Goal: Answer question/provide support: Share knowledge or assist other users

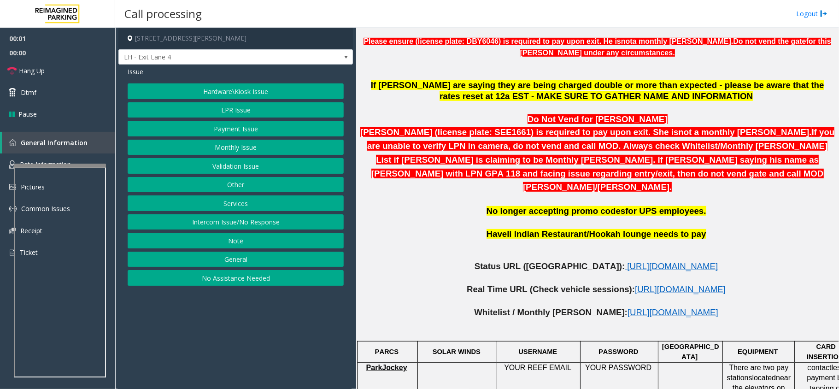
scroll to position [430, 0]
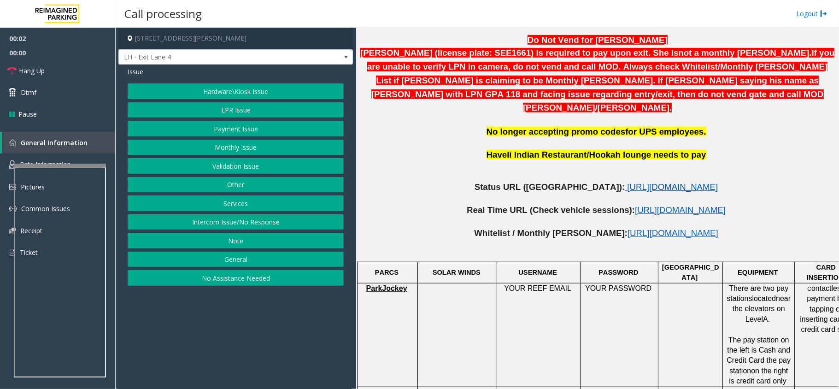
click at [627, 182] on span "https://www.parkjockey.com/en-us/manage/1633/status" at bounding box center [672, 187] width 91 height 10
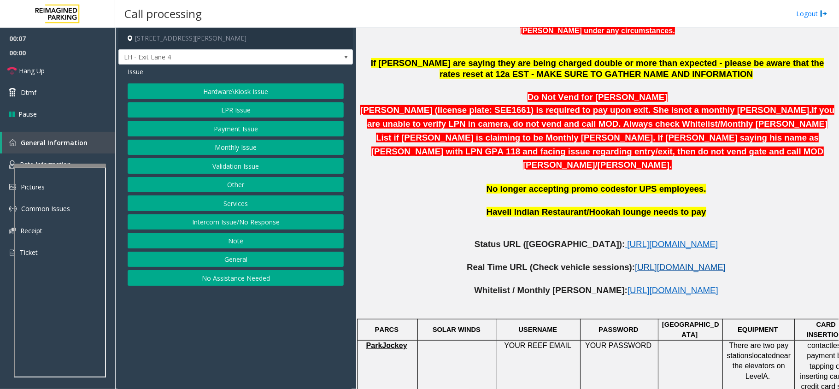
scroll to position [184, 0]
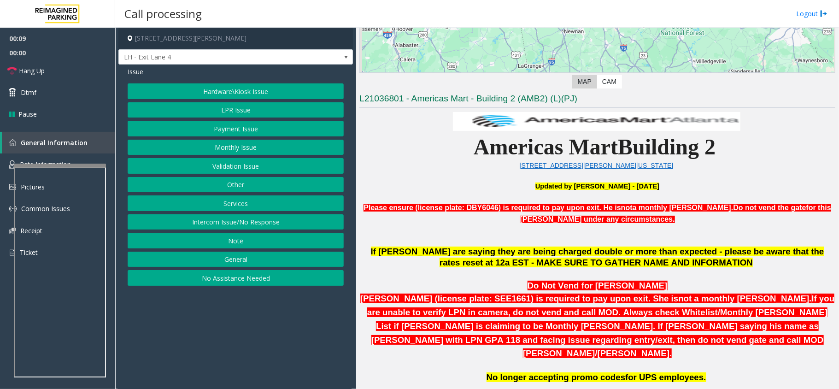
click at [271, 286] on button "No Assistance Needed" at bounding box center [236, 278] width 216 height 16
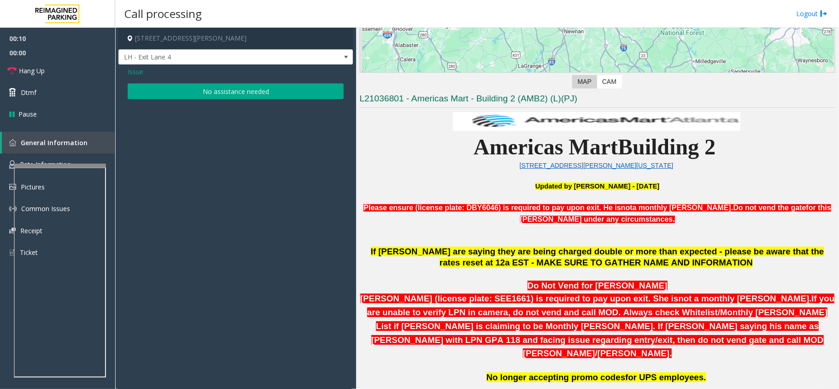
click at [211, 89] on button "No assistance needed" at bounding box center [236, 91] width 216 height 16
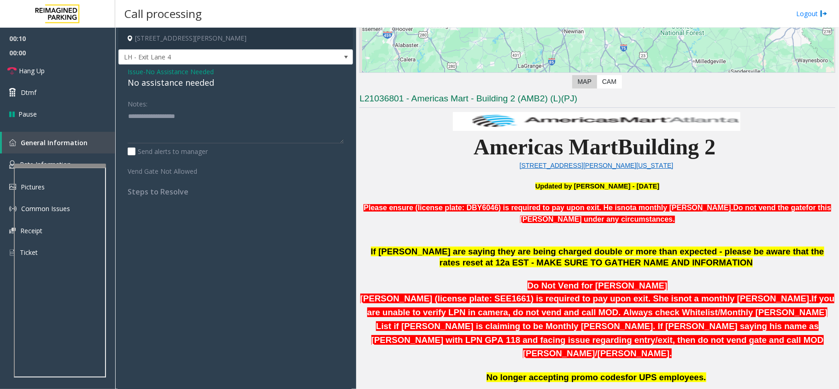
click at [198, 85] on div "No assistance needed" at bounding box center [236, 82] width 216 height 12
type textarea "**********"
click at [56, 82] on link "Dtmf" at bounding box center [57, 93] width 115 height 22
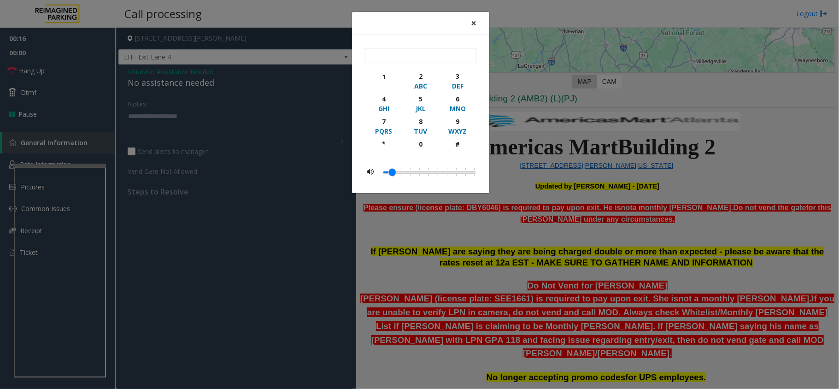
click at [471, 21] on span "×" at bounding box center [474, 23] width 6 height 13
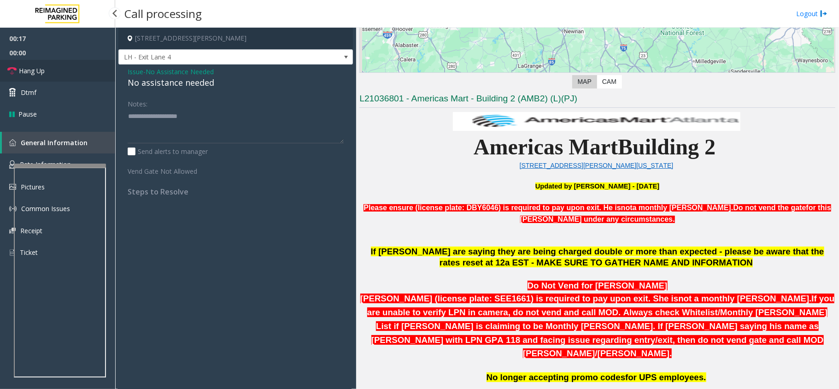
click at [42, 72] on span "Hang Up" at bounding box center [32, 71] width 26 height 10
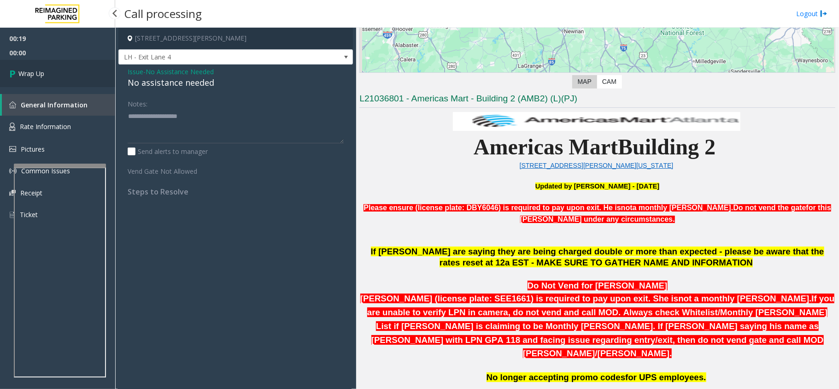
click at [47, 78] on link "Wrap Up" at bounding box center [57, 73] width 115 height 27
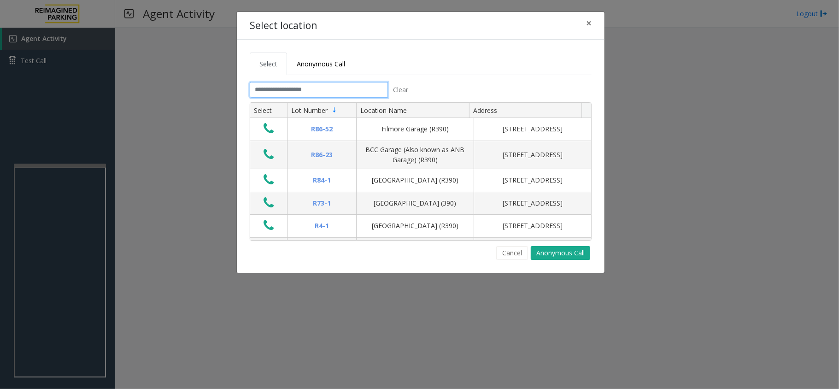
click at [295, 90] on input "text" at bounding box center [319, 90] width 138 height 16
click at [592, 18] on button "×" at bounding box center [588, 23] width 18 height 23
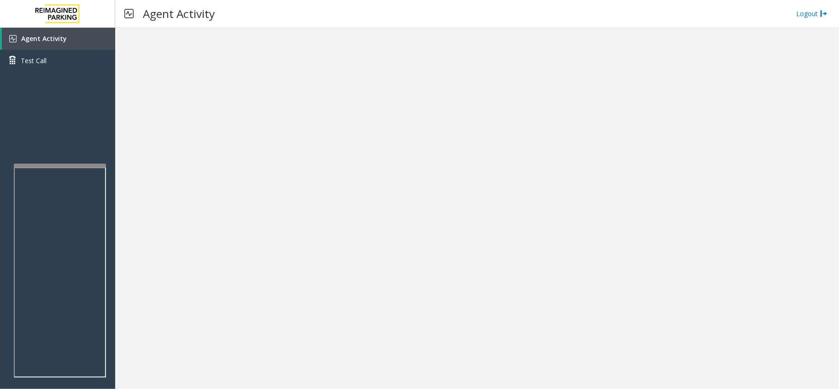
click at [415, 203] on div at bounding box center [477, 208] width 724 height 361
click at [30, 39] on span "Agent Activity" at bounding box center [44, 38] width 46 height 9
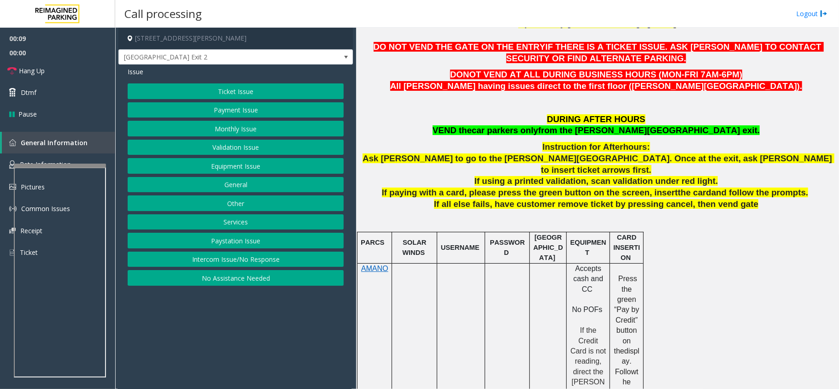
scroll to position [307, 0]
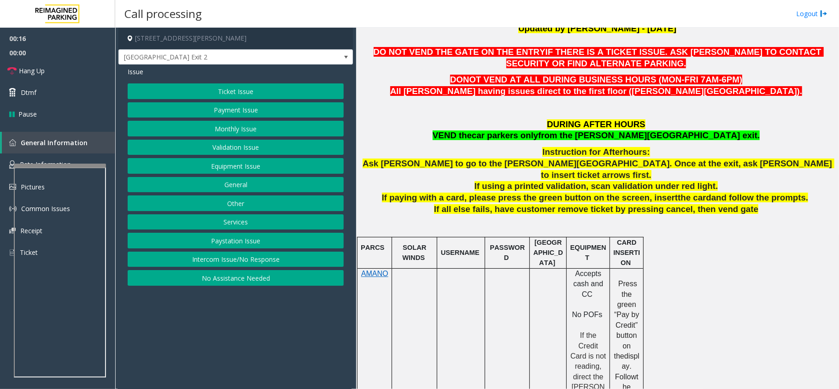
click at [532, 166] on span "Ask parker to go to the Boone Ave exit. Once at the exit, ask parker to insert …" at bounding box center [598, 168] width 472 height 21
drag, startPoint x: 625, startPoint y: 138, endPoint x: 683, endPoint y: 137, distance: 58.0
click at [683, 137] on span "from the BOONE Ave exit." at bounding box center [649, 135] width 222 height 10
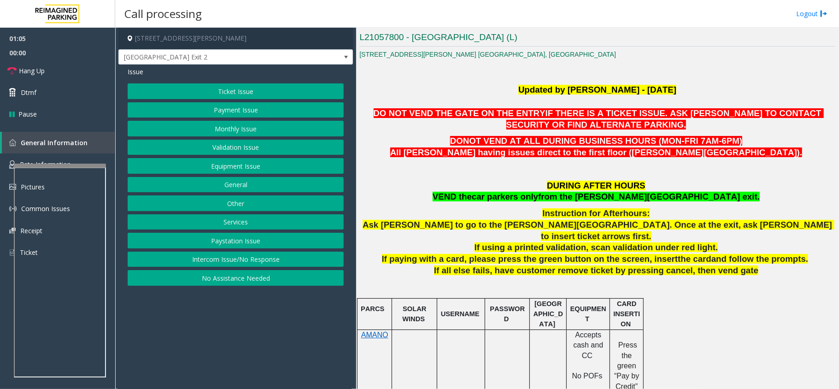
scroll to position [244, 0]
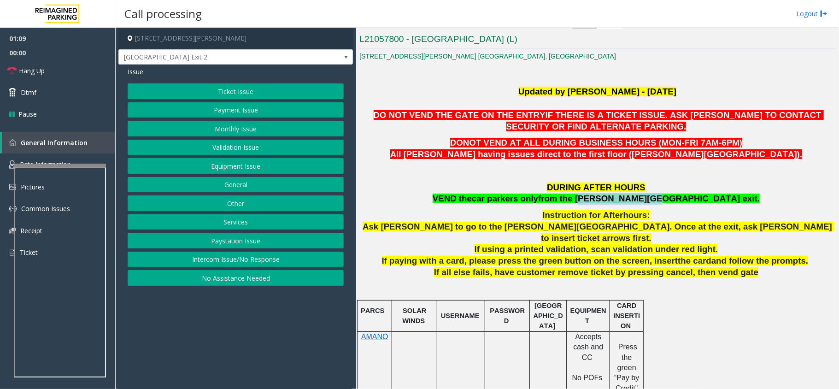
drag, startPoint x: 626, startPoint y: 199, endPoint x: 685, endPoint y: 200, distance: 59.0
click at [685, 200] on p "DURING AFTER HOURS VEND the car parkers only from the BOONE Ave exit." at bounding box center [597, 193] width 476 height 23
click at [671, 201] on span "from the BOONE Ave exit." at bounding box center [649, 198] width 222 height 10
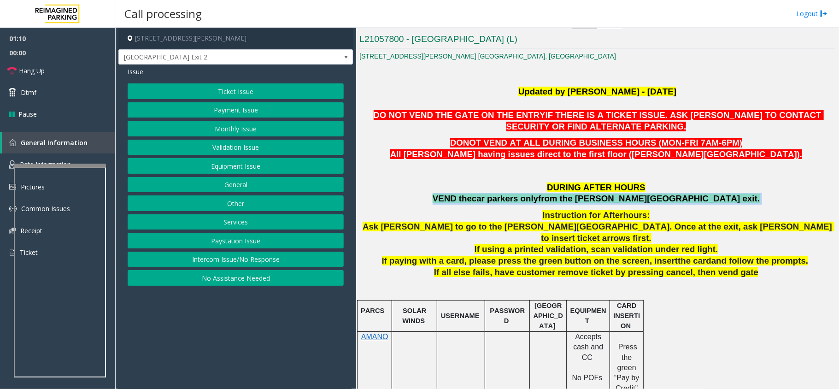
click at [671, 201] on span "from the BOONE Ave exit." at bounding box center [649, 198] width 222 height 10
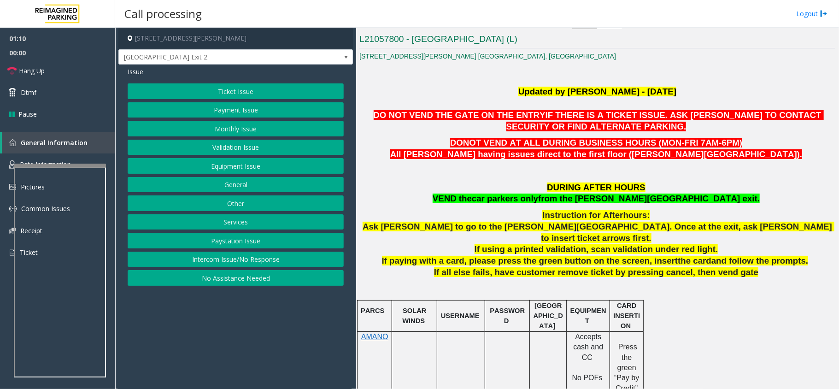
click at [673, 244] on span "If using a printed validation, scan validation under red light." at bounding box center [596, 249] width 244 height 10
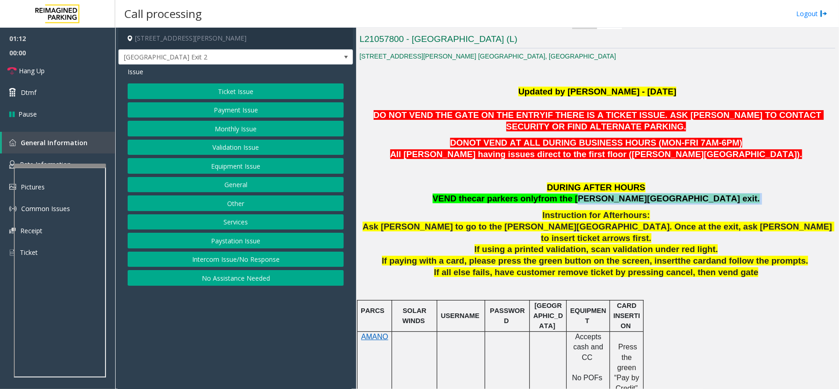
drag, startPoint x: 626, startPoint y: 196, endPoint x: 694, endPoint y: 199, distance: 67.3
click at [694, 199] on p "DURING AFTER HOURS VEND the car parkers only from the BOONE Ave exit." at bounding box center [597, 193] width 476 height 23
click at [255, 183] on button "General" at bounding box center [236, 185] width 216 height 16
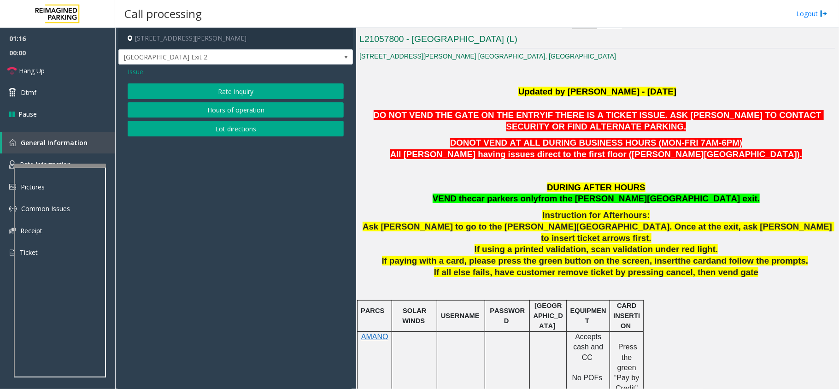
click at [129, 70] on span "Issue" at bounding box center [136, 72] width 16 height 10
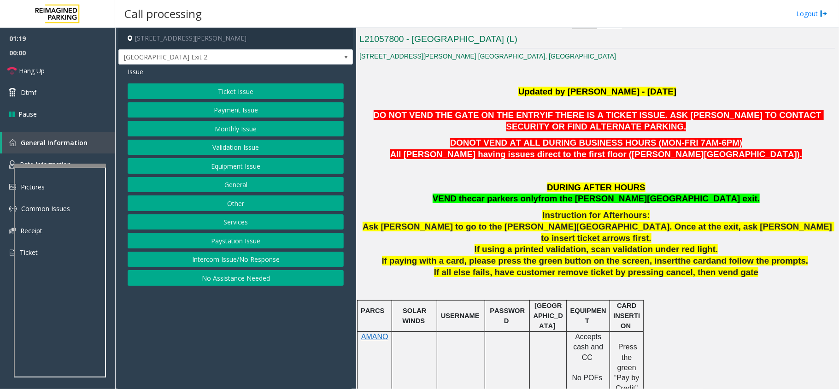
click at [240, 220] on button "Services" at bounding box center [236, 222] width 216 height 16
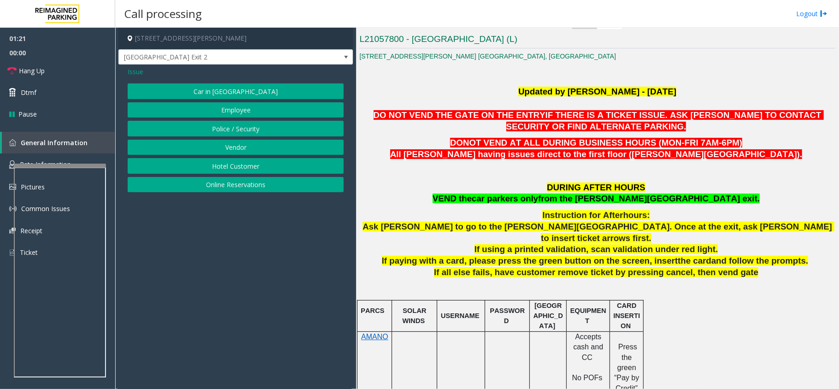
click at [138, 70] on span "Issue" at bounding box center [136, 72] width 16 height 10
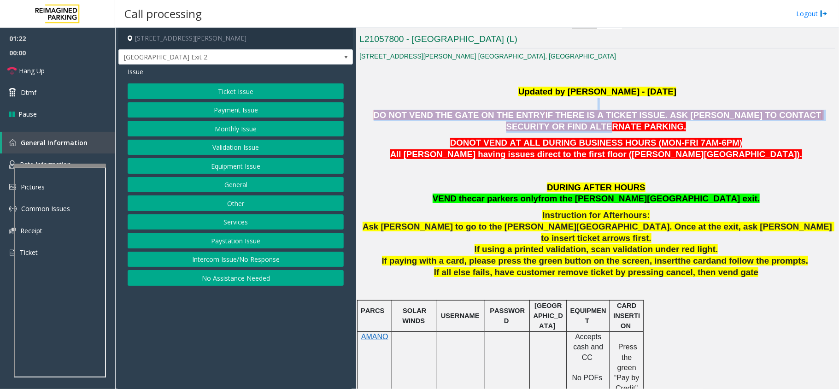
drag, startPoint x: 411, startPoint y: 106, endPoint x: 574, endPoint y: 126, distance: 164.3
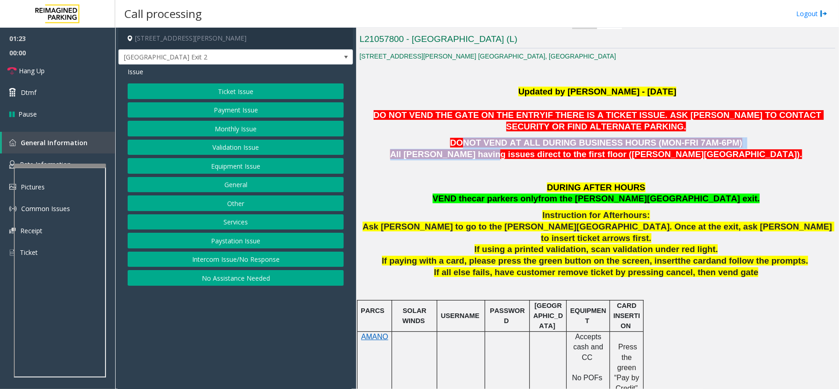
drag, startPoint x: 480, startPoint y: 136, endPoint x: 603, endPoint y: 157, distance: 124.7
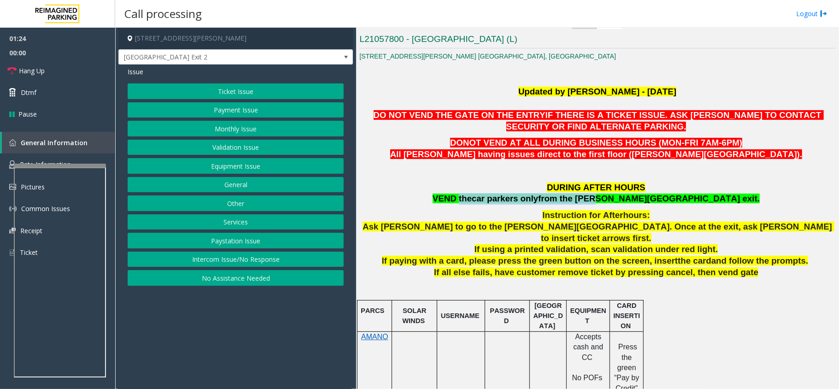
drag, startPoint x: 520, startPoint y: 199, endPoint x: 640, endPoint y: 198, distance: 120.2
click at [640, 198] on span "VEND the car parkers only from the BOONE Ave exit." at bounding box center [595, 198] width 327 height 10
click at [601, 215] on span "Instruction for After" at bounding box center [582, 215] width 81 height 10
click at [248, 190] on button "General" at bounding box center [236, 185] width 216 height 16
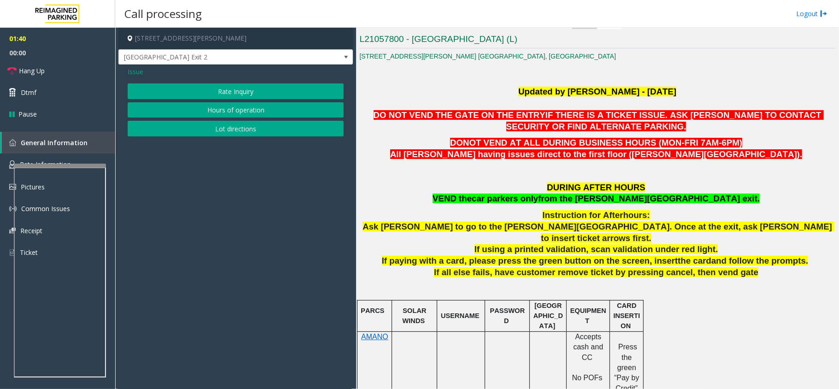
click at [133, 75] on span "Issue" at bounding box center [136, 72] width 16 height 10
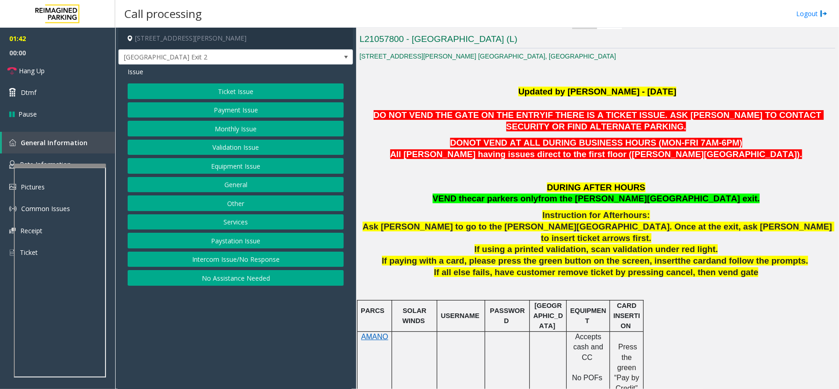
click at [247, 227] on button "Services" at bounding box center [236, 222] width 216 height 16
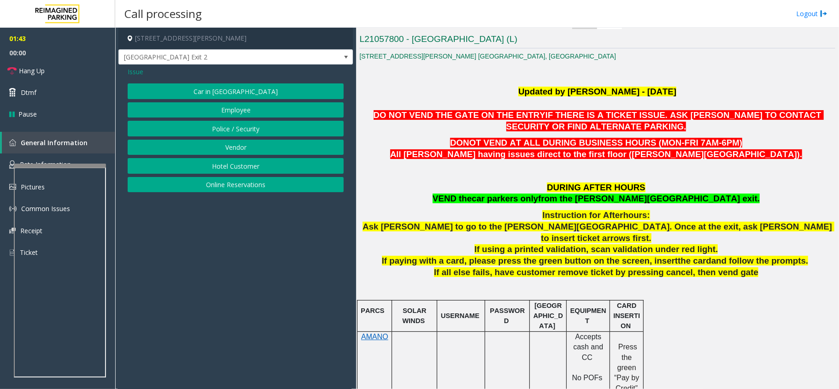
click at [140, 75] on span "Issue" at bounding box center [136, 72] width 16 height 10
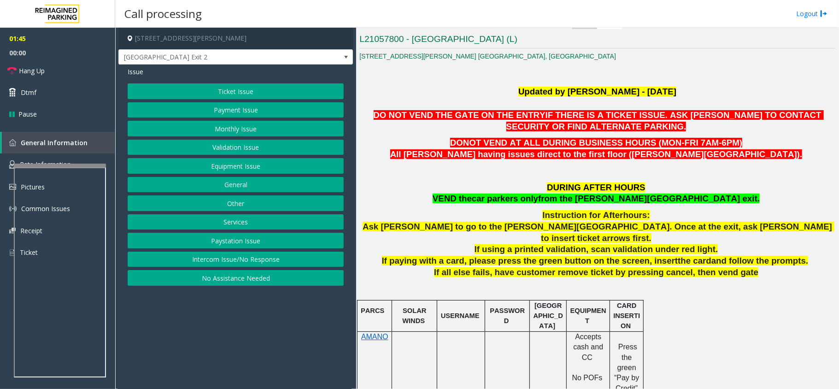
click at [238, 124] on button "Monthly Issue" at bounding box center [236, 129] width 216 height 16
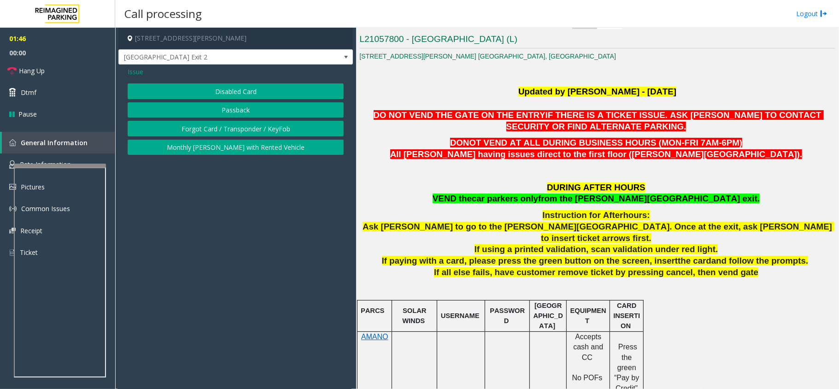
click at [139, 68] on span "Issue" at bounding box center [136, 72] width 16 height 10
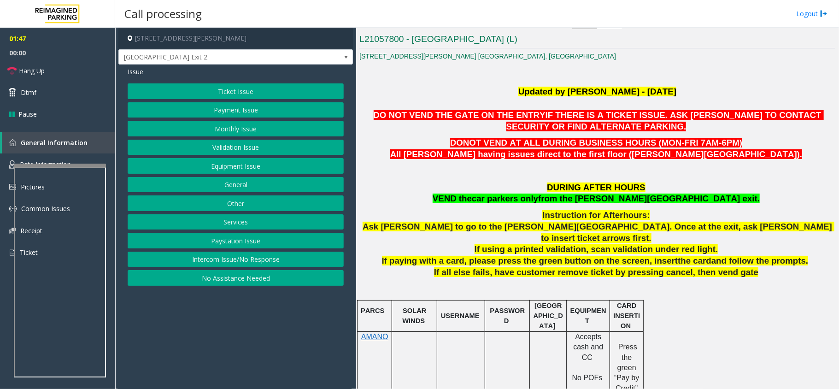
click at [251, 182] on button "General" at bounding box center [236, 185] width 216 height 16
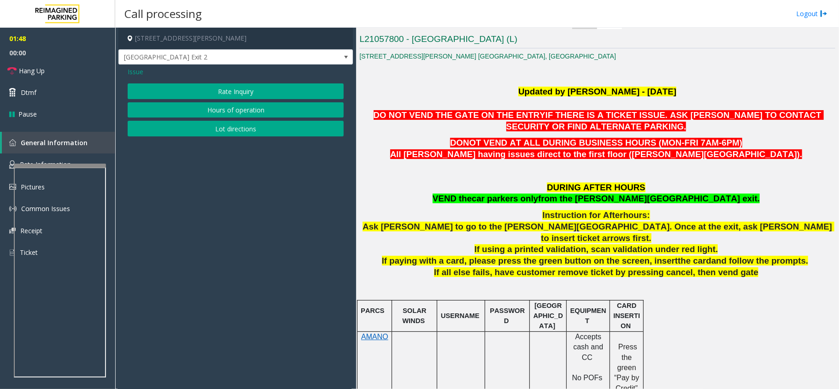
click at [139, 70] on span "Issue" at bounding box center [136, 72] width 16 height 10
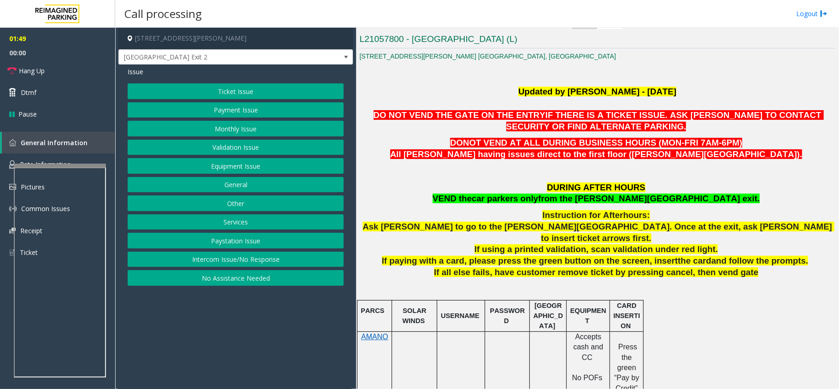
click at [268, 207] on button "Other" at bounding box center [236, 203] width 216 height 16
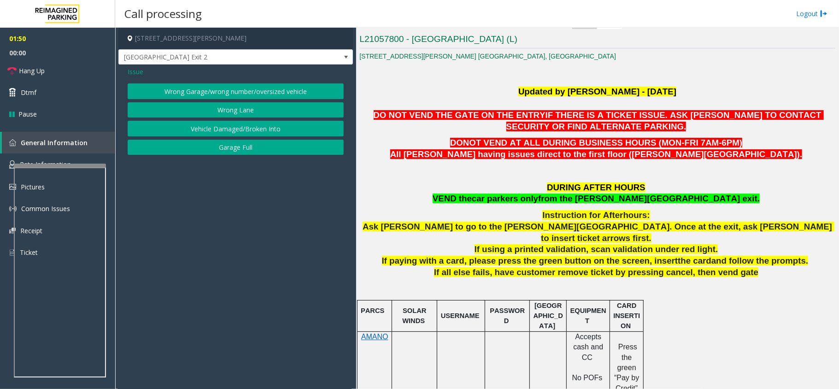
click at [245, 111] on button "Wrong Lane" at bounding box center [236, 110] width 216 height 16
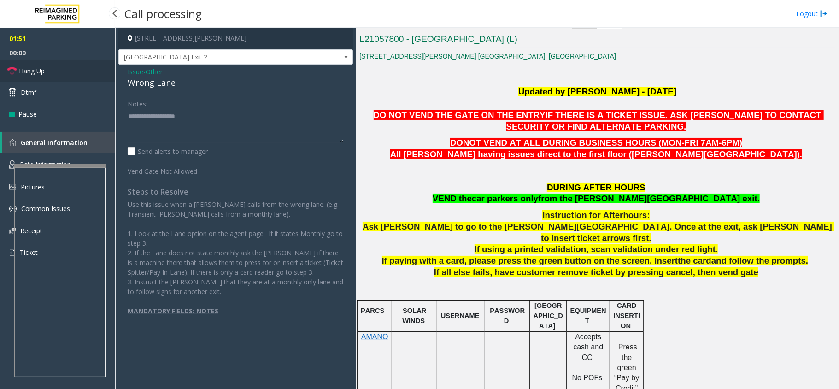
click at [37, 68] on span "Hang Up" at bounding box center [32, 71] width 26 height 10
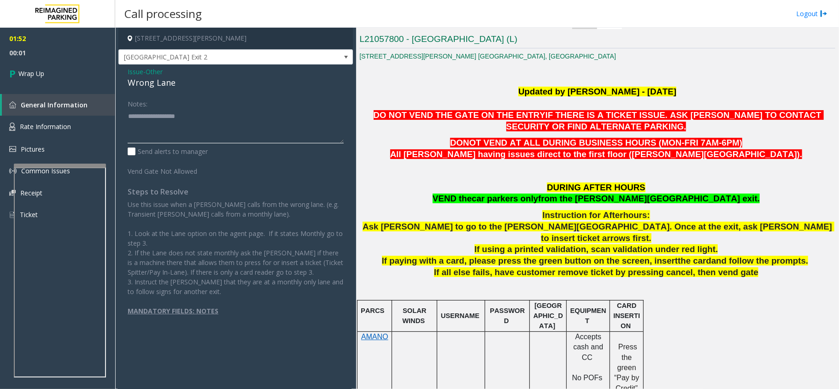
click at [175, 128] on textarea at bounding box center [236, 126] width 216 height 35
paste textarea "**********"
click at [168, 81] on div "Wrong Lane" at bounding box center [236, 82] width 216 height 12
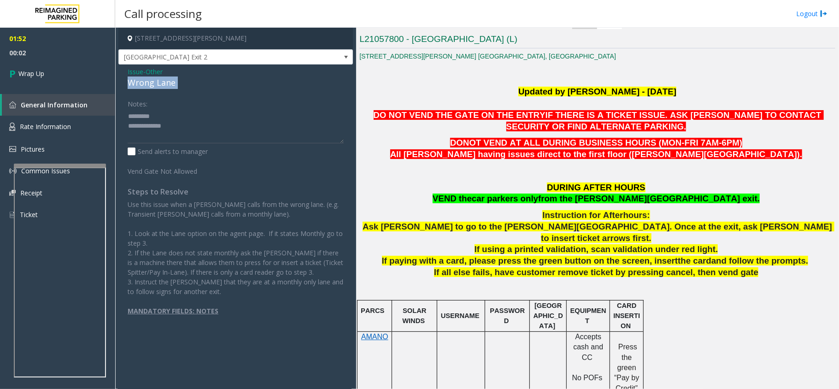
copy div "Wrong Lane"
click at [172, 124] on textarea at bounding box center [236, 126] width 216 height 35
click at [176, 112] on textarea at bounding box center [236, 126] width 216 height 35
paste textarea "**********"
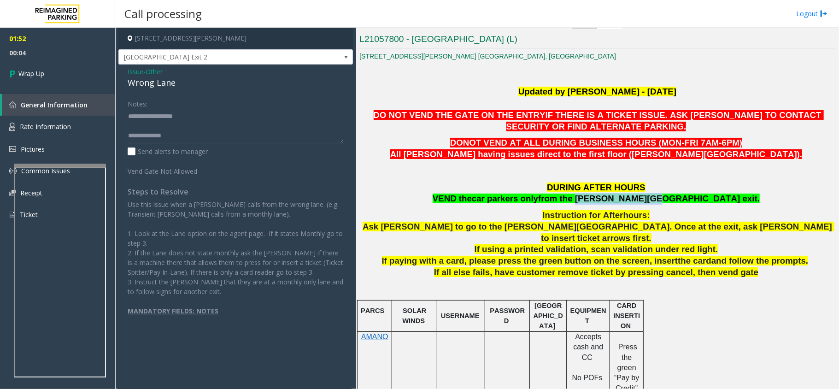
drag, startPoint x: 625, startPoint y: 198, endPoint x: 685, endPoint y: 198, distance: 60.8
click at [685, 198] on p "DURING AFTER HOURS VEND the car parkers only from the BOONE Ave exit." at bounding box center [597, 193] width 476 height 23
copy span "BOONE Ave exit."
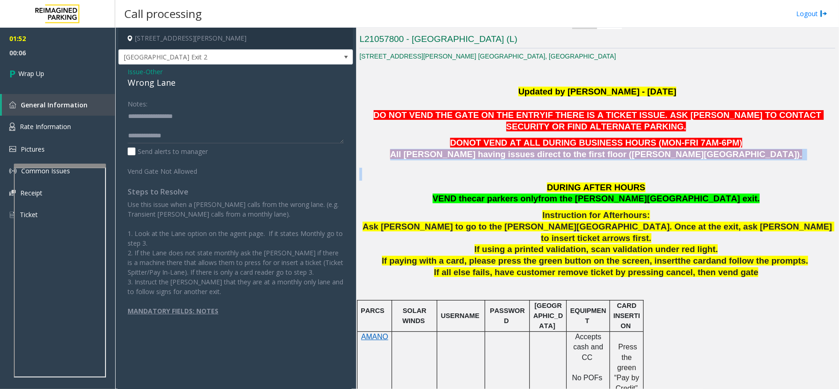
drag, startPoint x: 483, startPoint y: 157, endPoint x: 632, endPoint y: 168, distance: 149.2
click at [549, 172] on p at bounding box center [597, 174] width 476 height 13
copy p "aving issues direct to the first floor (Boone Ave)."
drag, startPoint x: 528, startPoint y: 155, endPoint x: 733, endPoint y: 157, distance: 205.4
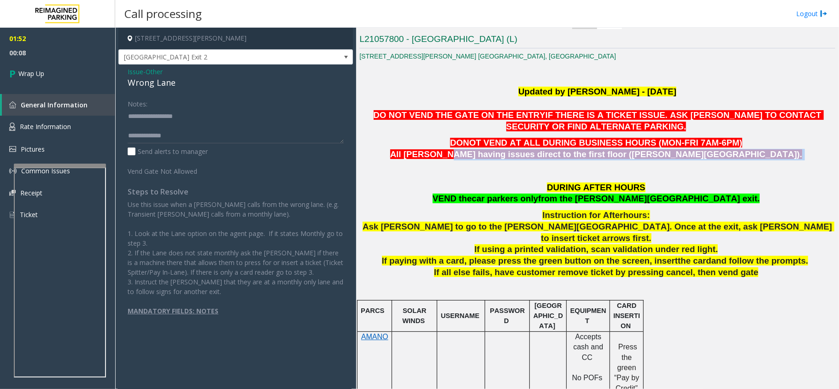
click at [733, 157] on p "DONOT VEND AT ALL DURING BUSINESS HOURS (MON-FRI 7AM-6PM) All parkers having is…" at bounding box center [597, 148] width 476 height 23
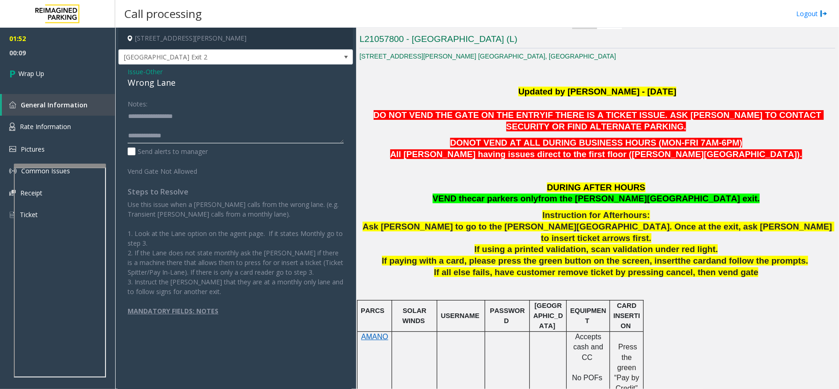
click at [216, 135] on textarea at bounding box center [236, 126] width 216 height 35
paste textarea "**********"
click at [170, 133] on textarea at bounding box center [236, 126] width 216 height 35
type textarea "**********"
click at [81, 104] on span "General Information" at bounding box center [54, 104] width 67 height 9
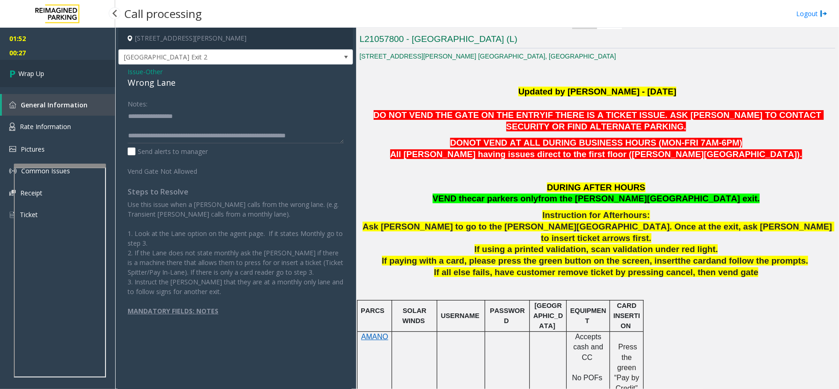
click at [78, 83] on link "Wrap Up" at bounding box center [57, 73] width 115 height 27
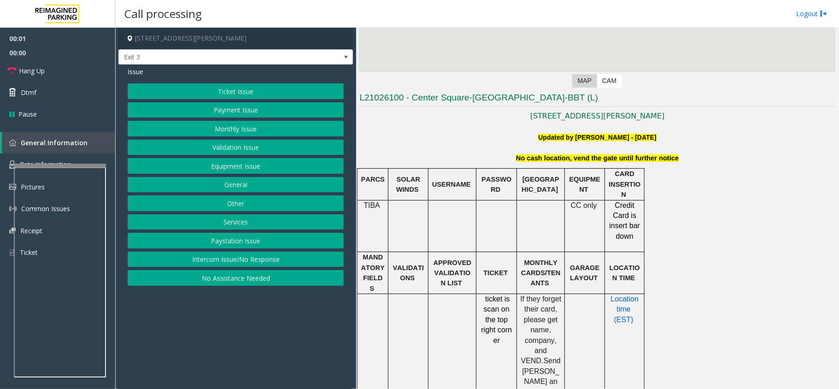
scroll to position [184, 0]
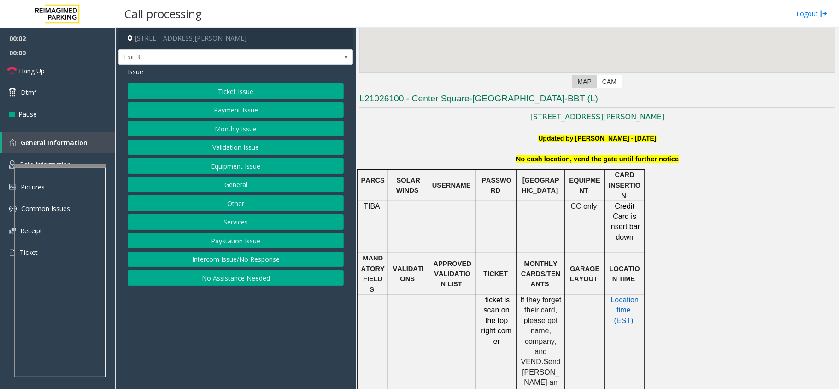
click at [581, 155] on span "No cash location, vend the gate until further notice" at bounding box center [597, 158] width 163 height 7
copy span "No cash location, vend the gate until further notice"
click at [233, 163] on button "Equipment Issue" at bounding box center [236, 166] width 216 height 16
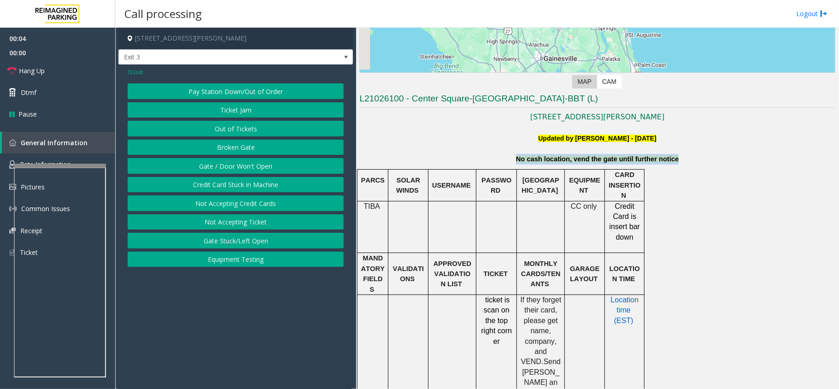
click at [236, 169] on button "Gate / Door Won't Open" at bounding box center [236, 166] width 216 height 16
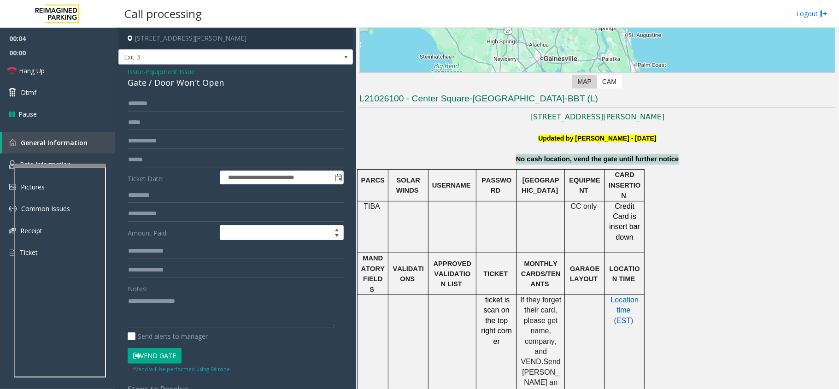
click at [134, 71] on span "Issue" at bounding box center [136, 72] width 16 height 10
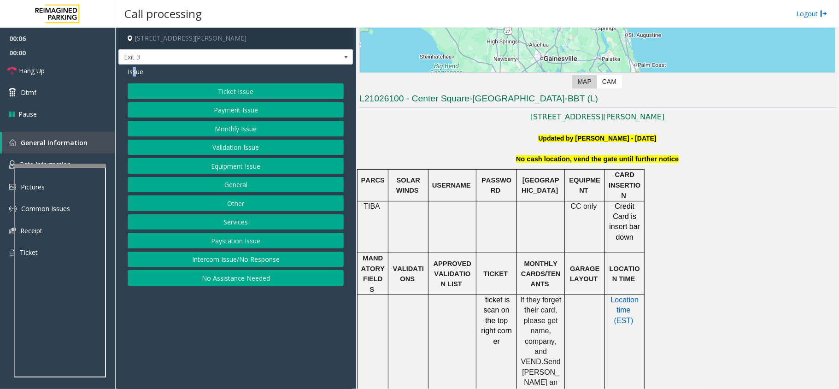
click at [241, 124] on button "Monthly Issue" at bounding box center [236, 129] width 216 height 16
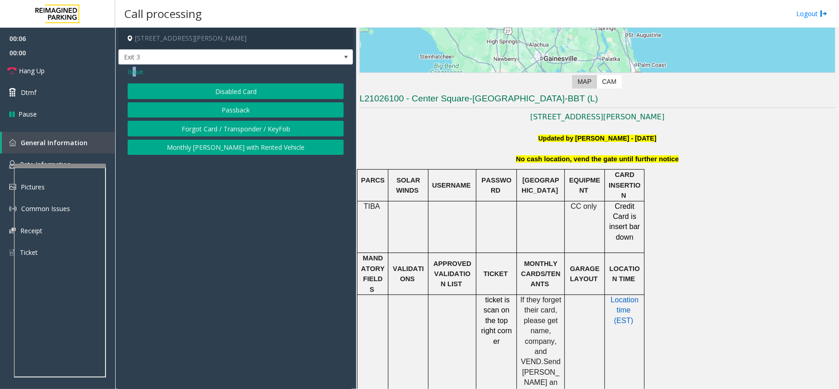
click at [244, 131] on button "Forgot Card / Transponder / KeyFob" at bounding box center [236, 129] width 216 height 16
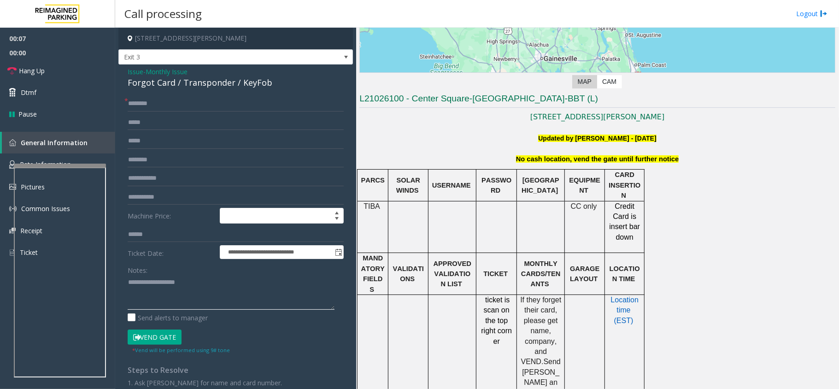
click at [156, 301] on textarea at bounding box center [231, 292] width 207 height 35
paste textarea "**********"
type textarea "**********"
click at [160, 338] on button "Vend Gate" at bounding box center [155, 337] width 54 height 16
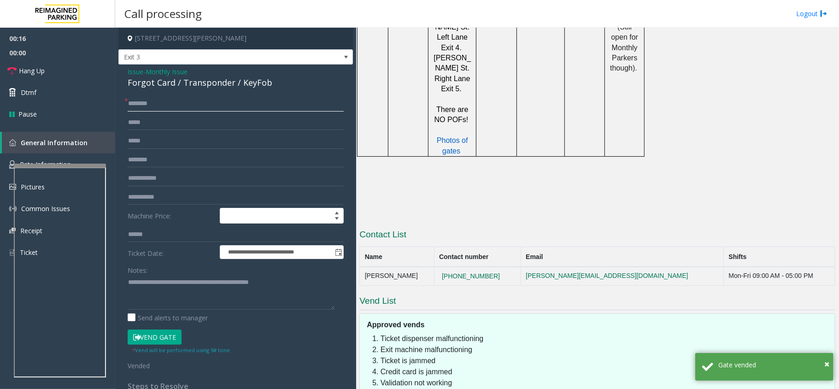
scroll to position [0, 0]
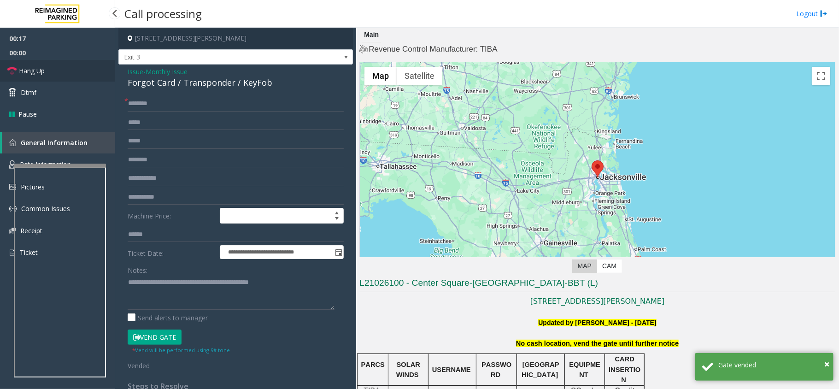
click at [14, 68] on icon at bounding box center [11, 70] width 9 height 9
click at [186, 98] on input "text" at bounding box center [236, 104] width 216 height 16
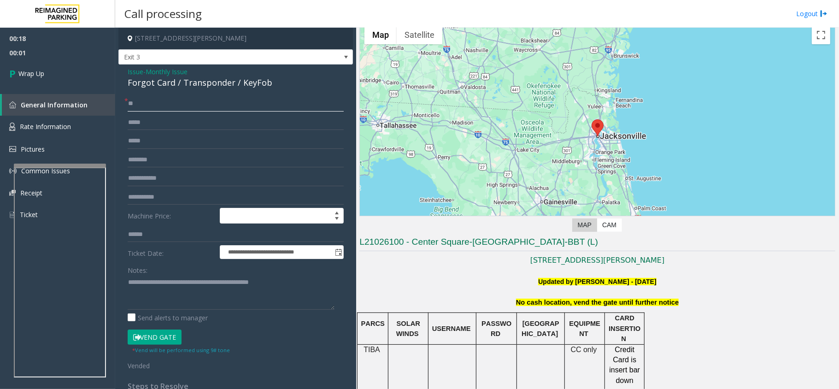
scroll to position [61, 0]
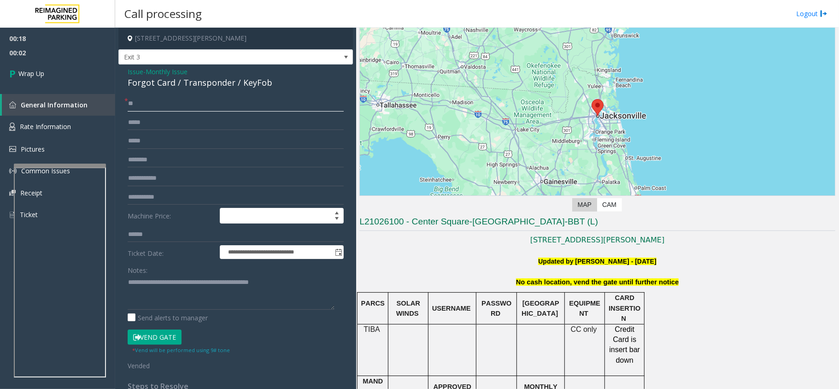
type input "**"
drag, startPoint x: 514, startPoint y: 290, endPoint x: 681, endPoint y: 291, distance: 166.3
drag, startPoint x: 602, startPoint y: 282, endPoint x: 665, endPoint y: 276, distance: 62.9
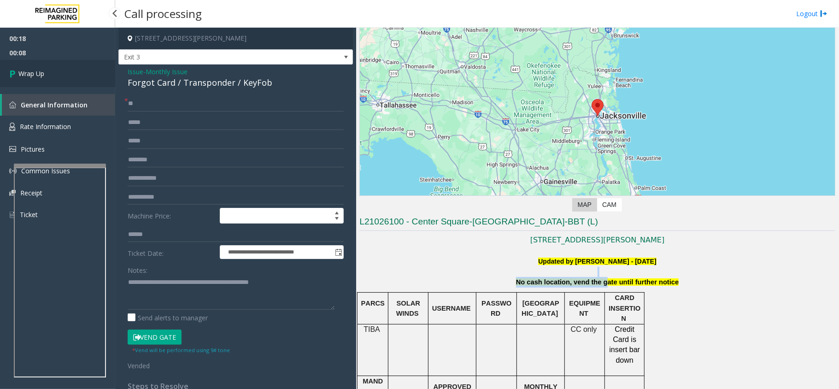
click at [57, 76] on link "Wrap Up" at bounding box center [57, 73] width 115 height 27
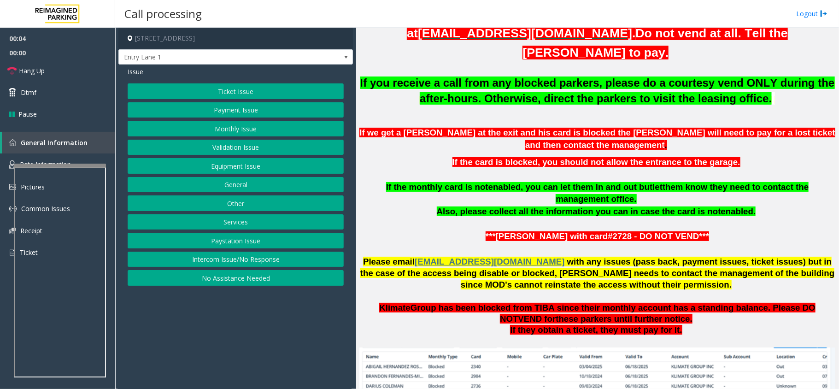
scroll to position [368, 0]
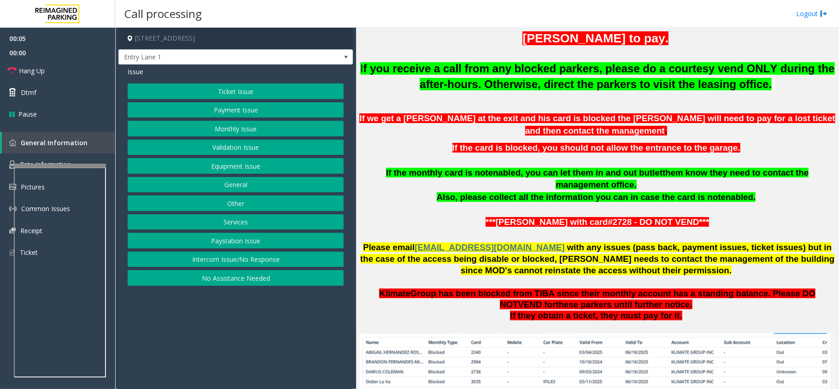
click at [260, 255] on button "Intercom Issue/No Response" at bounding box center [236, 259] width 216 height 16
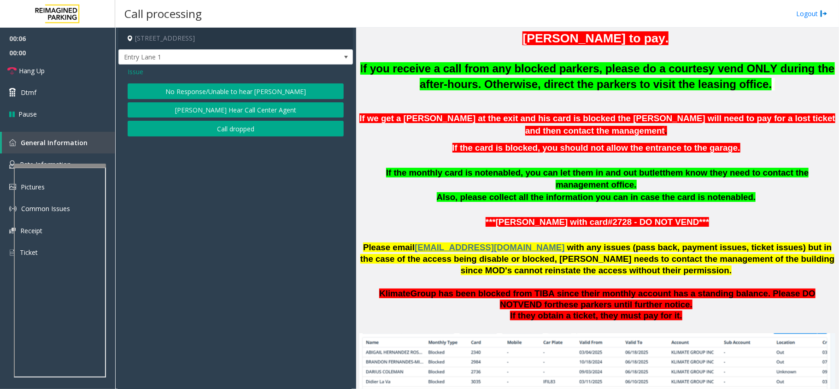
click at [249, 88] on button "No Response/Unable to hear [PERSON_NAME]" at bounding box center [236, 91] width 216 height 16
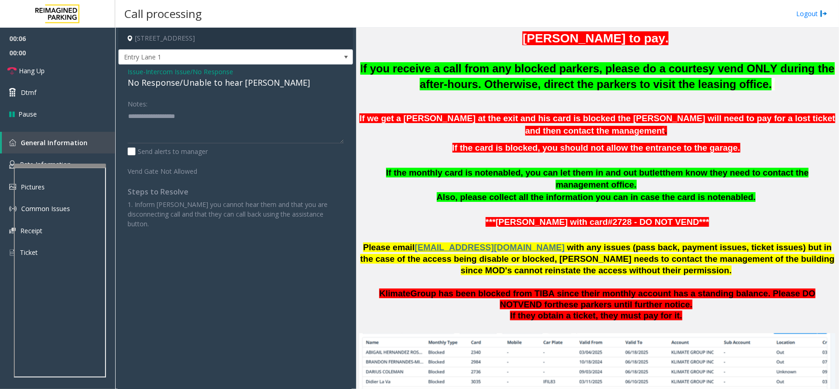
click at [201, 79] on div "No Response/Unable to hear [PERSON_NAME]" at bounding box center [236, 82] width 216 height 12
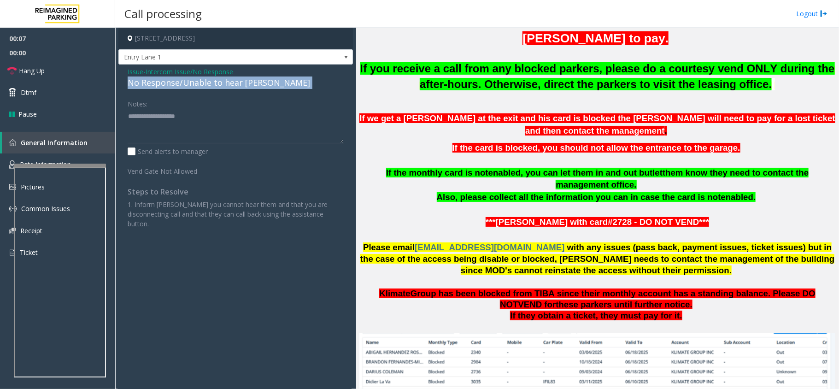
click at [201, 79] on div "No Response/Unable to hear [PERSON_NAME]" at bounding box center [236, 82] width 216 height 12
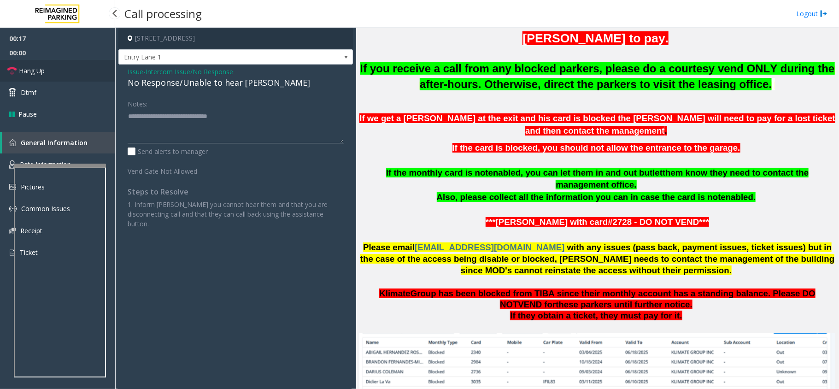
type textarea "**********"
click at [61, 73] on link "Hang Up" at bounding box center [57, 71] width 115 height 22
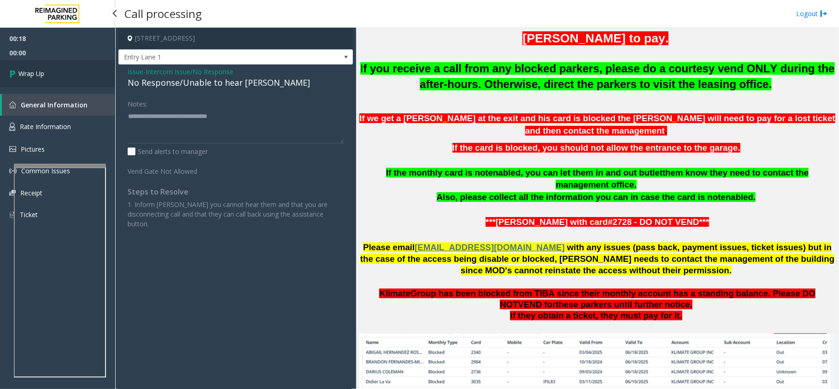
click at [61, 73] on link "Wrap Up" at bounding box center [57, 73] width 115 height 27
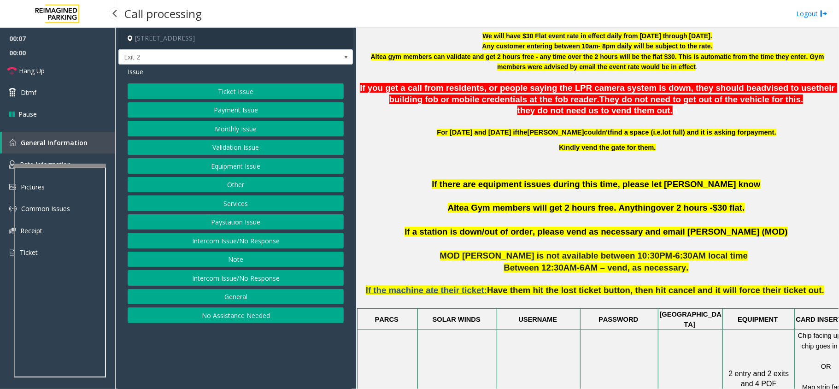
scroll to position [307, 0]
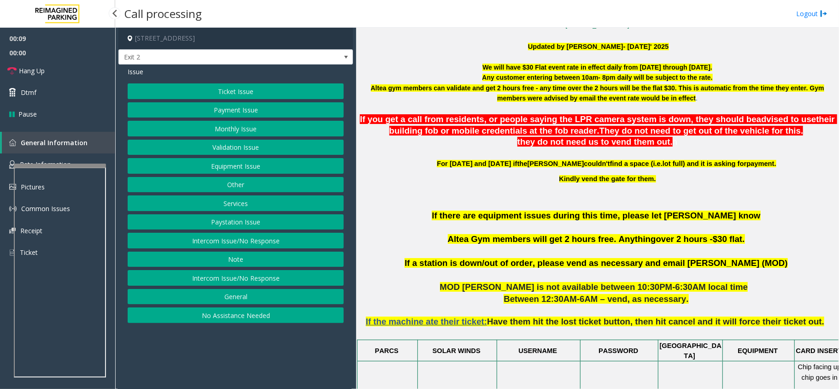
drag, startPoint x: 476, startPoint y: 284, endPoint x: 706, endPoint y: 279, distance: 229.4
click at [233, 281] on button "Intercom Issue/No Response" at bounding box center [236, 278] width 216 height 16
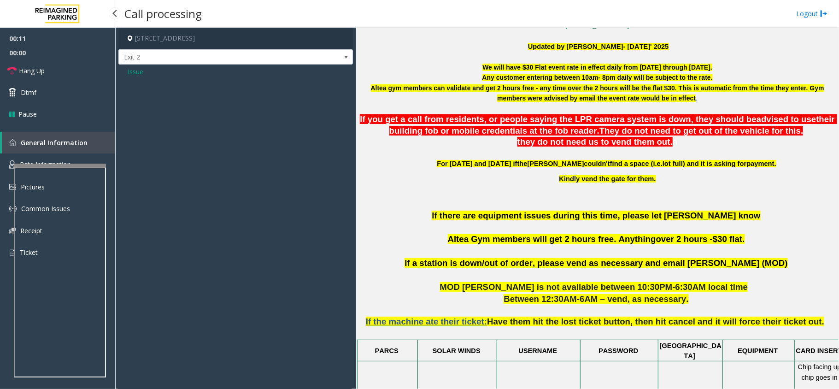
click at [135, 70] on span "Issue" at bounding box center [136, 72] width 16 height 10
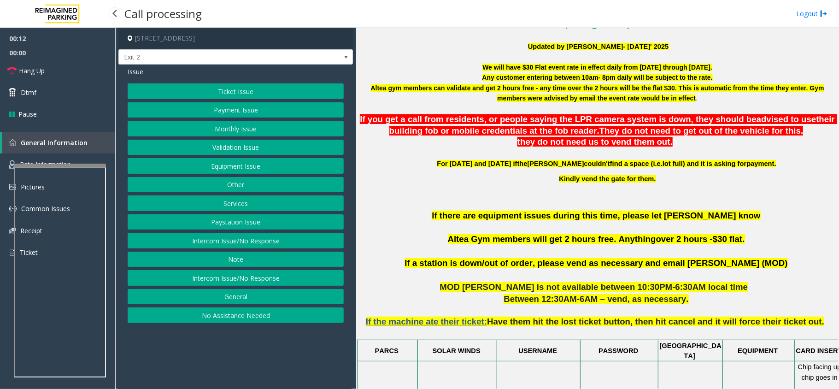
click at [216, 238] on button "Intercom Issue/No Response" at bounding box center [236, 241] width 216 height 16
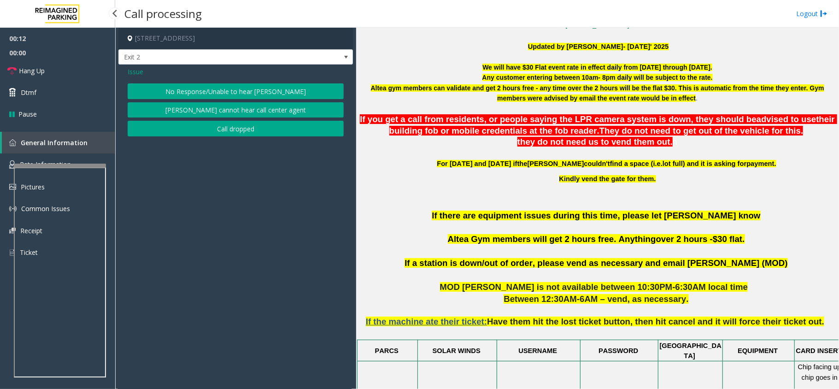
click at [197, 89] on button "No Response/Unable to hear [PERSON_NAME]" at bounding box center [236, 91] width 216 height 16
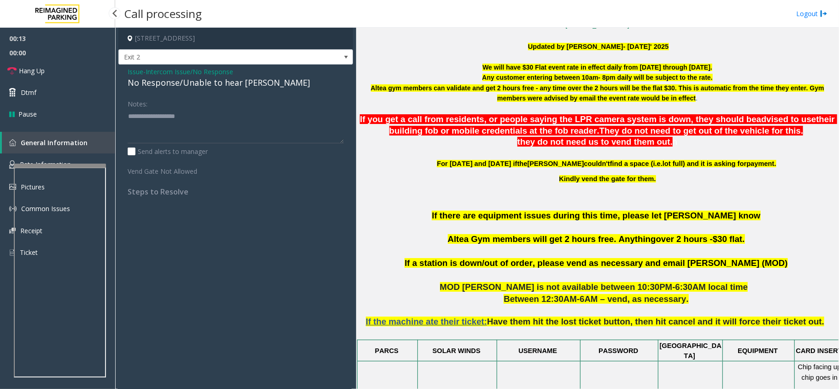
click at [204, 87] on div "No Response/Unable to hear [PERSON_NAME]" at bounding box center [236, 82] width 216 height 12
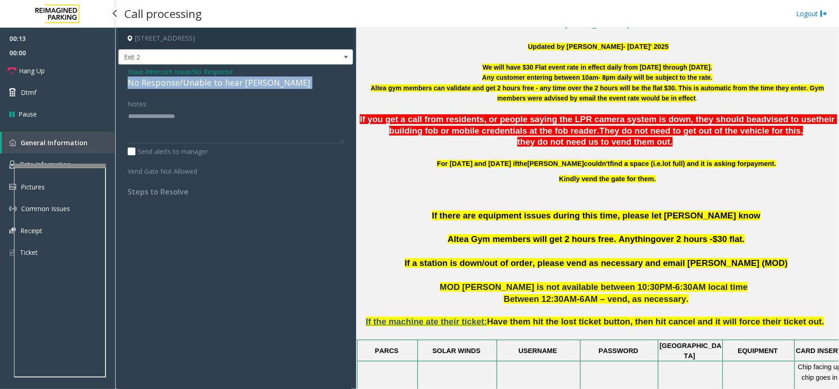
click at [204, 87] on div "No Response/Unable to hear [PERSON_NAME]" at bounding box center [236, 82] width 216 height 12
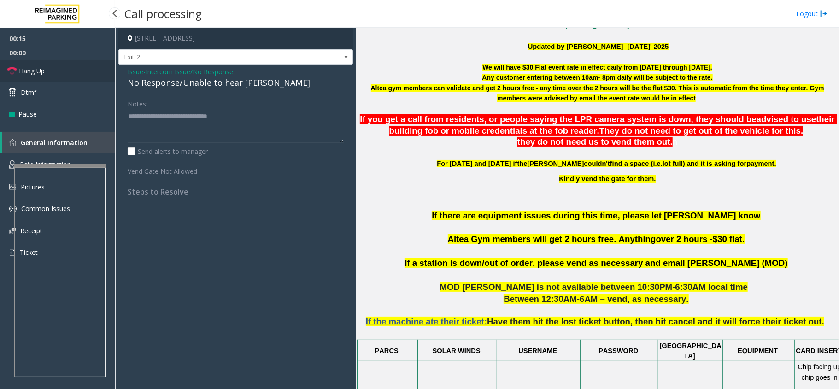
type textarea "**********"
click at [64, 70] on link "Hang Up" at bounding box center [57, 71] width 115 height 22
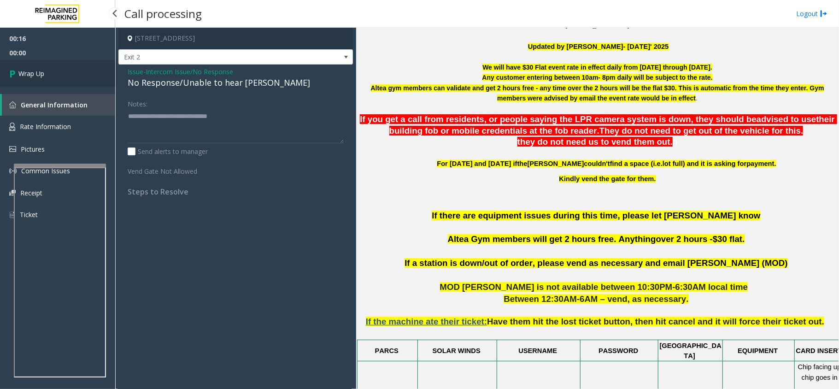
click at [36, 69] on span "Wrap Up" at bounding box center [31, 74] width 26 height 10
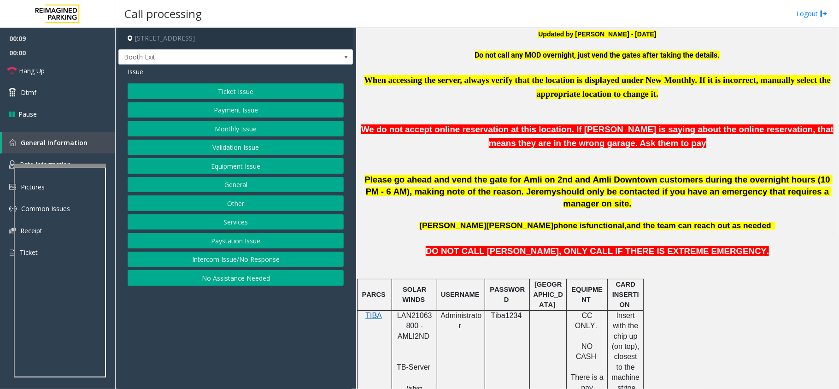
scroll to position [307, 0]
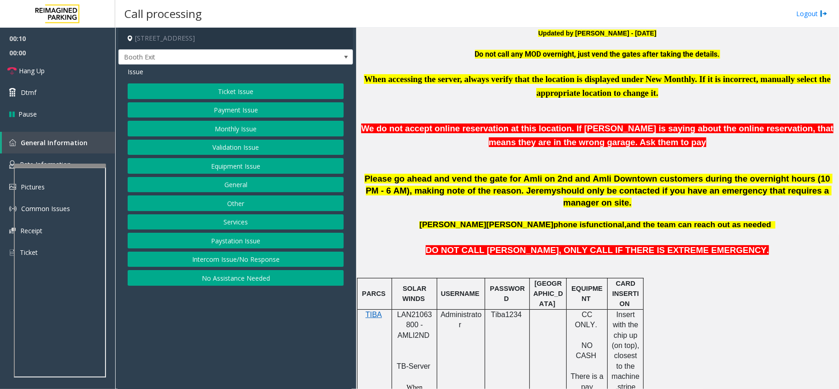
click at [414, 310] on span "LAN21063800 - AMLI2ND" at bounding box center [414, 324] width 35 height 29
copy p "LAN21063800 - AMLI2ND"
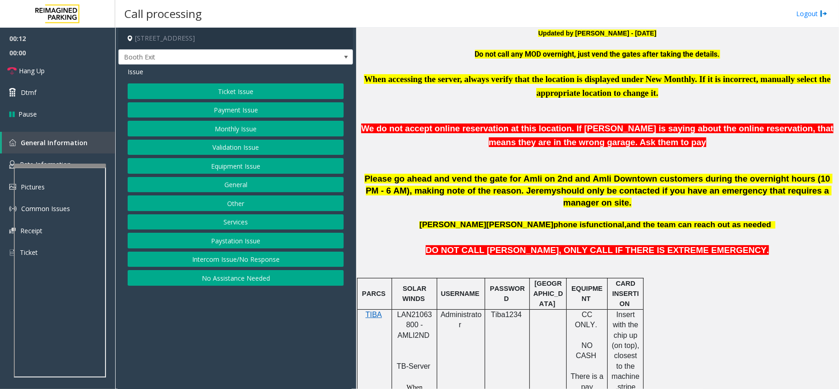
click at [413, 310] on span "LAN21063800 - AMLI2ND" at bounding box center [414, 324] width 35 height 29
copy span "LAN21063800"
click at [200, 260] on button "Intercom Issue/No Response" at bounding box center [236, 259] width 216 height 16
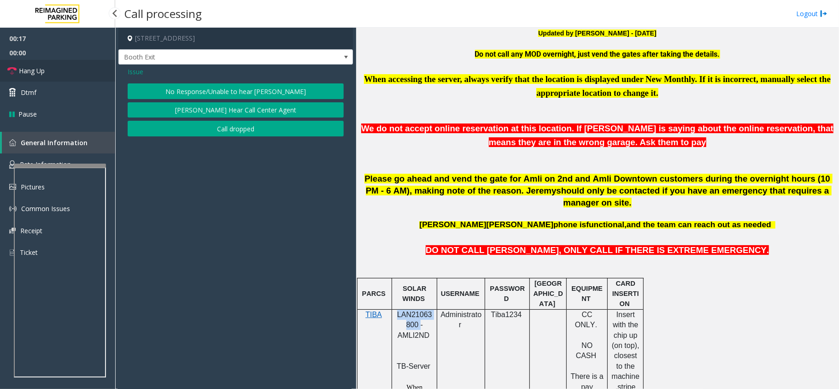
drag, startPoint x: 48, startPoint y: 68, endPoint x: 100, endPoint y: 76, distance: 53.1
click at [48, 67] on link "Hang Up" at bounding box center [57, 71] width 115 height 22
click at [196, 93] on button "No Response/Unable to hear [PERSON_NAME]" at bounding box center [236, 91] width 216 height 16
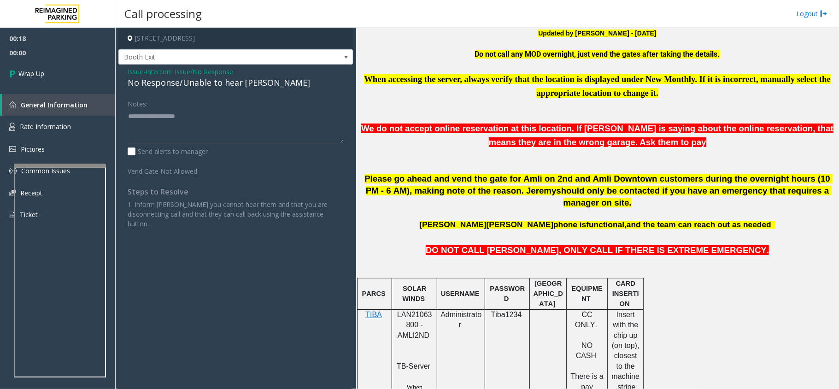
click at [196, 89] on div "No Response/Unable to hear [PERSON_NAME]" at bounding box center [236, 82] width 216 height 12
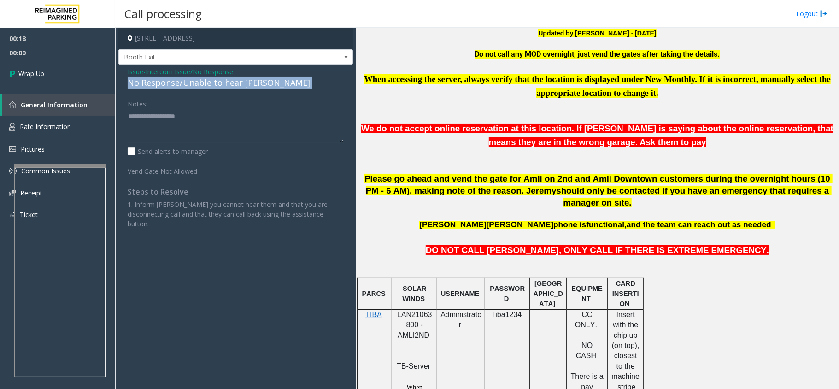
click at [196, 89] on div "No Response/Unable to hear [PERSON_NAME]" at bounding box center [236, 82] width 216 height 12
copy div "No Response/Unable to hear [PERSON_NAME]"
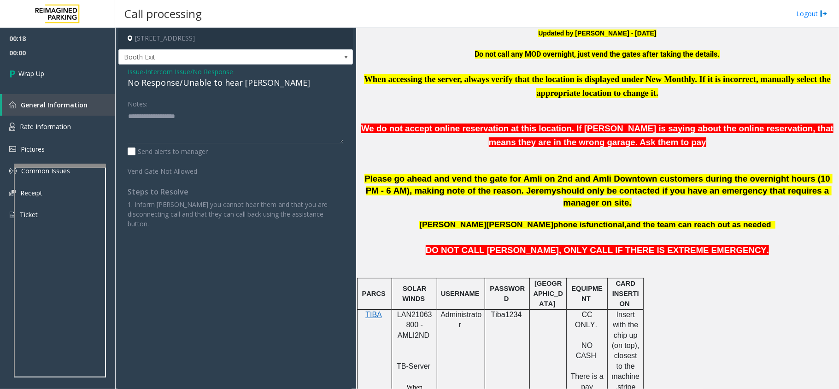
click at [192, 102] on div "Notes:" at bounding box center [236, 119] width 216 height 47
paste textarea "**********"
click at [173, 122] on textarea at bounding box center [236, 126] width 216 height 35
type textarea "**********"
click at [18, 76] on icon at bounding box center [13, 73] width 9 height 15
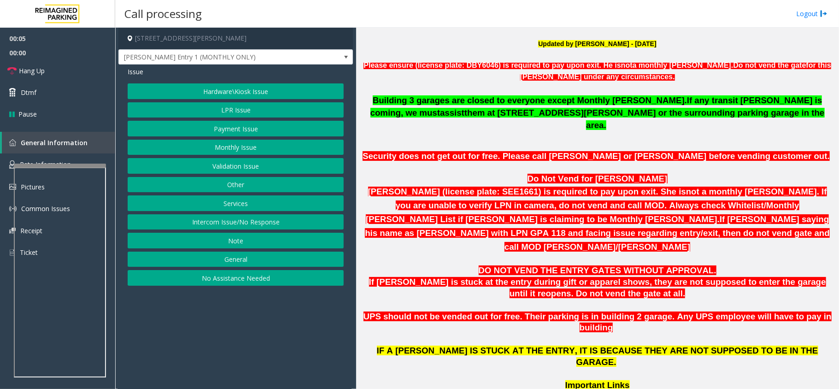
scroll to position [430, 0]
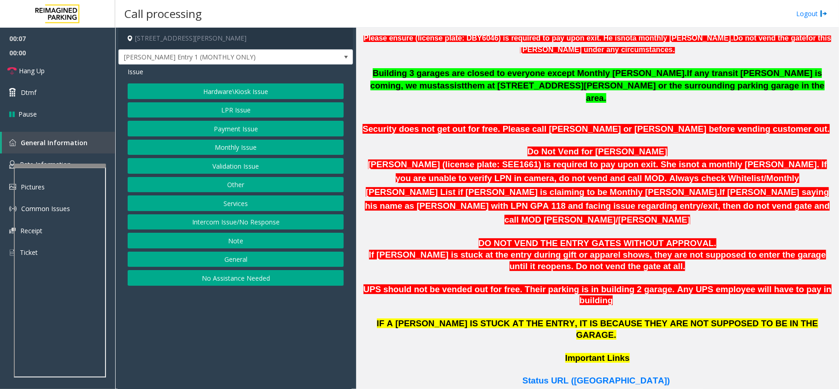
click at [193, 223] on button "Intercom Issue/No Response" at bounding box center [236, 222] width 216 height 16
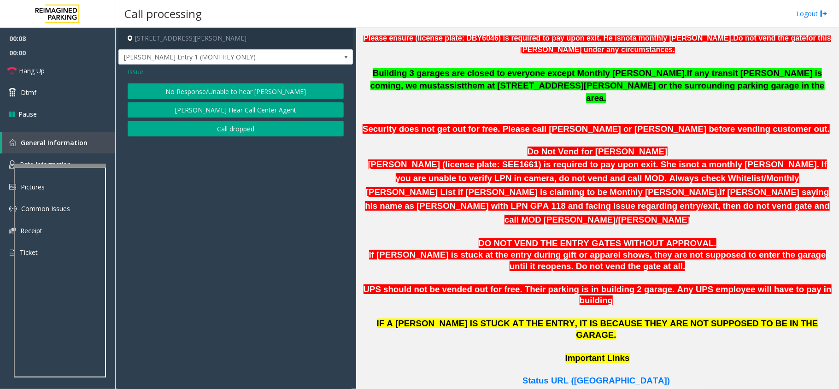
click at [166, 84] on button "No Response/Unable to hear [PERSON_NAME]" at bounding box center [236, 91] width 216 height 16
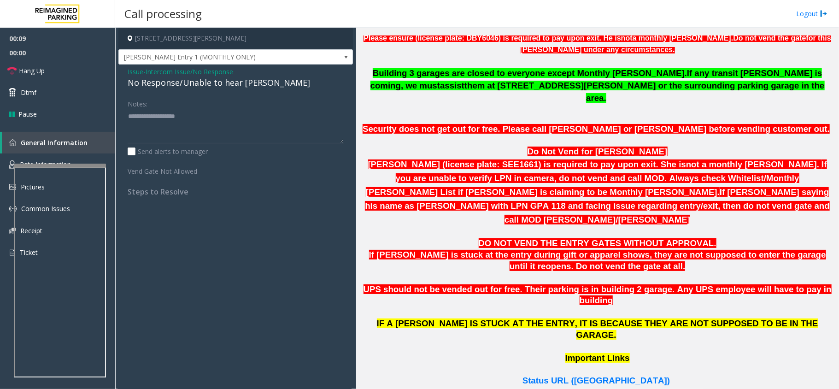
click at [166, 84] on div "No Response/Unable to hear [PERSON_NAME]" at bounding box center [236, 82] width 216 height 12
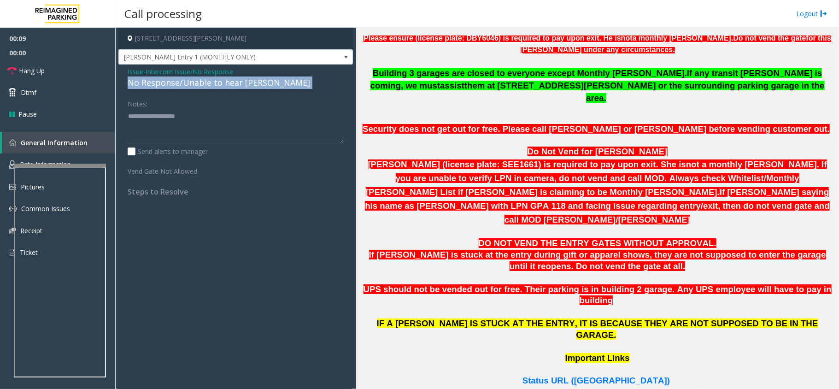
click at [166, 84] on div "No Response/Unable to hear [PERSON_NAME]" at bounding box center [236, 82] width 216 height 12
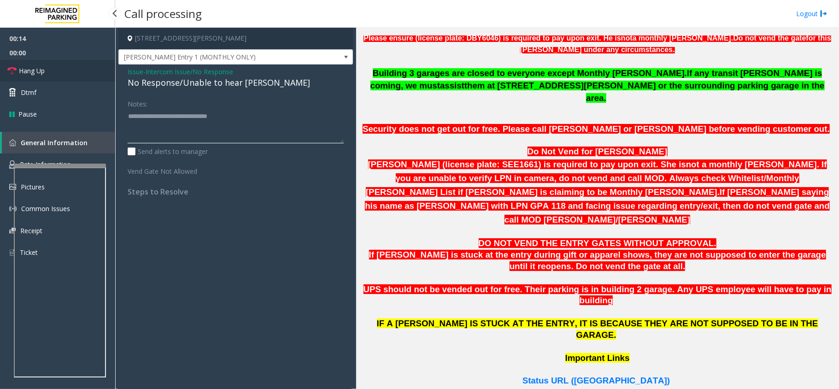
type textarea "**********"
click at [87, 72] on link "Hang Up" at bounding box center [57, 71] width 115 height 22
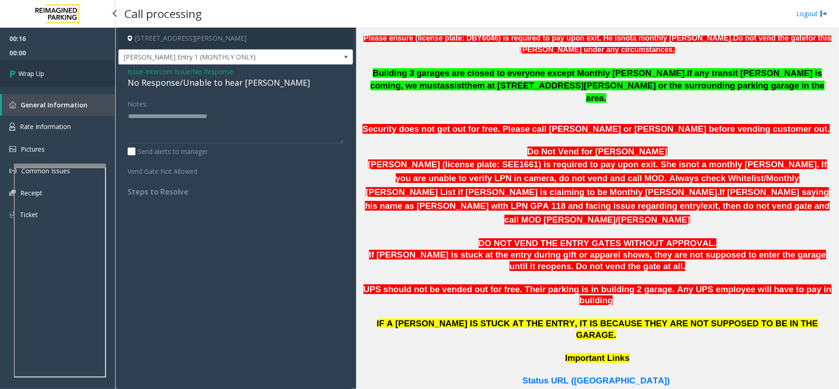
click at [87, 72] on link "Wrap Up" at bounding box center [57, 73] width 115 height 27
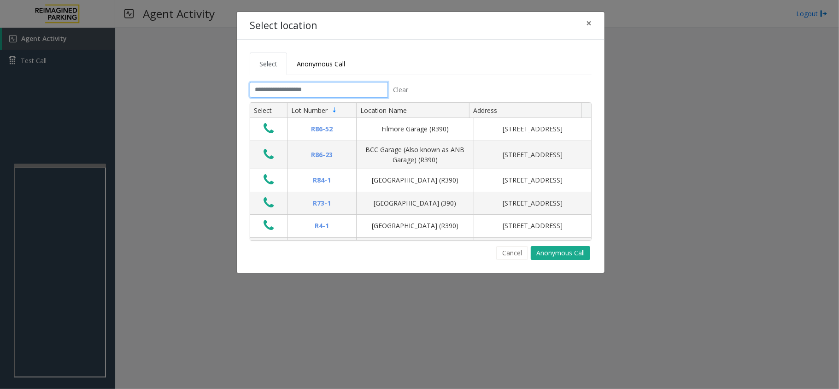
click at [292, 93] on input "text" at bounding box center [319, 90] width 138 height 16
click at [353, 88] on input "text" at bounding box center [319, 90] width 138 height 16
click at [589, 23] on span "×" at bounding box center [589, 23] width 6 height 13
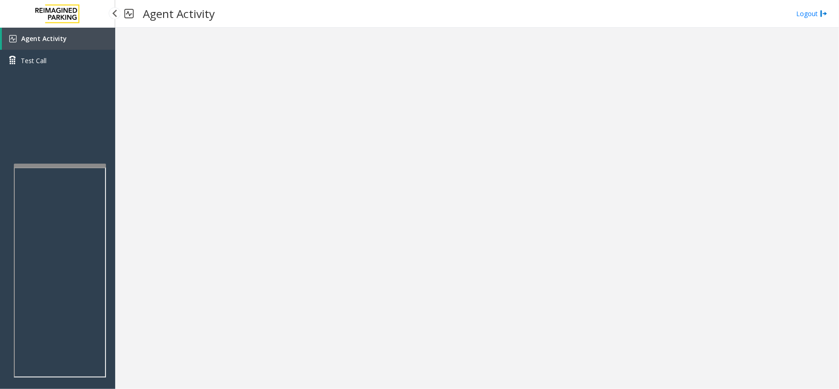
click at [82, 39] on link "Agent Activity" at bounding box center [58, 39] width 113 height 22
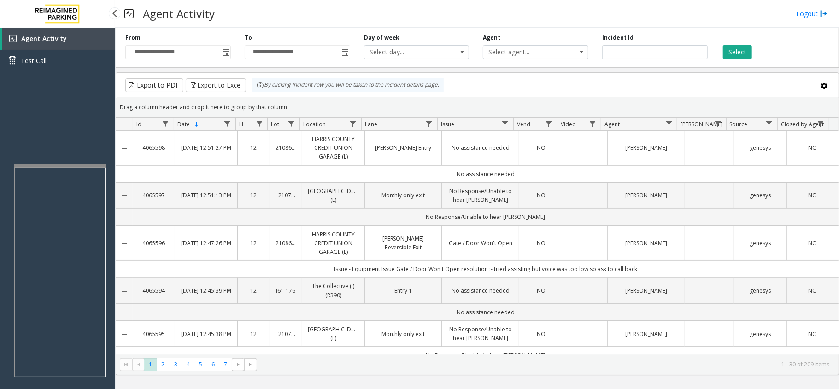
click at [43, 38] on span "Agent Activity" at bounding box center [44, 38] width 46 height 9
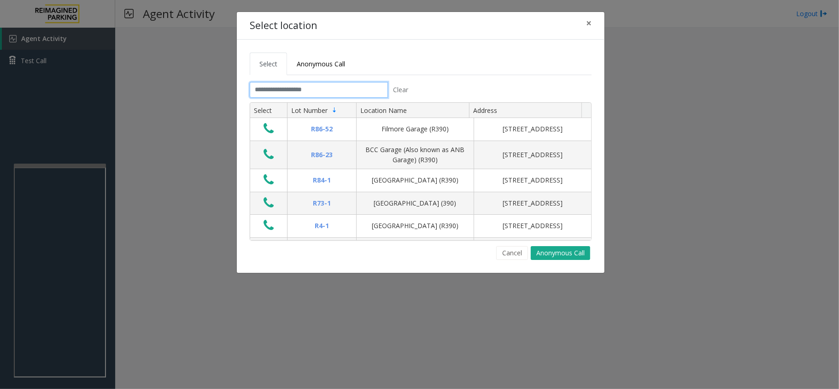
click at [269, 94] on input "text" at bounding box center [319, 90] width 138 height 16
click at [592, 26] on button "×" at bounding box center [588, 23] width 18 height 23
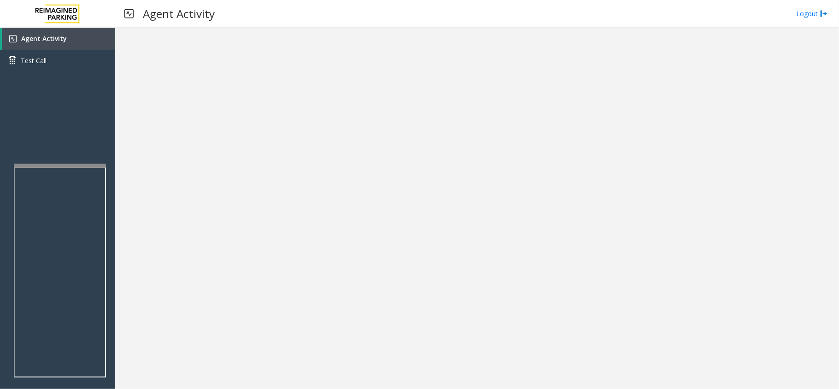
click at [170, 225] on div at bounding box center [477, 208] width 724 height 361
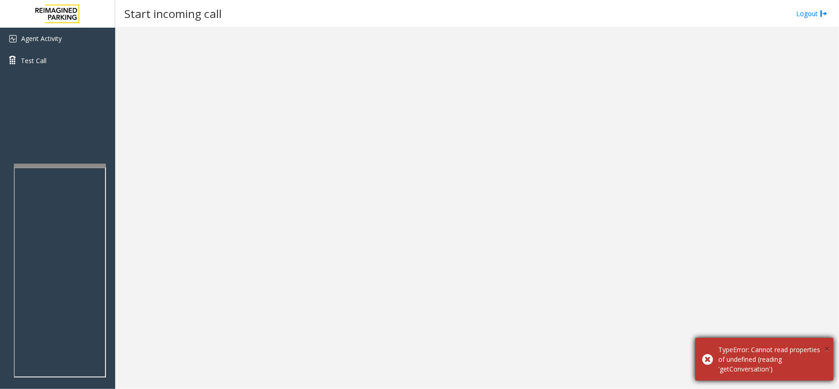
click at [828, 348] on span "×" at bounding box center [826, 348] width 5 height 12
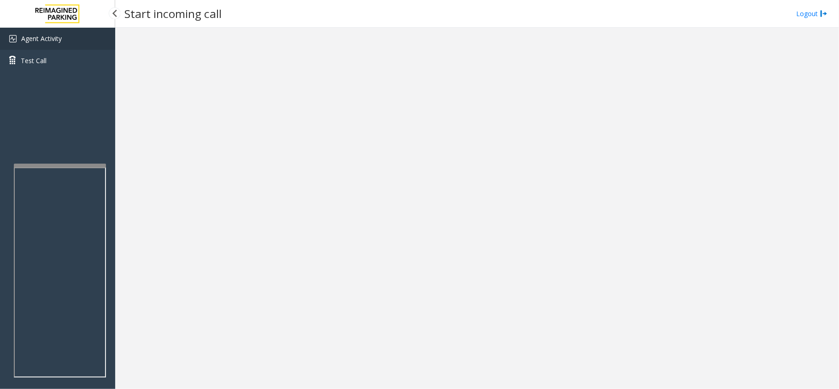
drag, startPoint x: 31, startPoint y: 32, endPoint x: 41, endPoint y: 45, distance: 16.5
click at [31, 32] on link "Agent Activity" at bounding box center [57, 39] width 115 height 22
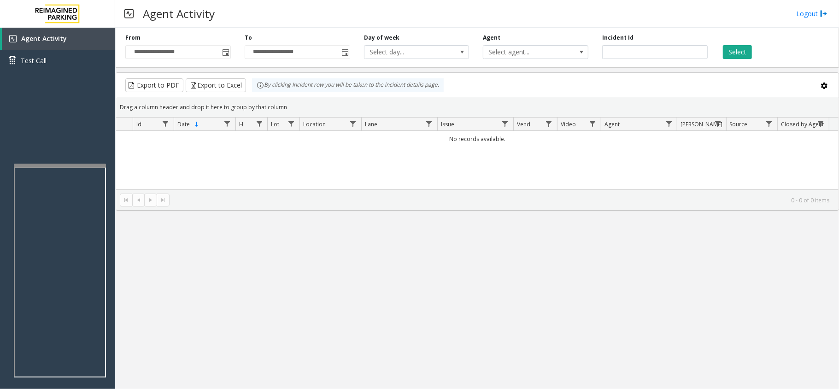
click at [283, 20] on div "Agent Activity Logout" at bounding box center [477, 14] width 724 height 28
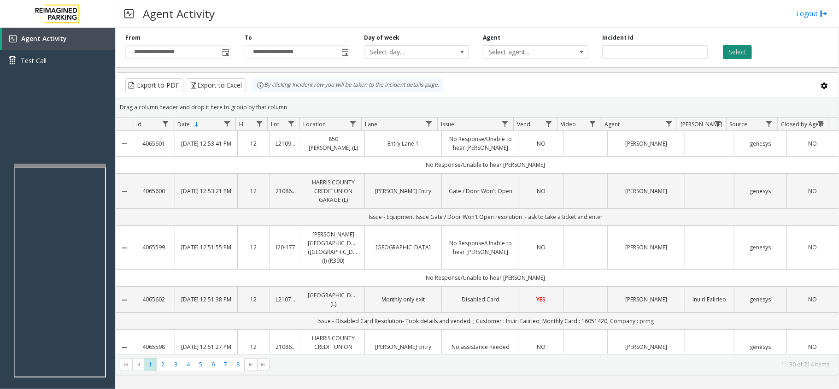
click at [732, 54] on button "Select" at bounding box center [737, 52] width 29 height 14
click at [737, 49] on button "Select" at bounding box center [737, 52] width 29 height 14
click at [337, 17] on div "Agent Activity Logout" at bounding box center [477, 14] width 724 height 28
click at [744, 58] on button "Select" at bounding box center [737, 52] width 29 height 14
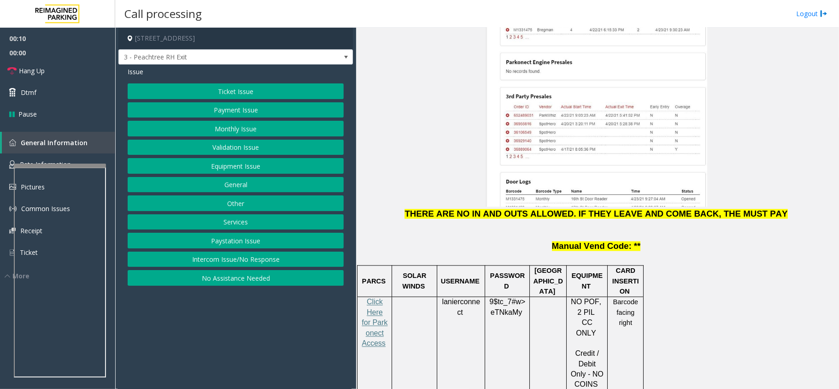
scroll to position [1167, 0]
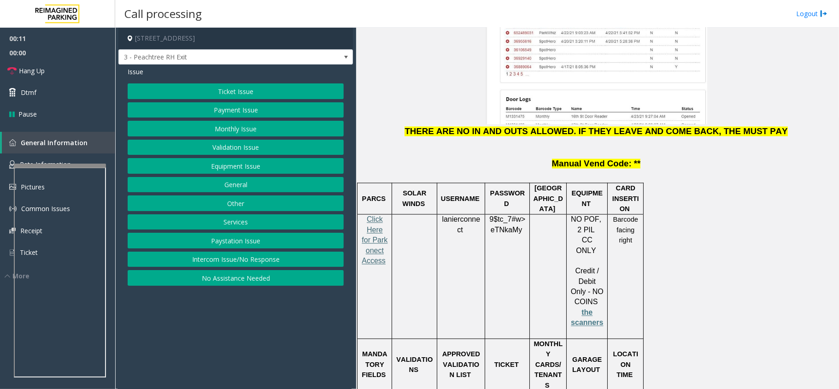
click at [381, 216] on span "Click Here for Parkonect Access" at bounding box center [375, 240] width 26 height 49
click at [251, 146] on button "Validation Issue" at bounding box center [236, 148] width 216 height 16
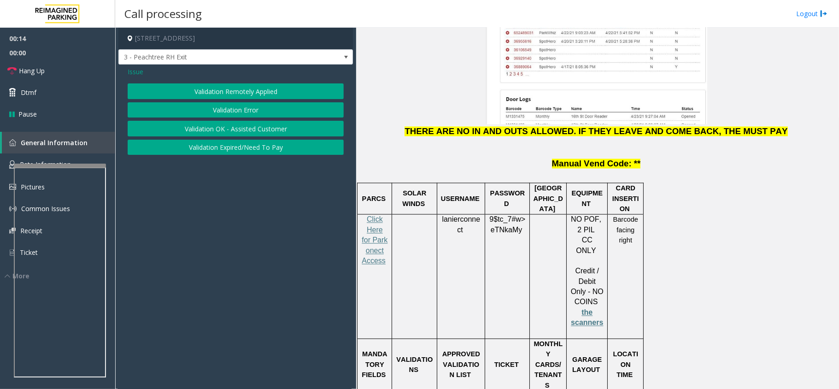
click at [263, 115] on button "Validation Error" at bounding box center [236, 110] width 216 height 16
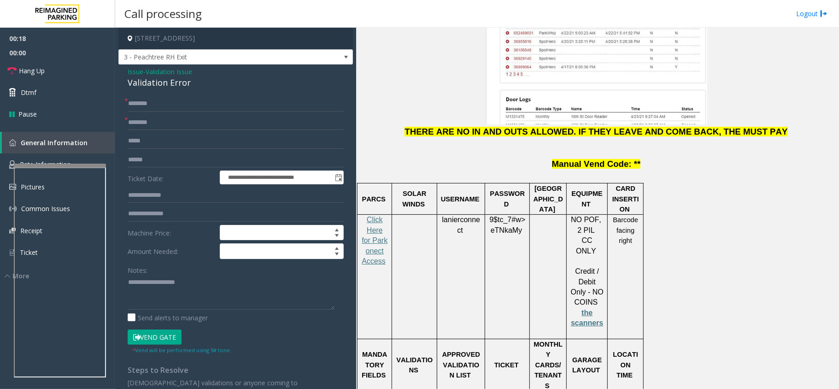
click at [457, 216] on span "lanierconnect" at bounding box center [461, 225] width 38 height 18
copy p "lanierconnect"
click at [507, 235] on p at bounding box center [507, 245] width 38 height 21
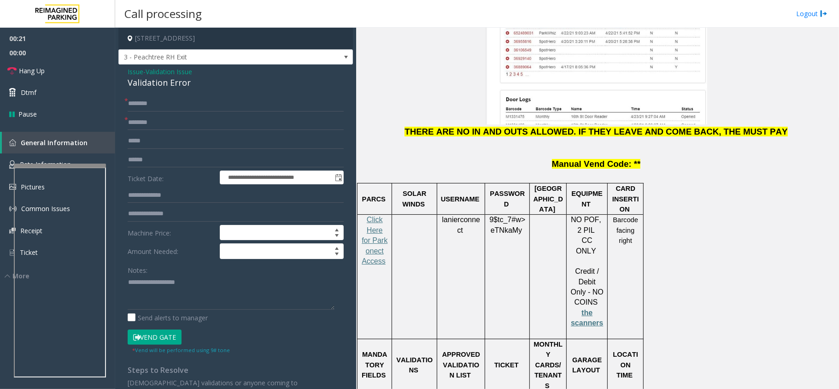
click at [507, 226] on span "eTNkaMy" at bounding box center [505, 230] width 31 height 8
copy p "9$tc_7#w> eTNkaMy"
click at [170, 124] on input "text" at bounding box center [236, 123] width 216 height 16
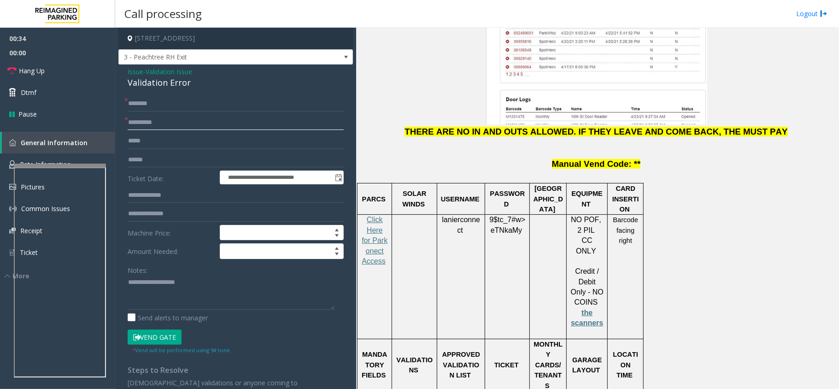
type input "**********"
click at [152, 120] on input "**********" at bounding box center [236, 123] width 216 height 16
click at [153, 189] on input "text" at bounding box center [236, 195] width 216 height 16
click at [172, 101] on input "text" at bounding box center [236, 104] width 216 height 16
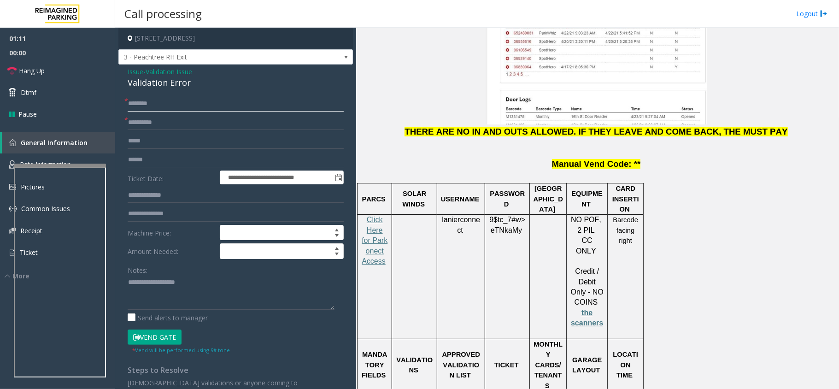
click at [181, 104] on input "text" at bounding box center [236, 104] width 216 height 16
click at [164, 105] on input "*****" at bounding box center [236, 104] width 216 height 16
type input "*****"
drag, startPoint x: 142, startPoint y: 124, endPoint x: 159, endPoint y: 125, distance: 17.1
click at [142, 124] on input "**********" at bounding box center [236, 123] width 216 height 16
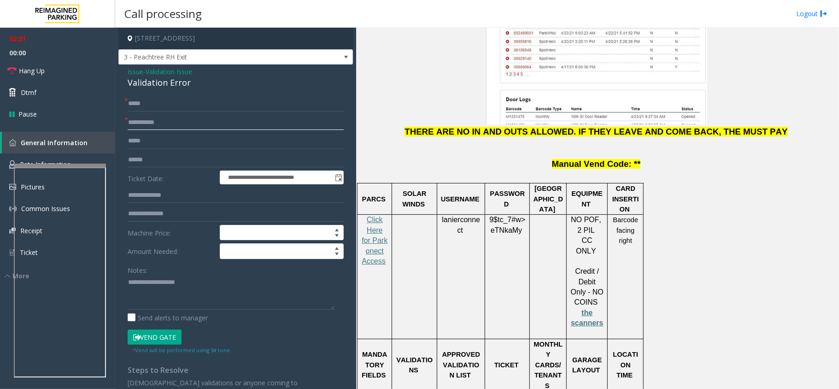
drag, startPoint x: 183, startPoint y: 123, endPoint x: 61, endPoint y: 129, distance: 122.2
click at [117, 128] on app-call-processing-form "**********" at bounding box center [235, 208] width 241 height 361
paste input "text"
type input "**********"
click at [159, 294] on textarea at bounding box center [231, 292] width 207 height 35
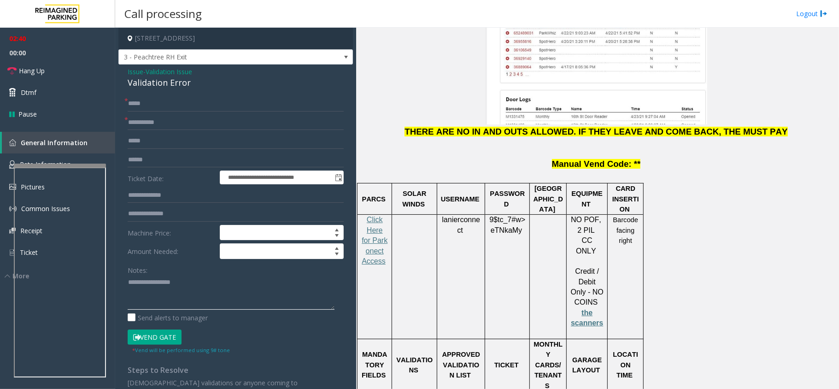
click at [158, 285] on textarea at bounding box center [231, 292] width 207 height 35
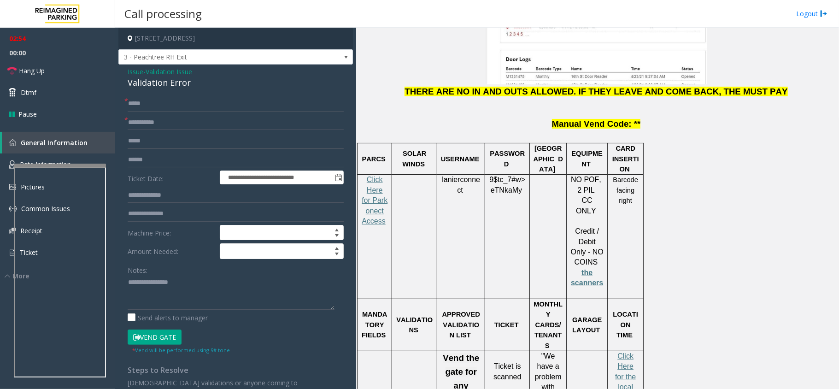
scroll to position [1228, 0]
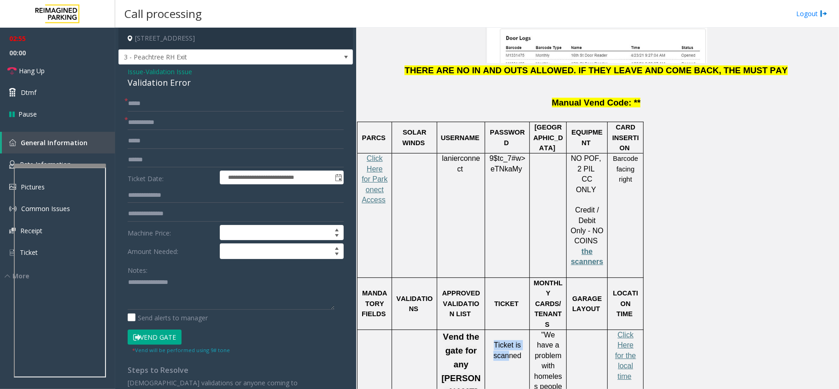
drag, startPoint x: 503, startPoint y: 262, endPoint x: 507, endPoint y: 272, distance: 10.3
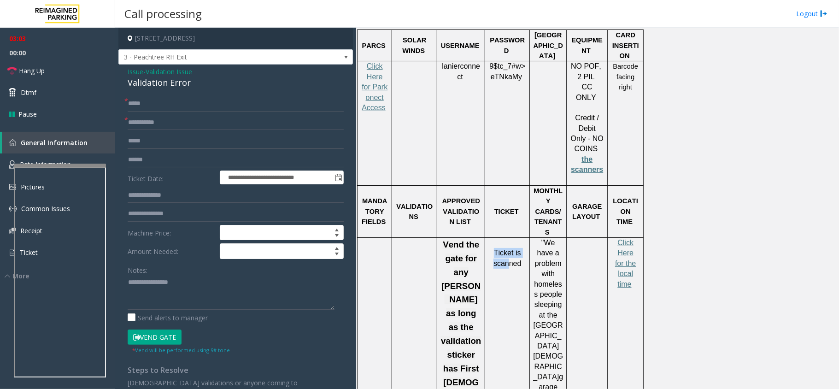
scroll to position [1290, 0]
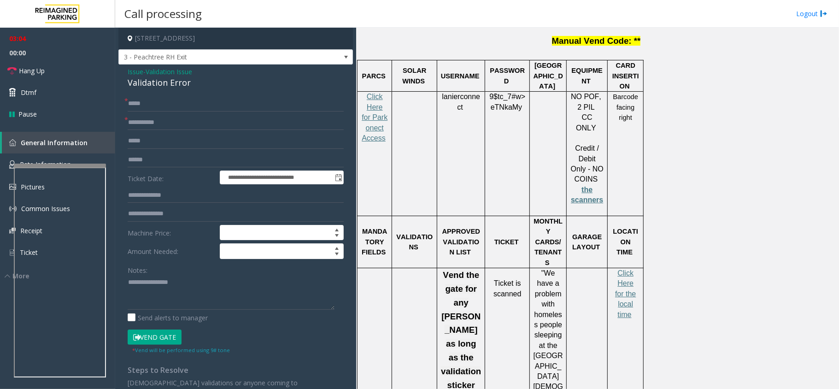
click at [509, 279] on span "Ticket is scanned" at bounding box center [507, 288] width 28 height 18
drag, startPoint x: 231, startPoint y: 301, endPoint x: 239, endPoint y: 299, distance: 8.5
click at [231, 301] on textarea at bounding box center [231, 292] width 207 height 35
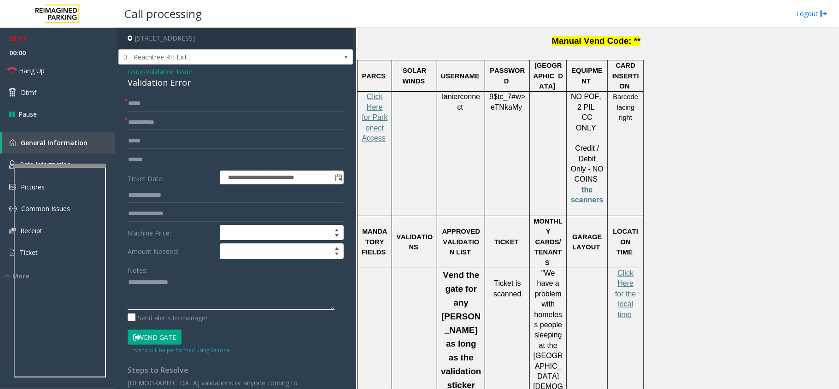
click at [213, 282] on textarea at bounding box center [231, 292] width 207 height 35
paste textarea "**********"
click at [41, 62] on link "Hang Up" at bounding box center [57, 71] width 115 height 22
click at [172, 82] on div "Validation Error" at bounding box center [236, 82] width 216 height 12
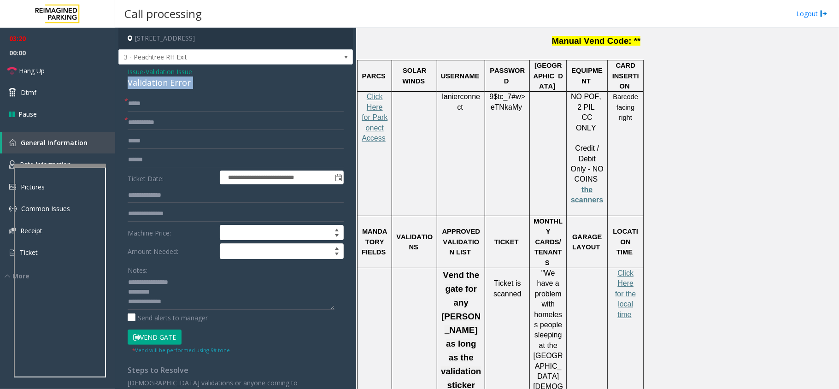
click at [172, 82] on div "Validation Error" at bounding box center [236, 82] width 216 height 12
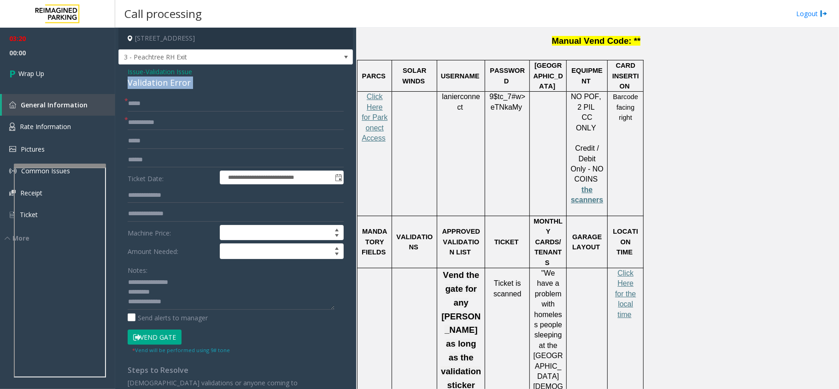
copy div "Validation Error"
click at [184, 294] on textarea at bounding box center [231, 292] width 207 height 35
paste textarea "**********"
click at [201, 303] on textarea at bounding box center [231, 292] width 207 height 35
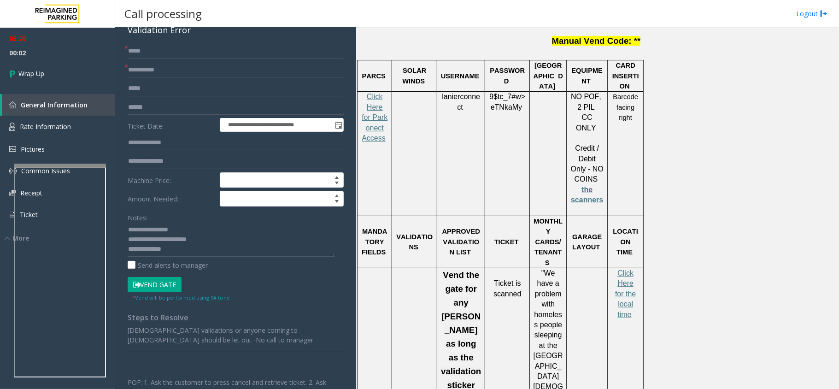
scroll to position [123, 0]
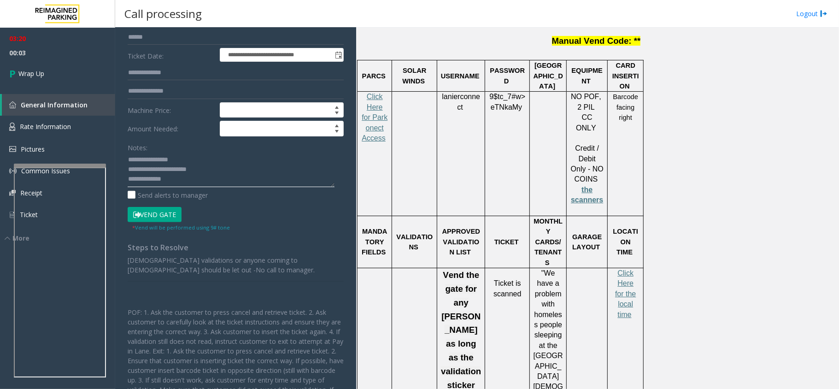
click at [227, 185] on textarea at bounding box center [231, 169] width 207 height 35
click at [193, 186] on textarea at bounding box center [231, 169] width 207 height 35
paste textarea "**********"
type textarea "**********"
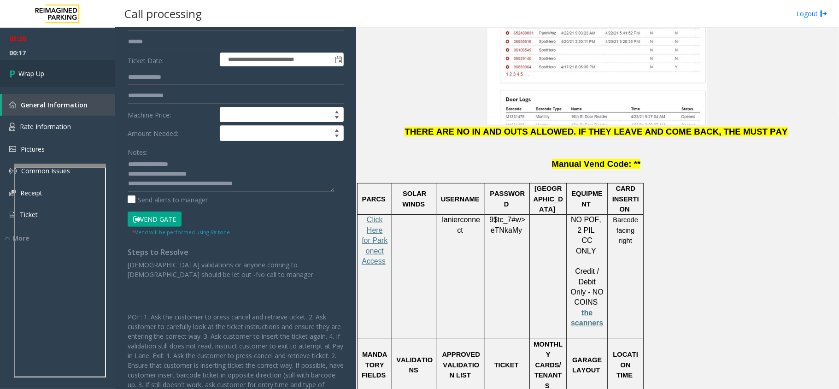
scroll to position [61, 0]
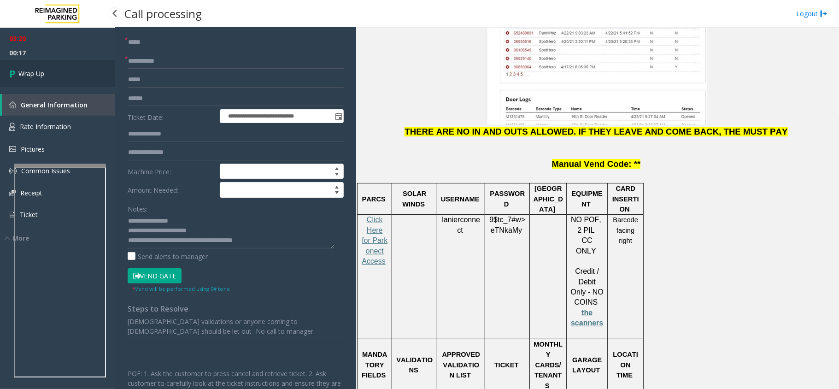
click at [12, 69] on icon at bounding box center [13, 73] width 9 height 15
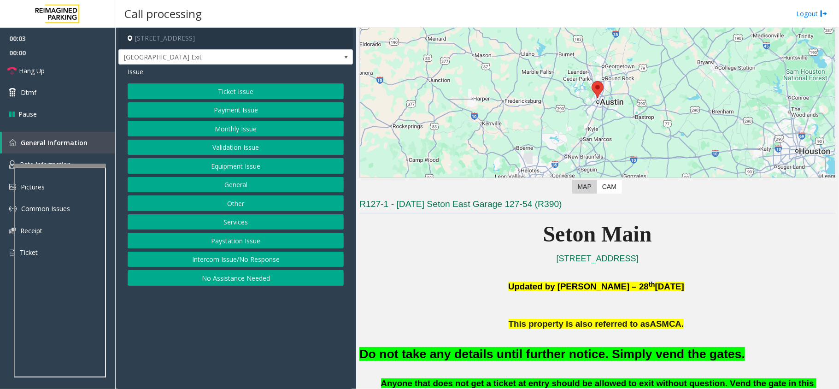
scroll to position [123, 0]
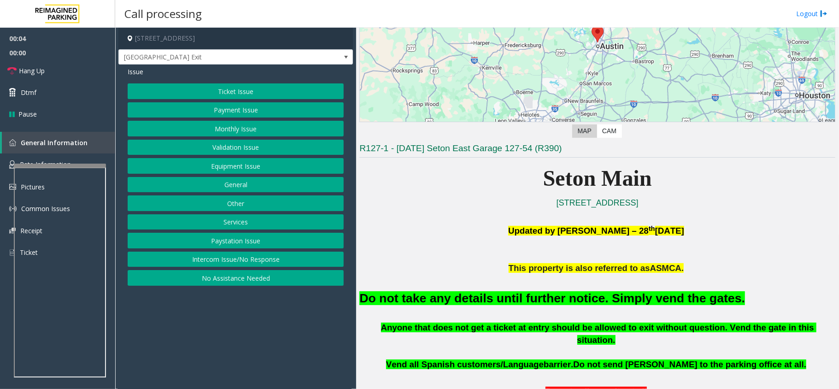
click at [519, 298] on font "Do not take any details until further notice. Simply vend the gates." at bounding box center [551, 298] width 385 height 14
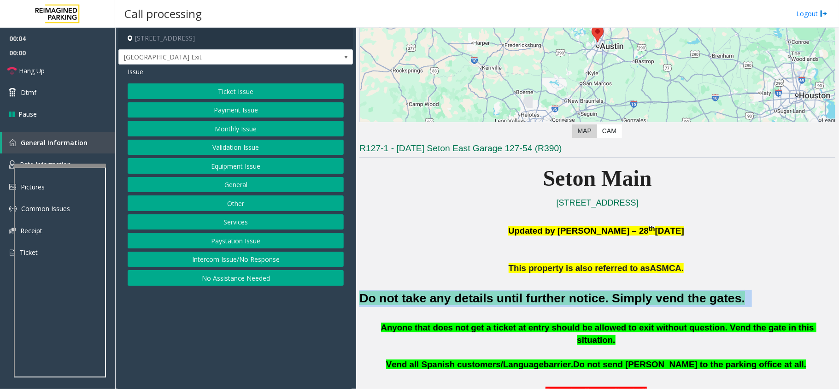
click at [519, 298] on font "Do not take any details until further notice. Simply vend the gates." at bounding box center [551, 298] width 385 height 14
copy h2 "Do not take any details until further notice. Simply vend the gates."
click at [251, 165] on button "Equipment Issue" at bounding box center [236, 166] width 216 height 16
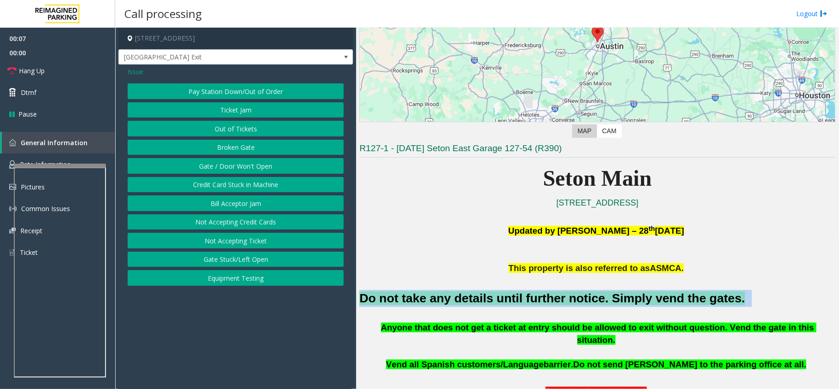
click at [251, 163] on button "Gate / Door Won't Open" at bounding box center [236, 166] width 216 height 16
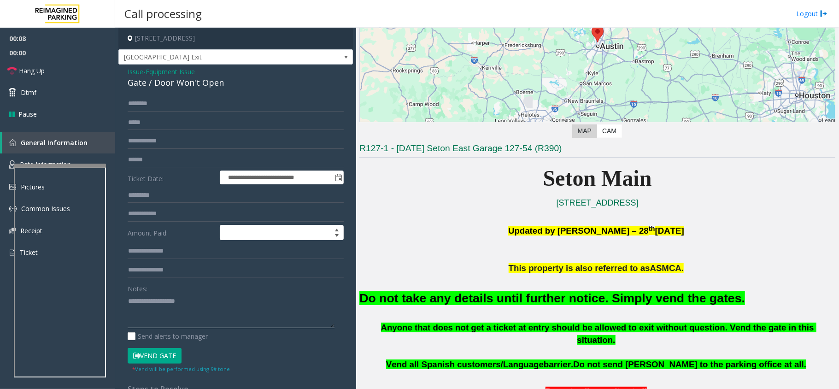
click at [154, 315] on textarea at bounding box center [231, 310] width 207 height 35
paste textarea "**********"
click at [137, 352] on icon at bounding box center [136, 355] width 7 height 6
click at [538, 300] on font "Do not take any details until further notice. Simply vend the gates." at bounding box center [551, 298] width 385 height 14
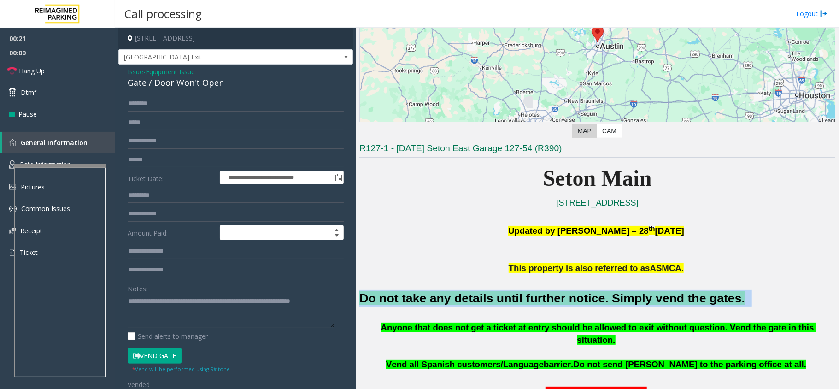
click at [538, 300] on font "Do not take any details until further notice. Simply vend the gates." at bounding box center [551, 298] width 385 height 14
click at [605, 299] on font "Do not take any details until further notice. Simply vend the gates." at bounding box center [551, 298] width 385 height 14
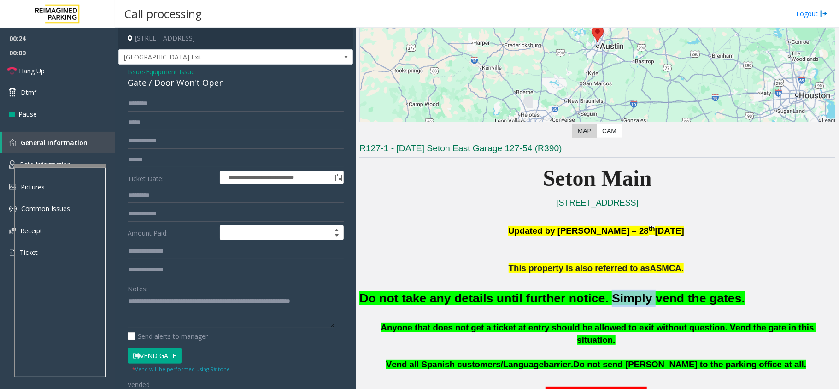
click at [605, 299] on font "Do not take any details until further notice. Simply vend the gates." at bounding box center [551, 298] width 385 height 14
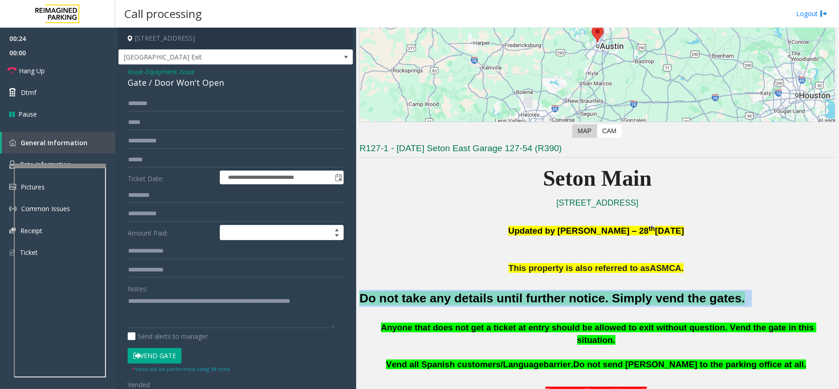
click at [605, 299] on font "Do not take any details until further notice. Simply vend the gates." at bounding box center [551, 298] width 385 height 14
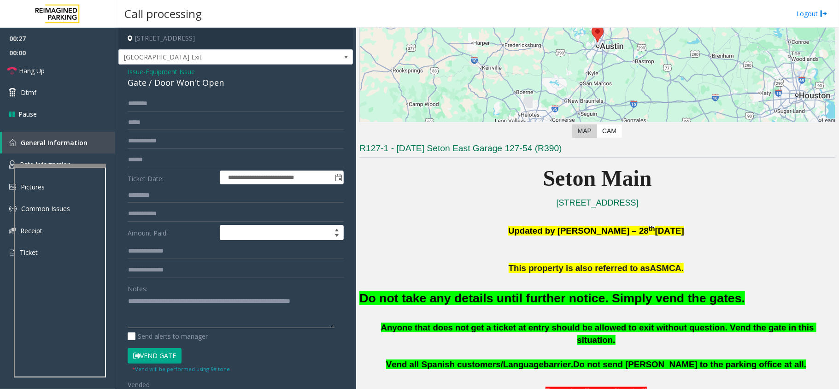
click at [207, 321] on textarea at bounding box center [231, 310] width 207 height 35
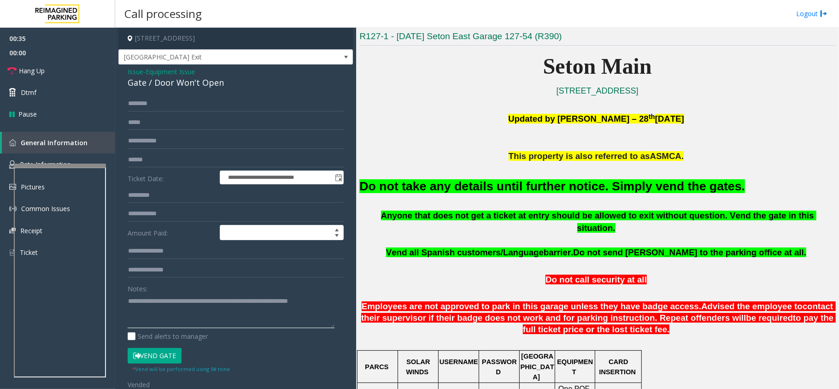
scroll to position [368, 0]
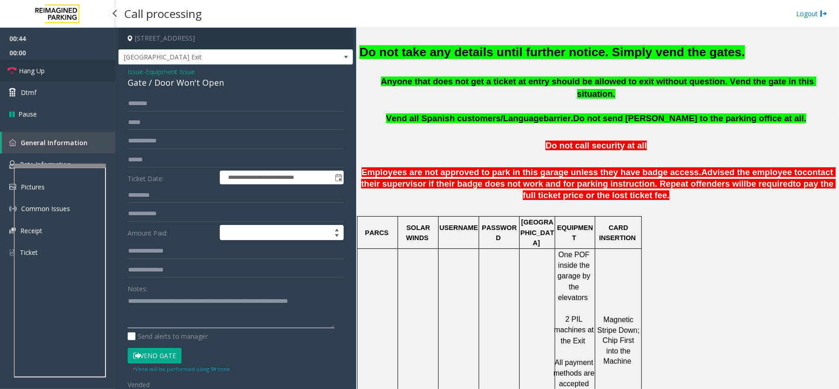
type textarea "**********"
click at [53, 67] on link "Hang Up" at bounding box center [57, 71] width 115 height 22
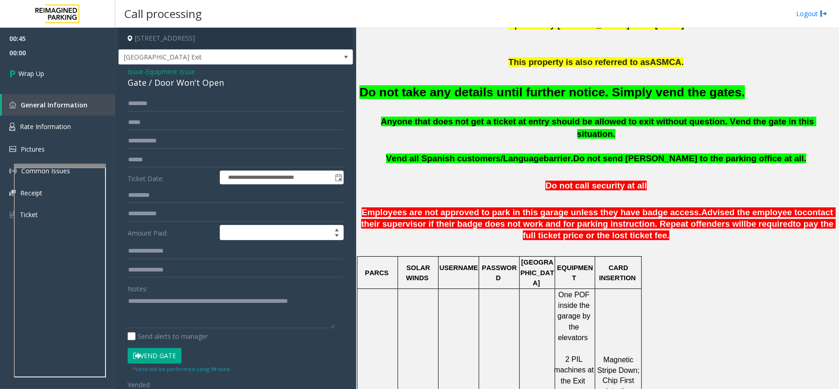
scroll to position [245, 0]
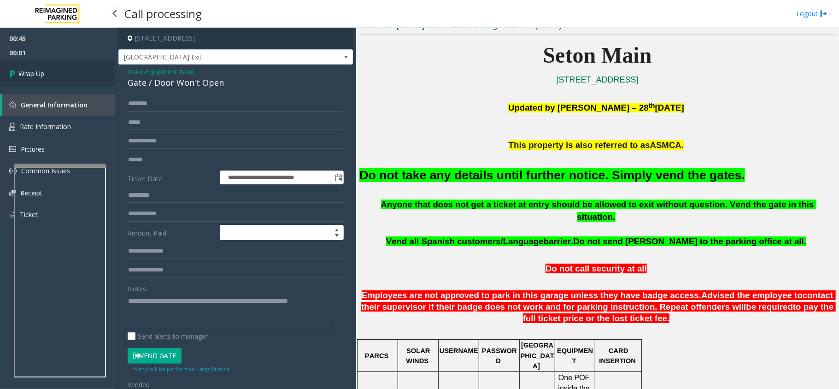
click at [39, 80] on link "Wrap Up" at bounding box center [57, 73] width 115 height 27
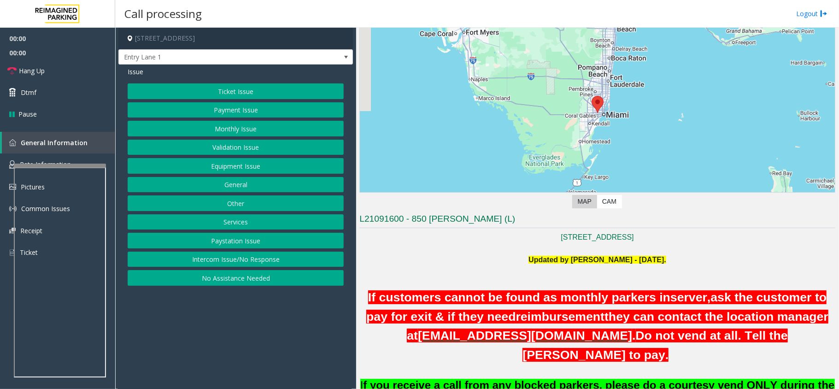
scroll to position [184, 0]
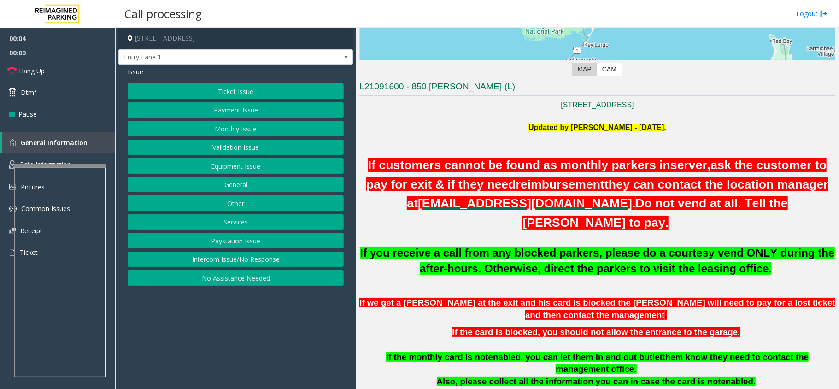
click at [242, 254] on button "Intercom Issue/No Response" at bounding box center [236, 259] width 216 height 16
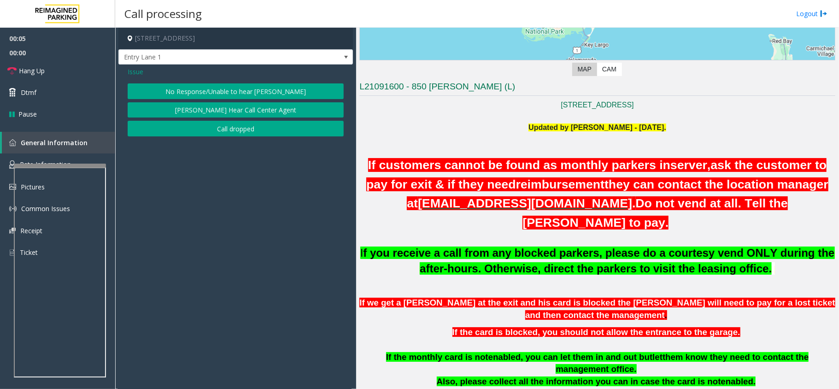
click at [250, 88] on button "No Response/Unable to hear [PERSON_NAME]" at bounding box center [236, 91] width 216 height 16
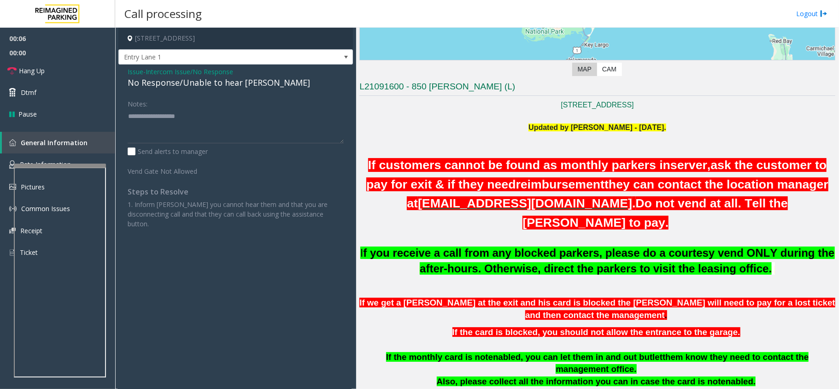
click at [245, 87] on div "No Response/Unable to hear [PERSON_NAME]" at bounding box center [236, 82] width 216 height 12
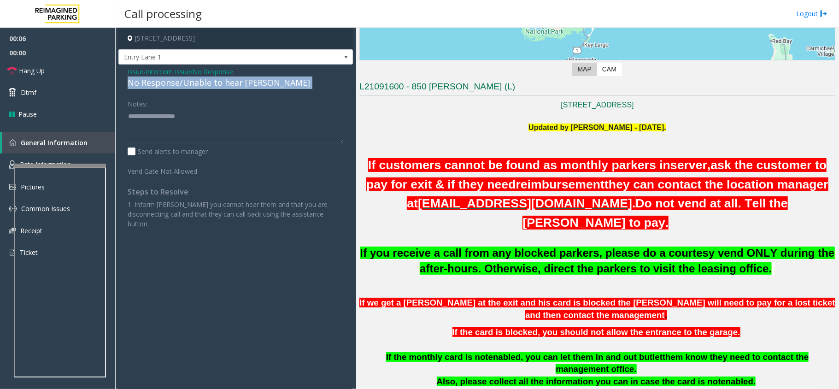
click at [245, 87] on div "No Response/Unable to hear [PERSON_NAME]" at bounding box center [236, 82] width 216 height 12
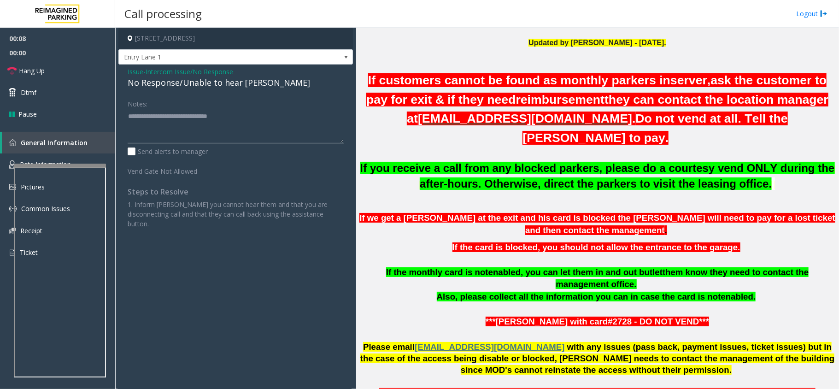
scroll to position [430, 0]
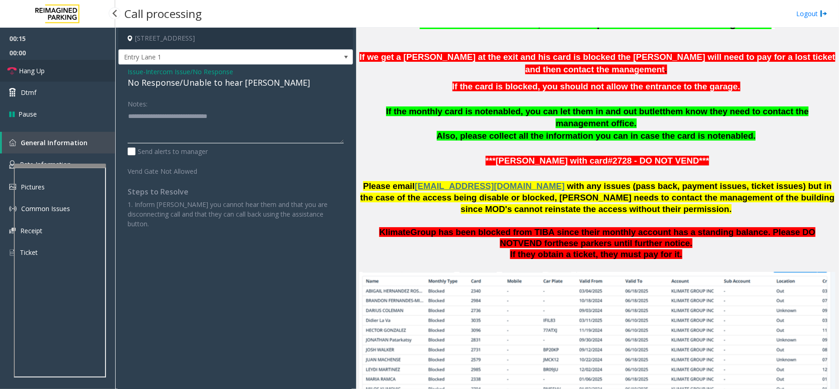
type textarea "**********"
click at [34, 69] on span "Hang Up" at bounding box center [32, 71] width 26 height 10
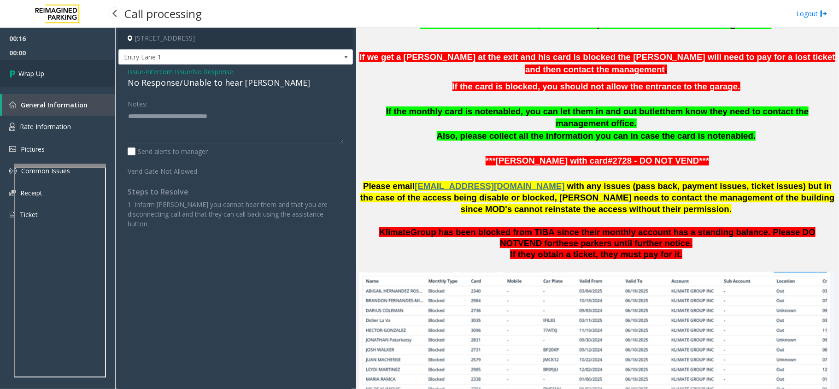
click at [44, 72] on span "Wrap Up" at bounding box center [31, 74] width 26 height 10
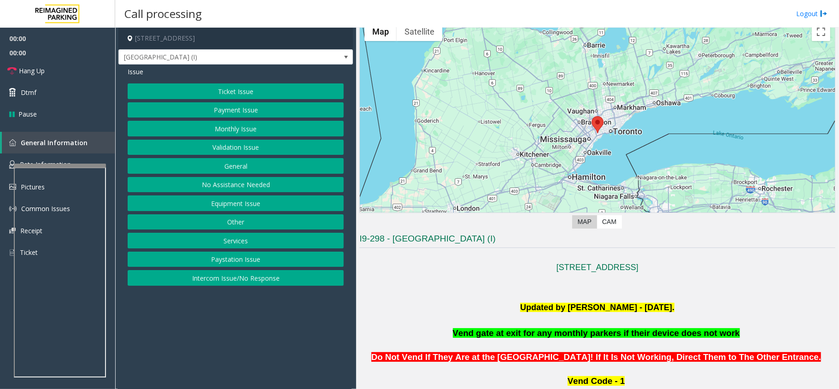
scroll to position [123, 0]
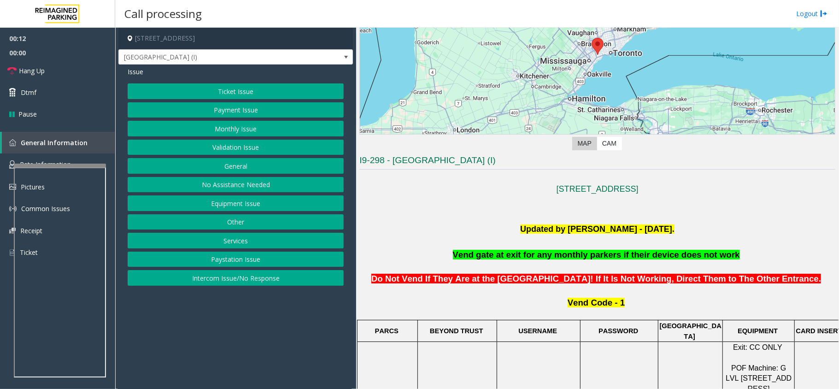
drag, startPoint x: 562, startPoint y: 280, endPoint x: 787, endPoint y: 279, distance: 224.3
click at [787, 279] on span "Do Not Vend If They Are at the Dundas Street Entry Gate! If It Is Not Working, …" at bounding box center [596, 279] width 450 height 10
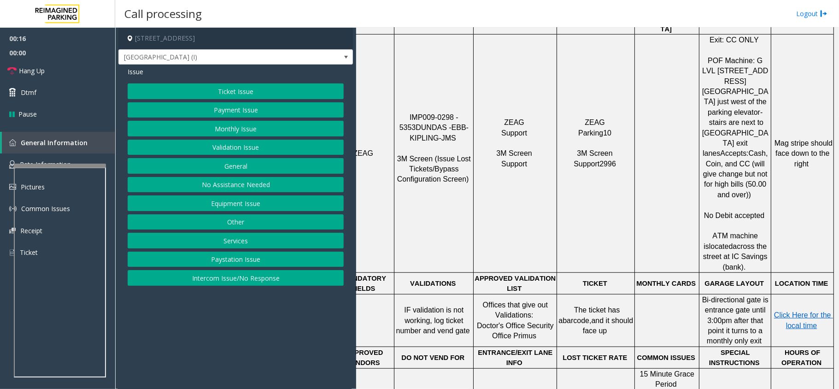
scroll to position [307, 32]
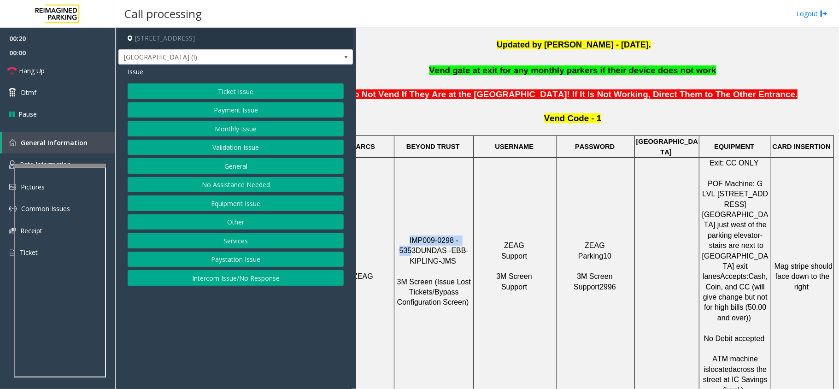
drag, startPoint x: 452, startPoint y: 213, endPoint x: 392, endPoint y: 215, distance: 59.9
click at [395, 235] on p "IMP009-0298 - 5353 DUNDAS - EBB-KIPLING-JMS 3M Screen (Issue Lost Tickets/Bypas…" at bounding box center [434, 276] width 78 height 82
drag, startPoint x: 457, startPoint y: 214, endPoint x: 384, endPoint y: 210, distance: 73.3
click at [384, 210] on tr "ZEAG IMP009-0298 - 5353 DUNDAS - EBB-KIPLING-JMS 3M Screen (Issue Lost Tickets/…" at bounding box center [584, 277] width 500 height 238
copy tr "ZEAG IMP009-0298 - 5353"
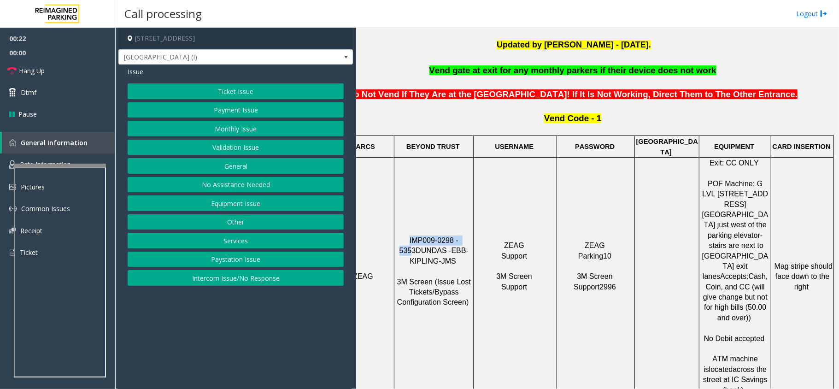
click at [428, 236] on span "IMP009-0298 - 5353" at bounding box center [429, 245] width 61 height 18
click at [438, 246] on span "EBB-KIPLING-JMS" at bounding box center [438, 255] width 59 height 18
copy span "IMP009-0298 - 5353"
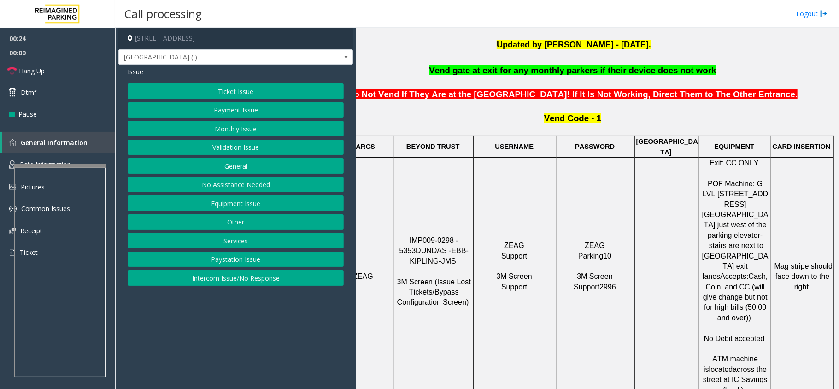
drag, startPoint x: 459, startPoint y: 212, endPoint x: 389, endPoint y: 212, distance: 70.0
click at [395, 235] on p "IMP009-0298 - 5353 DUNDAS - EBB-KIPLING-JMS 3M Screen (Issue Lost Tickets/Bypas…" at bounding box center [434, 276] width 78 height 82
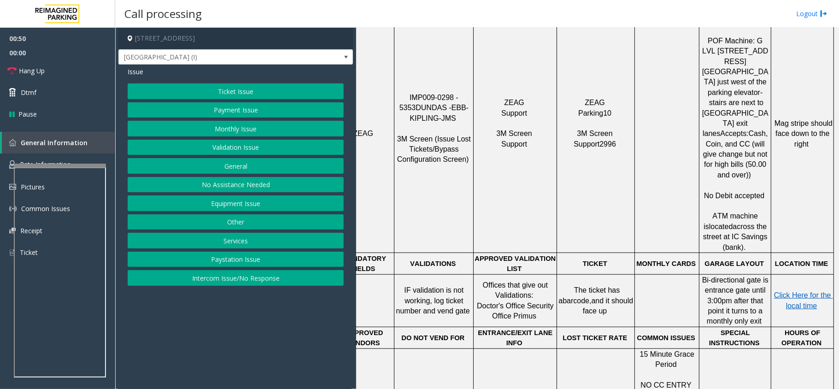
scroll to position [430, 32]
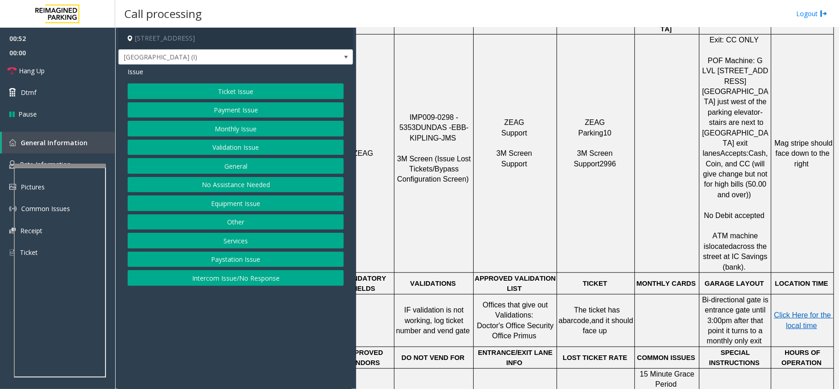
drag, startPoint x: 557, startPoint y: 268, endPoint x: 619, endPoint y: 264, distance: 62.3
click at [619, 305] on p "The ticket has a barcode, and it should face up" at bounding box center [595, 320] width 76 height 31
click at [583, 305] on p "The ticket has a barcode, and it should face up" at bounding box center [595, 320] width 76 height 31
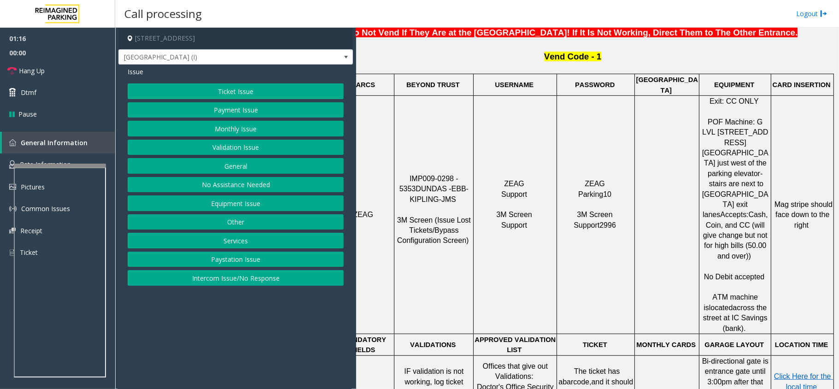
scroll to position [368, 0]
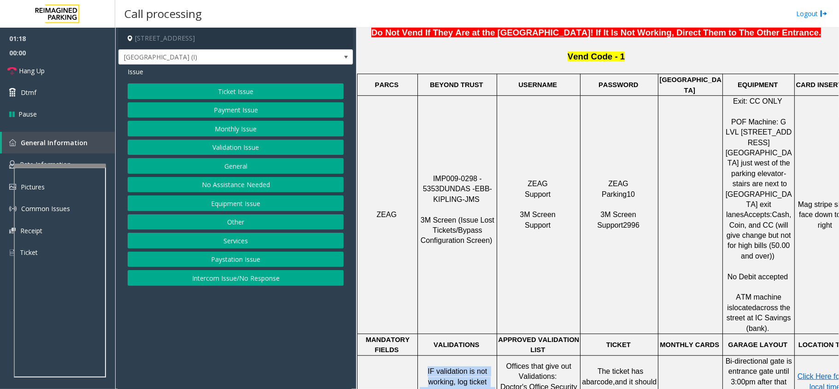
drag, startPoint x: 430, startPoint y: 334, endPoint x: 492, endPoint y: 350, distance: 64.3
click at [492, 366] on p "IF validation is not working, log ticket number and vend gate" at bounding box center [457, 381] width 78 height 31
click at [465, 367] on span "IF validation is not working, log ticket number and vend gate" at bounding box center [457, 381] width 74 height 29
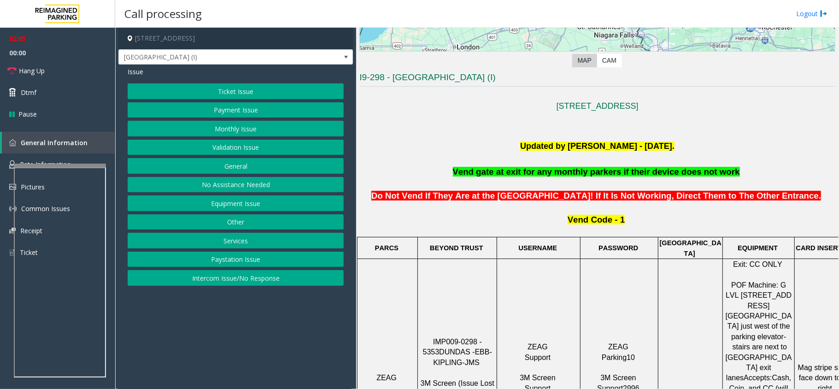
scroll to position [184, 0]
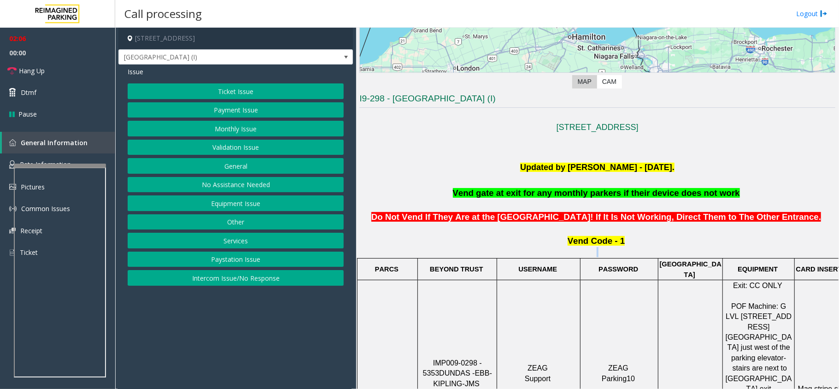
drag, startPoint x: 570, startPoint y: 250, endPoint x: 647, endPoint y: 250, distance: 76.5
click at [646, 250] on p "Vend Code - 1" at bounding box center [597, 246] width 476 height 22
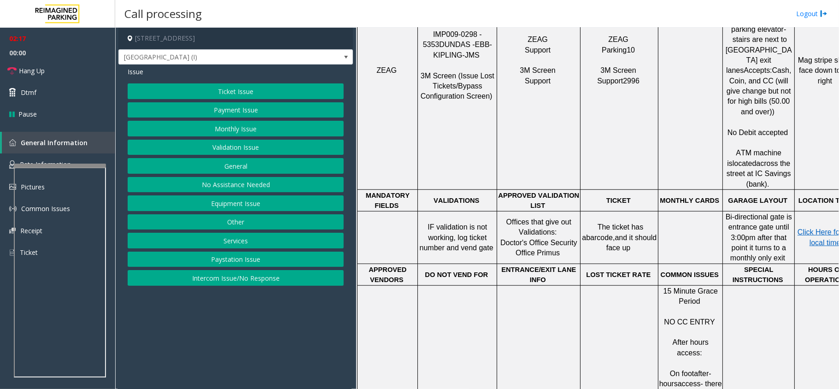
scroll to position [491, 0]
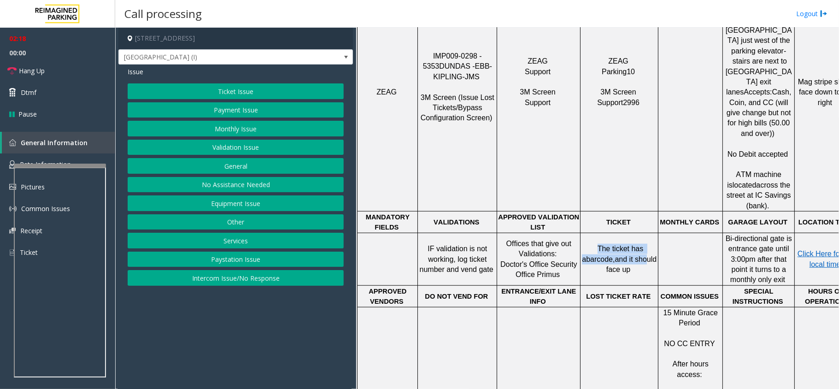
drag, startPoint x: 597, startPoint y: 209, endPoint x: 641, endPoint y: 223, distance: 46.5
click at [641, 245] on span "The ticket has a barcode, and it should face up" at bounding box center [620, 259] width 76 height 29
click at [642, 236] on td "The ticket has a barcode, and it should face up" at bounding box center [619, 259] width 78 height 53
click at [229, 93] on button "Ticket Issue" at bounding box center [236, 91] width 216 height 16
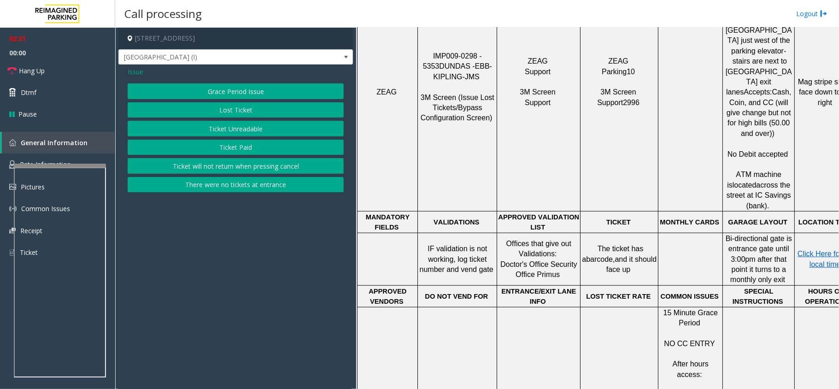
click at [229, 123] on button "Ticket Unreadable" at bounding box center [236, 129] width 216 height 16
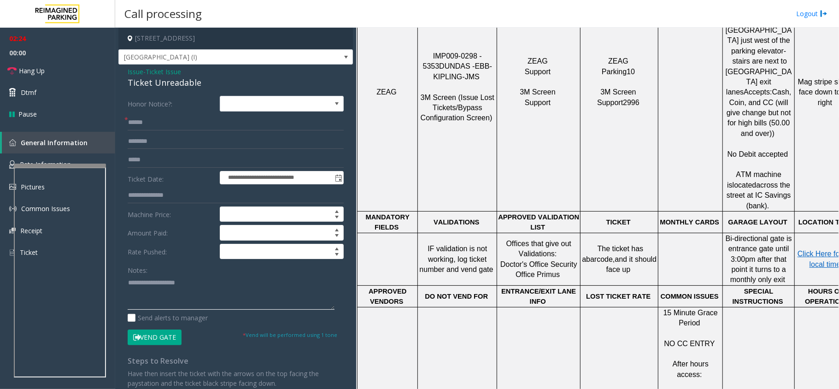
click at [181, 306] on textarea at bounding box center [231, 292] width 207 height 35
paste textarea "**********"
click at [161, 82] on div "Ticket Unreadable" at bounding box center [236, 82] width 216 height 12
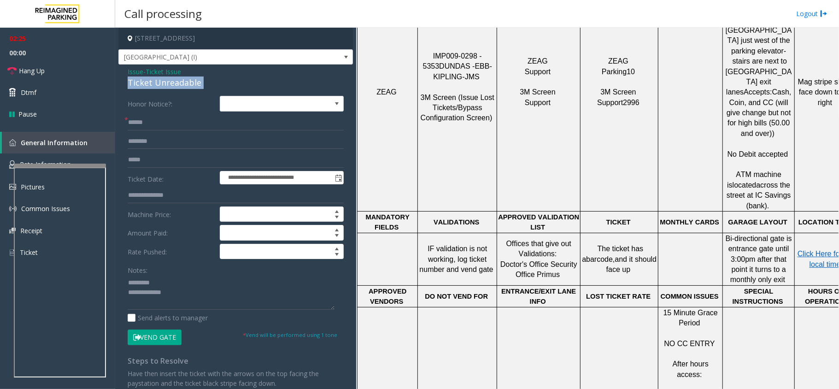
copy div "Ticket Unreadable"
click at [172, 282] on textarea at bounding box center [231, 292] width 207 height 35
paste textarea "**********"
click at [183, 290] on textarea at bounding box center [231, 292] width 207 height 35
click at [129, 282] on textarea at bounding box center [231, 292] width 207 height 35
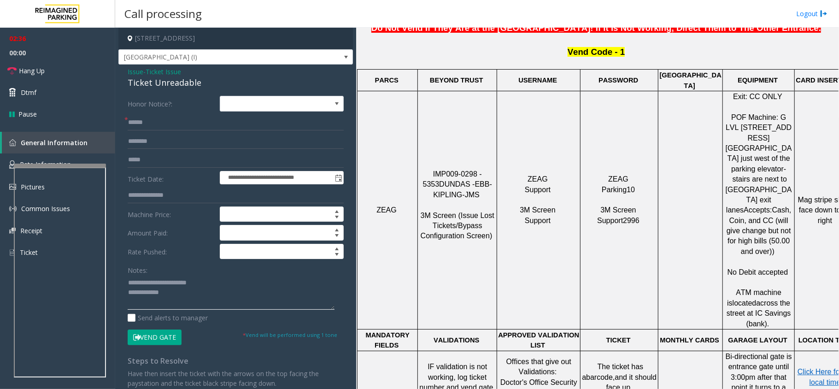
scroll to position [430, 0]
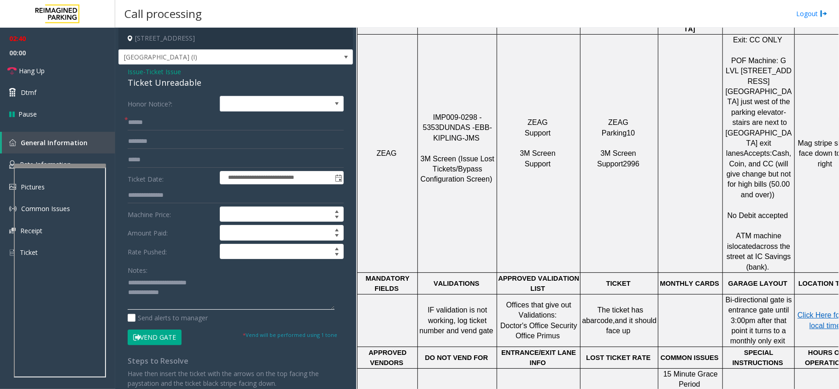
type textarea "**********"
drag, startPoint x: 490, startPoint y: 299, endPoint x: 404, endPoint y: 301, distance: 86.2
click at [404, 301] on tr "IF validation is not working, log ticket number and vend gate Offices that give…" at bounding box center [607, 320] width 500 height 53
click at [67, 70] on link "Hang Up" at bounding box center [57, 71] width 115 height 22
click at [160, 126] on input "text" at bounding box center [236, 123] width 216 height 16
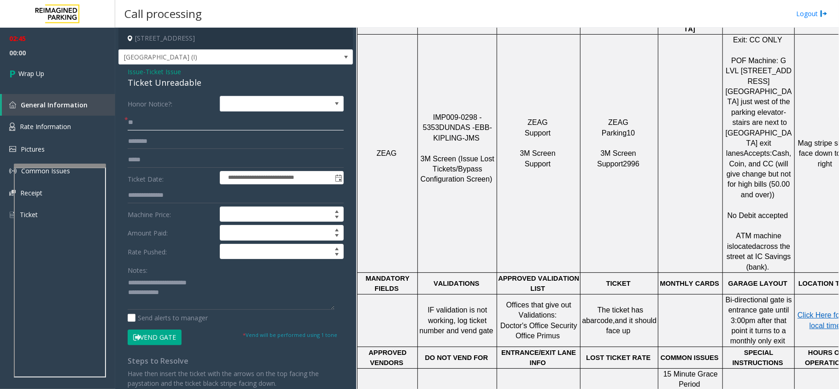
type input "**"
click at [192, 286] on textarea at bounding box center [231, 292] width 207 height 35
click at [203, 295] on textarea at bounding box center [231, 292] width 207 height 35
type textarea "**********"
click at [69, 70] on link "Wrap Up" at bounding box center [57, 73] width 115 height 27
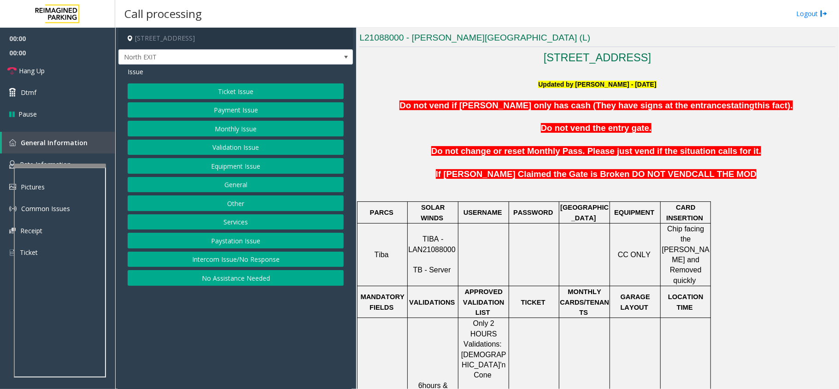
scroll to position [245, 0]
click at [428, 245] on p "TIBA - LAN21088000 TB - Server" at bounding box center [432, 254] width 49 height 41
click at [430, 234] on p "TIBA - LAN21088000 TB - Server" at bounding box center [432, 254] width 49 height 41
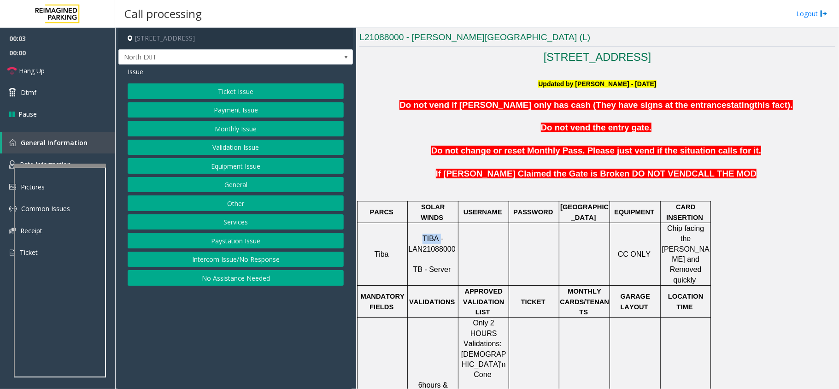
click at [430, 234] on p "TIBA - LAN21088000 TB - Server" at bounding box center [432, 254] width 49 height 41
click at [420, 237] on span "TIBA - LAN21088000" at bounding box center [431, 243] width 47 height 18
copy p "LAN21088000"
drag, startPoint x: 222, startPoint y: 150, endPoint x: 233, endPoint y: 145, distance: 11.9
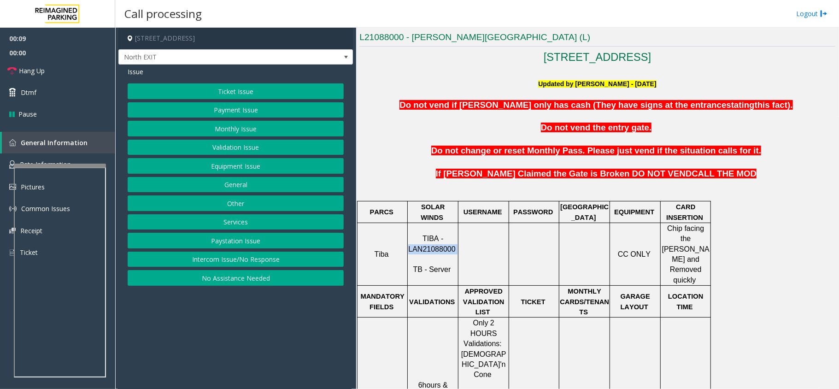
click at [222, 150] on button "Validation Issue" at bounding box center [236, 148] width 216 height 16
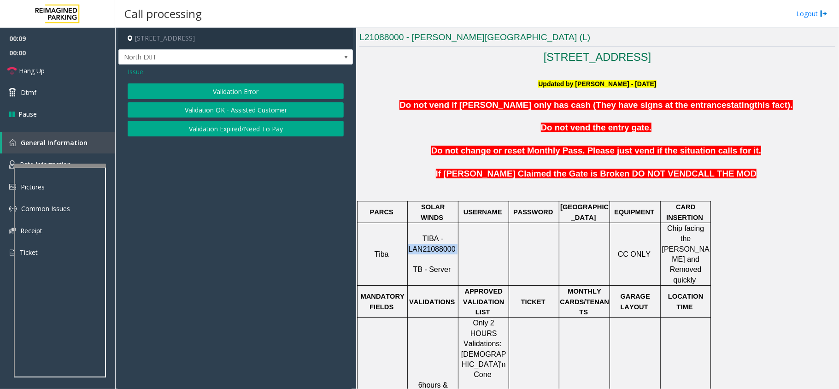
click at [242, 91] on button "Validation Error" at bounding box center [236, 91] width 216 height 16
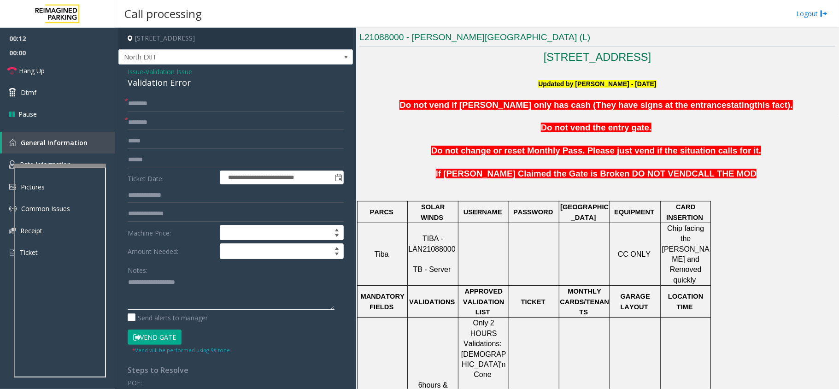
click at [162, 293] on textarea at bounding box center [231, 292] width 207 height 35
paste textarea "**********"
click at [166, 94] on div "**********" at bounding box center [235, 331] width 234 height 535
click at [168, 86] on div "Validation Error" at bounding box center [236, 82] width 216 height 12
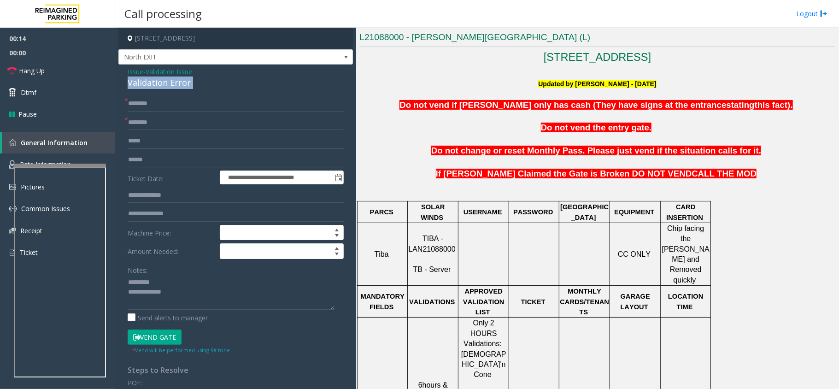
click at [168, 86] on div "Validation Error" at bounding box center [236, 82] width 216 height 12
copy div "Validation Error"
click at [173, 279] on textarea at bounding box center [231, 292] width 207 height 35
paste textarea "**********"
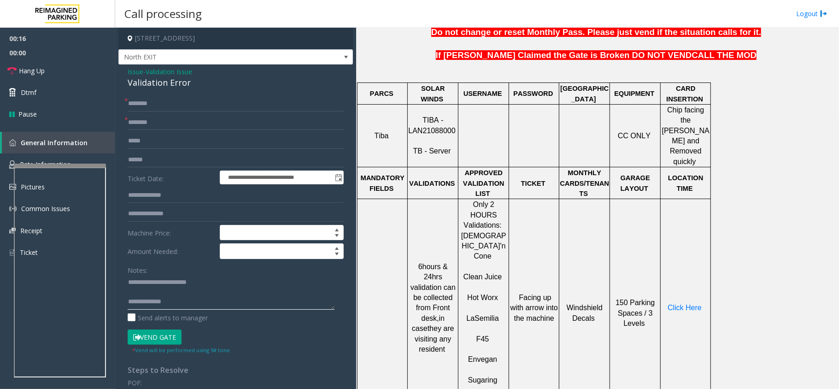
scroll to position [368, 0]
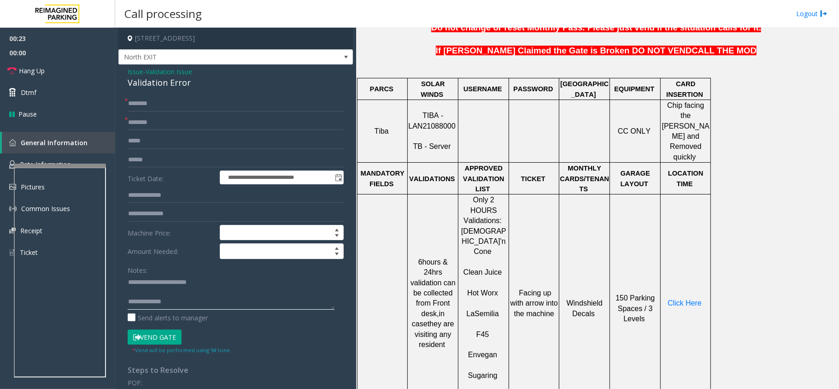
type textarea "**********"
click at [153, 124] on input "text" at bounding box center [236, 123] width 216 height 16
click at [181, 144] on input "text" at bounding box center [236, 141] width 216 height 16
click at [177, 128] on input "text" at bounding box center [236, 123] width 216 height 16
type input "**********"
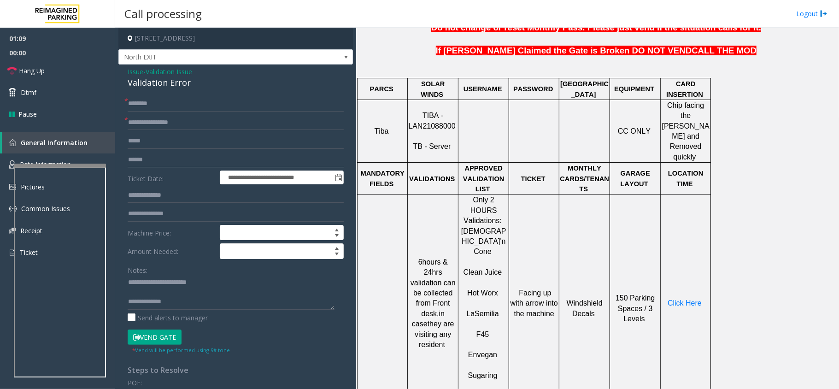
click at [165, 160] on input "text" at bounding box center [236, 160] width 216 height 16
click at [192, 149] on form "**********" at bounding box center [236, 225] width 216 height 258
click at [188, 157] on input "text" at bounding box center [236, 160] width 216 height 16
type input "*****"
drag, startPoint x: 154, startPoint y: 98, endPoint x: 161, endPoint y: 102, distance: 8.1
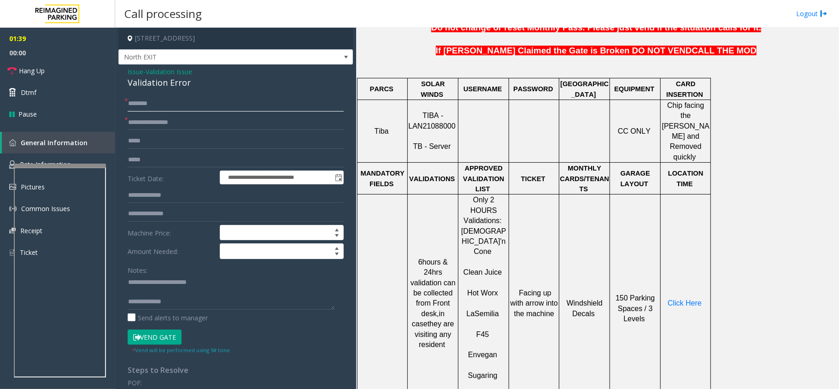
click at [154, 98] on input "text" at bounding box center [236, 104] width 216 height 16
click at [173, 111] on input "text" at bounding box center [236, 104] width 216 height 16
click at [163, 99] on input "text" at bounding box center [236, 104] width 216 height 16
type input "*"
type input "*****"
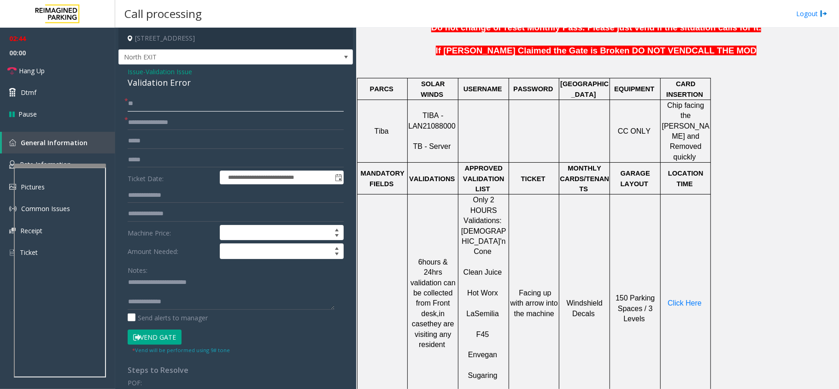
click at [192, 101] on input "**" at bounding box center [236, 104] width 216 height 16
type input "*****"
drag, startPoint x: 137, startPoint y: 153, endPoint x: 151, endPoint y: 153, distance: 14.3
click at [151, 153] on input "*****" at bounding box center [236, 160] width 216 height 16
click at [683, 299] on span "Click Here" at bounding box center [684, 303] width 34 height 8
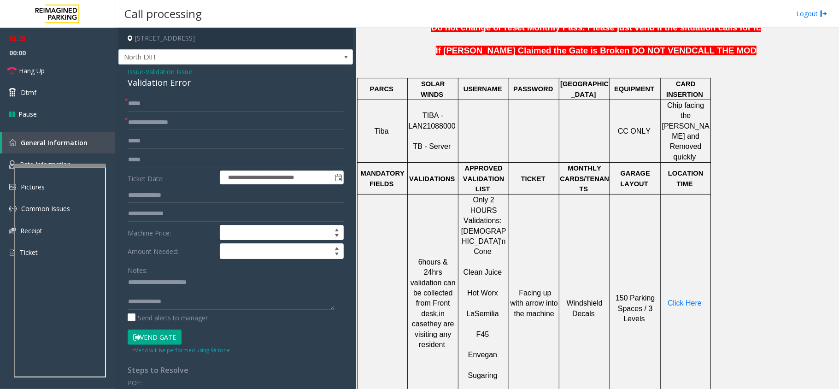
click at [153, 335] on button "Vend Gate" at bounding box center [155, 337] width 54 height 16
click at [68, 69] on link "Hang Up" at bounding box center [57, 71] width 115 height 22
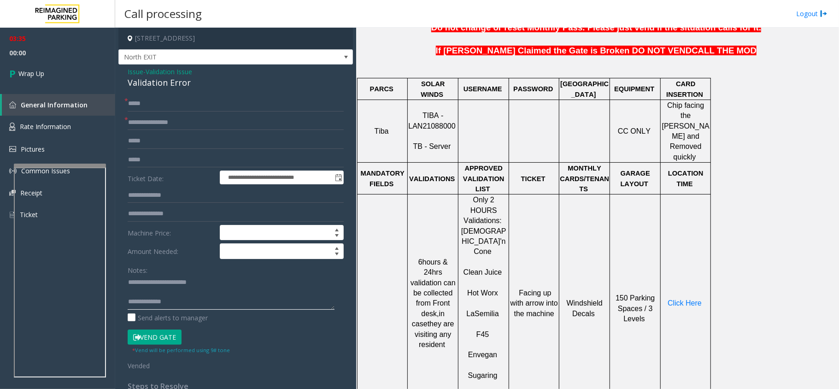
click at [256, 295] on textarea at bounding box center [231, 292] width 207 height 35
click at [175, 306] on textarea at bounding box center [231, 292] width 207 height 35
paste textarea "**********"
type textarea "**********"
click at [44, 76] on span "Wrap Up" at bounding box center [31, 74] width 26 height 10
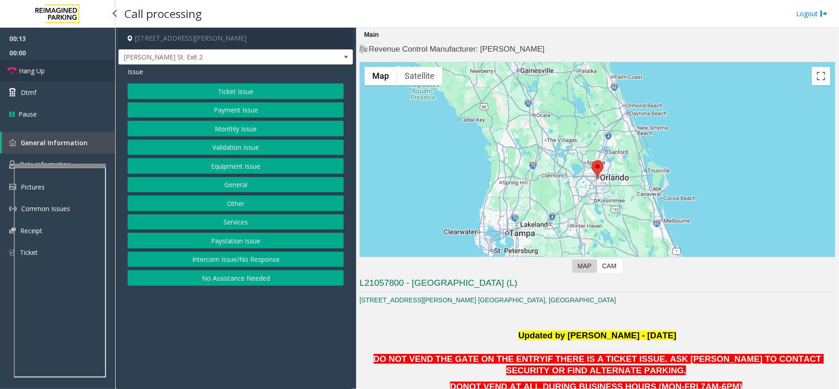
click at [19, 73] on span "Hang Up" at bounding box center [32, 71] width 26 height 10
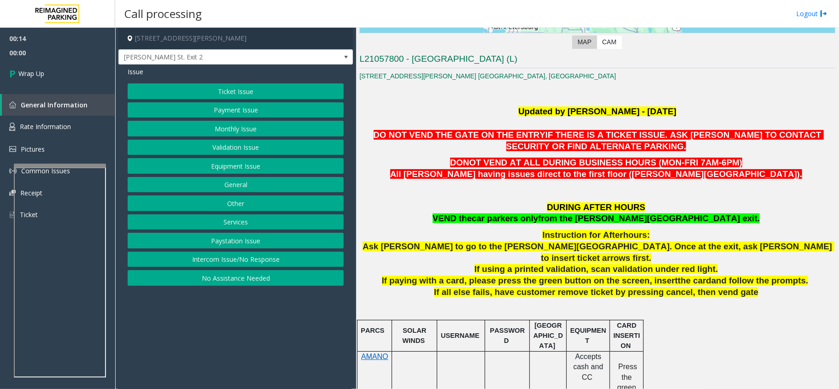
scroll to position [245, 0]
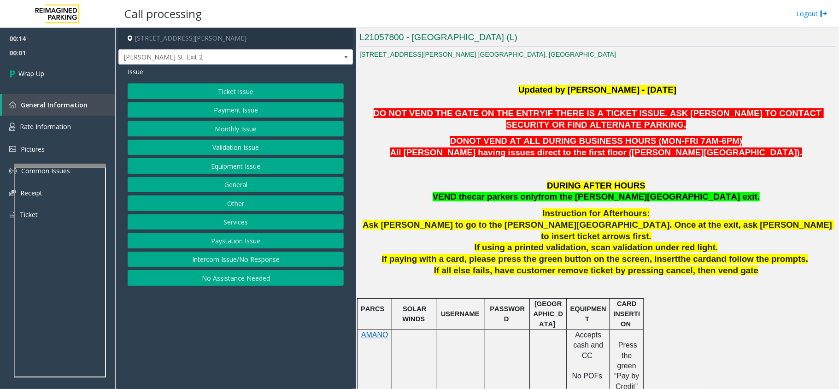
click at [240, 267] on button "Intercom Issue/No Response" at bounding box center [236, 259] width 216 height 16
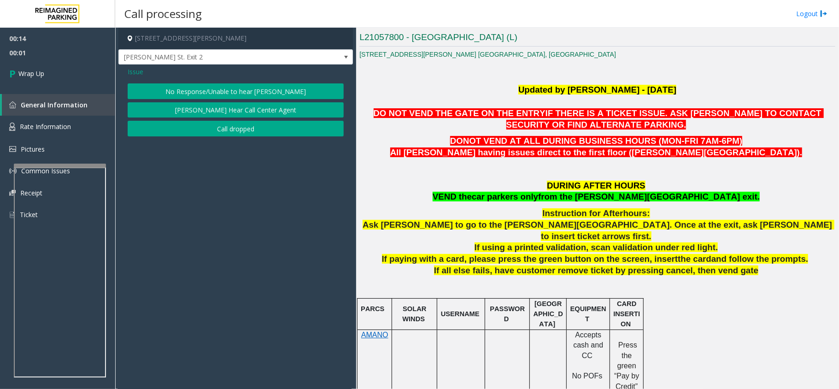
click at [204, 87] on button "No Response/Unable to hear [PERSON_NAME]" at bounding box center [236, 91] width 216 height 16
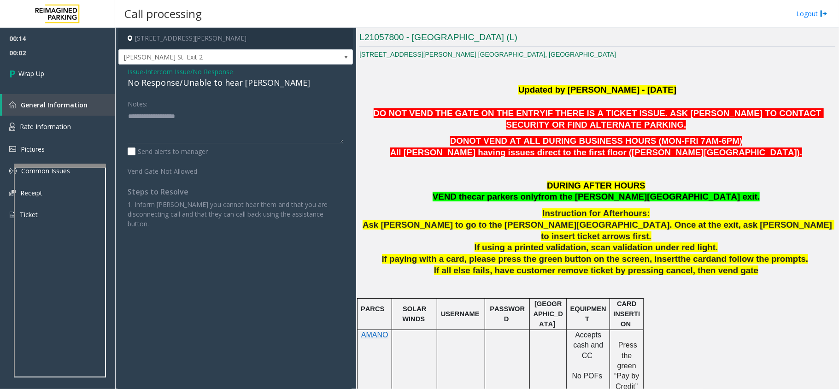
click at [198, 87] on div "No Response/Unable to hear [PERSON_NAME]" at bounding box center [236, 82] width 216 height 12
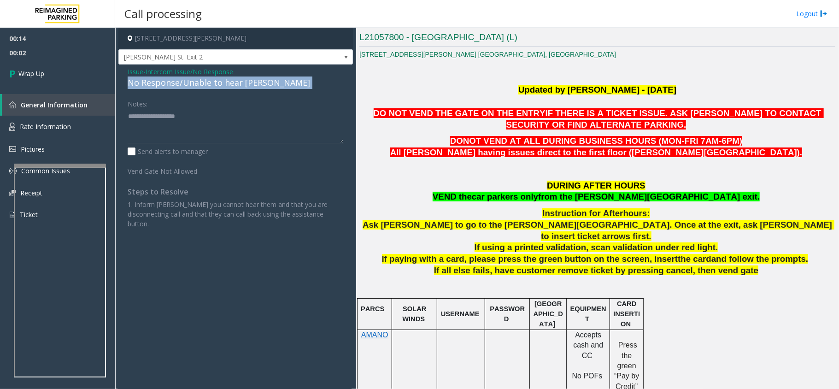
click at [198, 87] on div "No Response/Unable to hear [PERSON_NAME]" at bounding box center [236, 82] width 216 height 12
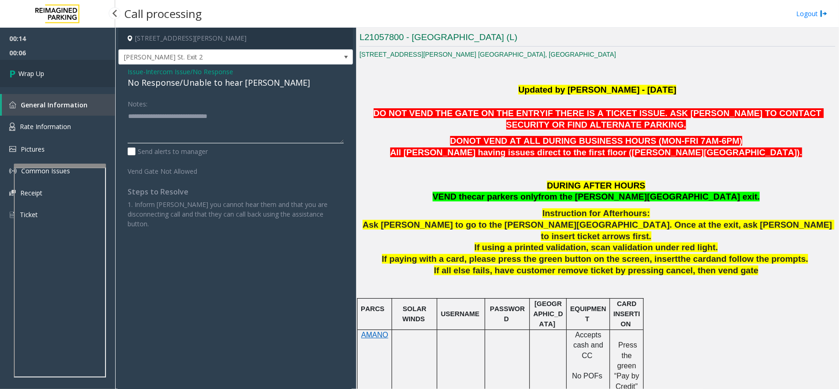
type textarea "**********"
click at [18, 76] on span "Wrap Up" at bounding box center [31, 74] width 26 height 10
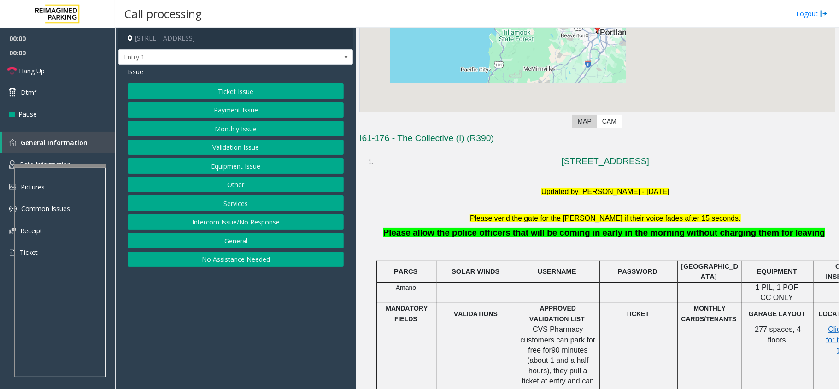
scroll to position [245, 0]
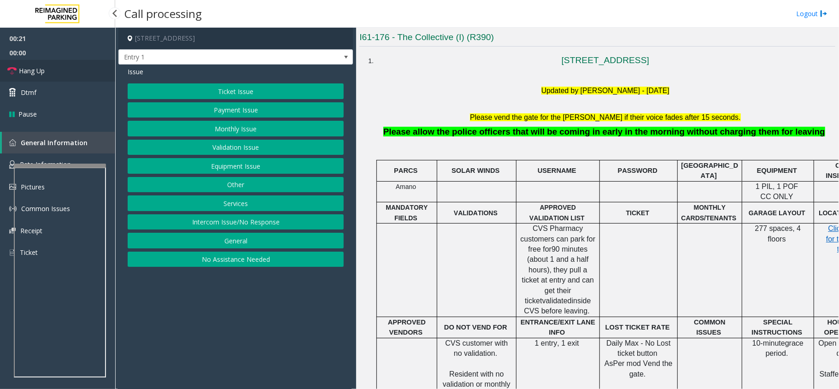
click at [39, 74] on span "Hang Up" at bounding box center [32, 71] width 26 height 10
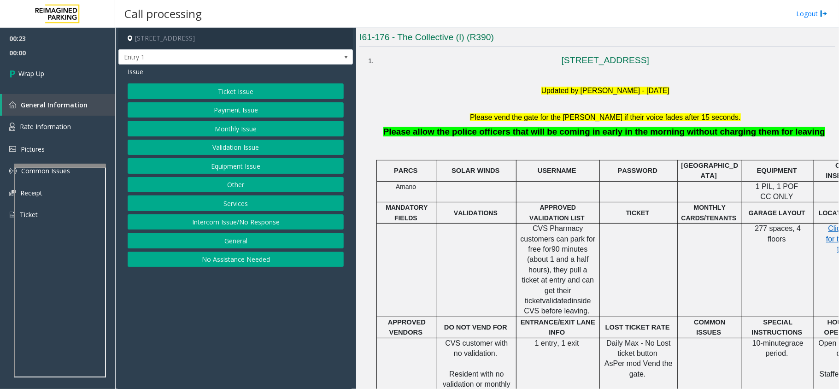
click at [223, 219] on button "Intercom Issue/No Response" at bounding box center [236, 222] width 216 height 16
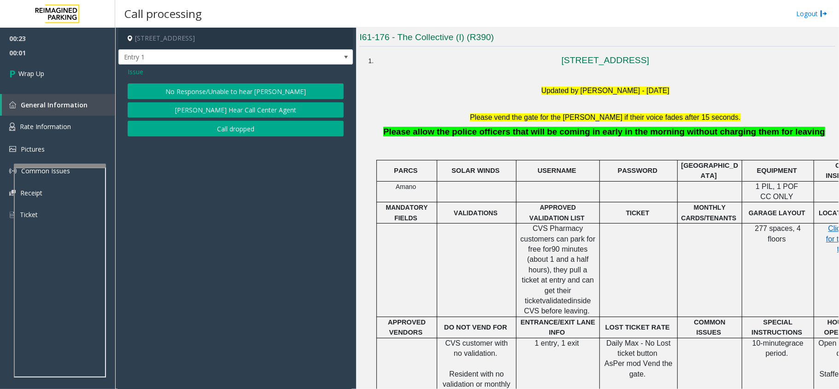
click at [203, 93] on button "No Response/Unable to hear [PERSON_NAME]" at bounding box center [236, 91] width 216 height 16
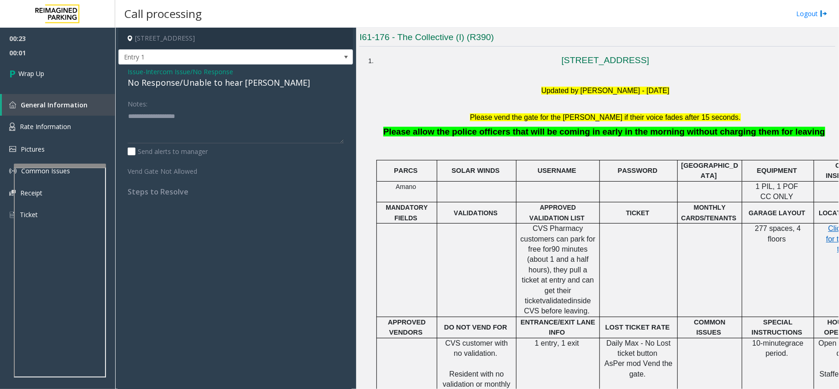
click at [192, 89] on div "Issue - Intercom Issue/No Response No Response/Unable to hear parker Notes: Sen…" at bounding box center [235, 134] width 234 height 141
click at [193, 84] on div "No Response/Unable to hear [PERSON_NAME]" at bounding box center [236, 82] width 216 height 12
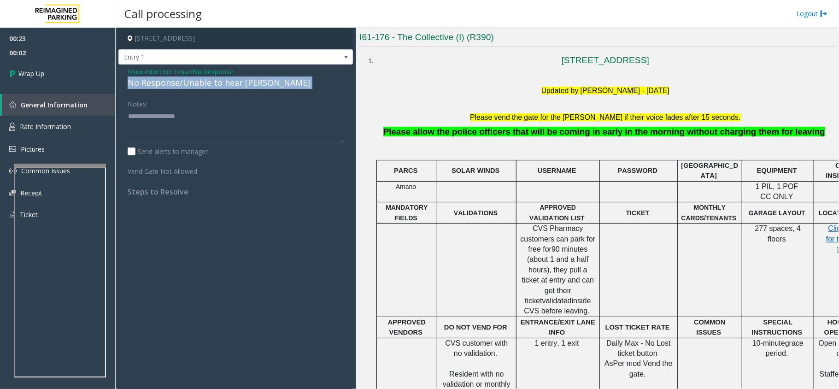
click at [193, 84] on div "No Response/Unable to hear [PERSON_NAME]" at bounding box center [236, 82] width 216 height 12
copy div "No Response/Unable to hear [PERSON_NAME]"
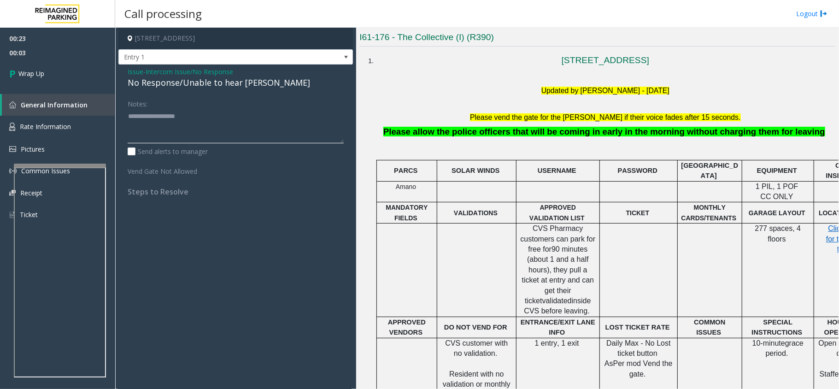
click at [176, 122] on textarea at bounding box center [236, 126] width 216 height 35
paste textarea "**********"
type textarea "**********"
click at [13, 54] on span "00:03" at bounding box center [57, 53] width 115 height 14
click at [23, 65] on link "Wrap Up" at bounding box center [57, 73] width 115 height 27
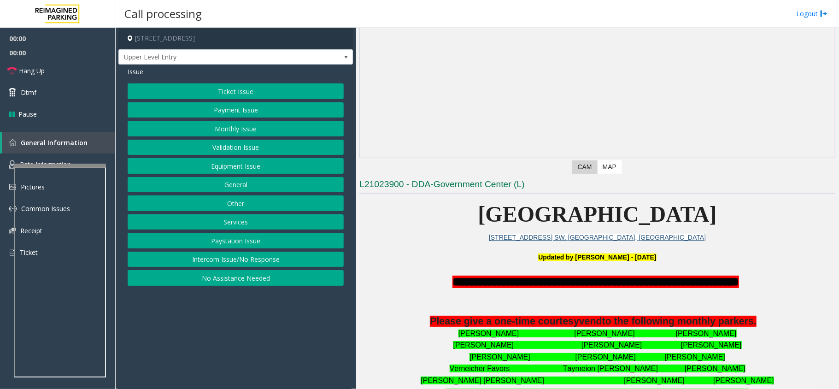
scroll to position [123, 0]
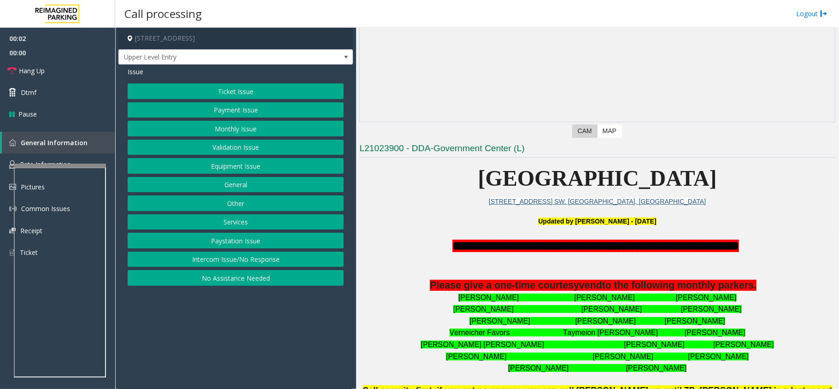
click at [260, 257] on button "Intercom Issue/No Response" at bounding box center [236, 259] width 216 height 16
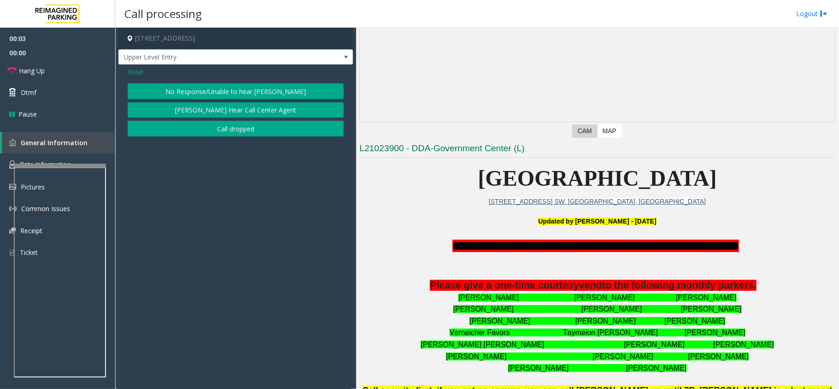
click at [234, 95] on button "No Response/Unable to hear [PERSON_NAME]" at bounding box center [236, 91] width 216 height 16
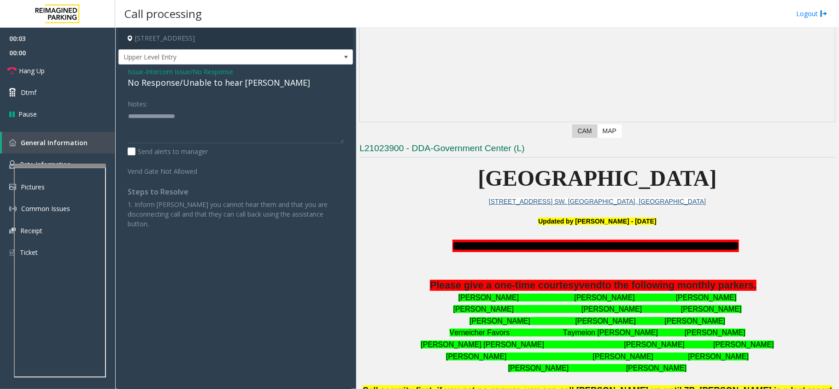
click at [220, 82] on div "No Response/Unable to hear [PERSON_NAME]" at bounding box center [236, 82] width 216 height 12
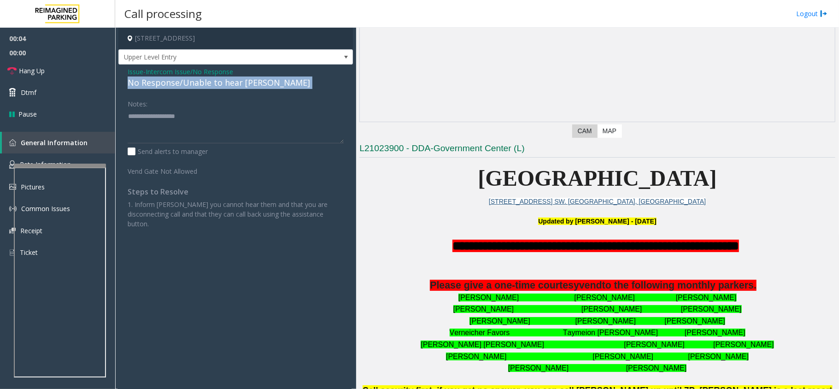
click at [220, 82] on div "No Response/Unable to hear [PERSON_NAME]" at bounding box center [236, 82] width 216 height 12
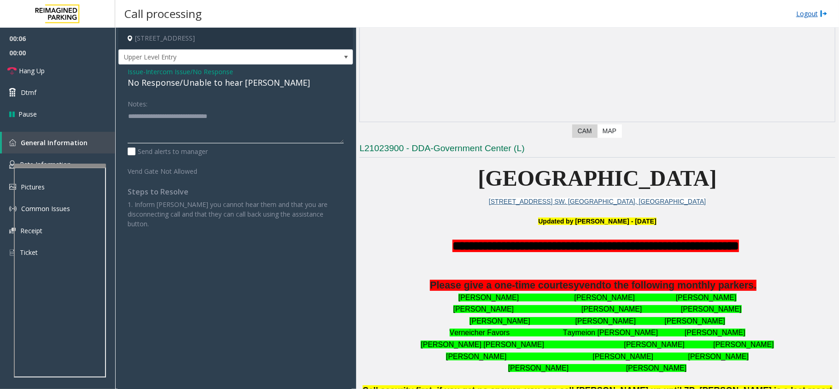
type textarea "**********"
click at [56, 69] on link "Hang Up" at bounding box center [57, 71] width 115 height 22
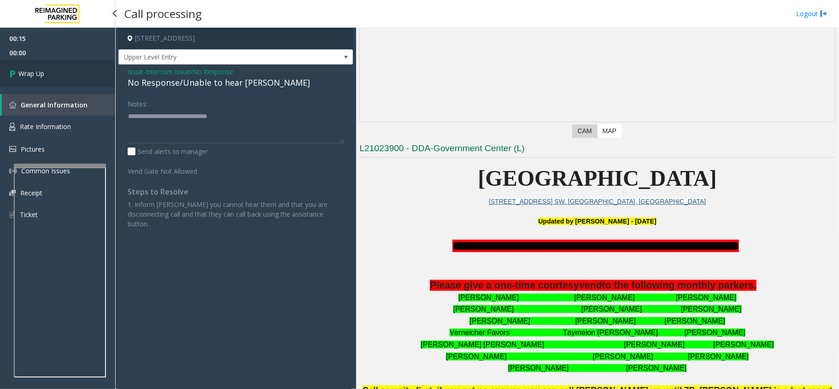
click at [56, 69] on link "Wrap Up" at bounding box center [57, 73] width 115 height 27
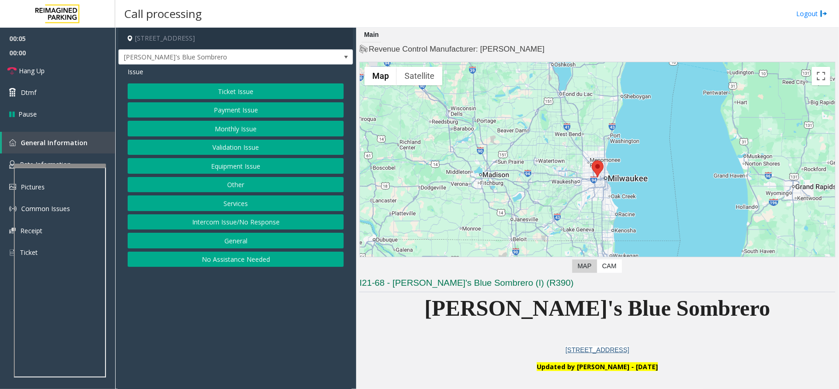
scroll to position [245, 0]
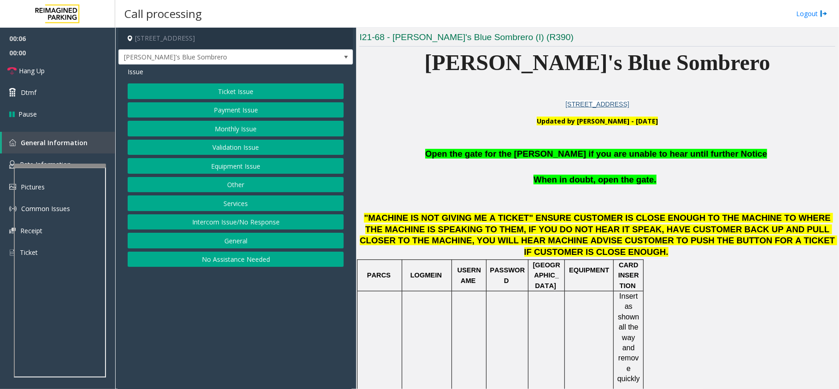
click at [527, 160] on p "Open the gate for the [PERSON_NAME] if you are unable to hear until further Not…" at bounding box center [597, 154] width 476 height 12
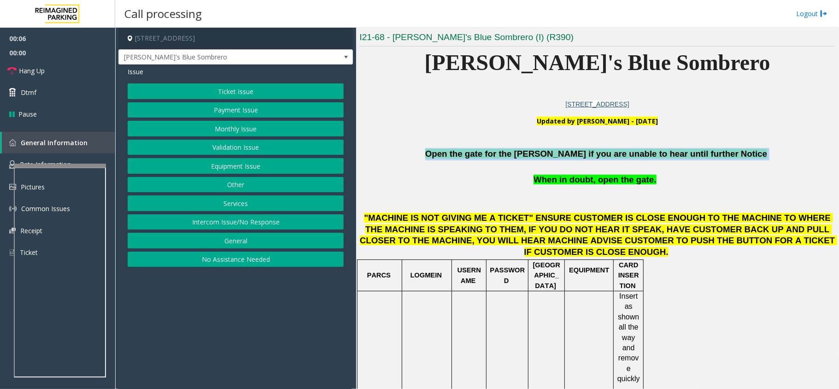
click at [527, 160] on p "Open the gate for the [PERSON_NAME] if you are unable to hear until further Not…" at bounding box center [597, 154] width 476 height 12
click at [247, 166] on button "Equipment Issue" at bounding box center [236, 166] width 216 height 16
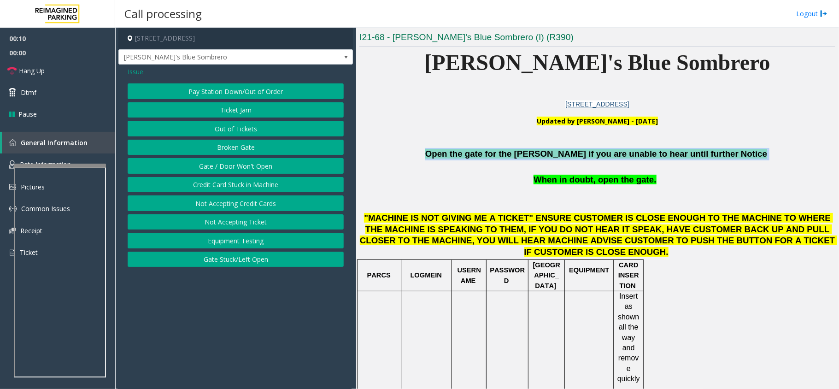
click at [238, 164] on button "Gate / Door Won't Open" at bounding box center [236, 166] width 216 height 16
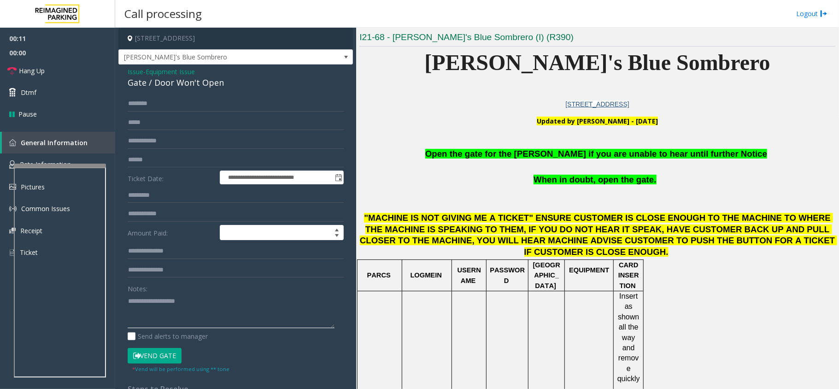
click at [209, 301] on textarea at bounding box center [231, 310] width 207 height 35
click at [159, 358] on button "Vend Gate" at bounding box center [155, 356] width 54 height 16
click at [167, 300] on textarea at bounding box center [231, 310] width 207 height 35
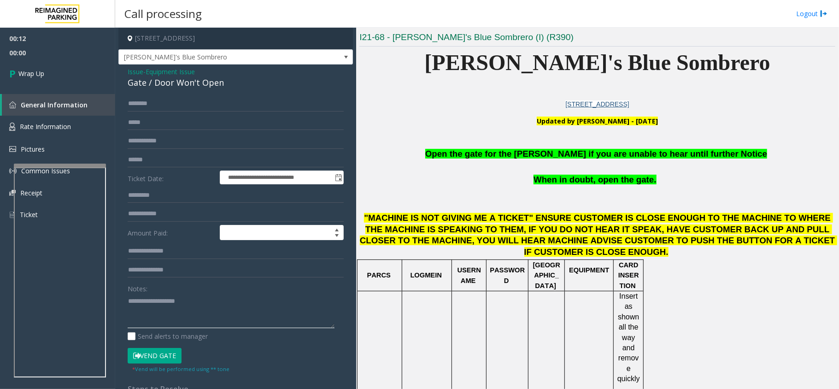
paste textarea "**********"
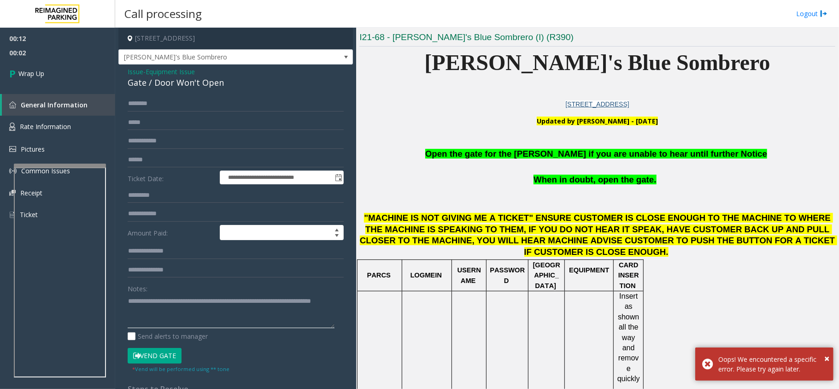
scroll to position [0, 0]
type textarea "**********"
click at [53, 70] on link "Wrap Up" at bounding box center [57, 73] width 115 height 27
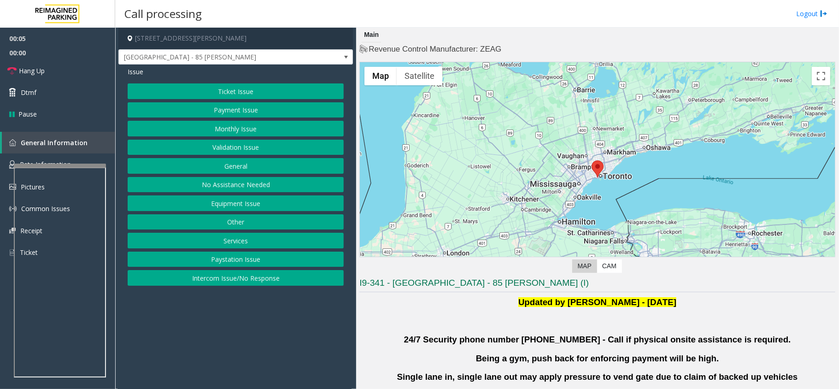
click at [199, 146] on button "Validation Issue" at bounding box center [236, 148] width 216 height 16
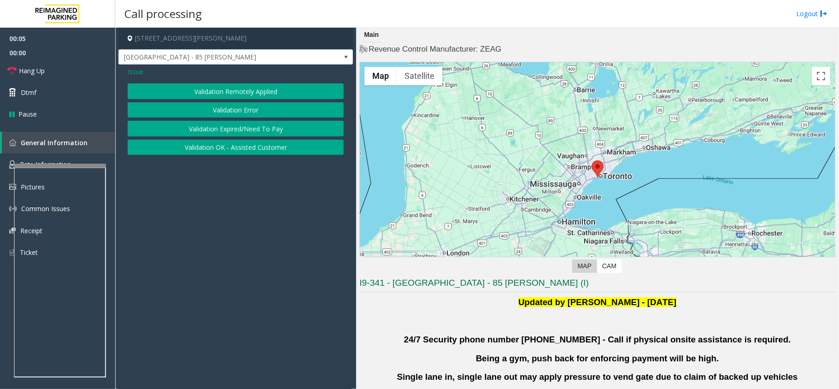
click at [227, 110] on button "Validation Error" at bounding box center [236, 110] width 216 height 16
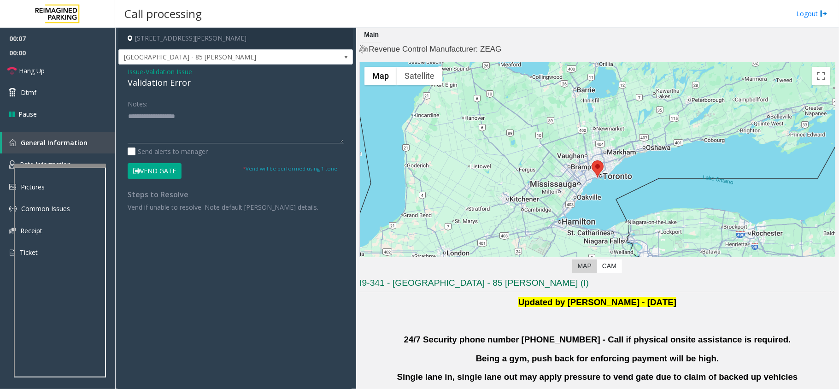
click at [249, 112] on textarea at bounding box center [236, 126] width 216 height 35
paste textarea "**********"
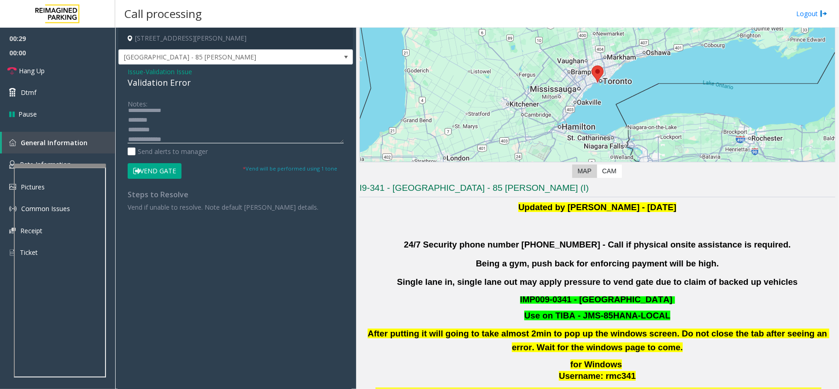
scroll to position [245, 0]
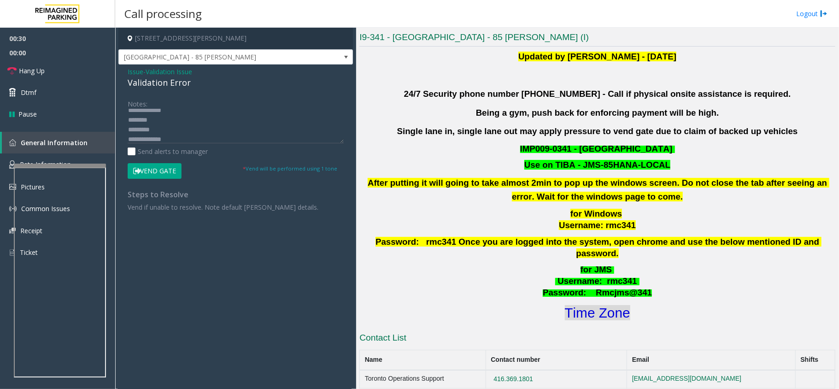
click at [595, 305] on font "Time Zone" at bounding box center [597, 312] width 65 height 15
click at [160, 168] on button "Vend Gate" at bounding box center [155, 171] width 54 height 16
click at [166, 135] on textarea at bounding box center [236, 126] width 216 height 35
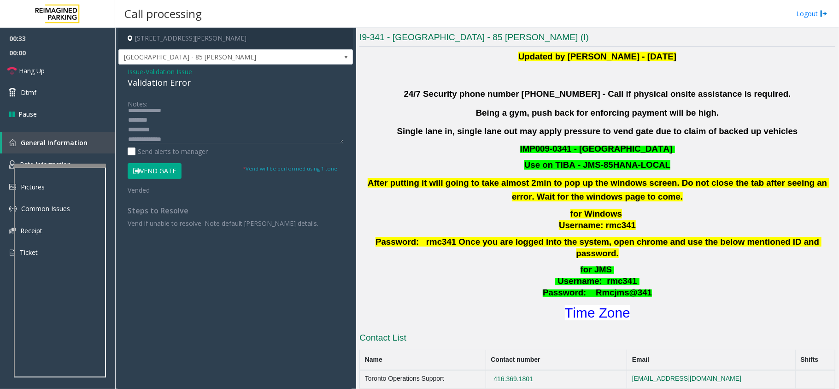
click at [166, 87] on div "Validation Error" at bounding box center [236, 82] width 216 height 12
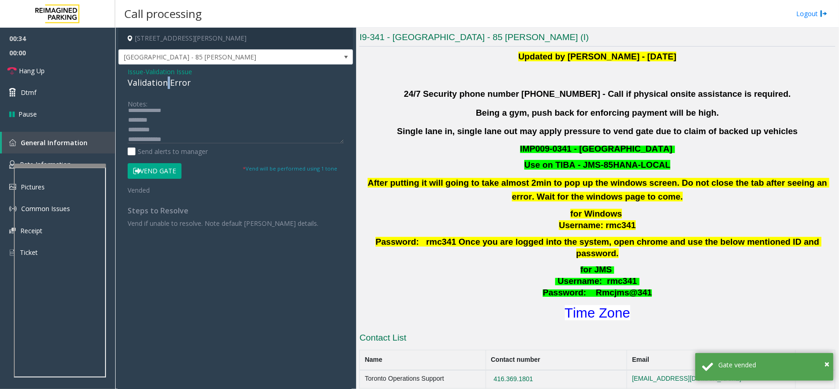
click at [166, 87] on div "Validation Error" at bounding box center [236, 82] width 216 height 12
click at [177, 133] on textarea at bounding box center [236, 126] width 216 height 35
paste textarea "**********"
click at [130, 129] on textarea at bounding box center [236, 126] width 216 height 35
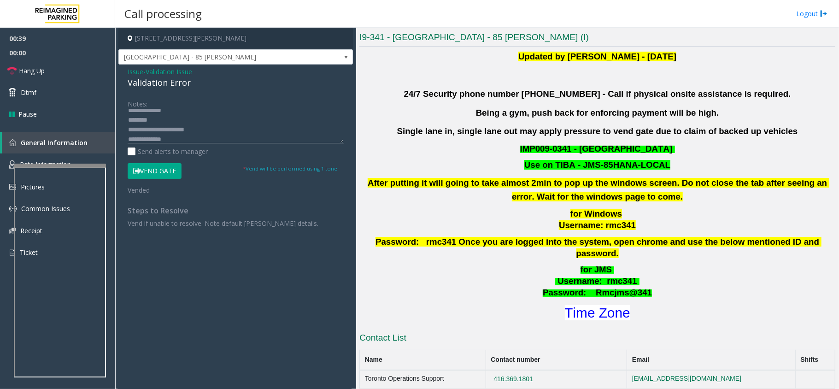
click at [176, 143] on textarea at bounding box center [236, 126] width 216 height 35
paste textarea "**********"
type textarea "**********"
click at [80, 70] on link "Hang Up" at bounding box center [57, 71] width 115 height 22
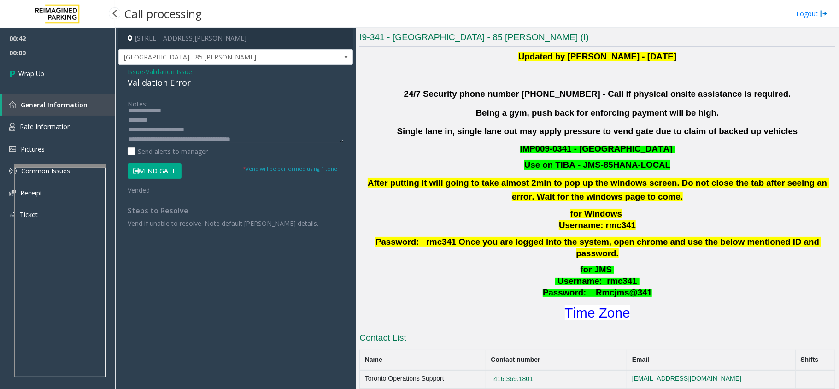
click at [80, 70] on link "Wrap Up" at bounding box center [57, 73] width 115 height 27
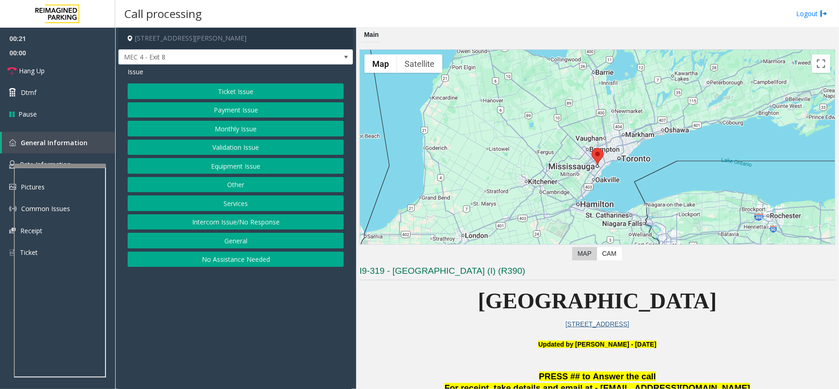
click at [601, 152] on div at bounding box center [597, 165] width 475 height 230
click at [811, 67] on button "Toggle fullscreen view" at bounding box center [820, 63] width 18 height 18
click at [597, 170] on div at bounding box center [597, 165] width 475 height 230
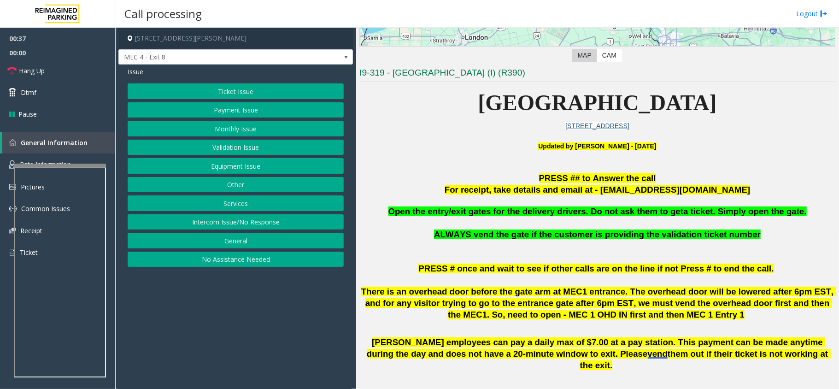
scroll to position [245, 0]
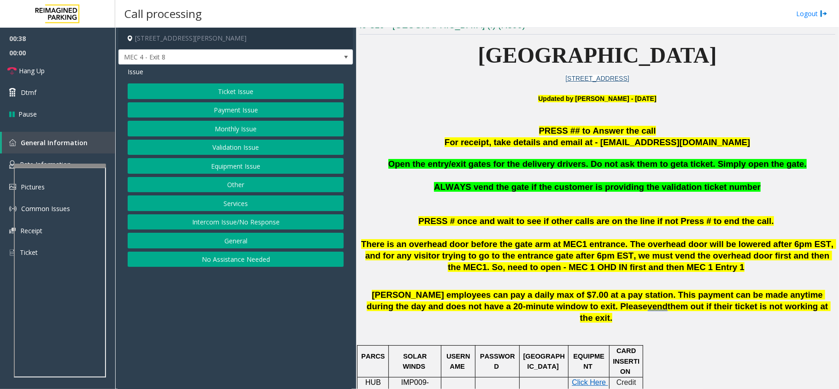
click at [607, 164] on span "Open the entry/exit gates for the delivery drivers. Do not ask them to get" at bounding box center [535, 164] width 295 height 10
click at [239, 203] on button "Services" at bounding box center [236, 203] width 216 height 16
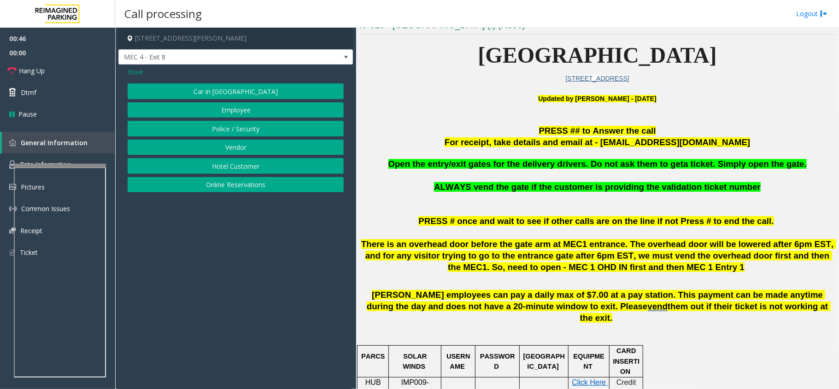
click at [134, 70] on span "Issue" at bounding box center [136, 72] width 16 height 10
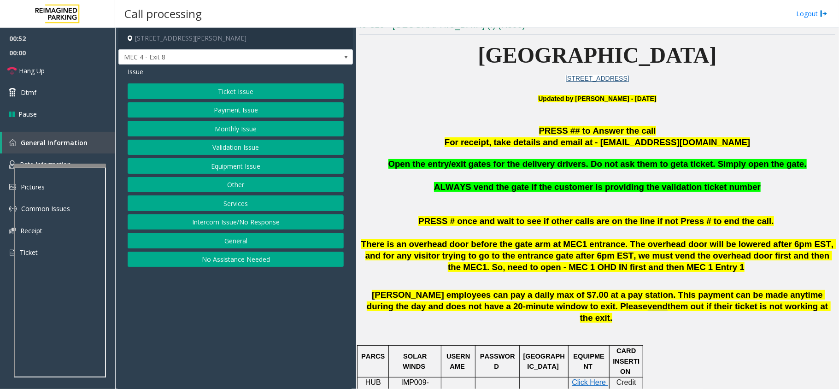
click at [228, 168] on button "Equipment Issue" at bounding box center [236, 166] width 216 height 16
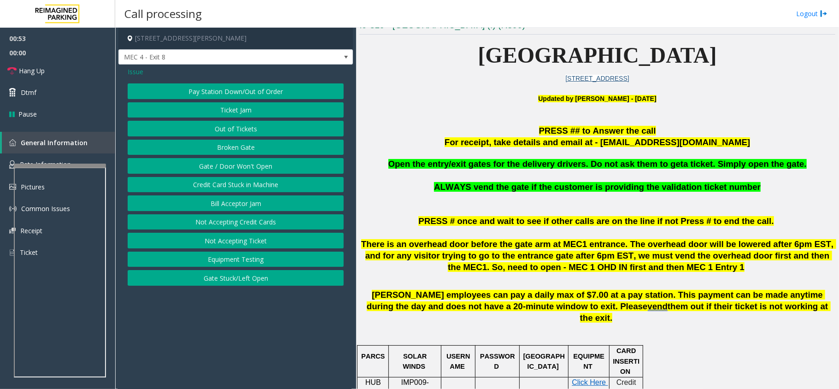
click at [251, 164] on button "Gate / Door Won't Open" at bounding box center [236, 166] width 216 height 16
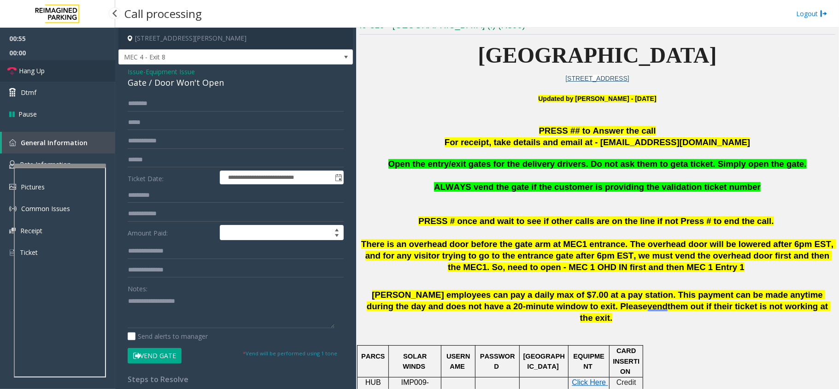
click at [29, 66] on span "Hang Up" at bounding box center [32, 71] width 26 height 10
click at [223, 310] on textarea at bounding box center [231, 310] width 207 height 35
paste textarea "**********"
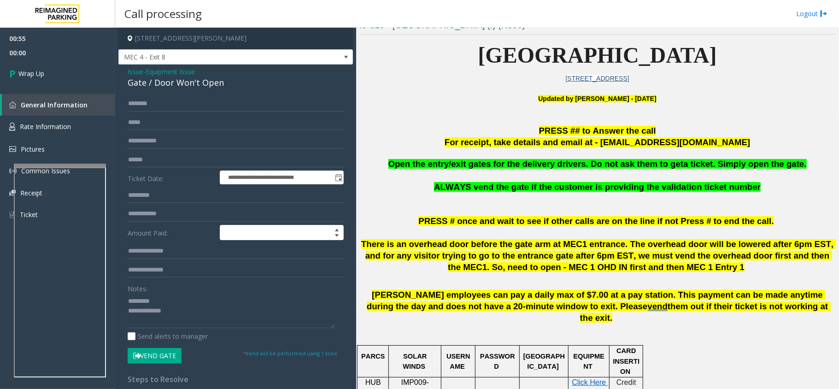
click at [171, 93] on div "**********" at bounding box center [235, 292] width 234 height 457
click at [172, 88] on div "Gate / Door Won't Open" at bounding box center [236, 82] width 216 height 12
click at [173, 293] on div "Notes:" at bounding box center [236, 303] width 216 height 47
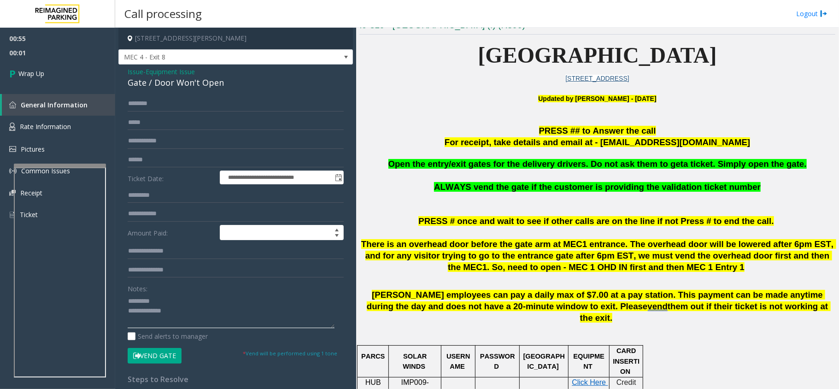
paste textarea "**********"
click at [173, 299] on textarea at bounding box center [231, 310] width 207 height 35
click at [262, 321] on textarea at bounding box center [231, 310] width 207 height 35
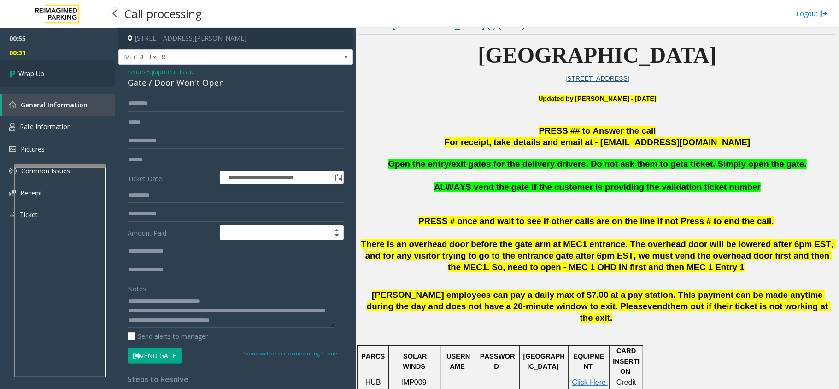
type textarea "**********"
drag, startPoint x: 56, startPoint y: 65, endPoint x: 50, endPoint y: 66, distance: 6.5
click at [56, 65] on link "Wrap Up" at bounding box center [57, 73] width 115 height 27
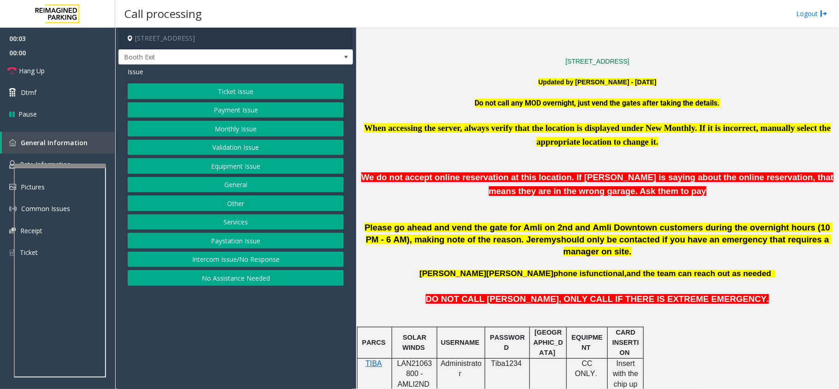
scroll to position [368, 0]
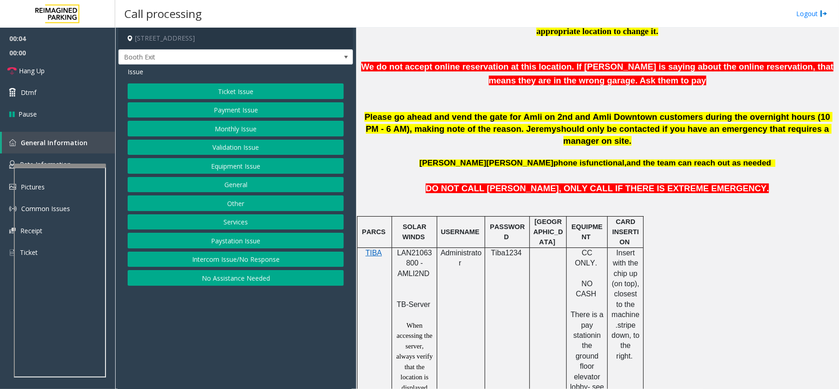
click at [416, 249] on span "LAN21063800 - AMLI2ND" at bounding box center [414, 263] width 35 height 29
copy span "LAN21063800"
click at [251, 147] on button "Validation Issue" at bounding box center [236, 148] width 216 height 16
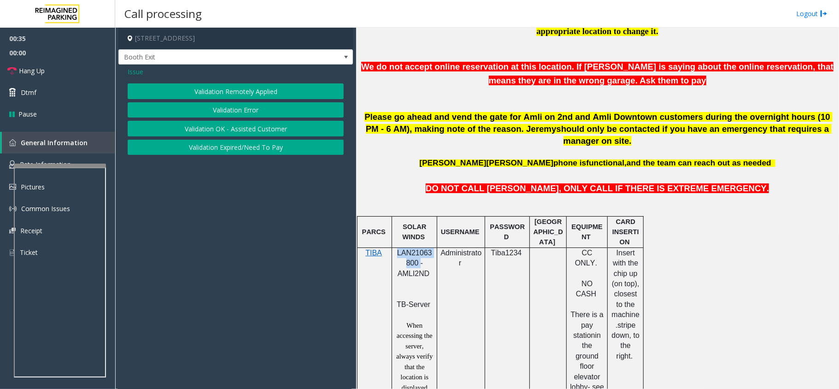
click at [247, 110] on button "Validation Error" at bounding box center [236, 110] width 216 height 16
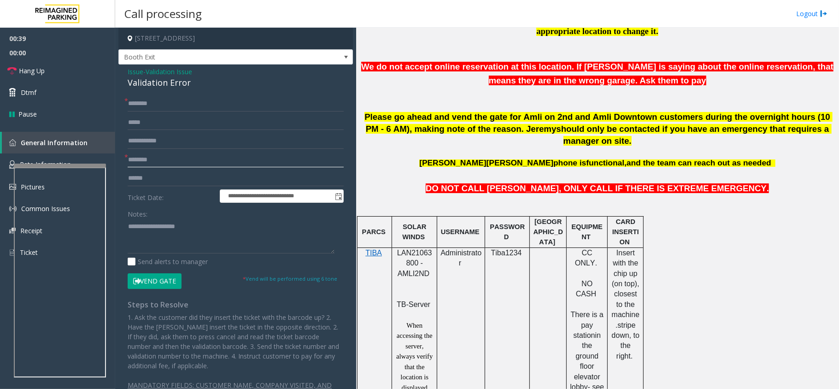
click at [163, 158] on input "text" at bounding box center [236, 160] width 216 height 16
type input "**********"
click at [406, 249] on span "LAN21063800 - AMLI2ND" at bounding box center [414, 263] width 35 height 29
copy span "LAN21063800"
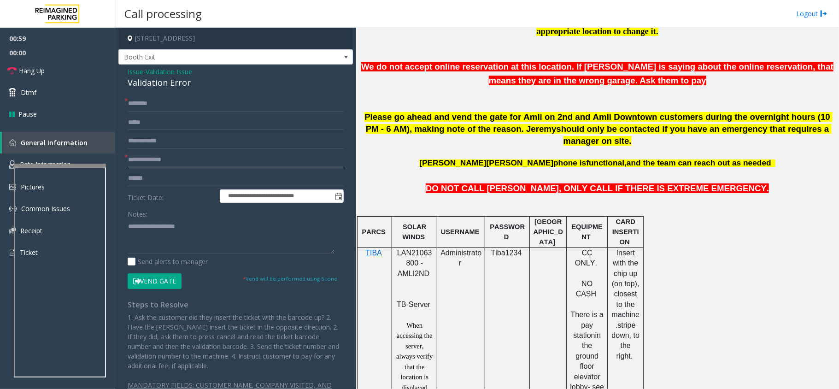
click at [202, 161] on input "**********" at bounding box center [236, 160] width 216 height 16
click at [198, 139] on input "text" at bounding box center [236, 141] width 216 height 16
click at [172, 179] on input "text" at bounding box center [236, 178] width 216 height 16
type input "******"
click at [146, 106] on input "text" at bounding box center [236, 104] width 216 height 16
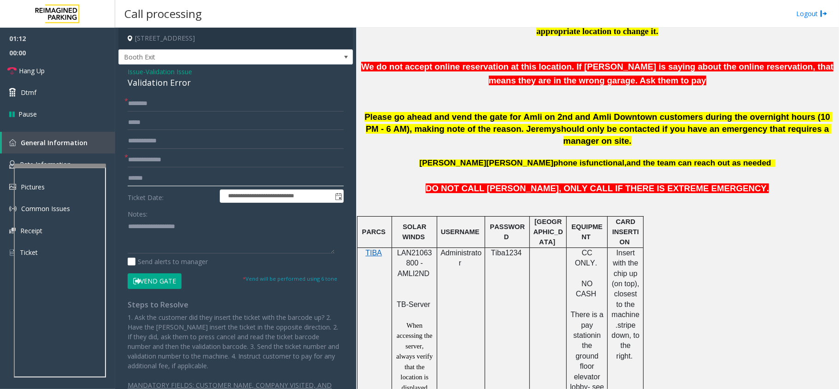
click at [144, 177] on input "******" at bounding box center [236, 178] width 216 height 16
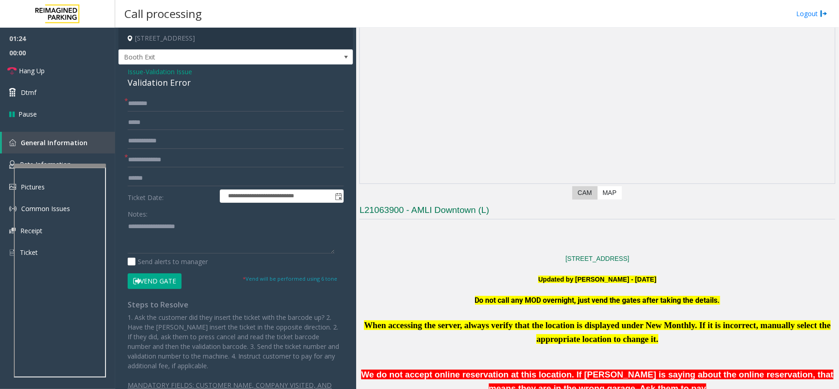
scroll to position [245, 0]
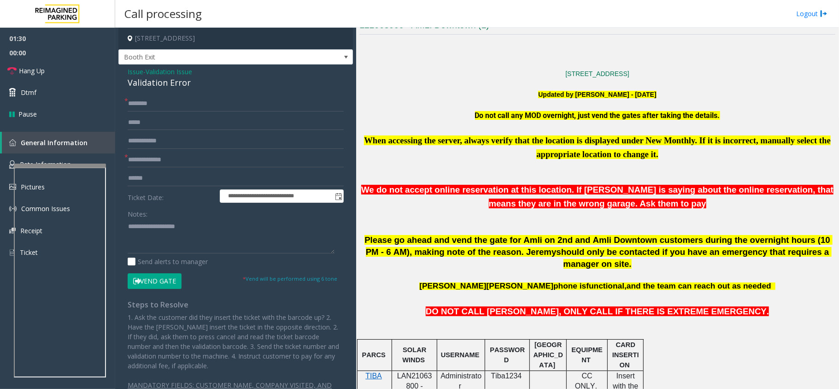
click at [179, 112] on form "**********" at bounding box center [236, 192] width 216 height 193
click at [181, 107] on input "text" at bounding box center [236, 104] width 216 height 16
type input "****"
drag, startPoint x: 178, startPoint y: 234, endPoint x: 178, endPoint y: 227, distance: 7.4
click at [178, 234] on textarea at bounding box center [231, 236] width 207 height 35
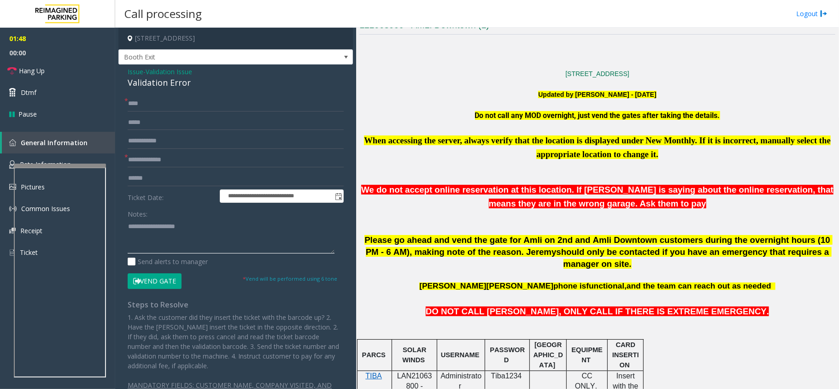
paste textarea "**********"
click at [165, 87] on div "Validation Error" at bounding box center [236, 82] width 216 height 12
copy div "Validation Error"
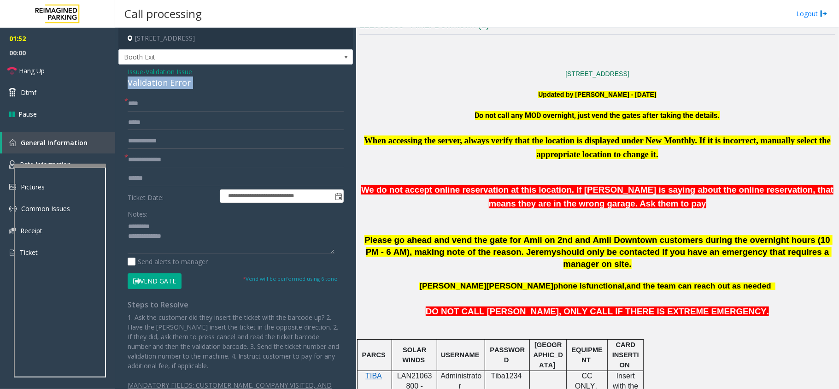
click at [170, 283] on button "Vend Gate" at bounding box center [155, 281] width 54 height 16
click at [170, 218] on div "Notes:" at bounding box center [236, 229] width 216 height 47
click at [172, 222] on textarea at bounding box center [231, 236] width 207 height 35
paste textarea "**********"
click at [203, 247] on textarea at bounding box center [231, 236] width 207 height 35
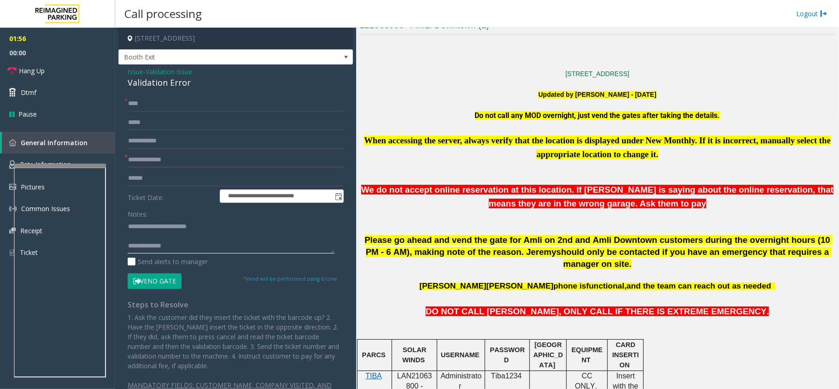
paste textarea "**********"
type textarea "**********"
click at [166, 278] on button "Vend Gate" at bounding box center [155, 281] width 54 height 16
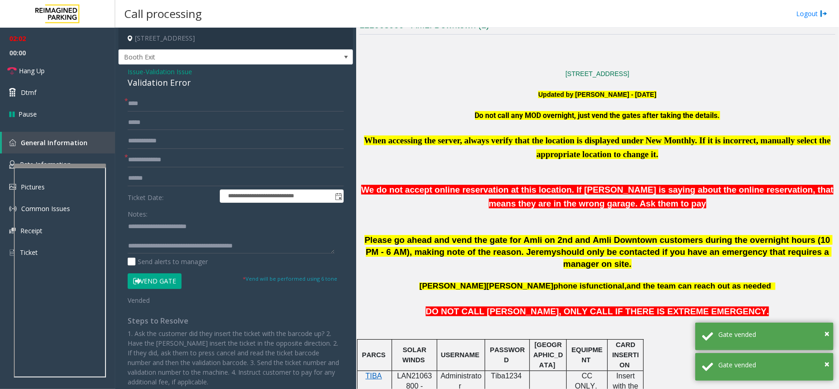
click at [423, 372] on span "LAN21063800 - AMLI2ND" at bounding box center [414, 386] width 35 height 29
copy span "LAN21063800"
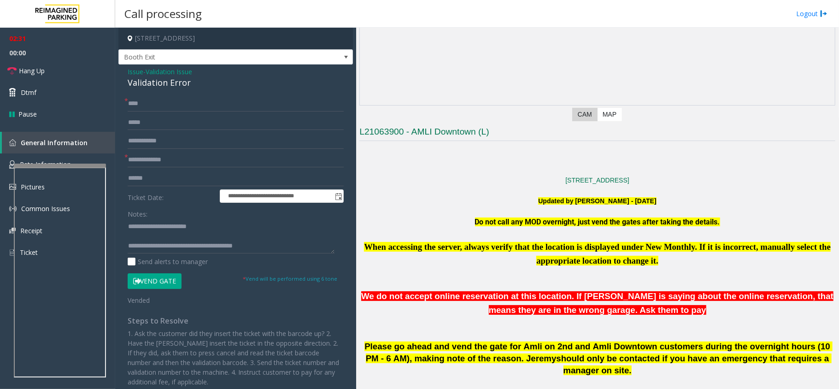
scroll to position [61, 0]
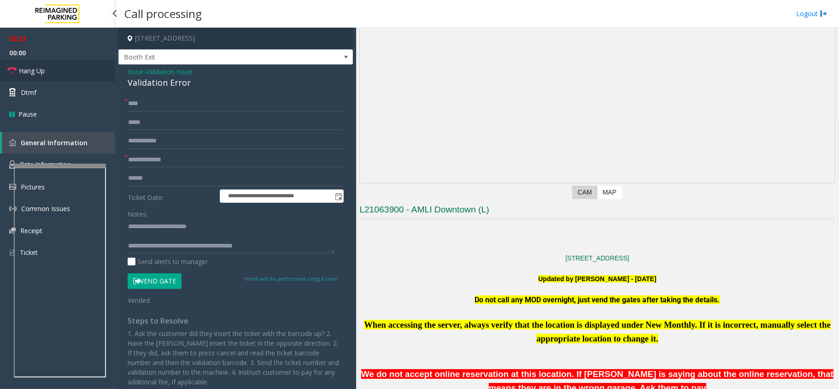
click at [52, 75] on link "Hang Up" at bounding box center [57, 71] width 115 height 22
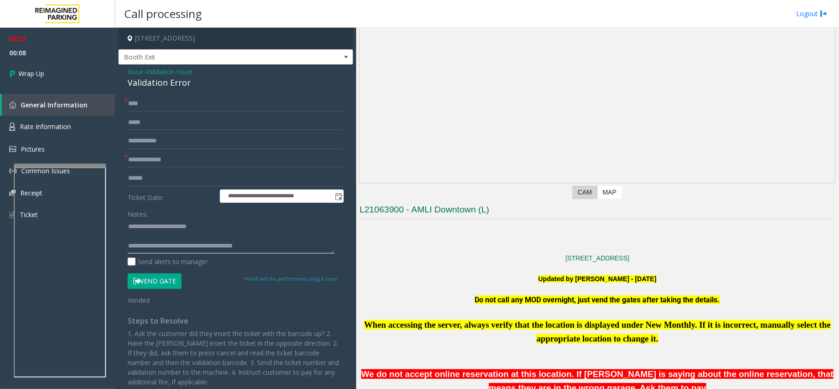
click at [266, 249] on textarea at bounding box center [231, 236] width 207 height 35
click at [193, 161] on input "**********" at bounding box center [236, 160] width 216 height 16
click at [153, 163] on input "**********" at bounding box center [236, 160] width 216 height 16
type input "**********"
click at [195, 229] on textarea at bounding box center [231, 236] width 207 height 35
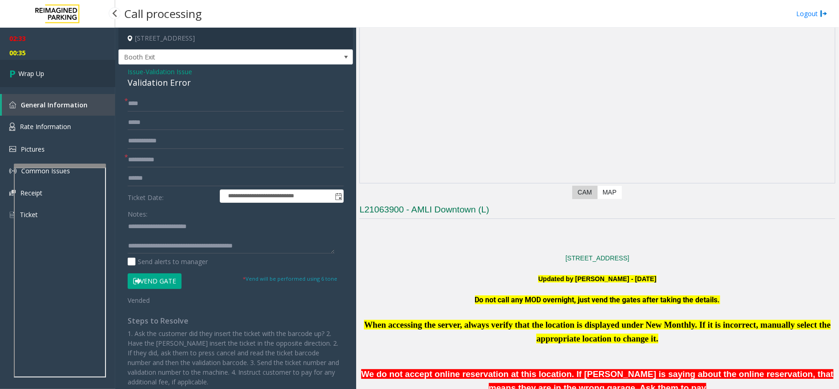
click at [28, 76] on span "Wrap Up" at bounding box center [31, 74] width 26 height 10
click at [67, 75] on link "Wrap Up" at bounding box center [57, 73] width 115 height 27
click at [65, 75] on link "Wrap Up" at bounding box center [57, 73] width 115 height 27
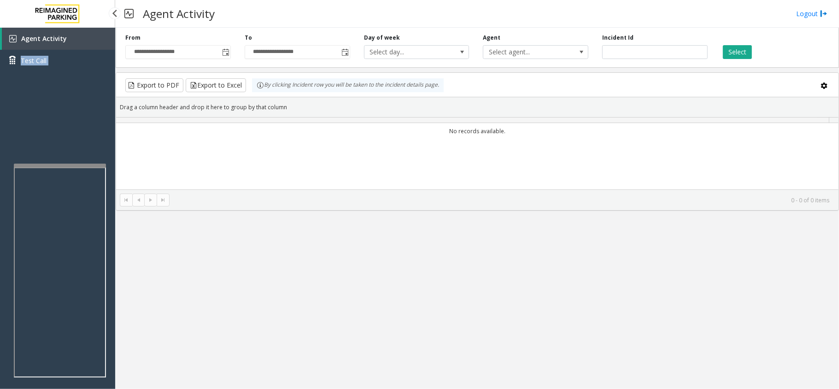
click at [65, 75] on div "Agent Activity Test Call" at bounding box center [57, 53] width 115 height 51
click at [61, 102] on div "Agent Activity Test Call" at bounding box center [57, 222] width 115 height 389
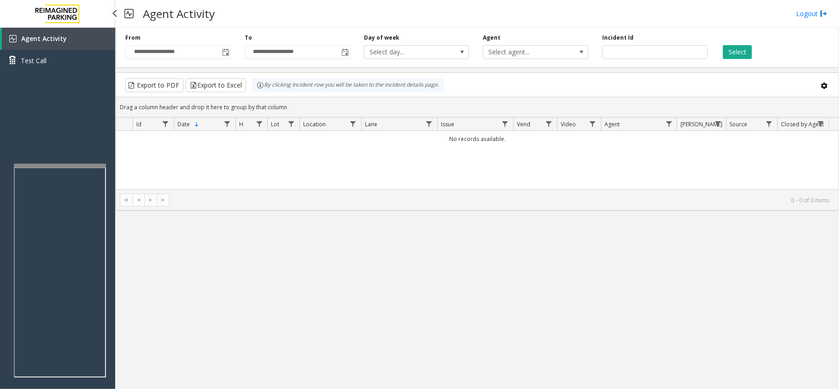
click at [80, 41] on link "Agent Activity" at bounding box center [58, 39] width 113 height 22
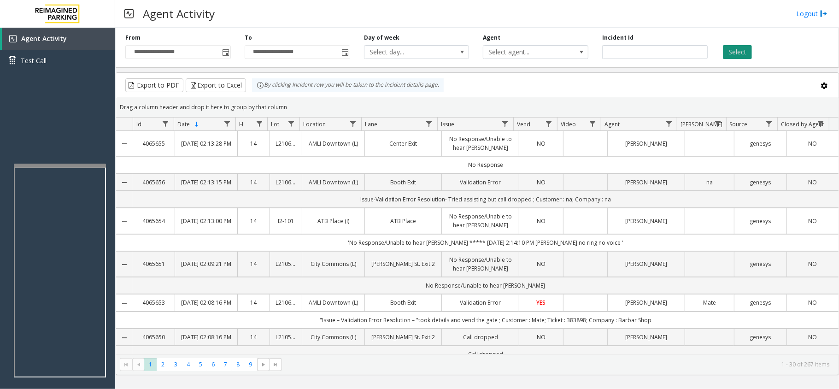
click at [737, 53] on button "Select" at bounding box center [737, 52] width 29 height 14
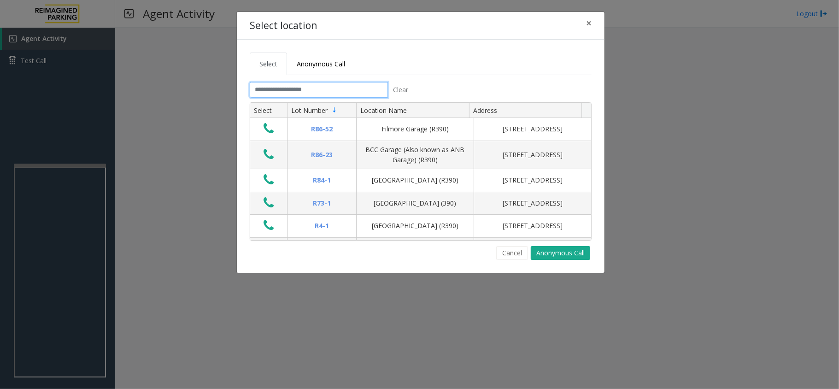
click at [296, 87] on input "text" at bounding box center [319, 90] width 138 height 16
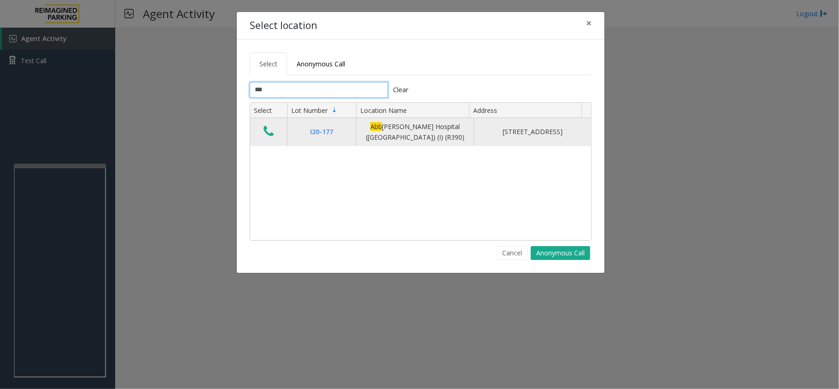
type input "***"
click at [264, 133] on icon "Data table" at bounding box center [268, 131] width 10 height 13
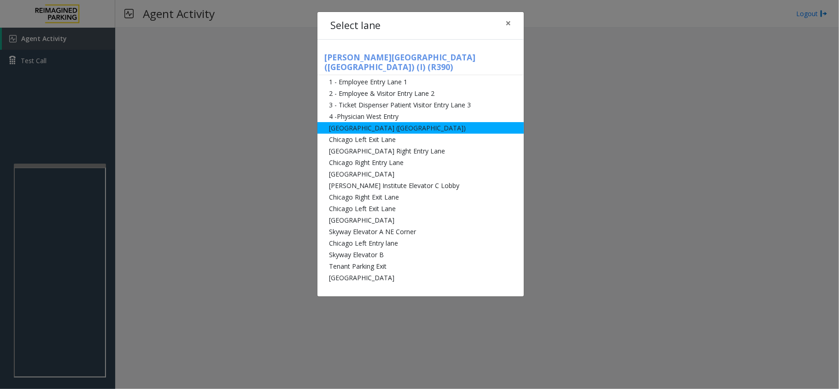
click at [377, 122] on li "[GEOGRAPHIC_DATA] ([GEOGRAPHIC_DATA])" at bounding box center [420, 128] width 206 height 12
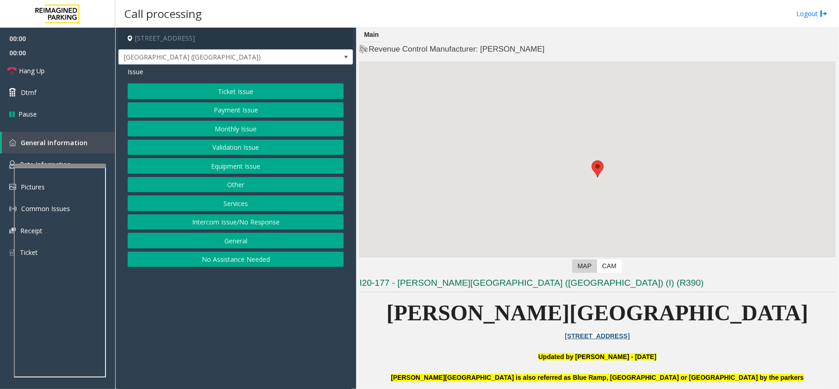
scroll to position [307, 0]
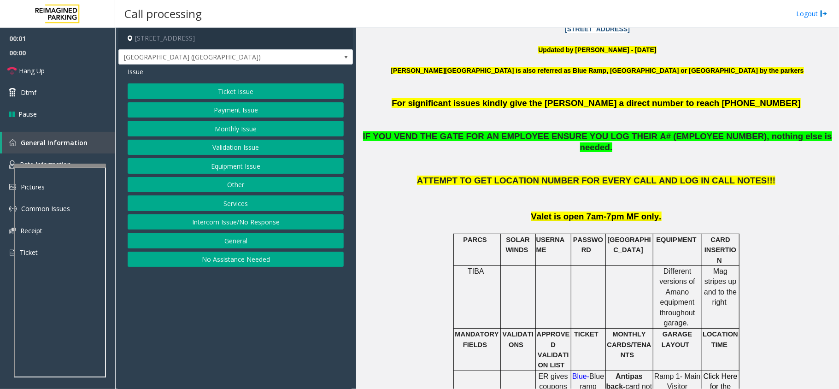
click at [220, 130] on button "Monthly Issue" at bounding box center [236, 129] width 216 height 16
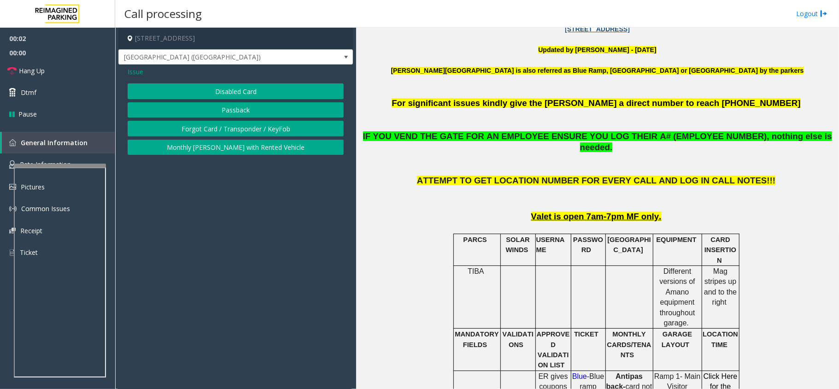
click at [239, 91] on button "Disabled Card" at bounding box center [236, 91] width 216 height 16
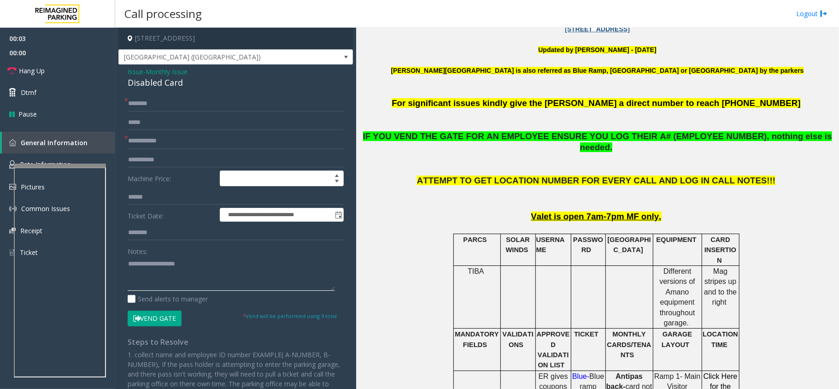
click at [158, 277] on textarea at bounding box center [231, 273] width 207 height 35
paste textarea "**********"
click at [167, 87] on div "Disabled Card" at bounding box center [236, 82] width 216 height 12
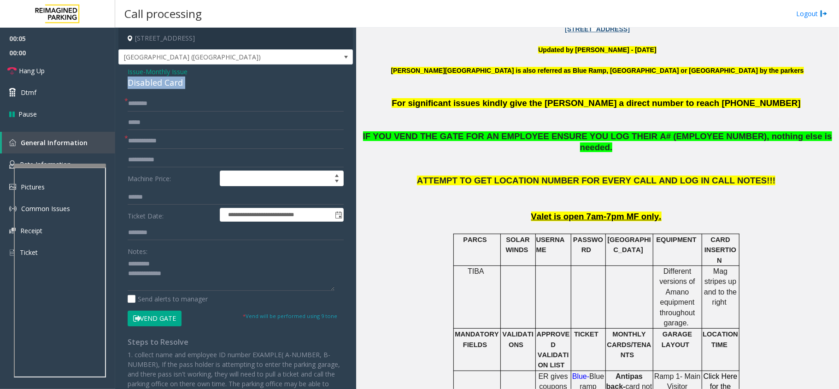
copy div "Disabled Card"
click at [159, 262] on textarea at bounding box center [231, 273] width 207 height 35
paste textarea "**********"
click at [187, 271] on textarea at bounding box center [231, 273] width 207 height 35
click at [131, 264] on textarea at bounding box center [231, 273] width 207 height 35
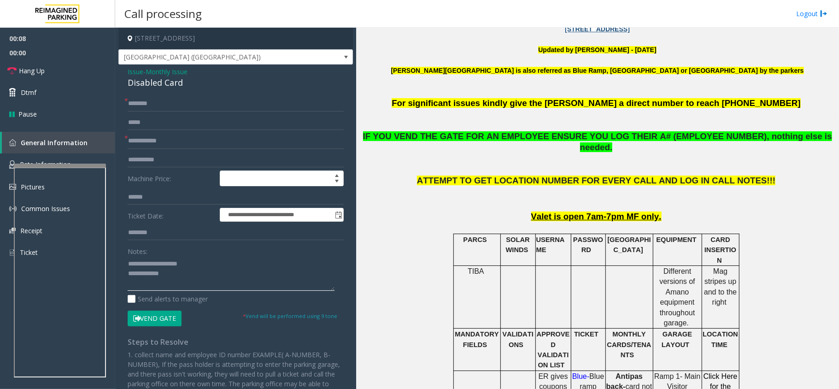
type textarea "**********"
click at [162, 143] on input "text" at bounding box center [236, 141] width 216 height 16
drag, startPoint x: 169, startPoint y: 95, endPoint x: 163, endPoint y: 102, distance: 9.1
click at [169, 96] on div "**********" at bounding box center [235, 283] width 234 height 439
click at [163, 102] on input "text" at bounding box center [236, 104] width 216 height 16
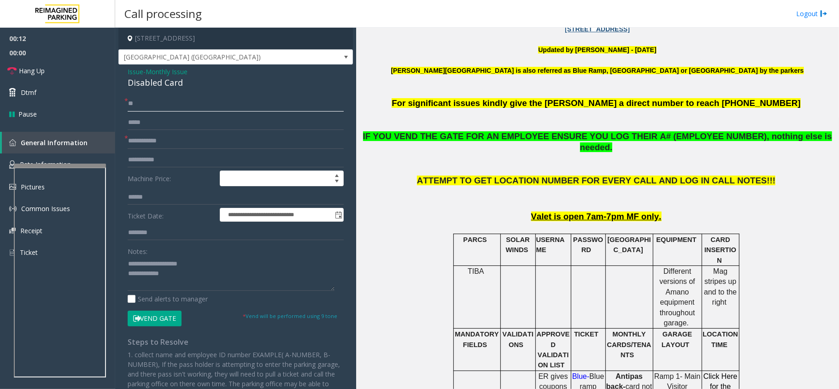
type input "**"
click at [174, 315] on button "Vend Gate" at bounding box center [155, 318] width 54 height 16
click at [165, 143] on input "text" at bounding box center [236, 141] width 216 height 16
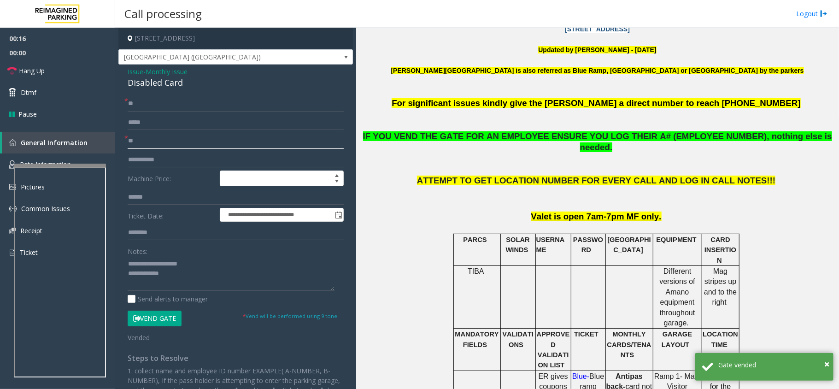
type input "**"
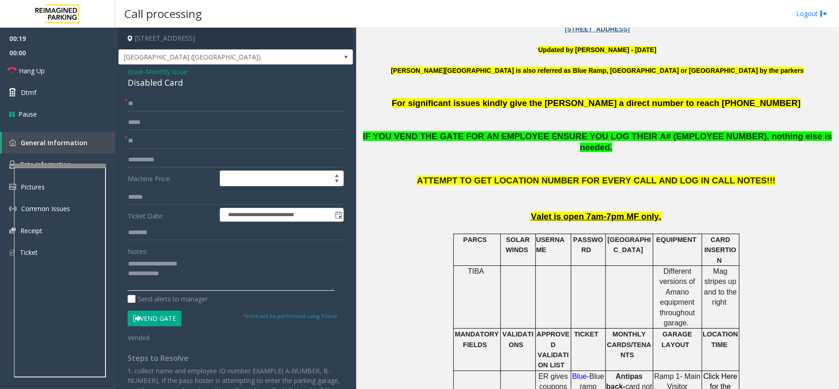
click at [211, 279] on textarea at bounding box center [231, 273] width 207 height 35
paste textarea "**********"
type textarea "**********"
click at [47, 71] on link "Hang Up" at bounding box center [57, 71] width 115 height 22
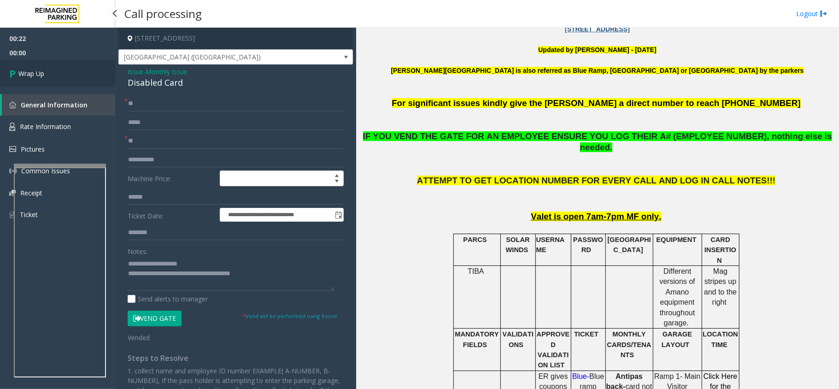
click at [39, 70] on span "Wrap Up" at bounding box center [31, 74] width 26 height 10
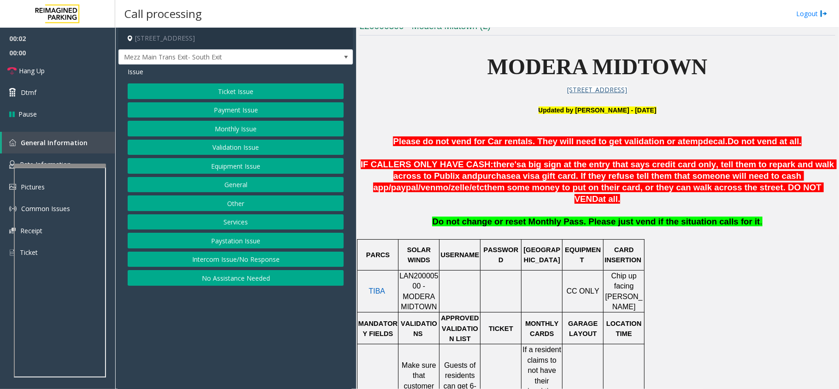
scroll to position [307, 0]
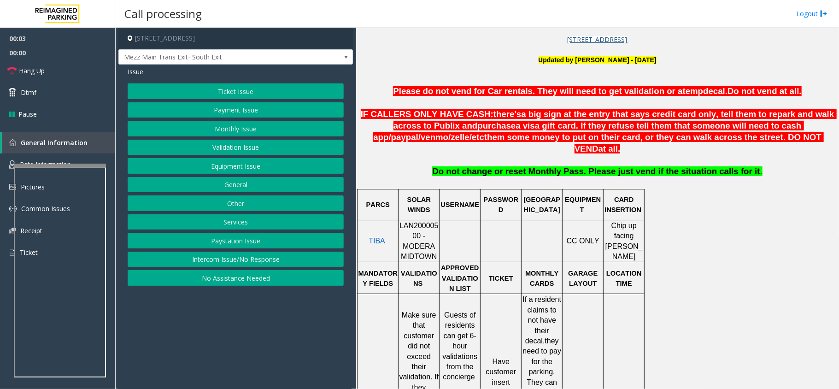
click at [422, 222] on span "LAN20000500 - MODERA MIDTOWN" at bounding box center [418, 241] width 39 height 39
copy span "LAN20000500"
click at [231, 146] on button "Validation Issue" at bounding box center [236, 148] width 216 height 16
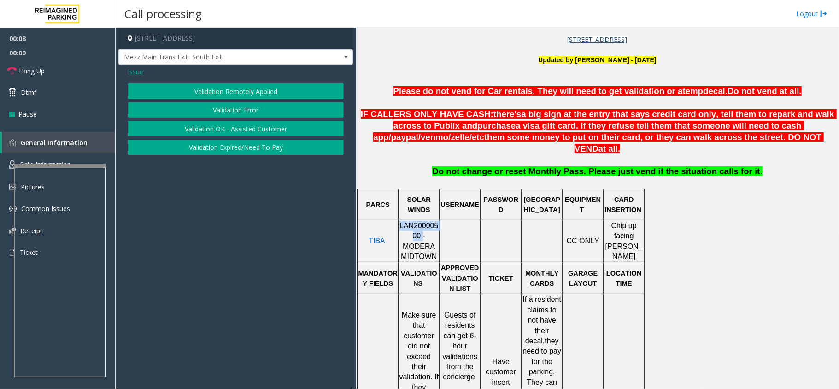
click at [228, 110] on button "Validation Error" at bounding box center [236, 110] width 216 height 16
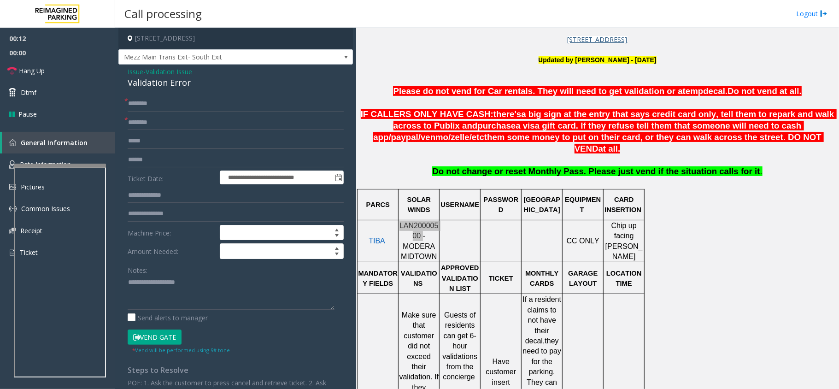
scroll to position [430, 0]
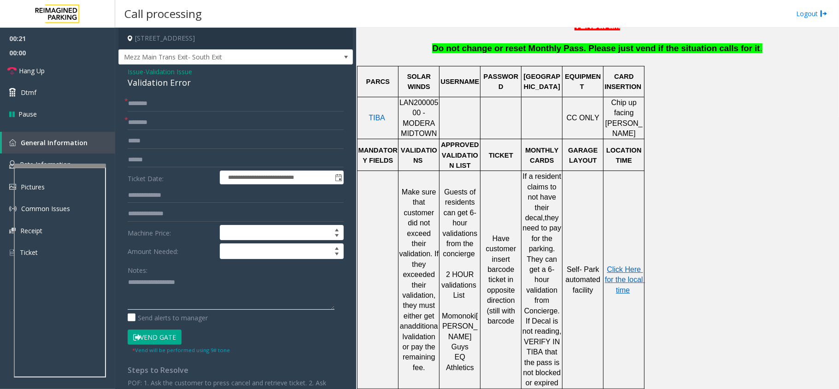
click at [192, 284] on textarea at bounding box center [231, 292] width 207 height 35
paste textarea "**********"
click at [165, 89] on div "Validation Error" at bounding box center [236, 82] width 216 height 12
click at [165, 87] on div "Validation Error" at bounding box center [236, 82] width 216 height 12
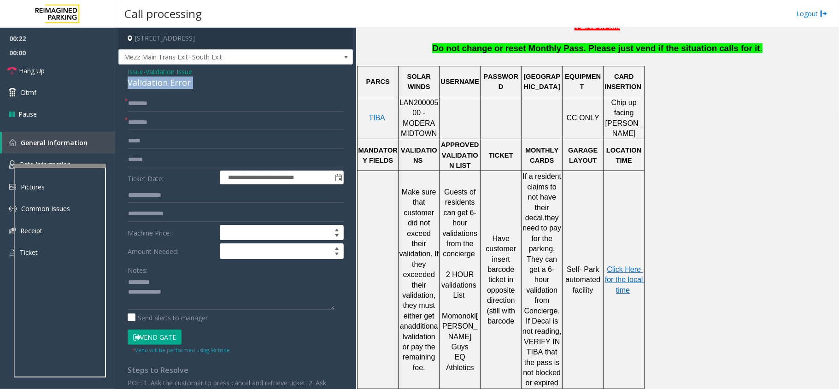
click at [165, 87] on div "Validation Error" at bounding box center [236, 82] width 216 height 12
copy div "Validation Error"
click at [172, 285] on textarea at bounding box center [231, 292] width 207 height 35
paste textarea "**********"
type textarea "**********"
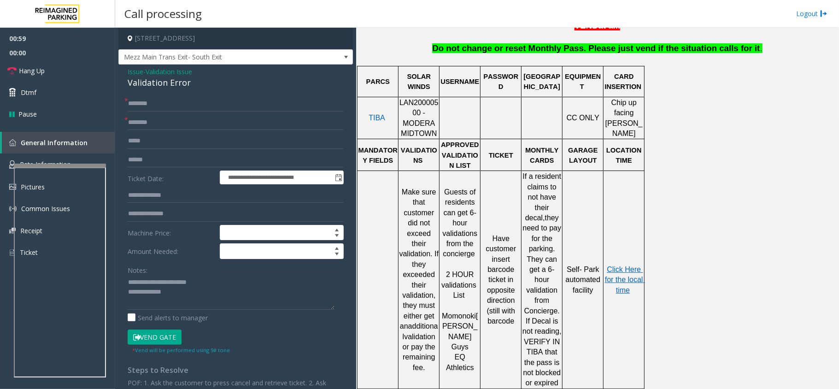
click at [461, 270] on span "2 HOUR validations" at bounding box center [458, 279] width 35 height 18
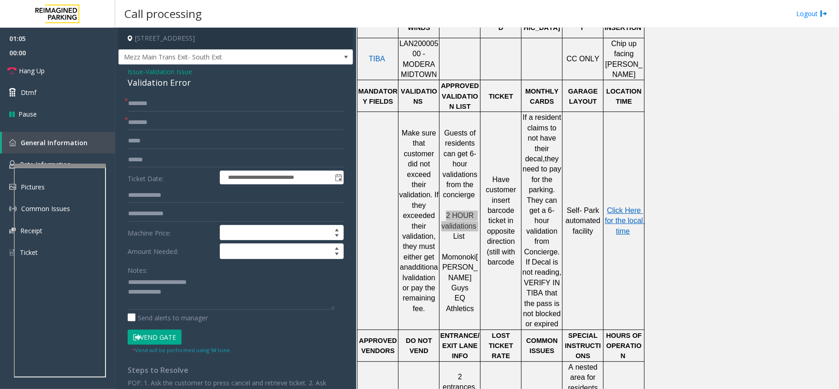
scroll to position [553, 0]
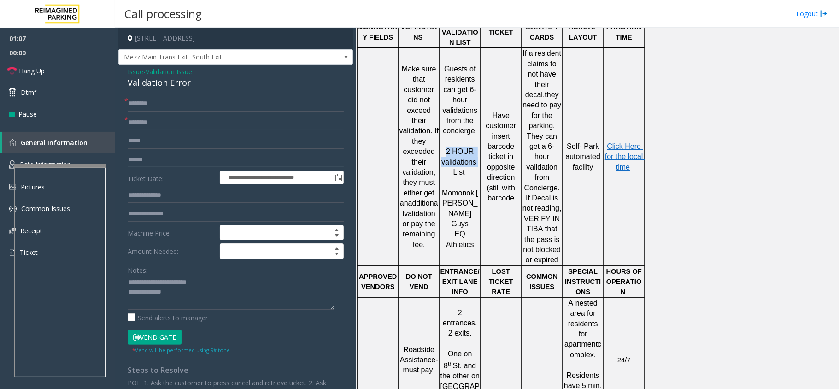
click at [164, 166] on input "text" at bounding box center [236, 160] width 216 height 16
type input "*******"
click at [210, 295] on textarea at bounding box center [231, 292] width 207 height 35
click at [129, 281] on textarea at bounding box center [231, 292] width 207 height 35
click at [286, 289] on textarea at bounding box center [231, 292] width 207 height 35
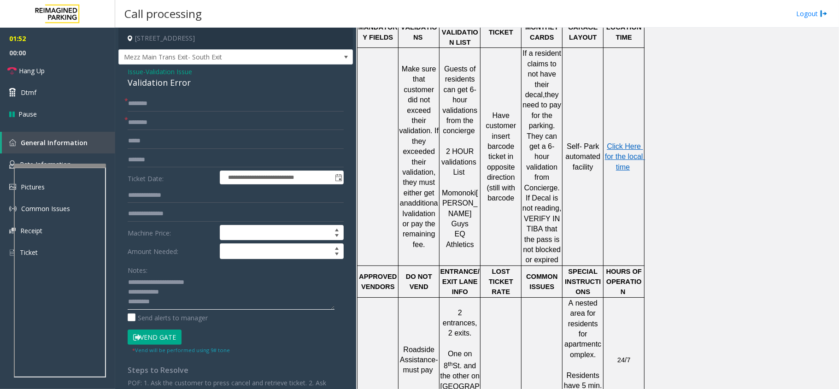
click at [148, 304] on textarea at bounding box center [231, 292] width 207 height 35
click at [188, 290] on textarea at bounding box center [231, 292] width 207 height 35
drag, startPoint x: 42, startPoint y: 66, endPoint x: 48, endPoint y: 82, distance: 16.3
click at [42, 66] on span "Hang Up" at bounding box center [32, 71] width 26 height 10
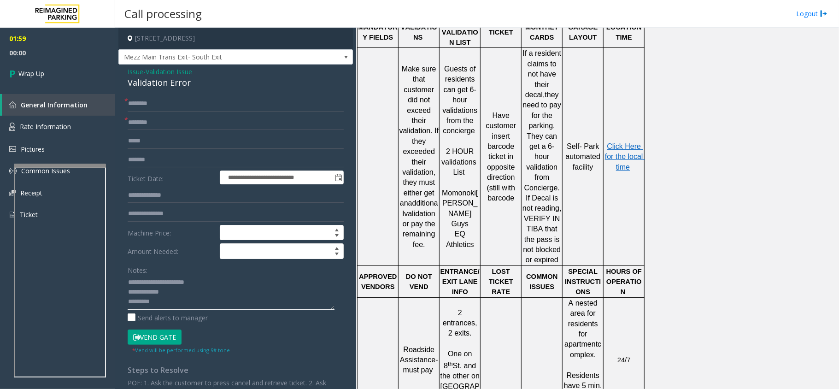
click at [190, 297] on textarea at bounding box center [231, 292] width 207 height 35
paste textarea "**********"
type textarea "**********"
click at [169, 104] on input "text" at bounding box center [236, 104] width 216 height 16
type input "**"
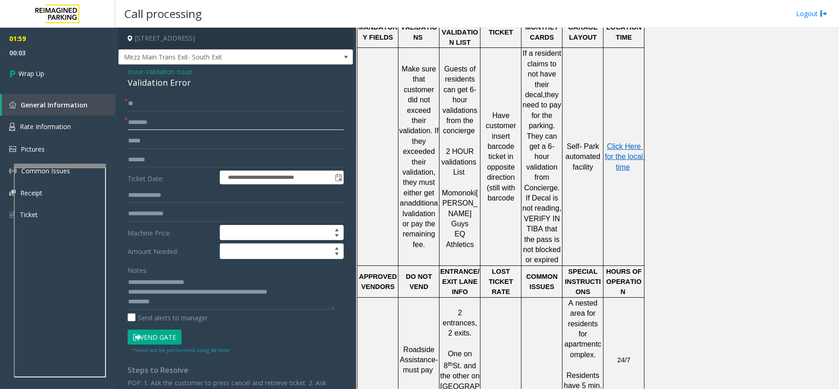
click at [188, 126] on input "text" at bounding box center [236, 123] width 216 height 16
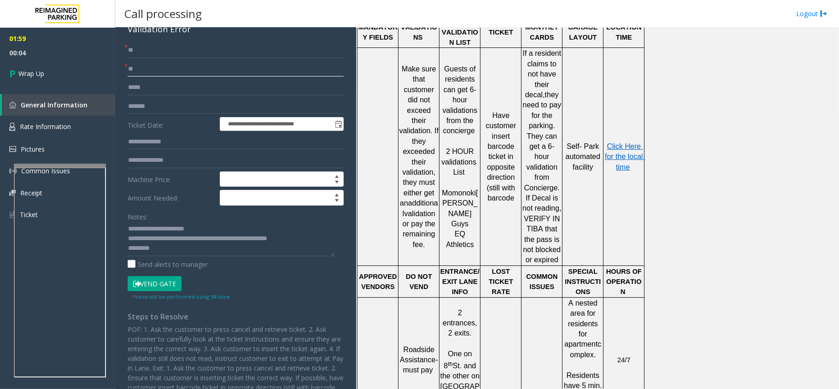
scroll to position [32, 0]
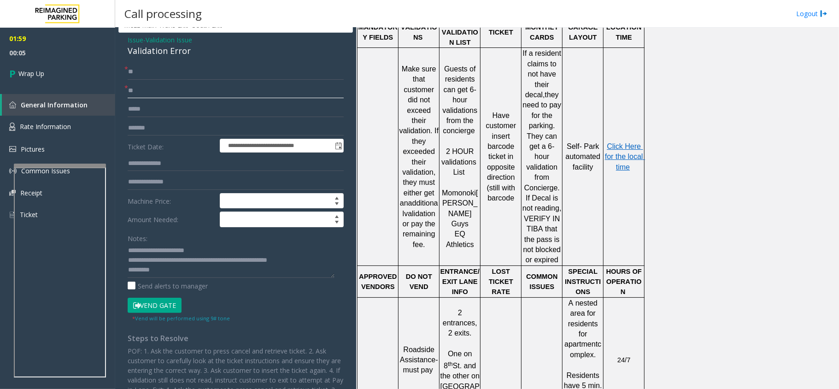
type input "**"
drag, startPoint x: 182, startPoint y: 268, endPoint x: 279, endPoint y: 262, distance: 96.4
click at [279, 262] on textarea at bounding box center [231, 260] width 207 height 35
click at [265, 271] on textarea at bounding box center [231, 260] width 207 height 35
click at [39, 82] on link "Wrap Up" at bounding box center [57, 73] width 115 height 27
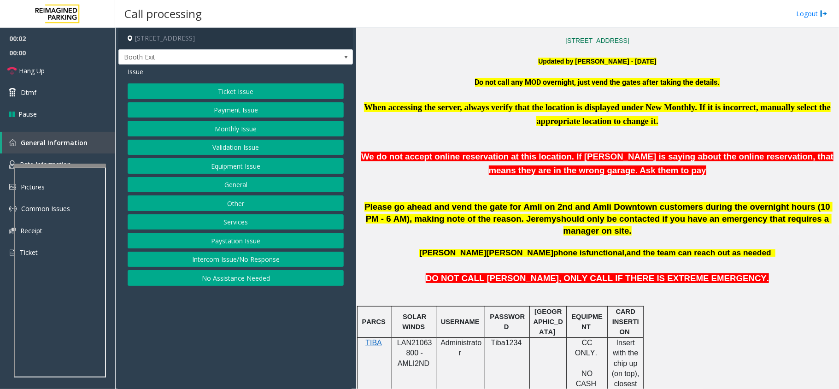
scroll to position [368, 0]
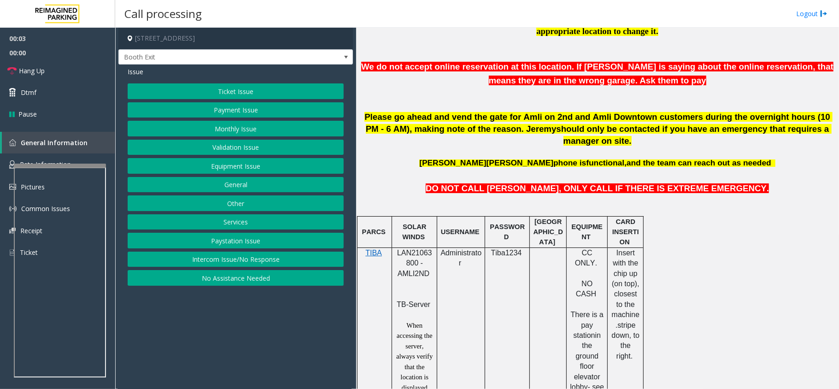
click at [404, 249] on span "LAN21063800 - AMLI2ND" at bounding box center [414, 263] width 35 height 29
copy span "LAN21063800"
click at [240, 148] on button "Validation Issue" at bounding box center [236, 148] width 216 height 16
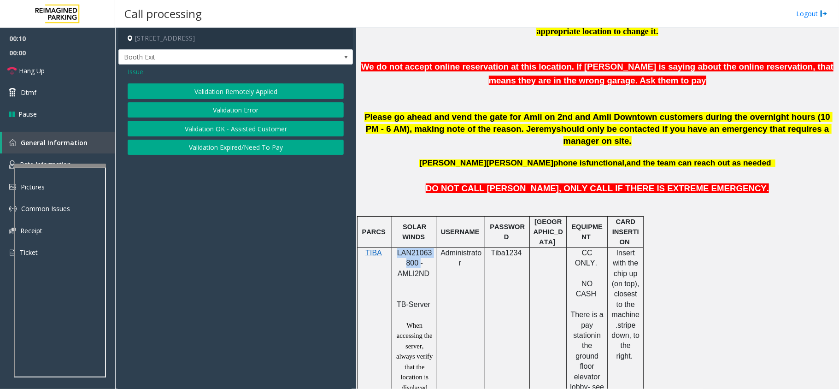
click at [238, 106] on button "Validation Error" at bounding box center [236, 110] width 216 height 16
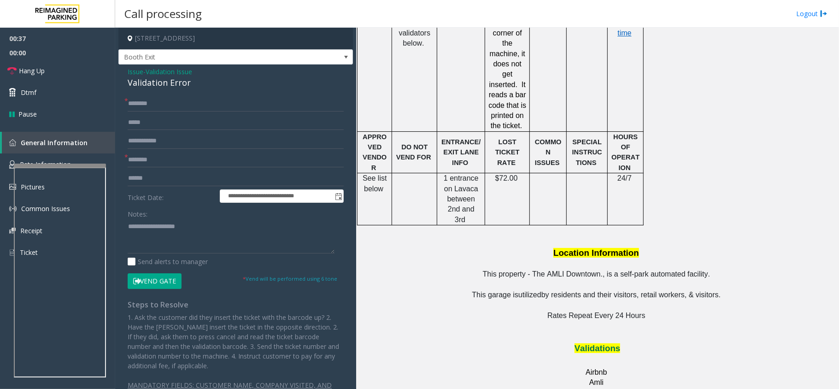
scroll to position [1105, 0]
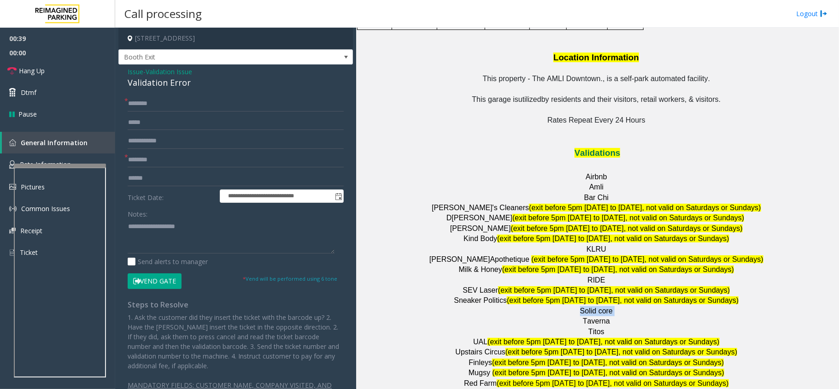
drag, startPoint x: 578, startPoint y: 245, endPoint x: 627, endPoint y: 244, distance: 49.3
click at [627, 306] on p "Solid core" at bounding box center [597, 311] width 476 height 10
copy p "Solid core"
click at [148, 161] on input "text" at bounding box center [236, 160] width 216 height 16
paste input "**********"
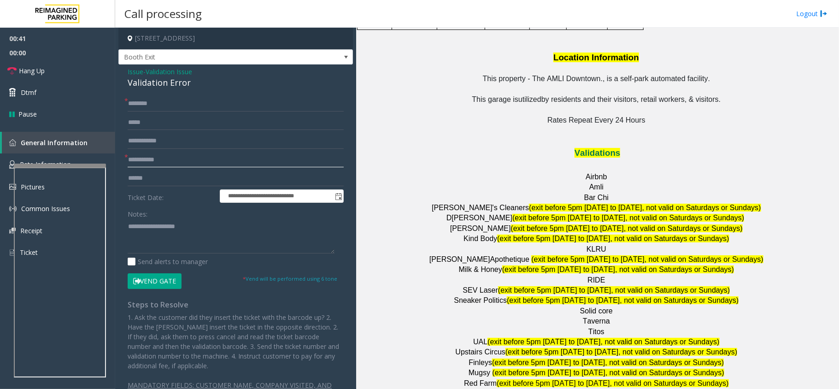
type input "**********"
click at [163, 183] on input "text" at bounding box center [236, 178] width 216 height 16
click at [144, 187] on form "**********" at bounding box center [236, 192] width 216 height 193
click at [144, 181] on input "text" at bounding box center [236, 178] width 216 height 16
click at [190, 181] on input "text" at bounding box center [236, 178] width 216 height 16
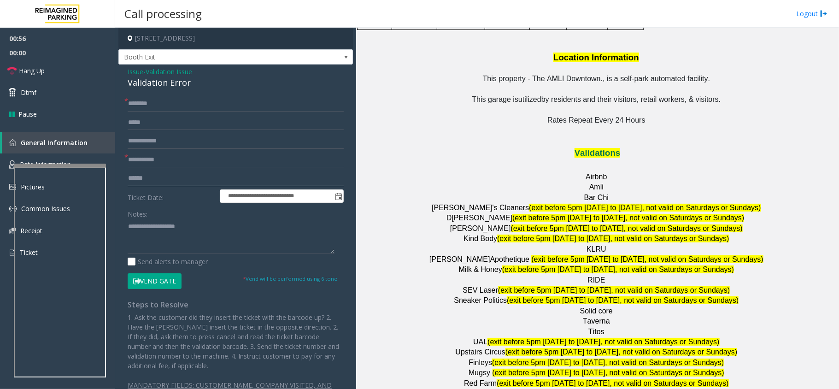
click at [148, 180] on input "text" at bounding box center [236, 178] width 216 height 16
type input "*******"
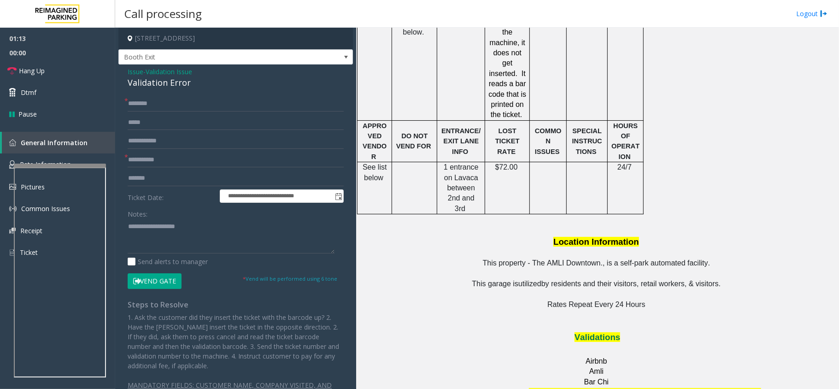
scroll to position [798, 0]
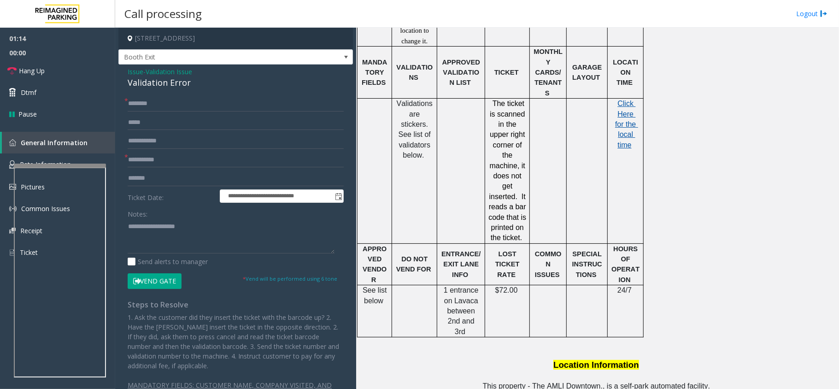
click at [625, 112] on span "Click Here for the local time" at bounding box center [626, 123] width 23 height 49
click at [56, 156] on link "Rate Information" at bounding box center [57, 164] width 115 height 23
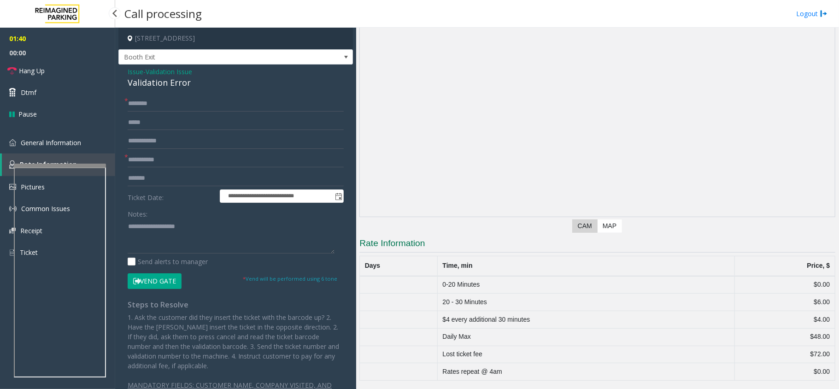
scroll to position [29, 0]
click at [192, 233] on textarea at bounding box center [231, 236] width 207 height 35
click at [227, 104] on input "text" at bounding box center [236, 104] width 216 height 16
click at [168, 225] on textarea at bounding box center [231, 236] width 207 height 35
paste textarea "**********"
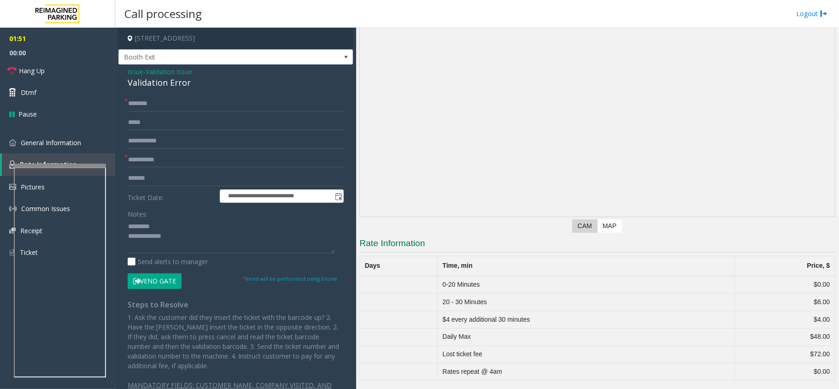
click at [163, 87] on div "Validation Error" at bounding box center [236, 82] width 216 height 12
copy div "Validation Error"
click at [174, 222] on textarea at bounding box center [231, 236] width 207 height 35
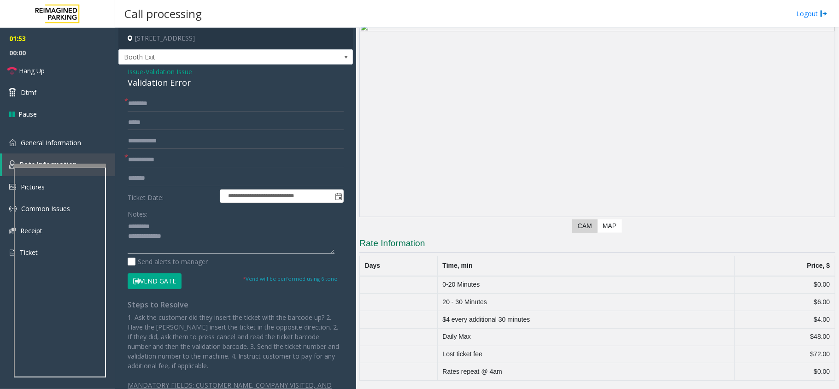
paste textarea "**********"
click at [185, 244] on textarea at bounding box center [231, 236] width 207 height 35
click at [251, 253] on textarea at bounding box center [231, 236] width 207 height 35
paste textarea "**********"
type textarea "**********"
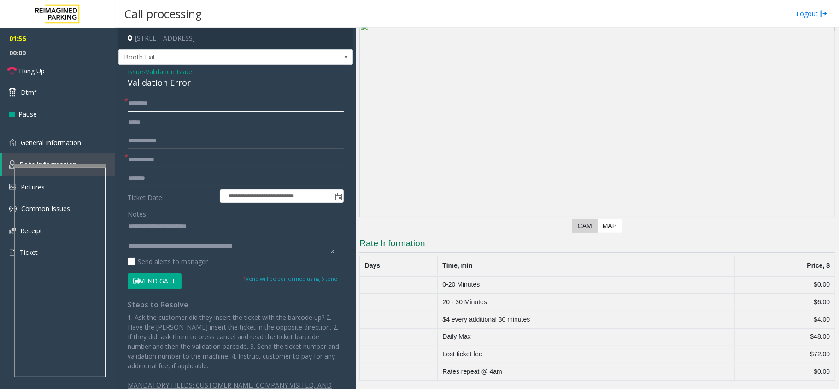
click at [191, 104] on input "text" at bounding box center [236, 104] width 216 height 16
type input "*"
click at [133, 104] on input "****" at bounding box center [236, 104] width 216 height 16
type input "****"
click at [159, 233] on textarea at bounding box center [231, 236] width 207 height 35
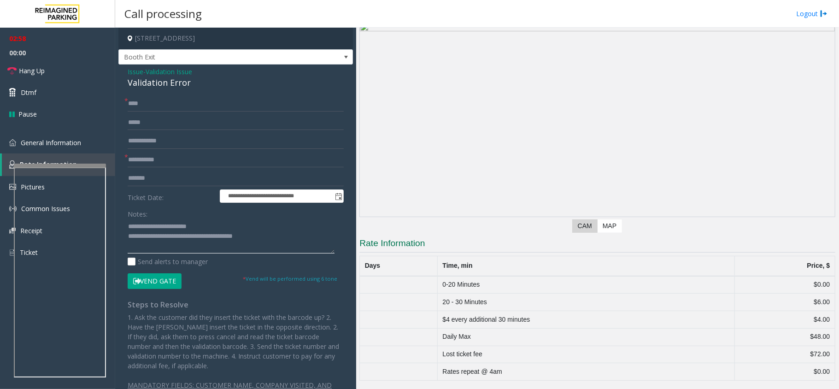
click at [298, 242] on textarea at bounding box center [231, 236] width 207 height 35
click at [151, 280] on button "Vend Gate" at bounding box center [155, 281] width 54 height 16
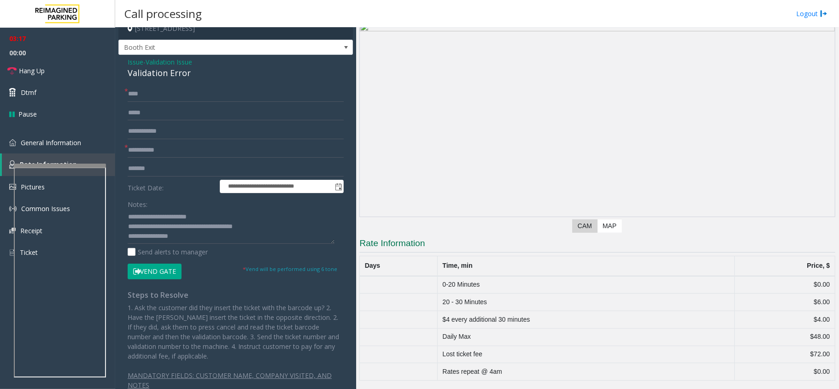
scroll to position [0, 0]
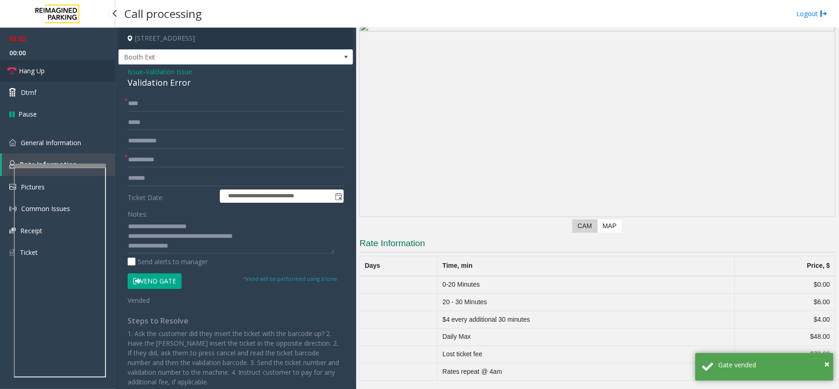
click at [75, 76] on link "Hang Up" at bounding box center [57, 71] width 115 height 22
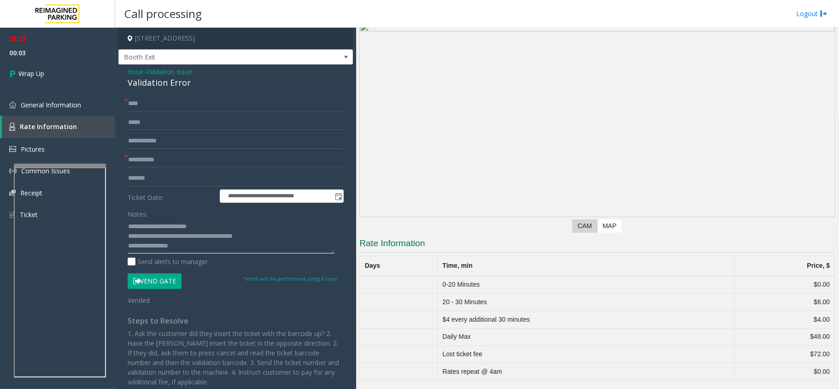
click at [230, 244] on textarea at bounding box center [231, 236] width 207 height 35
click at [159, 249] on textarea at bounding box center [231, 236] width 207 height 35
type textarea "**********"
click at [71, 70] on link "Wrap Up" at bounding box center [57, 73] width 115 height 27
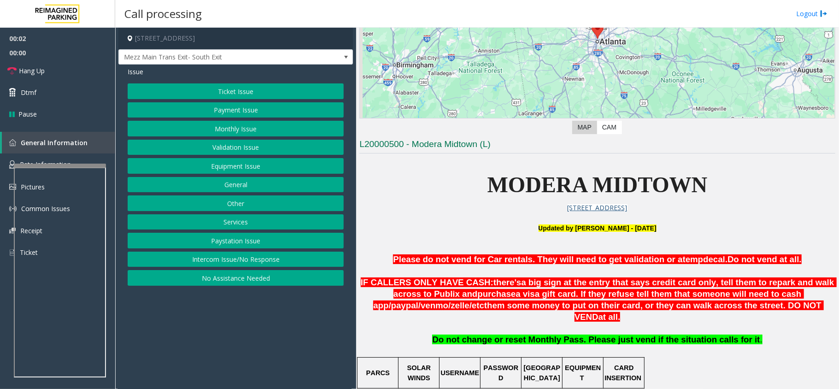
scroll to position [184, 0]
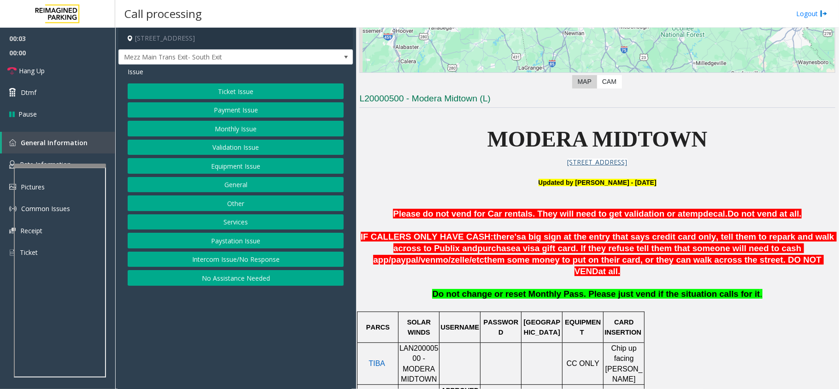
click at [422, 344] on span "LAN20000500 - MODERA MIDTOWN" at bounding box center [418, 363] width 39 height 39
copy span "LAN20000500"
click at [257, 93] on button "Ticket Issue" at bounding box center [236, 91] width 216 height 16
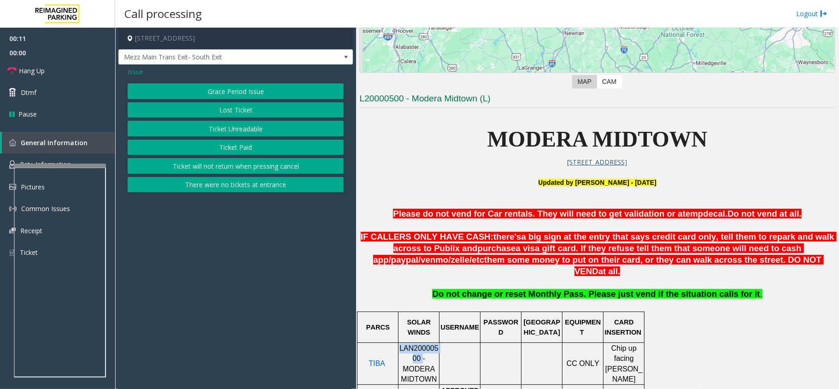
click at [250, 146] on button "Ticket Paid" at bounding box center [236, 148] width 216 height 16
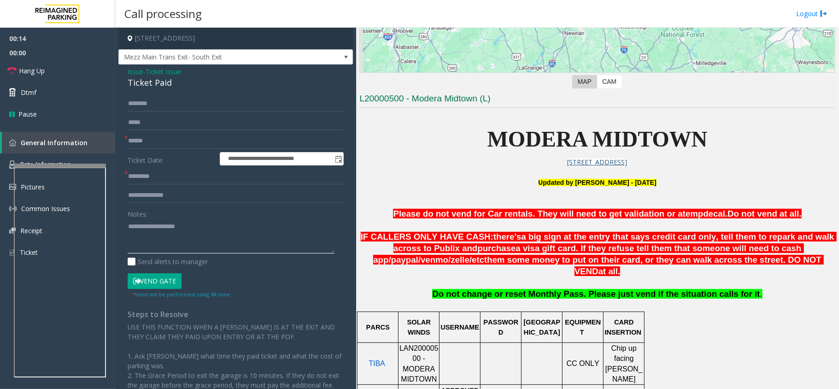
click at [141, 234] on textarea at bounding box center [231, 236] width 207 height 35
paste textarea "**********"
click at [164, 84] on div "Ticket Paid" at bounding box center [236, 82] width 216 height 12
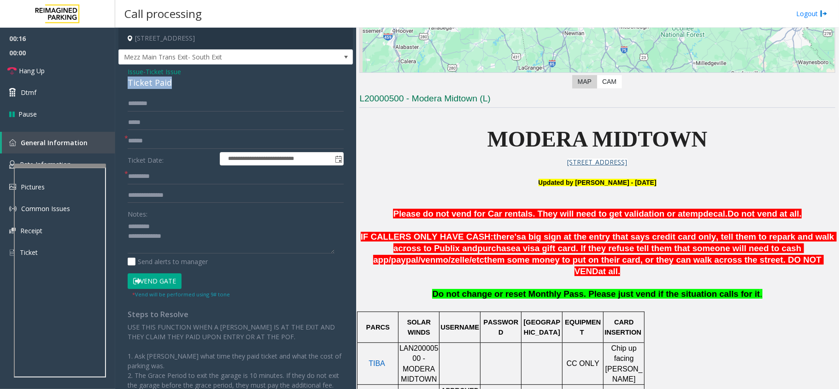
copy div "Ticket Paid"
paste textarea "**********"
click at [174, 225] on textarea at bounding box center [231, 236] width 207 height 35
click at [183, 236] on textarea at bounding box center [231, 236] width 207 height 35
click at [131, 226] on textarea at bounding box center [231, 236] width 207 height 35
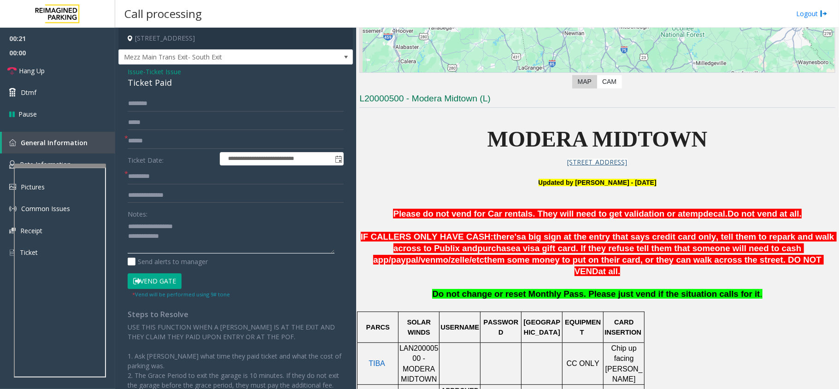
type textarea "**********"
click at [167, 142] on input "text" at bounding box center [236, 141] width 216 height 16
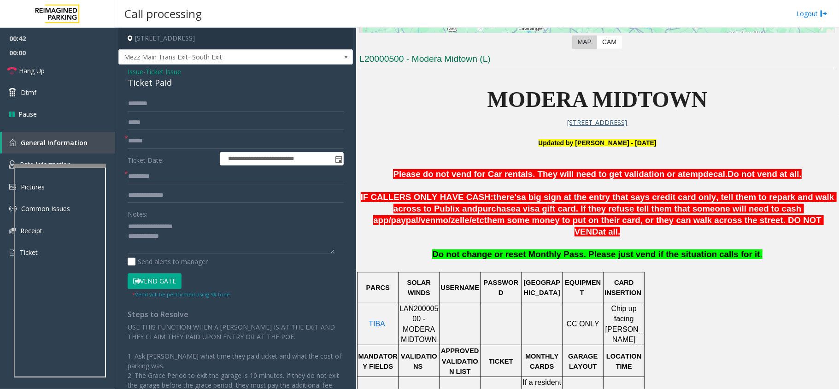
scroll to position [245, 0]
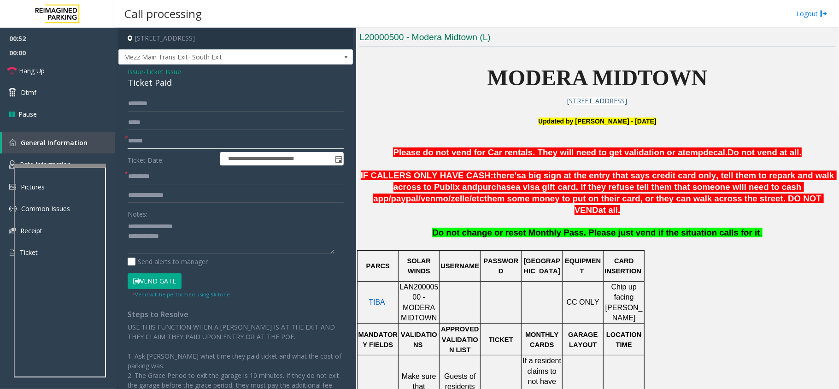
click at [146, 145] on input "text" at bounding box center [236, 141] width 216 height 16
click at [170, 142] on input "text" at bounding box center [236, 141] width 216 height 16
type input "**"
click at [162, 109] on input "text" at bounding box center [236, 104] width 216 height 16
type input "******"
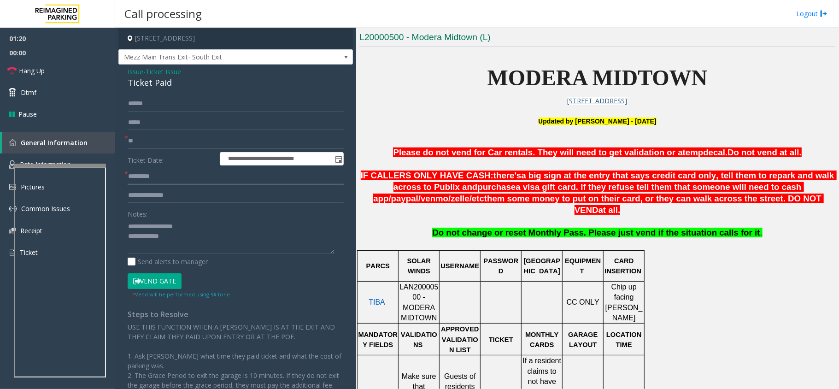
click at [193, 182] on input "text" at bounding box center [236, 177] width 216 height 16
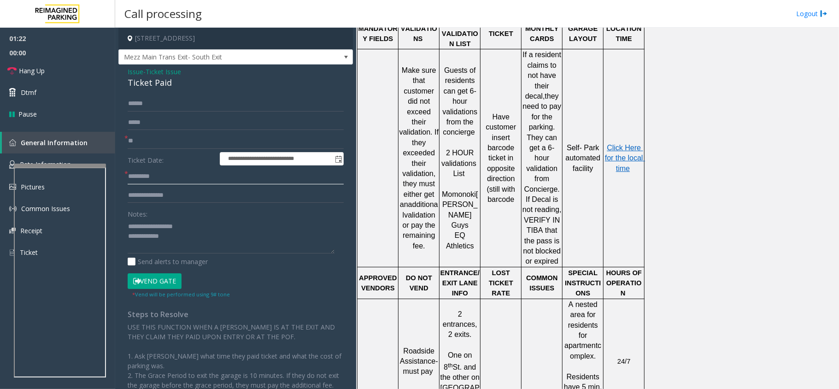
scroll to position [553, 0]
click at [618, 142] on span "Click Here for the local time" at bounding box center [625, 156] width 40 height 29
click at [170, 181] on input "text" at bounding box center [236, 177] width 216 height 16
paste input "*******"
type input "*******"
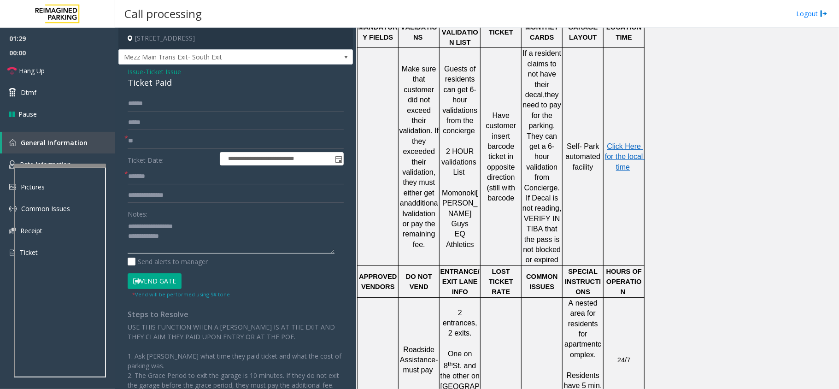
drag, startPoint x: 199, startPoint y: 228, endPoint x: 207, endPoint y: 245, distance: 19.6
click at [199, 229] on textarea at bounding box center [231, 236] width 207 height 35
click at [177, 236] on textarea at bounding box center [231, 236] width 207 height 35
paste textarea "**********"
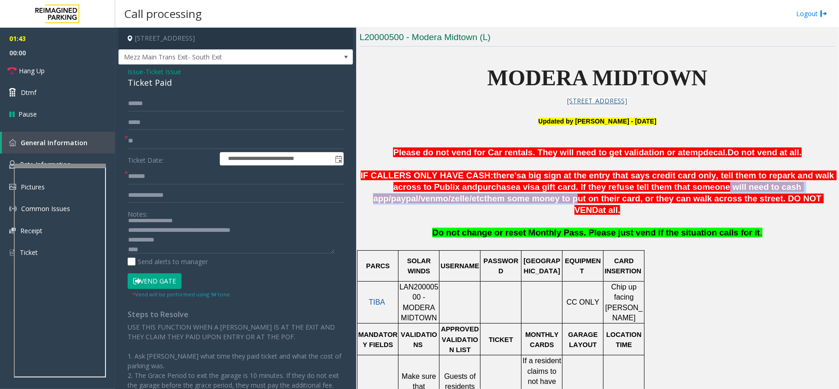
drag, startPoint x: 480, startPoint y: 204, endPoint x: 603, endPoint y: 188, distance: 123.9
click at [603, 188] on p "IF CALLERS ONLY HAVE CASH: there's a big sign at the entry that says credit car…" at bounding box center [597, 193] width 476 height 46
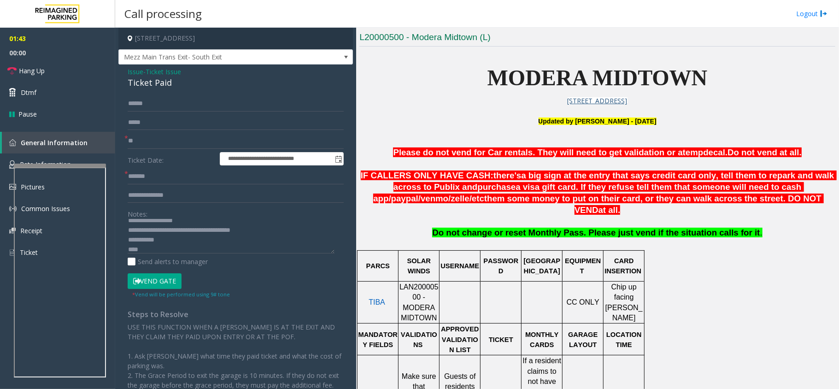
click at [573, 228] on span "Do not change or reset Monthly Pass. Please just vend if the situation calls fo…" at bounding box center [595, 233] width 327 height 10
drag, startPoint x: 594, startPoint y: 198, endPoint x: 702, endPoint y: 197, distance: 108.2
click at [702, 197] on span "them some money to put on their card, or they can walk across the street. DO NO…" at bounding box center [653, 203] width 339 height 21
click at [184, 245] on textarea at bounding box center [231, 236] width 207 height 35
click at [168, 285] on button "Vend Gate" at bounding box center [155, 281] width 54 height 16
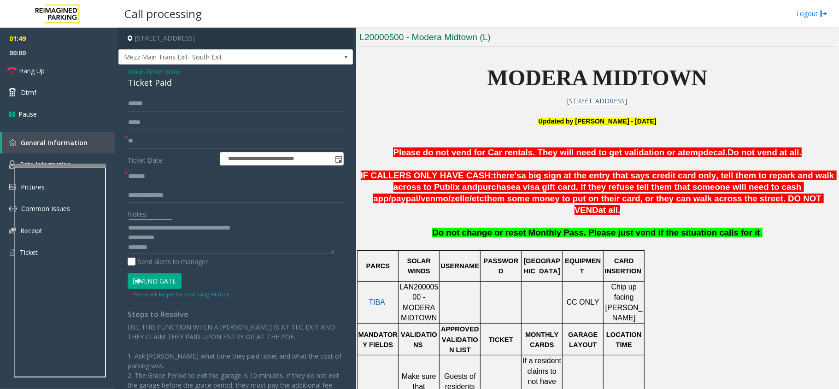
scroll to position [9, 0]
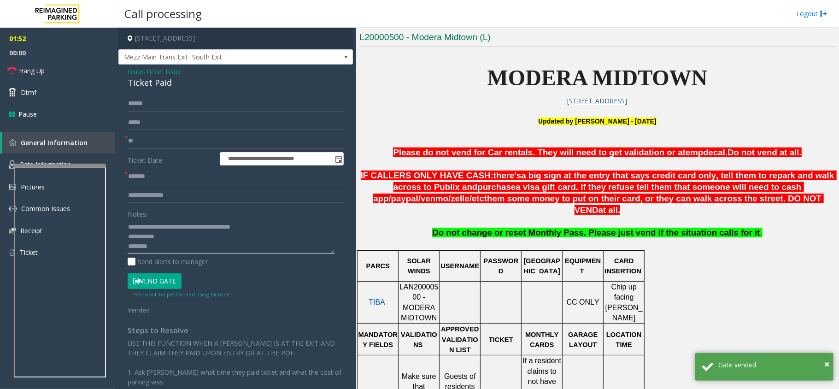
click at [268, 228] on textarea at bounding box center [231, 236] width 207 height 35
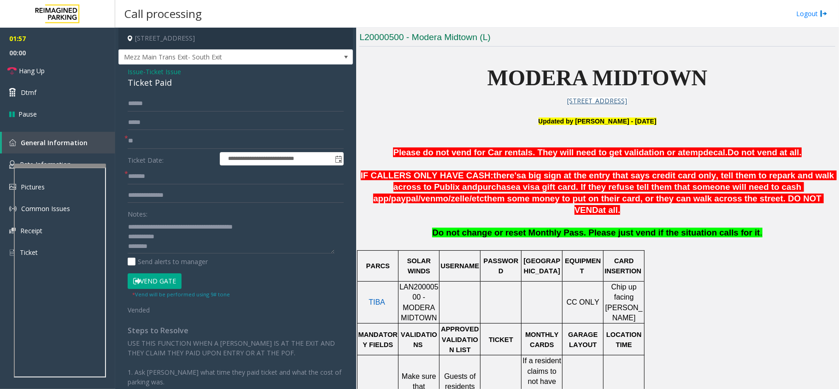
click at [411, 283] on span "LAN20000500 - MODERA MIDTOWN" at bounding box center [418, 302] width 39 height 39
click at [403, 279] on div at bounding box center [418, 280] width 41 height 3
click at [402, 283] on span "LAN20000500 - MODERA MIDTOWN" at bounding box center [418, 302] width 39 height 39
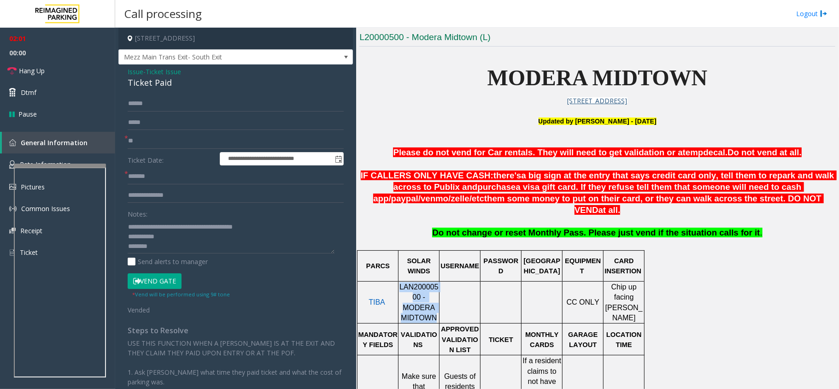
click at [402, 283] on span "LAN20000500 - MODERA MIDTOWN" at bounding box center [418, 302] width 39 height 39
click at [413, 283] on span "LAN20000500 - MODERA MIDTOWN" at bounding box center [418, 302] width 39 height 39
click at [419, 286] on span "LAN20000500 - MODERA MIDTOWN" at bounding box center [418, 302] width 39 height 39
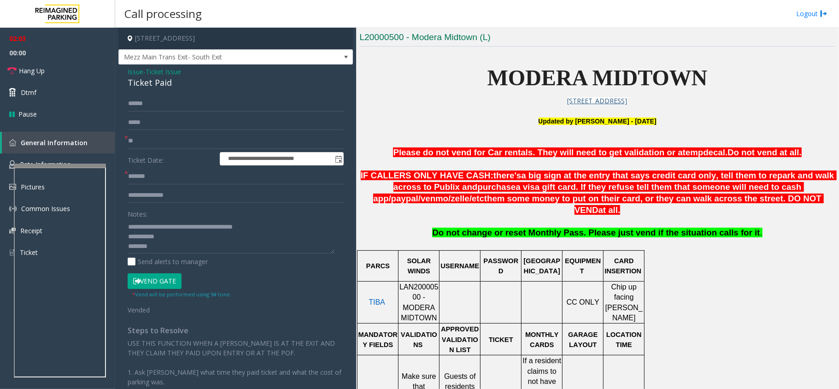
click at [418, 283] on span "LAN20000500 - MODERA MIDTOWN" at bounding box center [418, 302] width 39 height 39
click at [271, 233] on textarea at bounding box center [231, 236] width 207 height 35
click at [271, 221] on textarea at bounding box center [231, 236] width 207 height 35
click at [271, 226] on textarea at bounding box center [231, 236] width 207 height 35
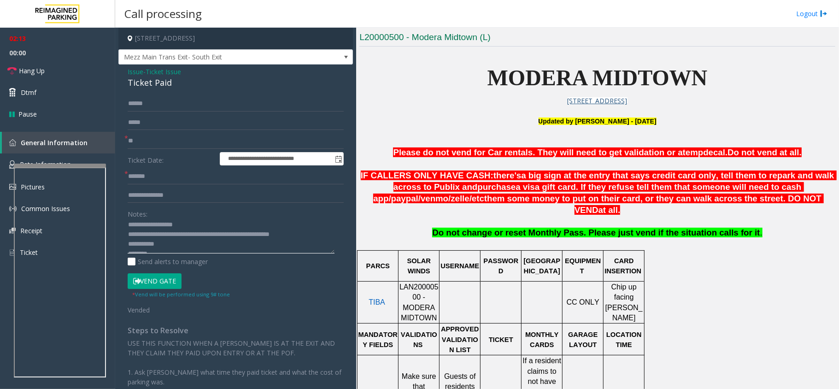
scroll to position [0, 0]
click at [72, 76] on link "Hang Up" at bounding box center [57, 71] width 115 height 22
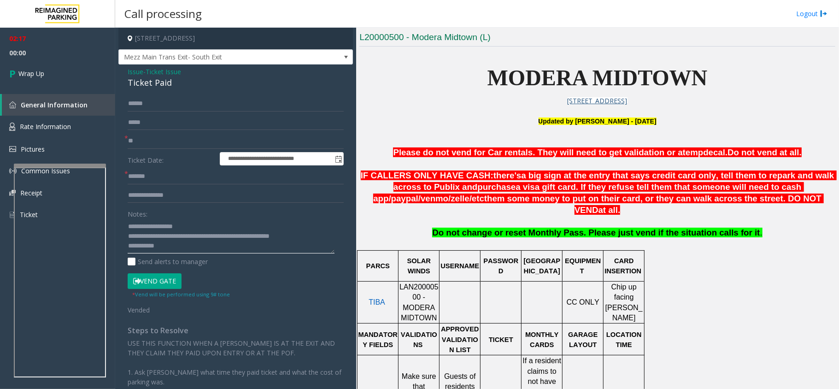
click at [315, 235] on textarea at bounding box center [231, 236] width 207 height 35
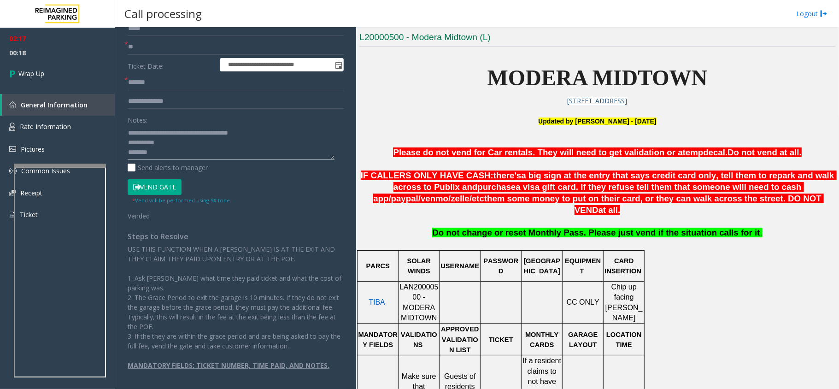
scroll to position [29, 0]
drag, startPoint x: 142, startPoint y: 150, endPoint x: 159, endPoint y: 148, distance: 17.6
click at [159, 148] on textarea at bounding box center [231, 142] width 207 height 35
type textarea "**********"
click at [65, 80] on link "Wrap Up" at bounding box center [57, 73] width 115 height 27
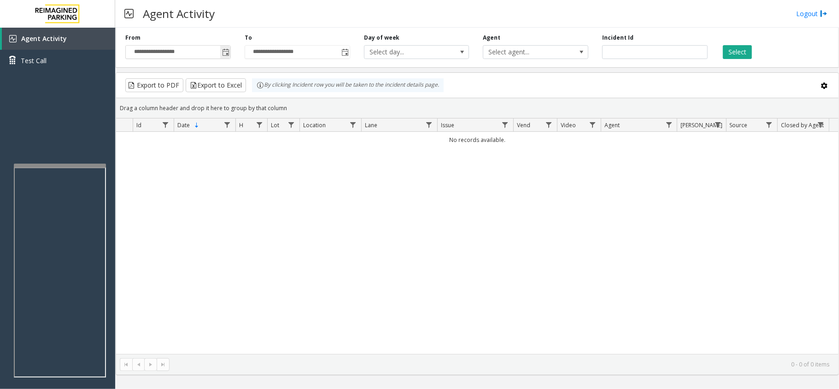
click at [222, 49] on span "Toggle popup" at bounding box center [225, 52] width 7 height 7
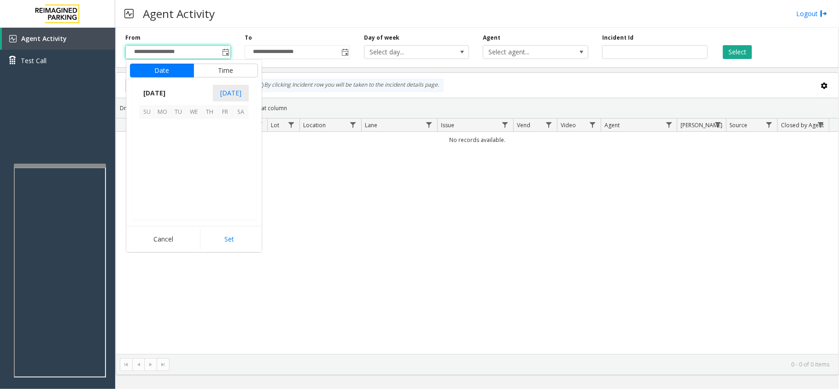
scroll to position [165185, 0]
click at [205, 187] on span "28" at bounding box center [210, 189] width 16 height 16
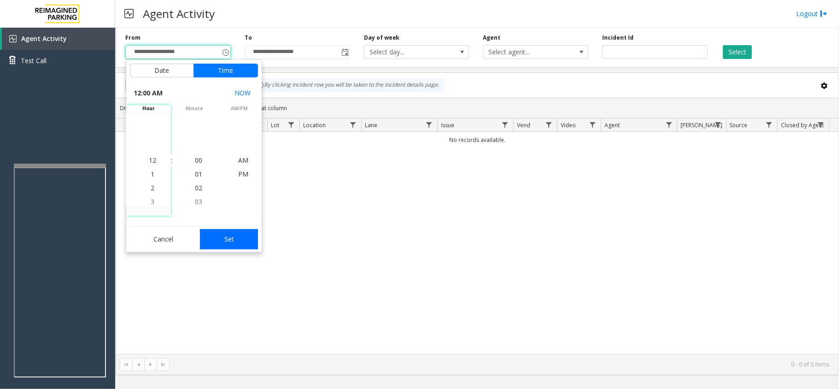
click at [231, 239] on button "Set" at bounding box center [229, 239] width 58 height 20
type input "**********"
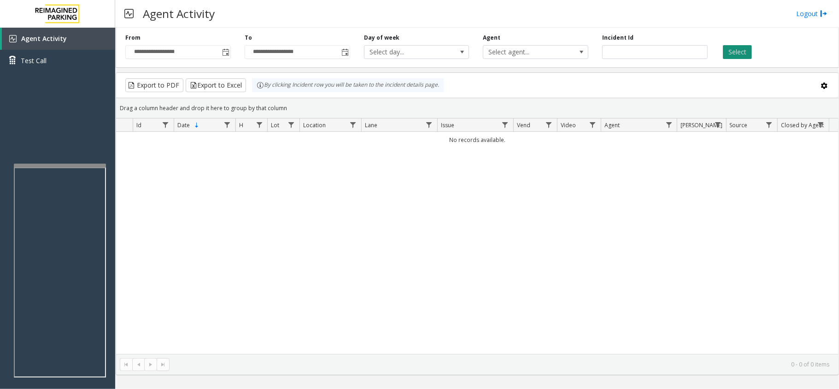
click at [732, 54] on button "Select" at bounding box center [737, 52] width 29 height 14
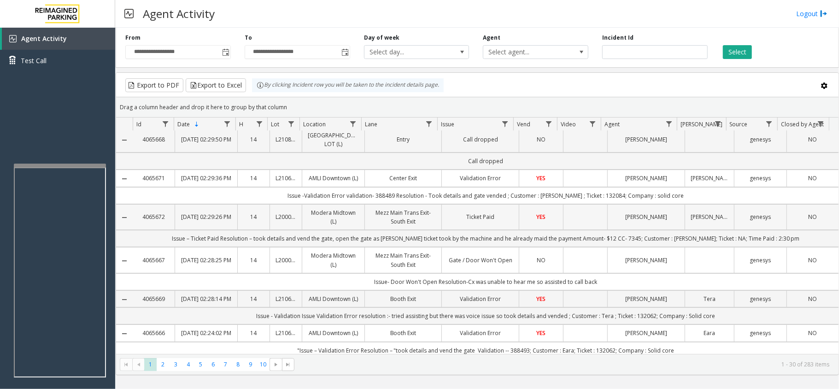
scroll to position [61, 0]
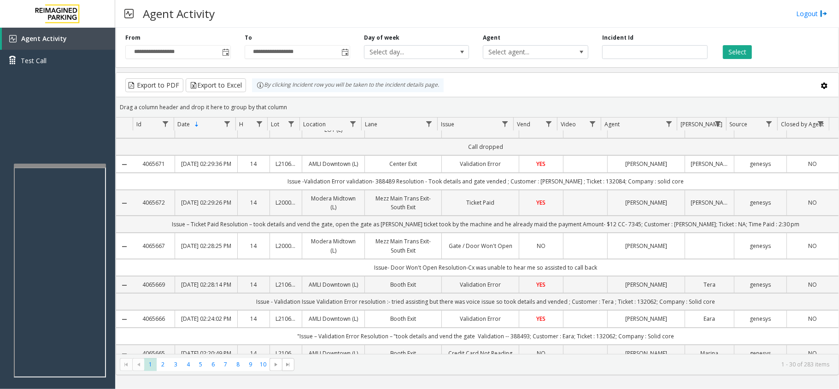
click at [467, 216] on td "Ticket Paid" at bounding box center [479, 203] width 77 height 26
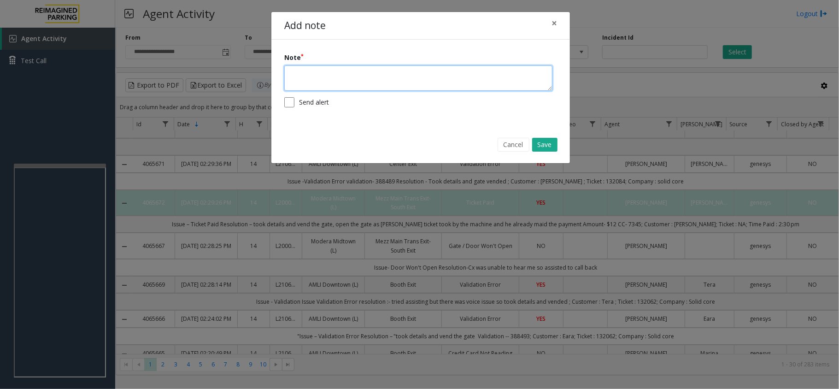
click at [363, 83] on textarea at bounding box center [418, 77] width 268 height 25
type textarea "**********"
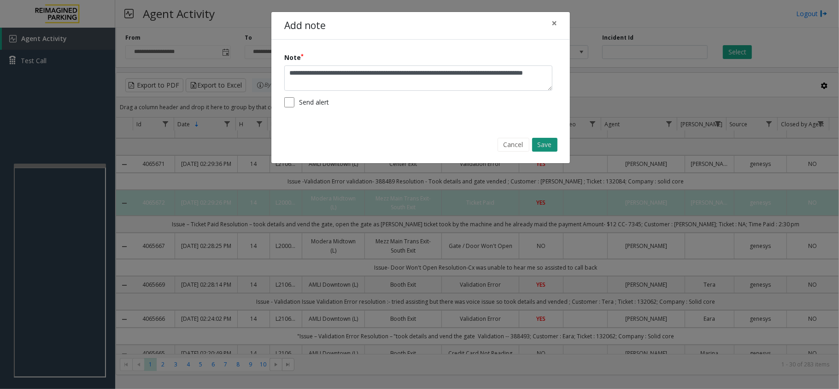
click at [543, 143] on button "Save" at bounding box center [544, 145] width 25 height 14
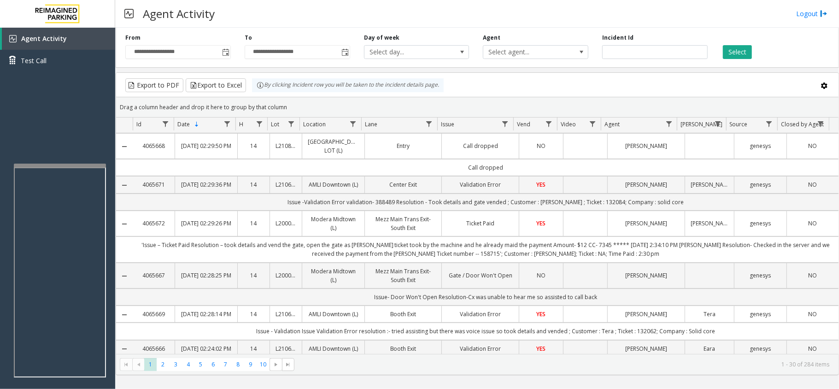
scroll to position [123, 0]
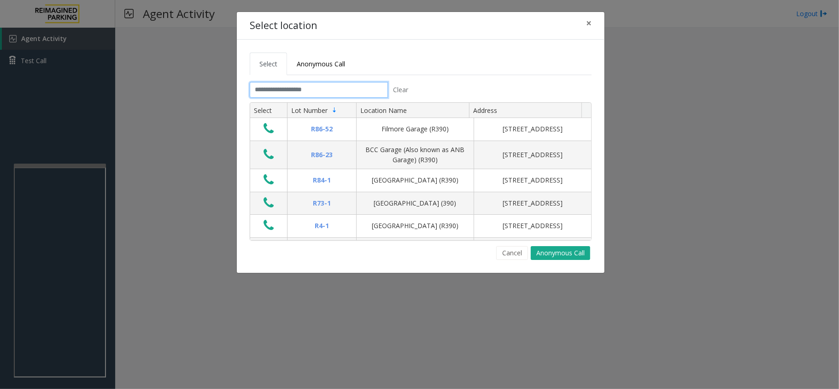
click at [332, 91] on input "text" at bounding box center [319, 90] width 138 height 16
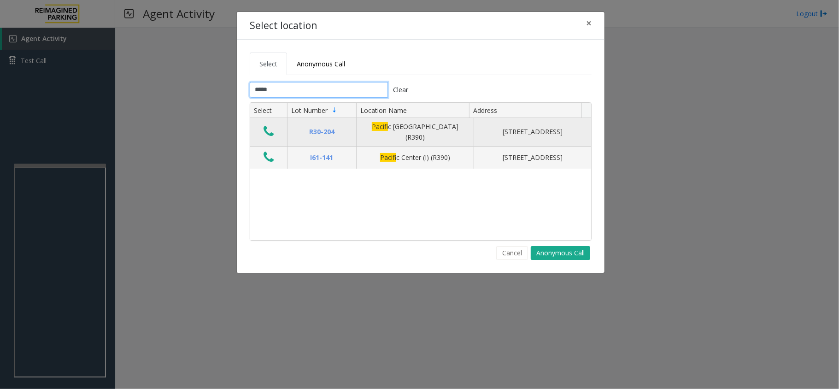
type input "*****"
click at [269, 130] on icon "Data table" at bounding box center [268, 131] width 10 height 13
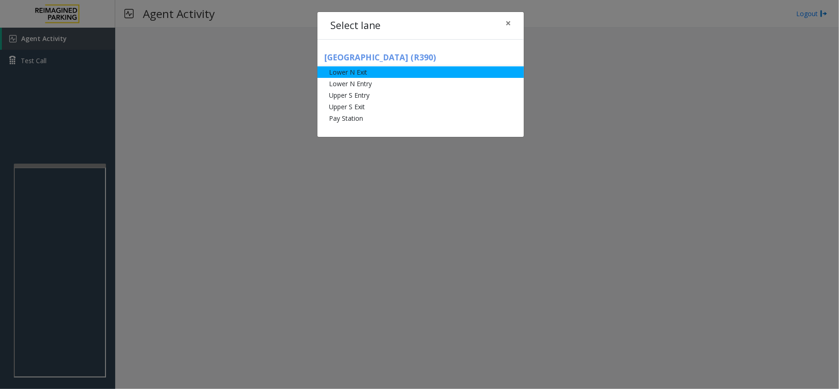
click at [382, 67] on li "Lower N Exit" at bounding box center [420, 72] width 206 height 12
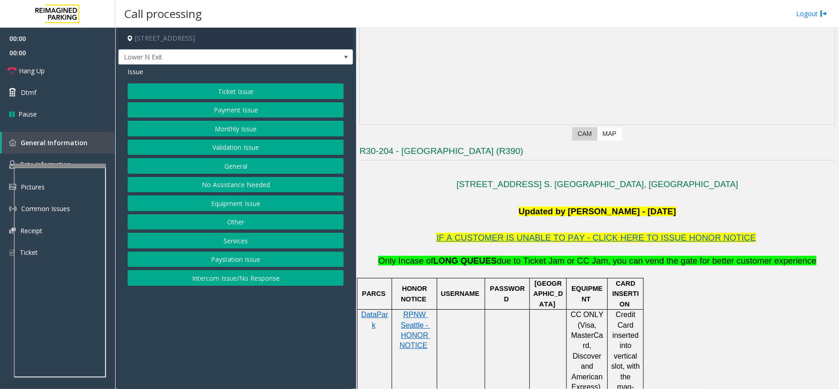
scroll to position [245, 0]
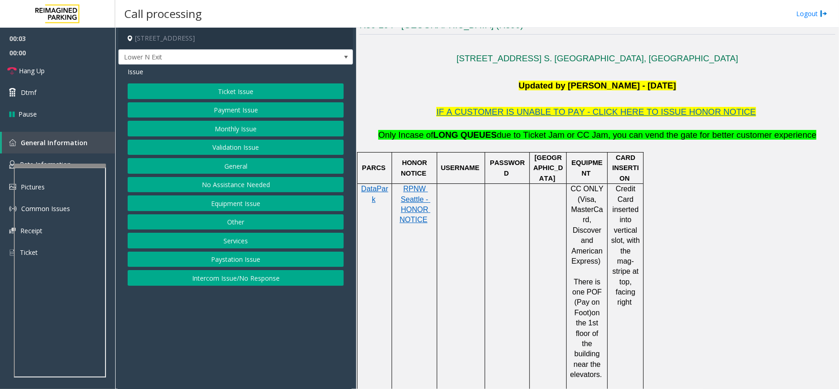
click at [234, 105] on button "Payment Issue" at bounding box center [236, 110] width 216 height 16
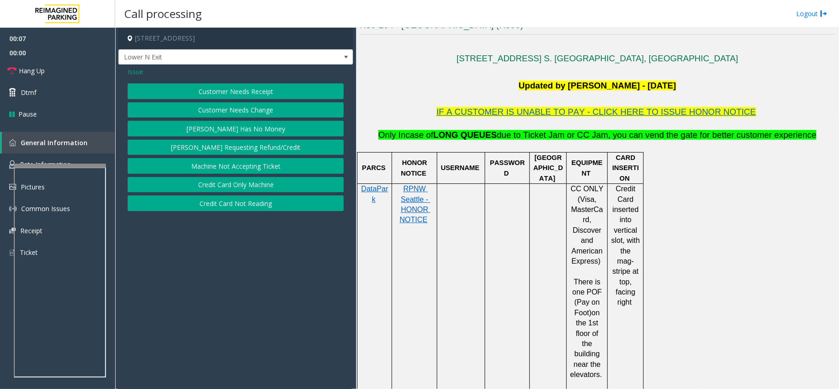
click at [141, 70] on span "Issue" at bounding box center [136, 72] width 16 height 10
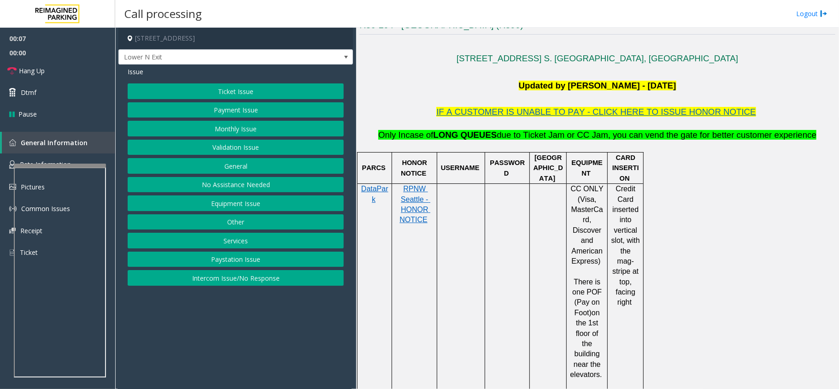
click at [240, 146] on button "Validation Issue" at bounding box center [236, 148] width 216 height 16
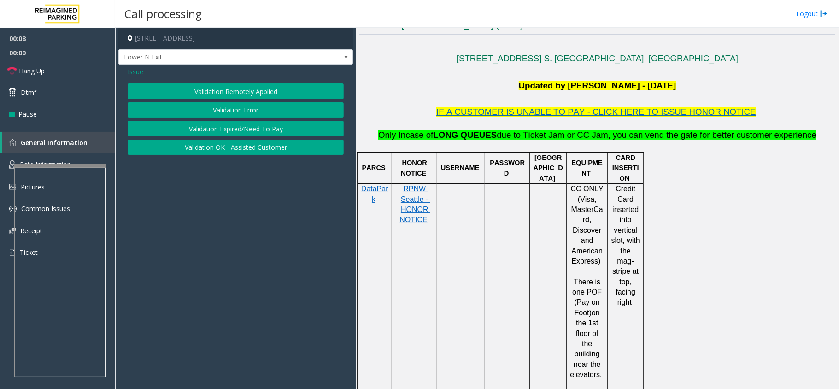
click at [241, 107] on button "Validation Error" at bounding box center [236, 110] width 216 height 16
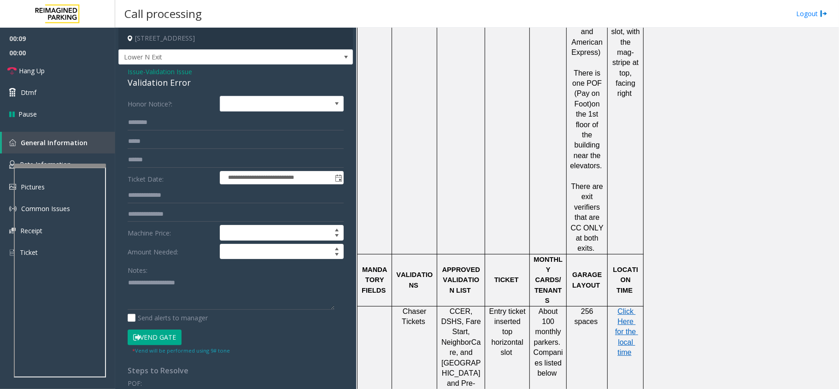
scroll to position [491, 0]
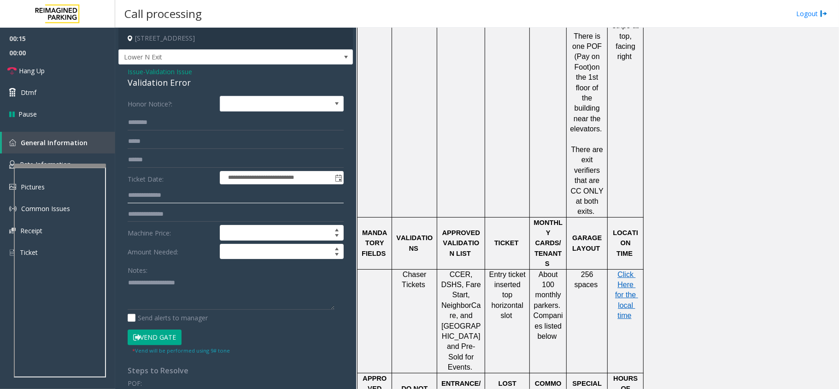
click at [155, 193] on input "text" at bounding box center [236, 195] width 216 height 16
click at [179, 203] on input "text" at bounding box center [236, 195] width 216 height 16
type input "******"
click at [458, 270] on span "CCER, DSHS, Fare Start, NeighborCare" at bounding box center [462, 294] width 42 height 49
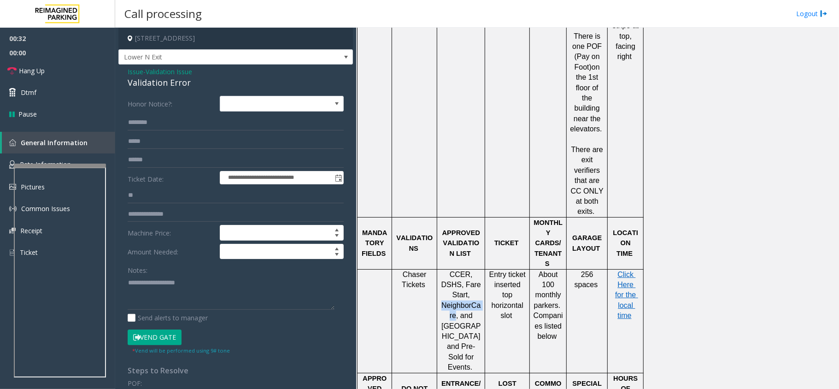
copy span "NeighborCare"
drag, startPoint x: 156, startPoint y: 196, endPoint x: 102, endPoint y: 190, distance: 54.2
click at [107, 192] on app-root "**********" at bounding box center [419, 194] width 839 height 389
paste input "**********"
type input "**********"
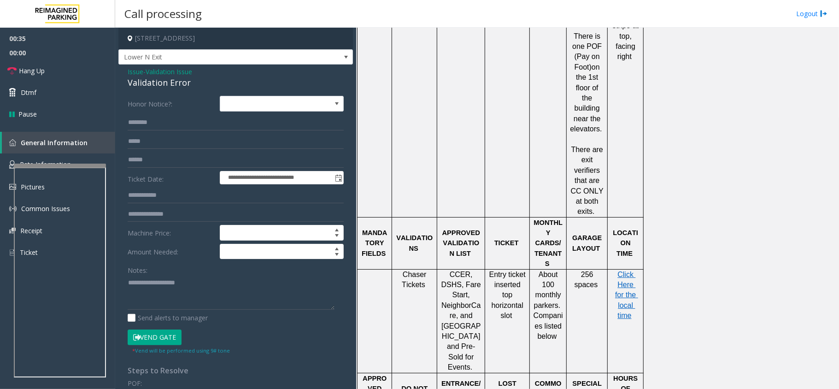
click at [195, 274] on div "Notes:" at bounding box center [236, 285] width 216 height 47
paste textarea "**********"
click at [183, 294] on textarea at bounding box center [231, 292] width 207 height 35
type textarea "**********"
click at [164, 76] on span "Validation Issue" at bounding box center [169, 72] width 47 height 10
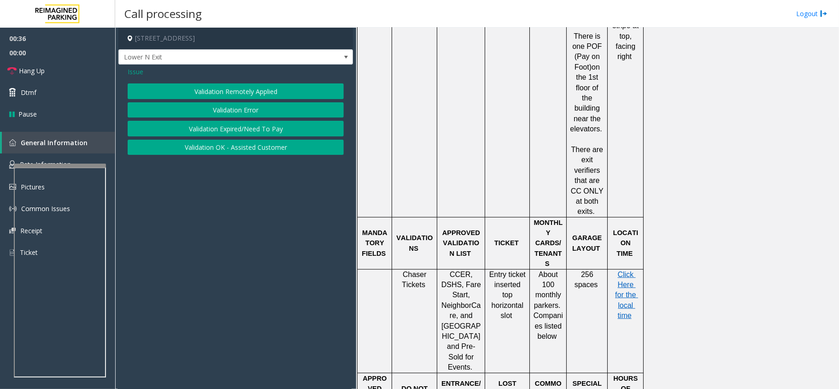
click at [164, 76] on div "Issue" at bounding box center [236, 72] width 216 height 10
click at [221, 109] on button "Validation Error" at bounding box center [236, 110] width 216 height 16
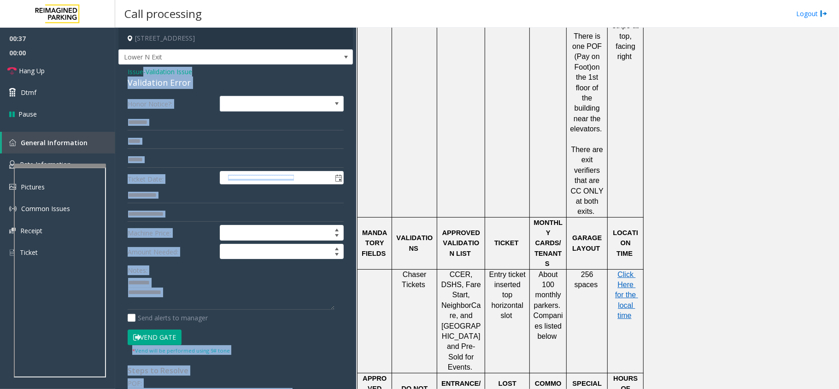
click at [146, 80] on div "Validation Error" at bounding box center [236, 82] width 216 height 12
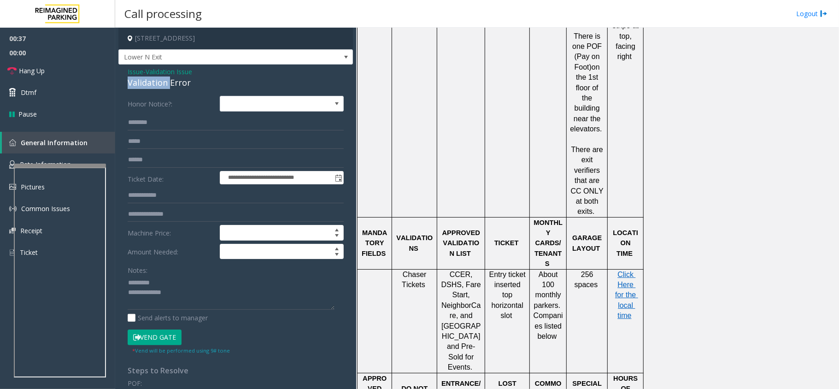
click at [146, 80] on div "Validation Error" at bounding box center [236, 82] width 216 height 12
paste textarea "**********"
click at [168, 278] on textarea at bounding box center [231, 292] width 207 height 35
type textarea "**********"
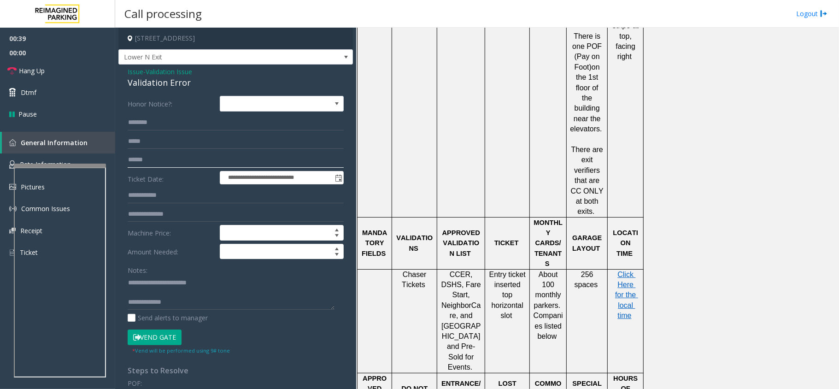
click at [159, 160] on input "text" at bounding box center [236, 160] width 216 height 16
click at [131, 159] on input "******" at bounding box center [236, 160] width 216 height 16
click at [197, 162] on input "*******" at bounding box center [236, 160] width 216 height 16
type input "*******"
click at [150, 143] on input "text" at bounding box center [236, 142] width 216 height 16
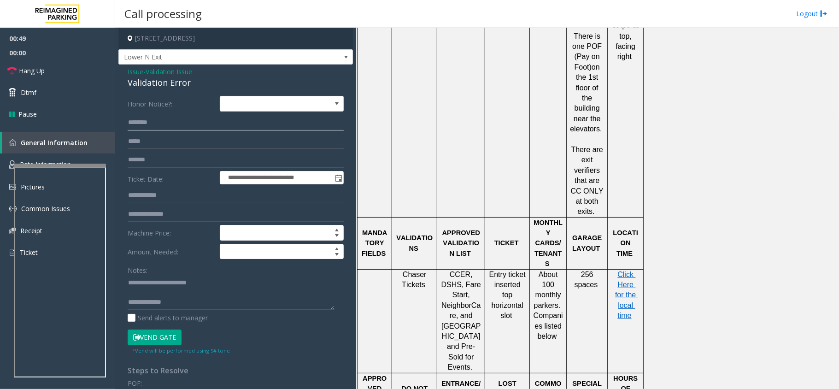
click at [175, 126] on input "text" at bounding box center [236, 123] width 216 height 16
click at [162, 295] on textarea at bounding box center [231, 292] width 207 height 35
click at [620, 270] on span "Click Here for the local time" at bounding box center [626, 294] width 23 height 49
click at [181, 290] on textarea at bounding box center [231, 292] width 207 height 35
click at [187, 294] on textarea at bounding box center [231, 292] width 207 height 35
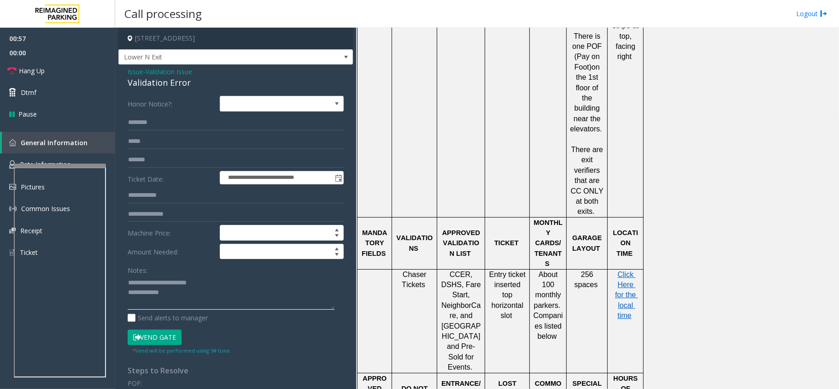
paste textarea "**********"
type textarea "**********"
click at [148, 124] on input "text" at bounding box center [236, 123] width 216 height 16
click at [139, 124] on input "****" at bounding box center [236, 123] width 216 height 16
type input "****"
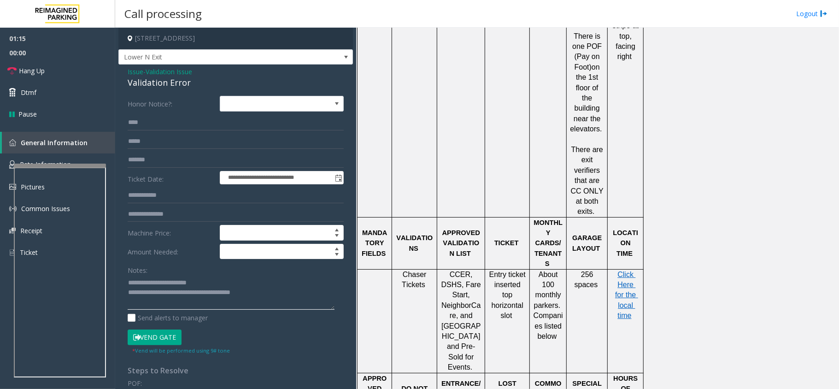
click at [181, 299] on textarea at bounding box center [231, 292] width 207 height 35
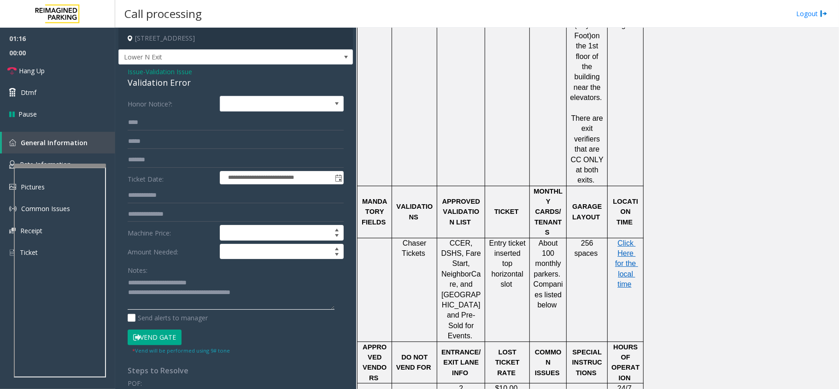
scroll to position [553, 0]
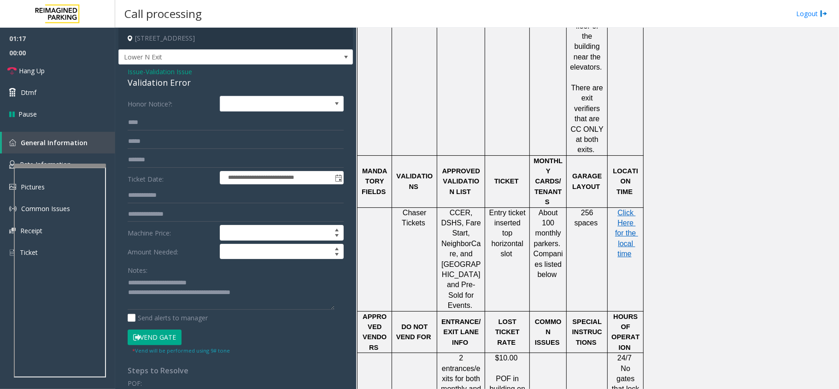
click at [158, 338] on button "Vend Gate" at bounding box center [155, 337] width 54 height 16
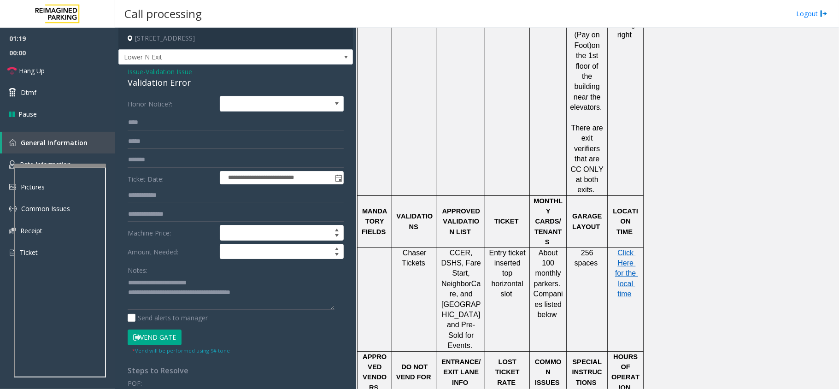
scroll to position [491, 0]
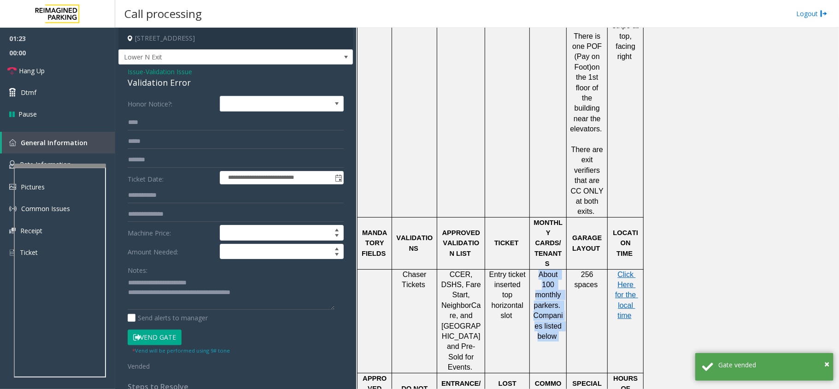
drag, startPoint x: 557, startPoint y: 301, endPoint x: 541, endPoint y: 235, distance: 67.9
click at [541, 269] on p "About 100 monthly parkers. Companies listed below" at bounding box center [548, 305] width 30 height 72
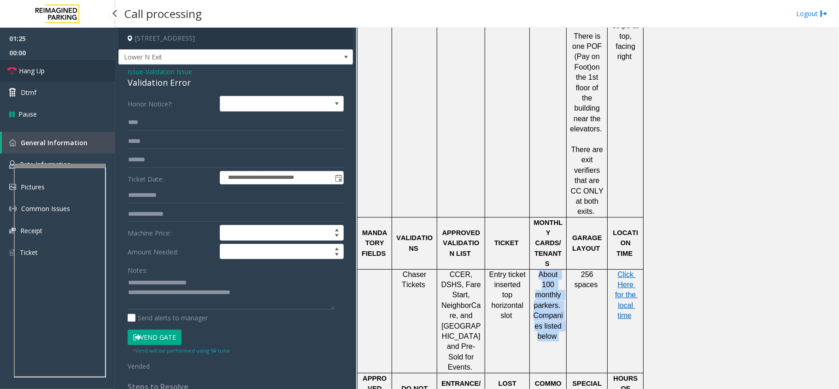
click at [55, 71] on link "Hang Up" at bounding box center [57, 71] width 115 height 22
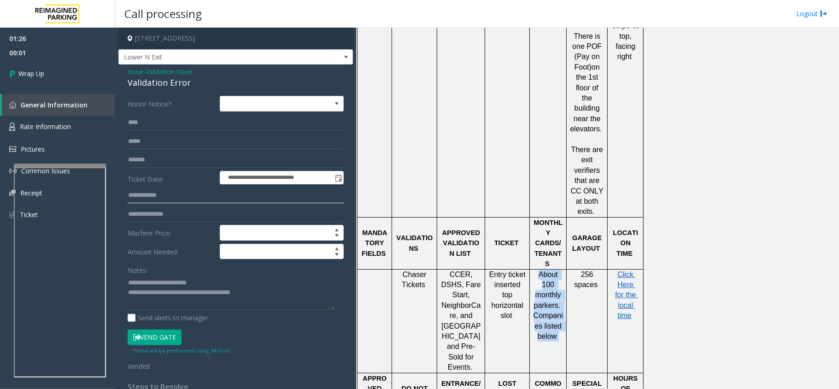
click at [156, 193] on input "**********" at bounding box center [236, 195] width 216 height 16
type input "**********"
click at [40, 78] on link "Wrap Up" at bounding box center [57, 73] width 115 height 27
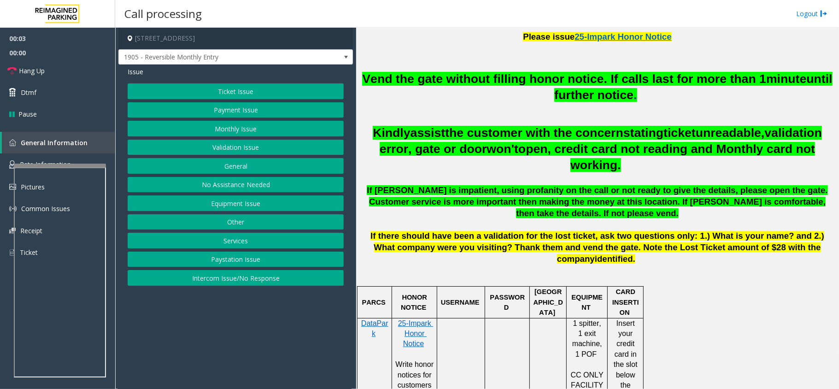
scroll to position [430, 0]
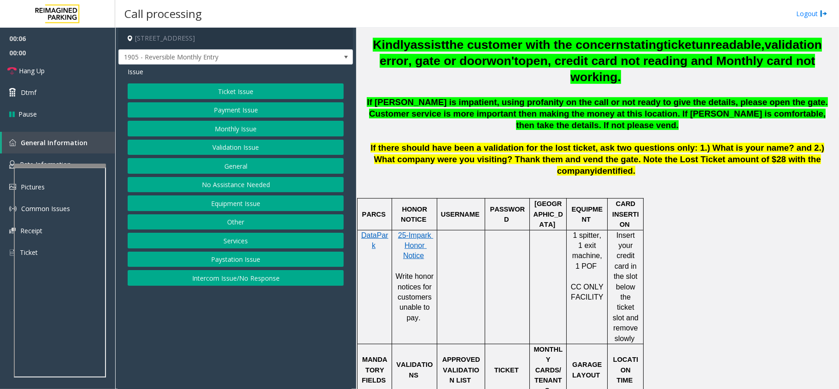
drag, startPoint x: 581, startPoint y: 218, endPoint x: 616, endPoint y: 290, distance: 79.7
click at [613, 286] on tr "DataPark 25-Impark Honor Notice Write honor notices for customers unable to pay…" at bounding box center [500, 287] width 286 height 114
click at [251, 100] on div "Ticket Issue Payment Issue Monthly Issue Validation Issue General No Assistance…" at bounding box center [236, 184] width 216 height 202
click at [240, 208] on button "Equipment Issue" at bounding box center [236, 203] width 216 height 16
click at [259, 126] on button "Out of Tickets" at bounding box center [236, 129] width 216 height 16
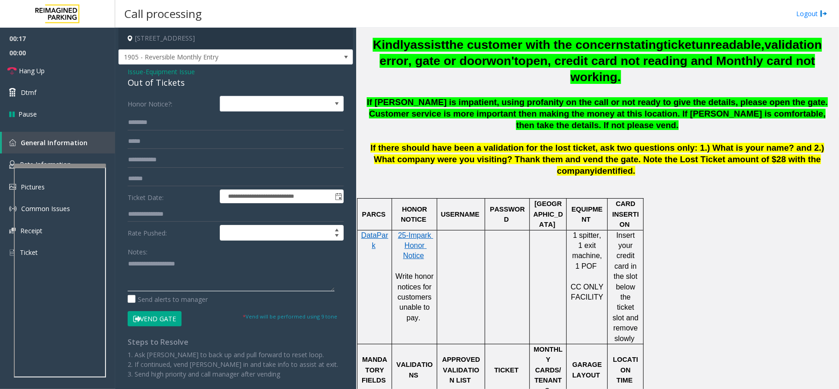
paste textarea "**********"
click at [242, 289] on textarea at bounding box center [231, 274] width 207 height 35
click at [177, 85] on div "Out of Tickets" at bounding box center [236, 82] width 216 height 12
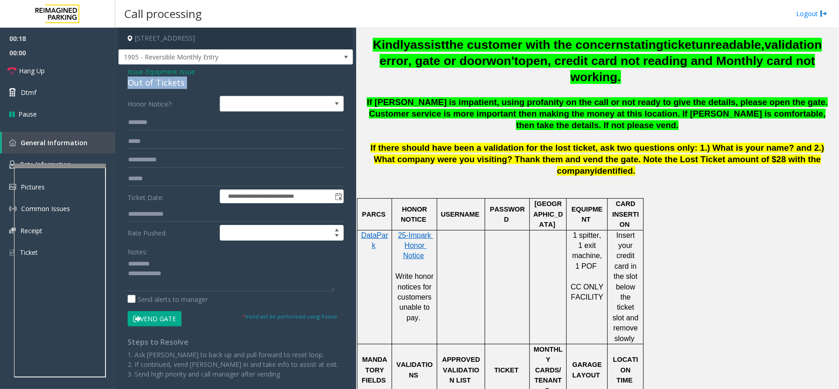
copy div "Out of Tickets"
paste textarea "**********"
drag, startPoint x: 166, startPoint y: 261, endPoint x: 188, endPoint y: 262, distance: 21.7
click at [167, 262] on textarea at bounding box center [231, 274] width 207 height 35
click at [204, 282] on textarea at bounding box center [231, 274] width 207 height 35
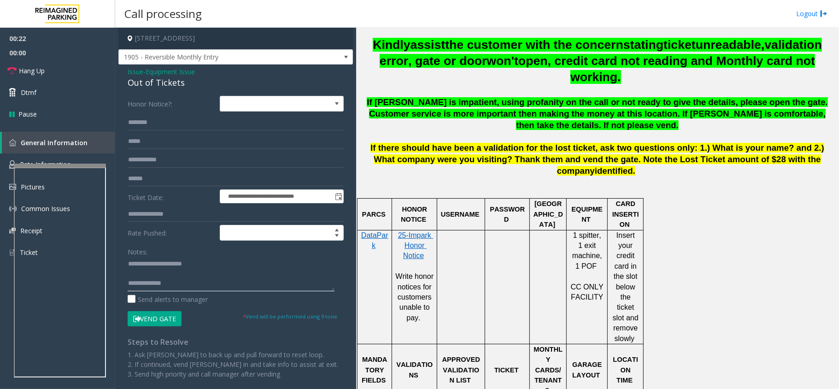
paste textarea "**********"
drag, startPoint x: 168, startPoint y: 280, endPoint x: 317, endPoint y: 290, distance: 149.1
click at [317, 290] on textarea at bounding box center [231, 274] width 207 height 35
paste textarea "**********"
type textarea "**********"
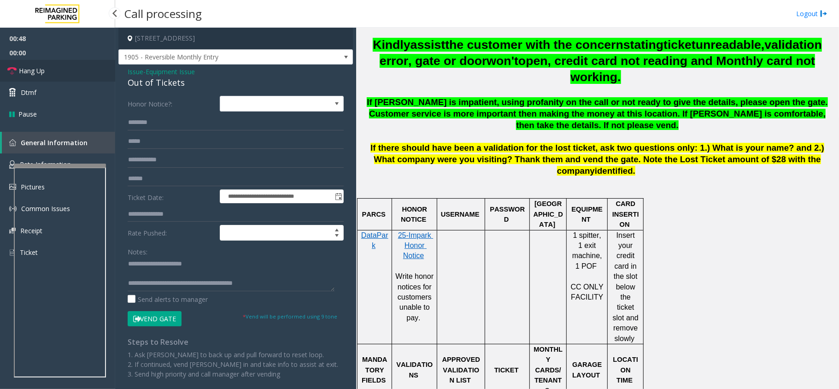
click at [45, 64] on link "Hang Up" at bounding box center [57, 71] width 115 height 22
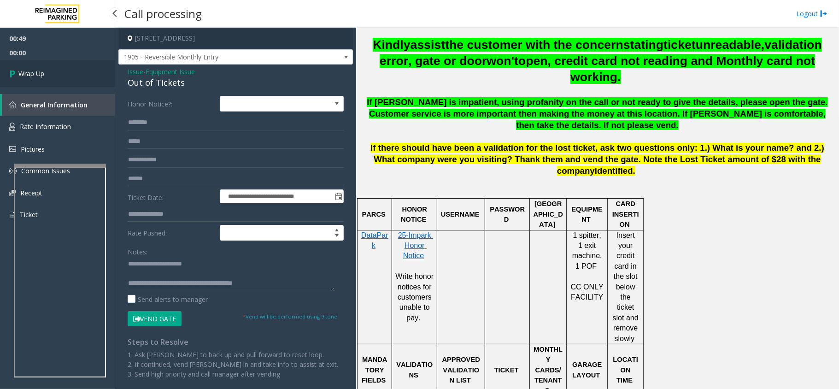
click at [45, 64] on link "Wrap Up" at bounding box center [57, 73] width 115 height 27
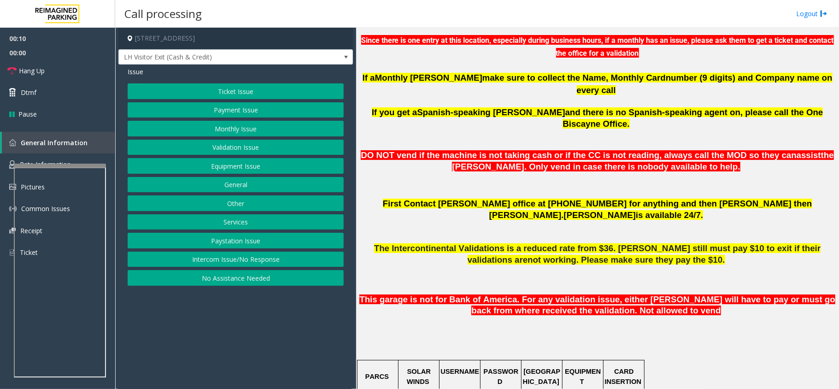
scroll to position [307, 0]
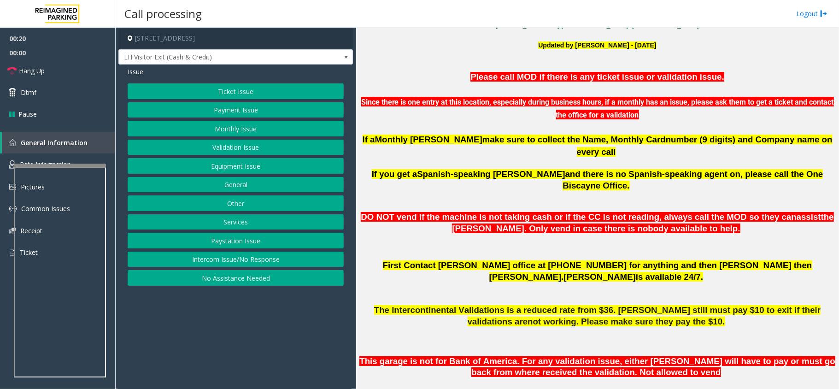
click at [614, 260] on span "First Contact [PERSON_NAME] office at [PHONE_NUMBER] for anything and then [PER…" at bounding box center [597, 270] width 429 height 21
click at [246, 128] on button "Monthly Issue" at bounding box center [236, 129] width 216 height 16
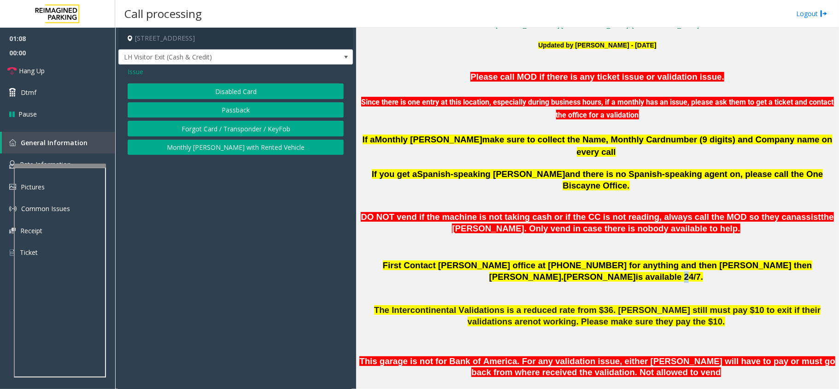
click at [235, 91] on button "Disabled Card" at bounding box center [236, 91] width 216 height 16
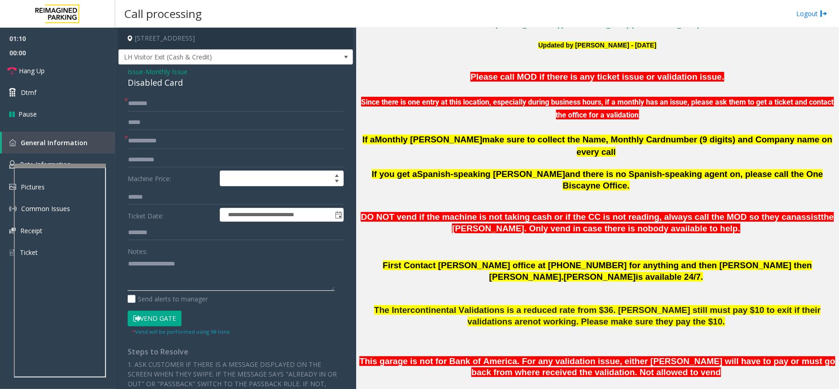
paste textarea "**********"
drag, startPoint x: 234, startPoint y: 276, endPoint x: 233, endPoint y: 270, distance: 6.7
click at [234, 276] on textarea at bounding box center [231, 273] width 207 height 35
click at [162, 87] on div "Disabled Card" at bounding box center [236, 82] width 216 height 12
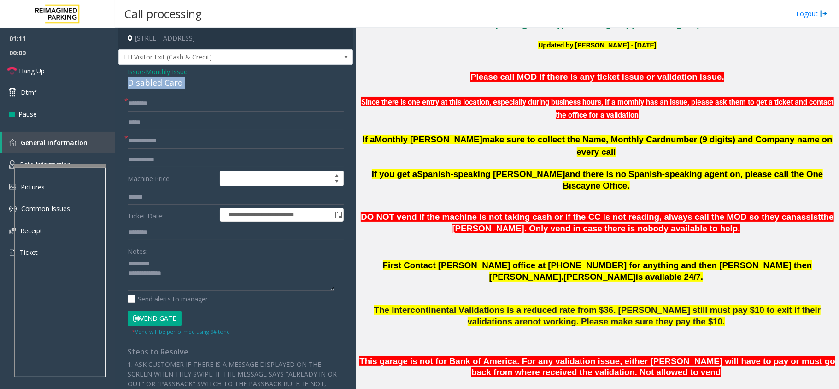
click at [162, 87] on div "Disabled Card" at bounding box center [236, 82] width 216 height 12
click at [200, 258] on textarea at bounding box center [231, 273] width 207 height 35
paste textarea "**********"
click at [202, 284] on textarea at bounding box center [231, 273] width 207 height 35
click at [182, 272] on textarea at bounding box center [231, 273] width 207 height 35
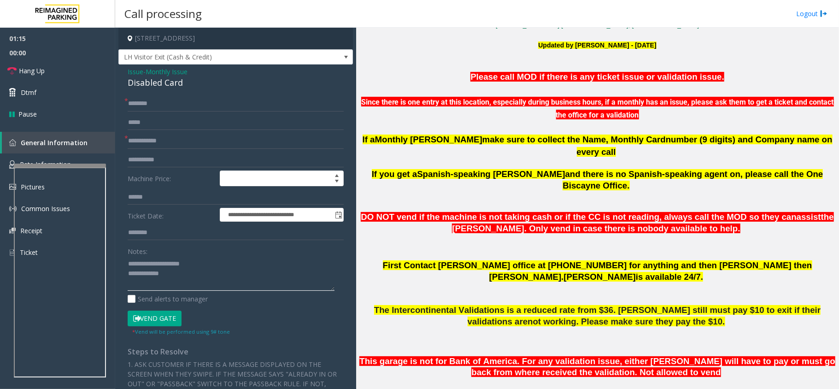
click at [130, 261] on textarea at bounding box center [231, 273] width 207 height 35
click at [205, 281] on textarea at bounding box center [231, 273] width 207 height 35
type textarea "**********"
click at [193, 142] on input "text" at bounding box center [236, 141] width 216 height 16
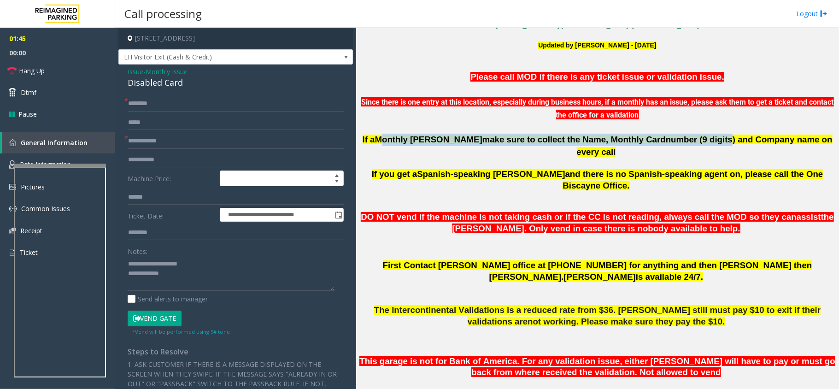
drag, startPoint x: 406, startPoint y: 140, endPoint x: 675, endPoint y: 139, distance: 269.4
click at [675, 139] on span "If a Monthly [PERSON_NAME] make sure to collect the Name, Monthly Card number (…" at bounding box center [597, 145] width 470 height 22
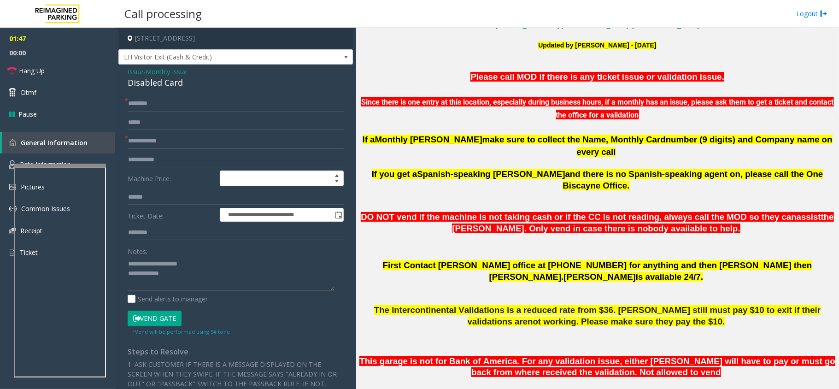
click at [676, 169] on span "and there is no Spanish-speaking agent on, please call the One Biscayne Office." at bounding box center [692, 179] width 260 height 21
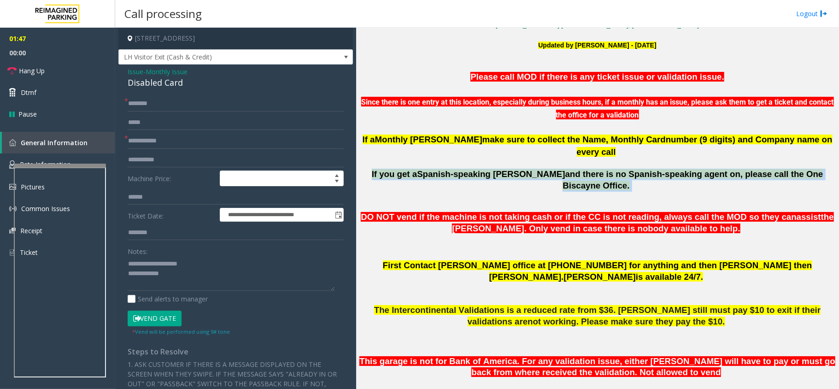
click at [676, 169] on span "and there is no Spanish-speaking agent on, please call the One Biscayne Office." at bounding box center [692, 179] width 260 height 21
click at [633, 169] on span "and there is no Spanish-speaking agent on, please call the One Biscayne Office." at bounding box center [692, 179] width 260 height 21
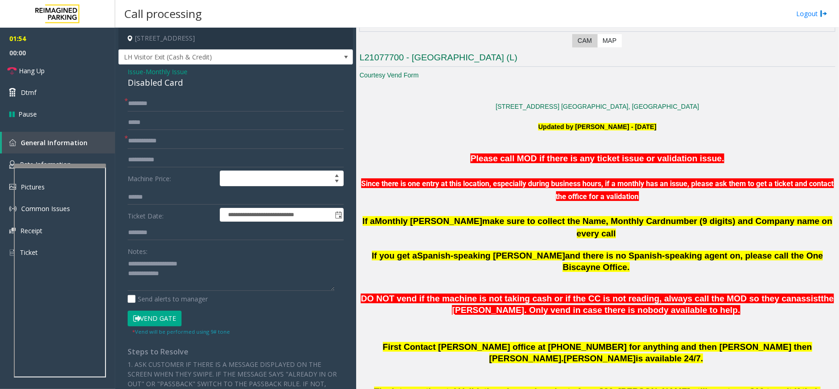
scroll to position [146, 0]
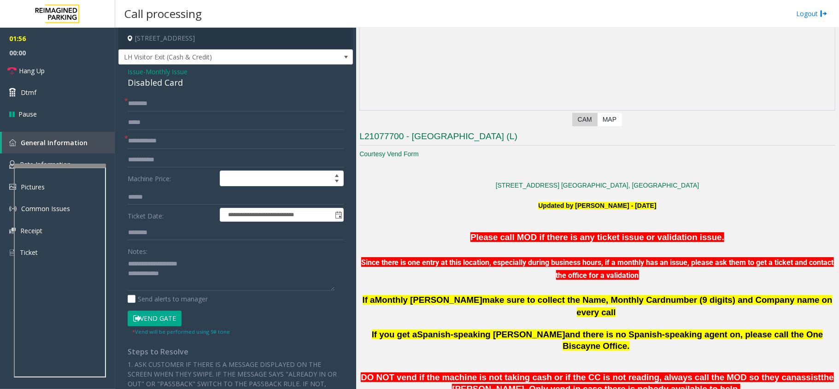
drag, startPoint x: 135, startPoint y: 68, endPoint x: 141, endPoint y: 72, distance: 6.6
click at [135, 68] on span "Issue" at bounding box center [136, 72] width 16 height 10
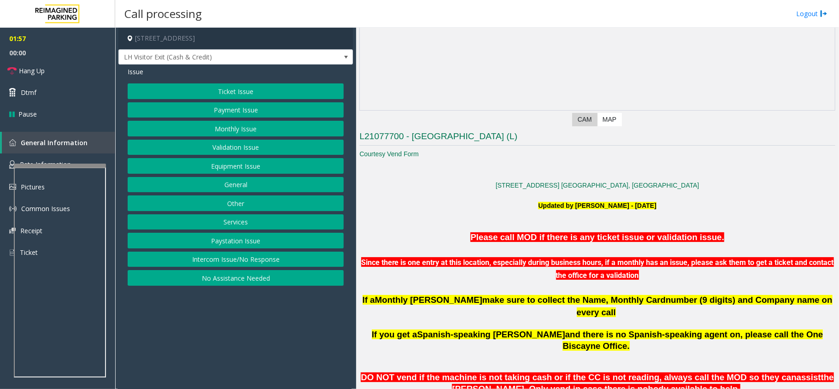
click at [240, 173] on button "Equipment Issue" at bounding box center [236, 166] width 216 height 16
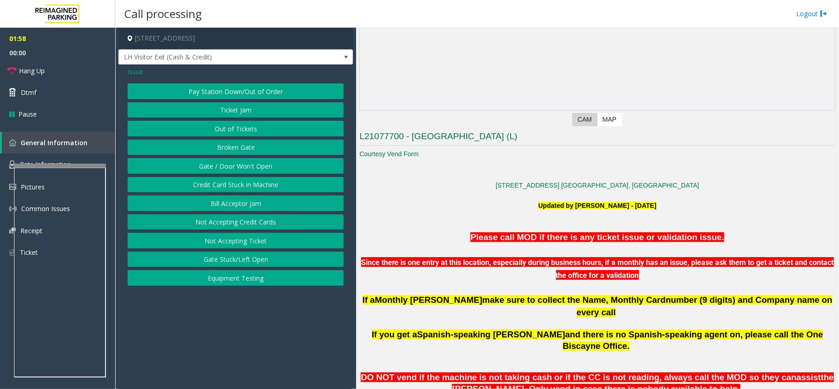
click at [240, 172] on button "Gate / Door Won't Open" at bounding box center [236, 166] width 216 height 16
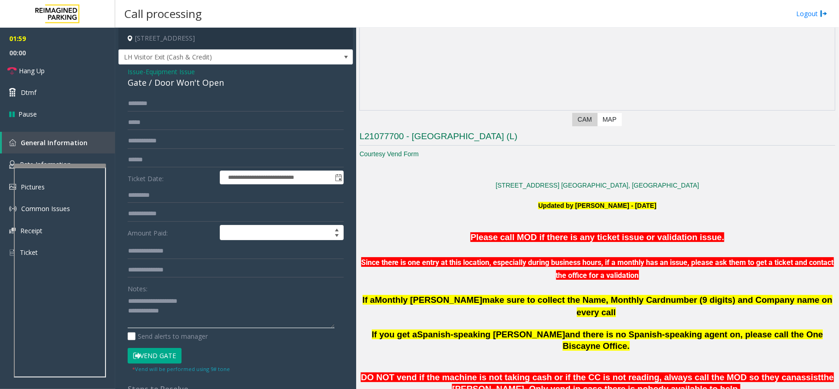
click at [205, 322] on textarea at bounding box center [231, 310] width 207 height 35
paste textarea "**********"
click at [76, 76] on link "Hang Up" at bounding box center [57, 71] width 115 height 22
click at [183, 85] on div "Gate / Door Won't Open" at bounding box center [236, 82] width 216 height 12
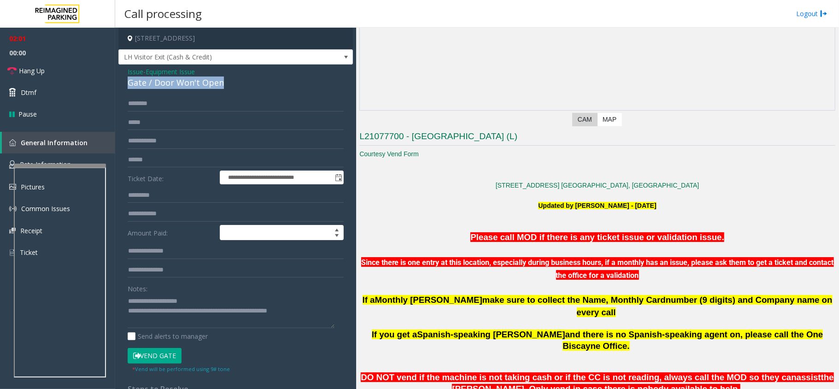
click at [183, 85] on div "Gate / Door Won't Open" at bounding box center [236, 82] width 216 height 12
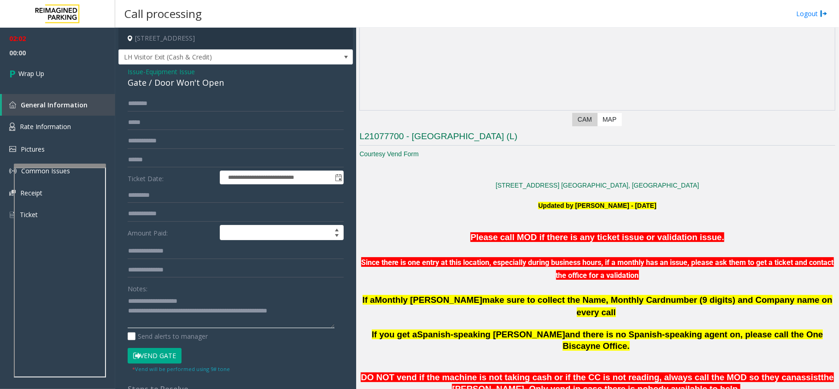
drag, startPoint x: 148, startPoint y: 298, endPoint x: 245, endPoint y: 296, distance: 97.2
click at [233, 297] on textarea at bounding box center [231, 310] width 207 height 35
paste textarea "********"
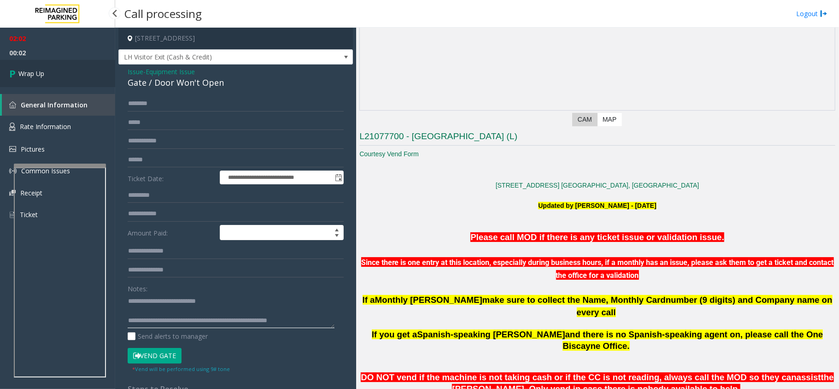
type textarea "**********"
click at [48, 82] on link "Wrap Up" at bounding box center [57, 73] width 115 height 27
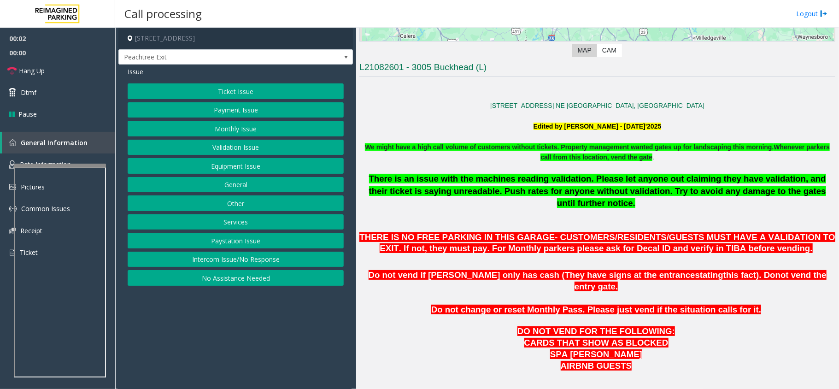
scroll to position [430, 0]
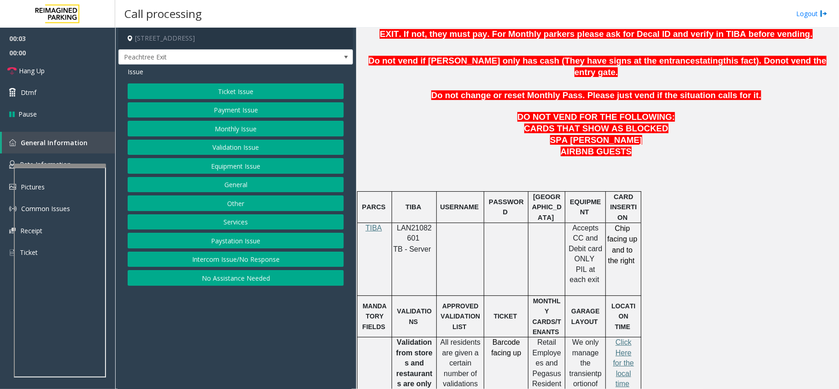
click at [414, 224] on span "LAN21082601" at bounding box center [414, 233] width 35 height 18
click at [193, 274] on button "No Assistance Needed" at bounding box center [236, 278] width 216 height 16
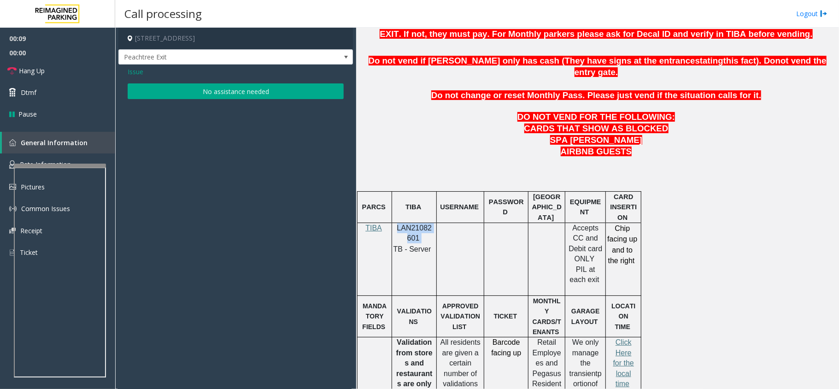
click at [210, 89] on button "No assistance needed" at bounding box center [236, 91] width 216 height 16
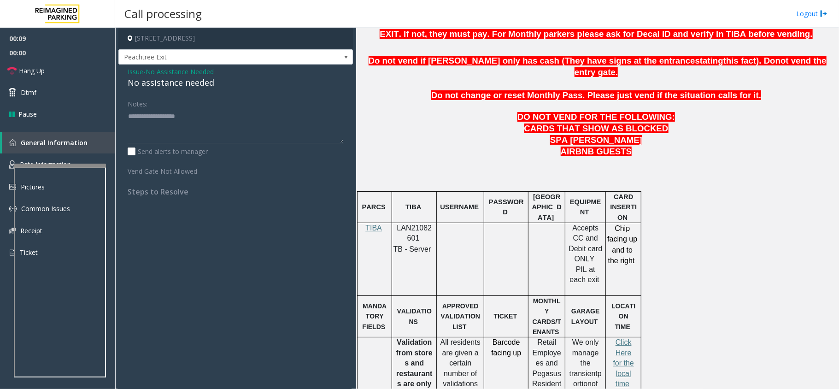
click at [198, 87] on div "No assistance needed" at bounding box center [236, 82] width 216 height 12
click at [194, 129] on textarea at bounding box center [236, 126] width 216 height 35
paste textarea "**********"
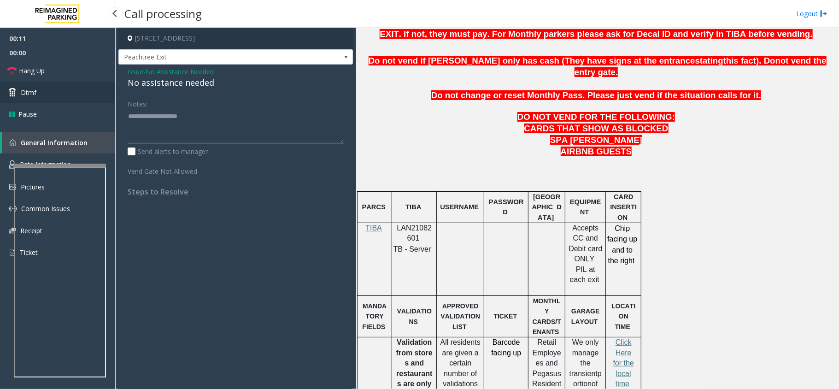
type textarea "**********"
click at [56, 82] on link "Dtmf" at bounding box center [57, 93] width 115 height 22
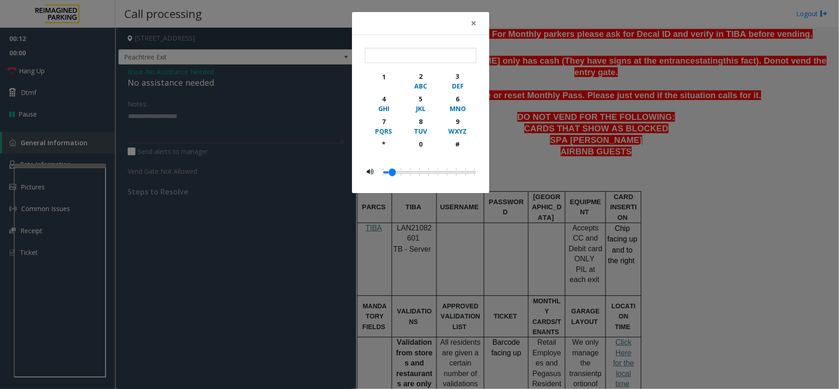
click at [62, 73] on div "× 1 2 ABC 3 DEF 4 GHI 5 JKL 6 MNO 7 PQRS 8 TUV 9 WXYZ * 0 #" at bounding box center [419, 194] width 839 height 389
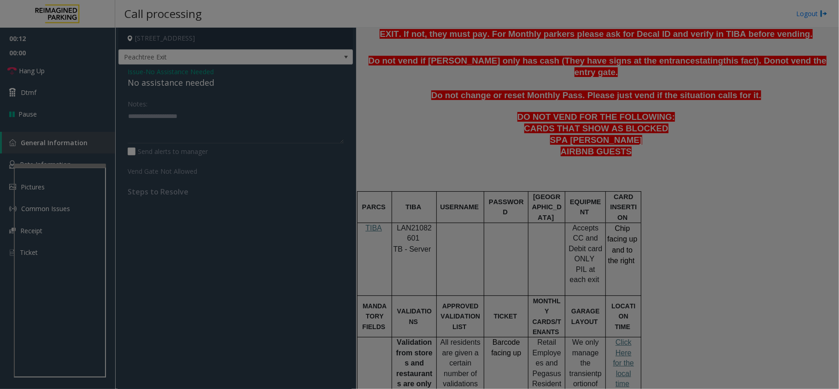
click at [61, 69] on bs-modal-backdrop at bounding box center [419, 194] width 839 height 389
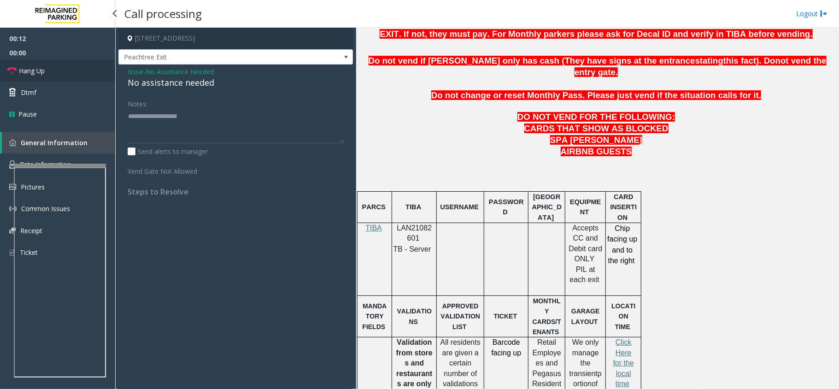
click at [61, 69] on link "Hang Up" at bounding box center [57, 71] width 115 height 22
click at [53, 70] on link "Hang Up" at bounding box center [57, 71] width 115 height 22
click at [64, 73] on link "Hang Up" at bounding box center [57, 71] width 115 height 22
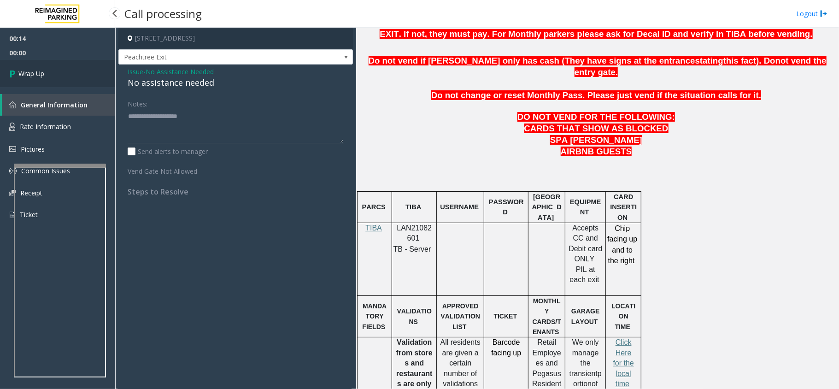
click at [59, 73] on link "Wrap Up" at bounding box center [57, 73] width 115 height 27
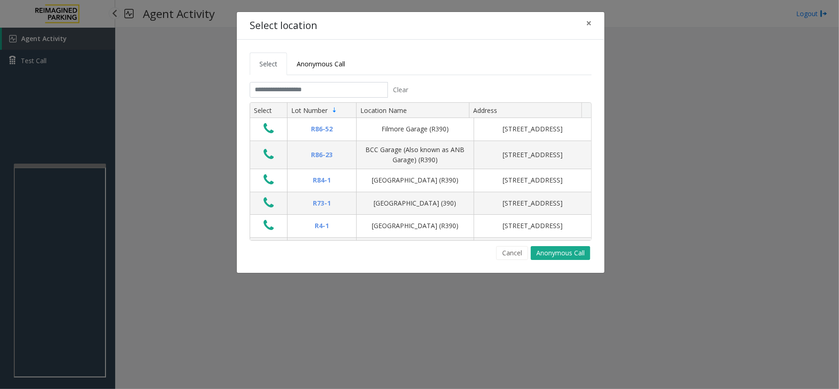
click at [348, 79] on tabset "Select Anonymous Call Clear Select Lot Number Location Name Address R86-52 Film…" at bounding box center [421, 156] width 342 height 207
click at [594, 24] on button "×" at bounding box center [588, 23] width 18 height 23
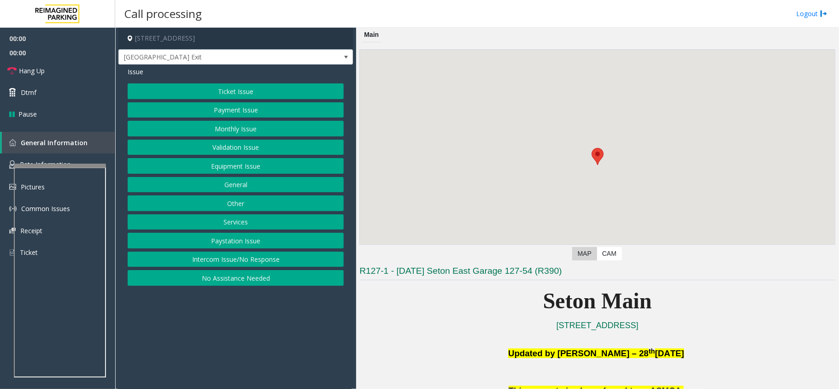
scroll to position [184, 0]
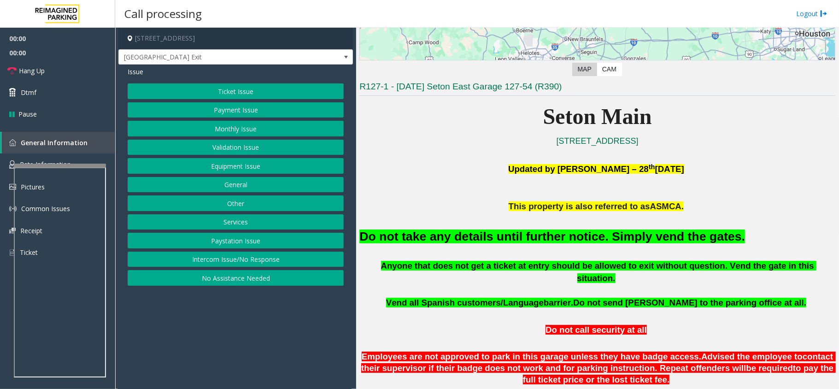
click at [551, 241] on font "Do not take any details until further notice. Simply vend the gates." at bounding box center [551, 236] width 385 height 14
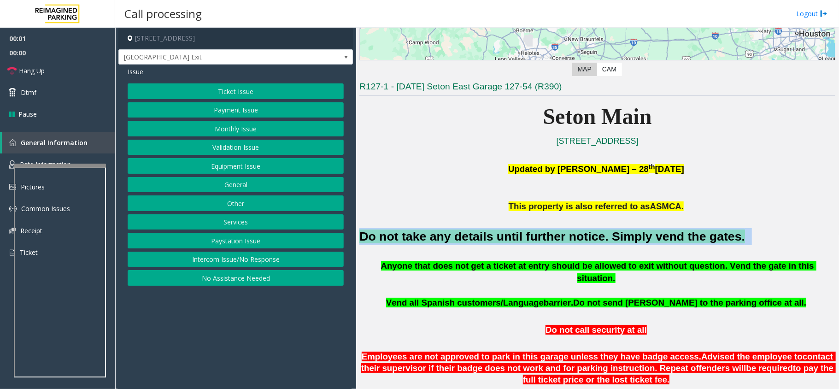
click at [551, 241] on font "Do not take any details until further notice. Simply vend the gates." at bounding box center [551, 236] width 385 height 14
click at [246, 169] on button "Equipment Issue" at bounding box center [236, 166] width 216 height 16
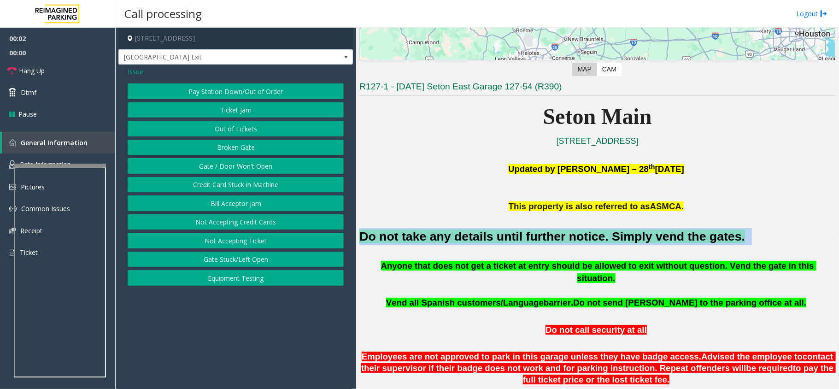
click at [246, 168] on button "Gate / Door Won't Open" at bounding box center [236, 166] width 216 height 16
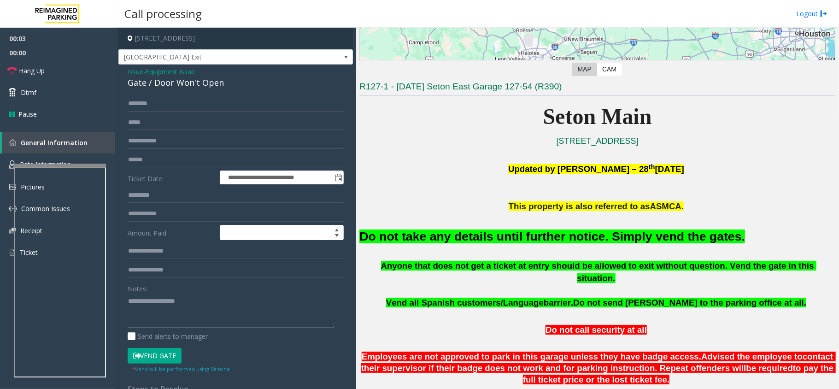
click at [174, 325] on textarea at bounding box center [231, 310] width 207 height 35
paste textarea "**********"
type textarea "**********"
click at [166, 353] on button "Vend Gate" at bounding box center [155, 356] width 54 height 16
click at [44, 75] on span "Hang Up" at bounding box center [32, 71] width 26 height 10
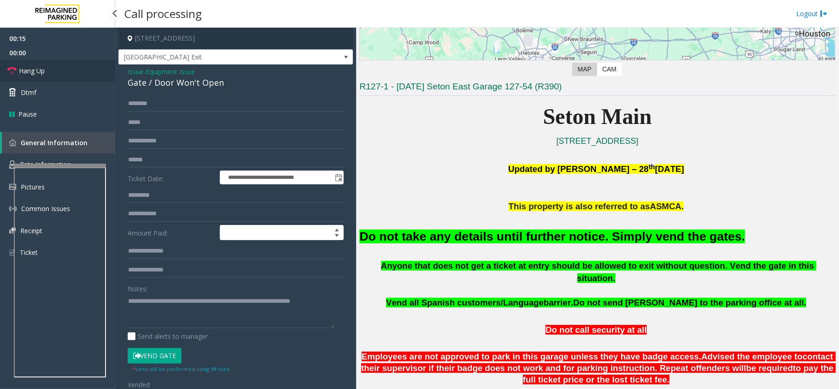
click at [45, 68] on link "Hang Up" at bounding box center [57, 71] width 115 height 22
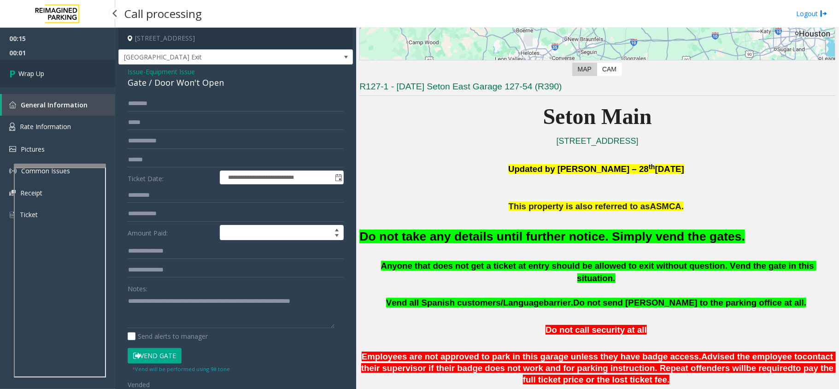
click at [71, 74] on link "Wrap Up" at bounding box center [57, 73] width 115 height 27
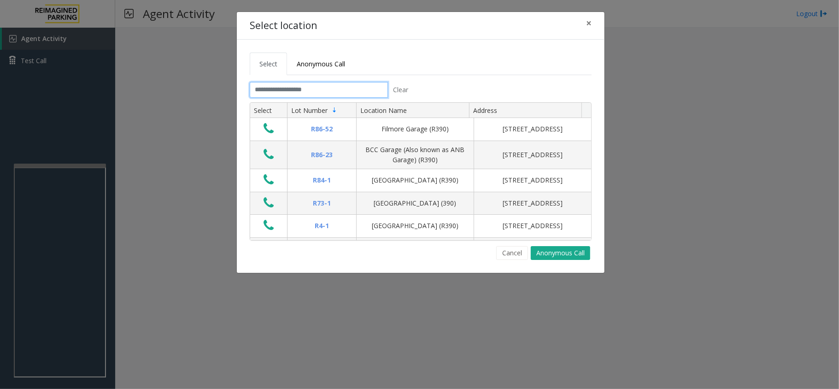
click at [274, 93] on input "text" at bounding box center [319, 90] width 138 height 16
click at [612, 20] on div "Select location × Select Anonymous Call Clear Select Lot Number Location Name A…" at bounding box center [419, 194] width 839 height 389
click at [590, 24] on button "×" at bounding box center [588, 23] width 18 height 23
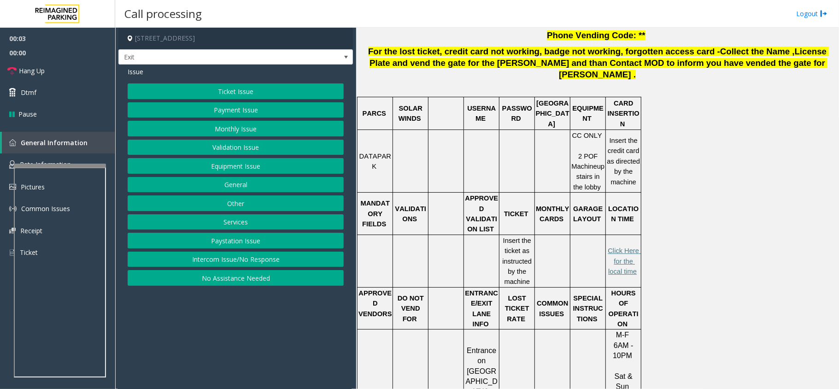
scroll to position [245, 0]
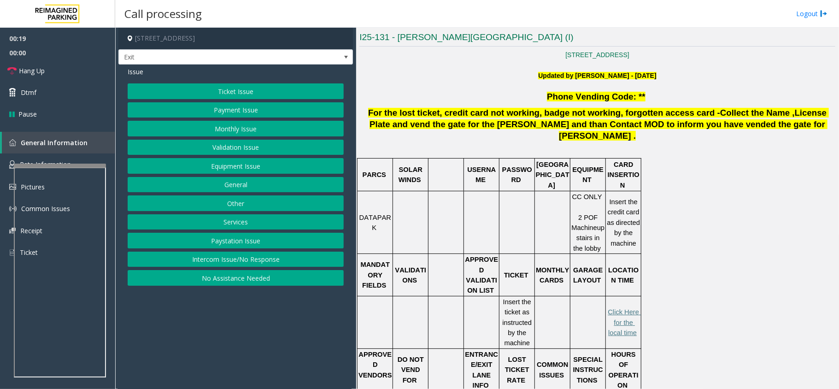
click at [208, 89] on button "Ticket Issue" at bounding box center [236, 91] width 216 height 16
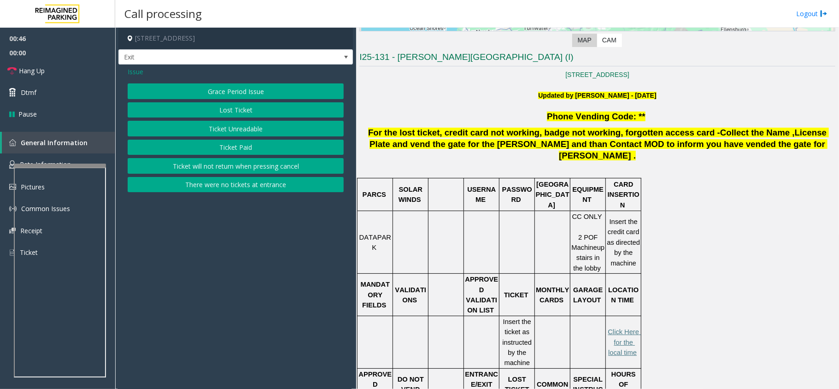
scroll to position [184, 0]
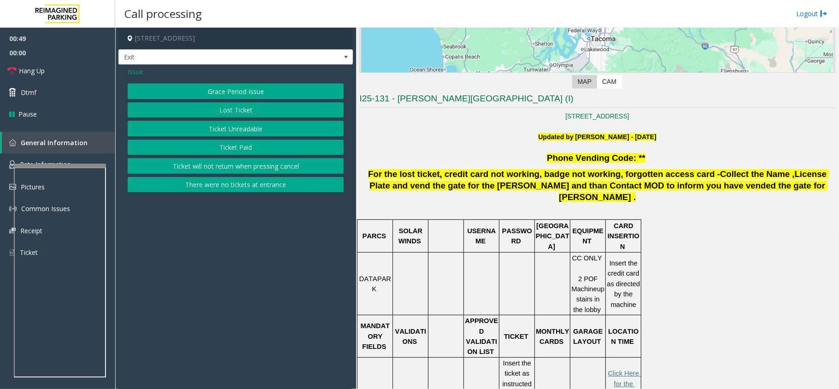
click at [206, 128] on button "Ticket Unreadable" at bounding box center [236, 129] width 216 height 16
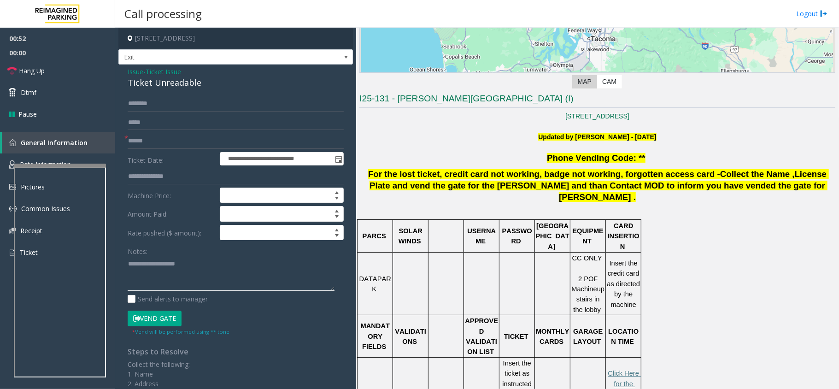
click at [225, 283] on textarea at bounding box center [231, 273] width 207 height 35
paste textarea "**********"
click at [177, 88] on div "Ticket Unreadable" at bounding box center [236, 82] width 216 height 12
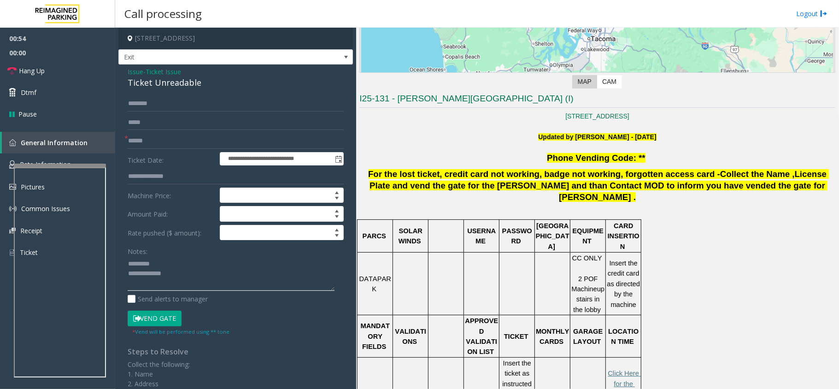
click at [181, 264] on textarea at bounding box center [231, 273] width 207 height 35
paste textarea "**********"
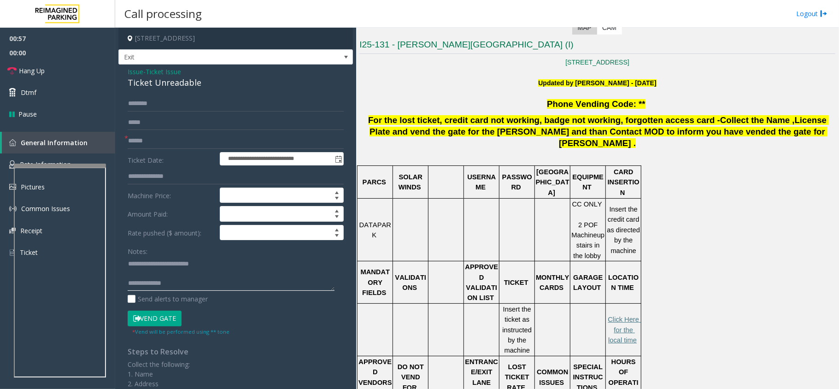
scroll to position [245, 0]
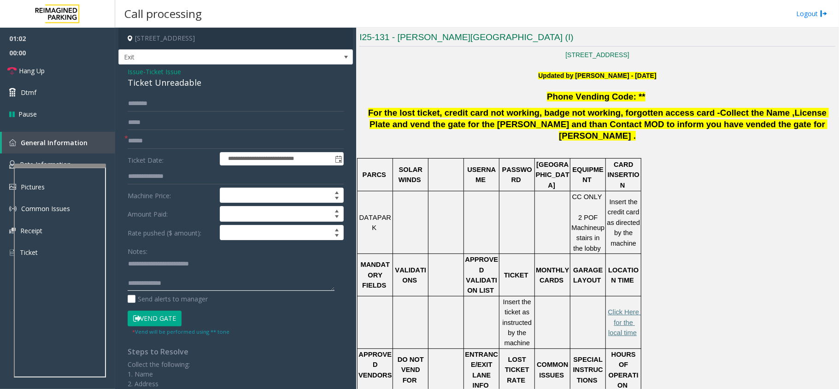
click at [191, 286] on textarea at bounding box center [231, 273] width 207 height 35
paste textarea "**********"
type textarea "**********"
click at [131, 140] on input "text" at bounding box center [236, 141] width 216 height 16
type input "**"
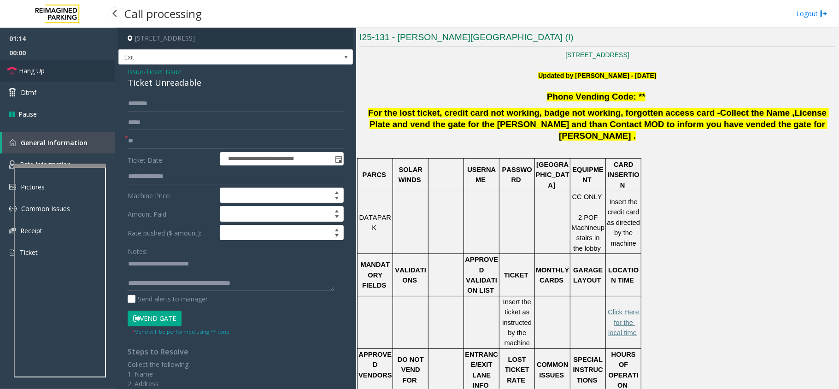
click at [40, 74] on span "Hang Up" at bounding box center [32, 71] width 26 height 10
click at [59, 63] on link "Hang Up" at bounding box center [57, 71] width 115 height 22
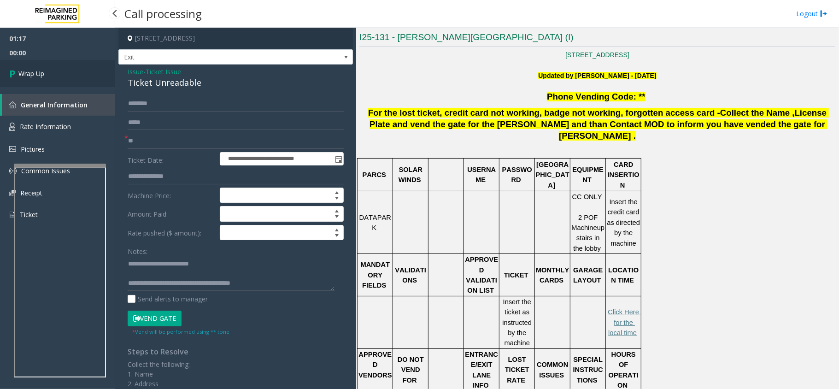
click at [52, 71] on link "Wrap Up" at bounding box center [57, 73] width 115 height 27
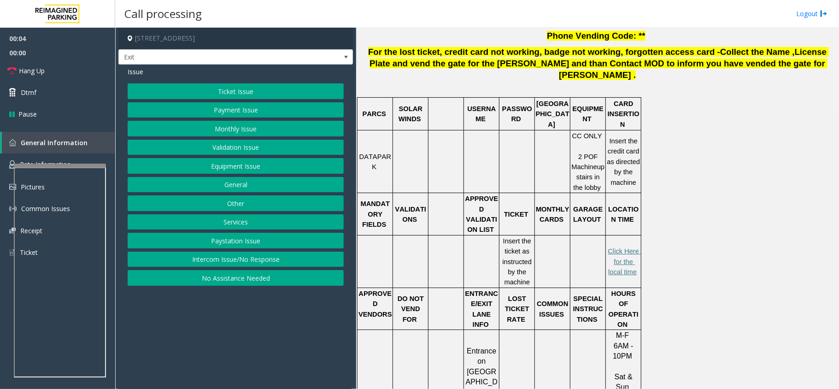
scroll to position [307, 0]
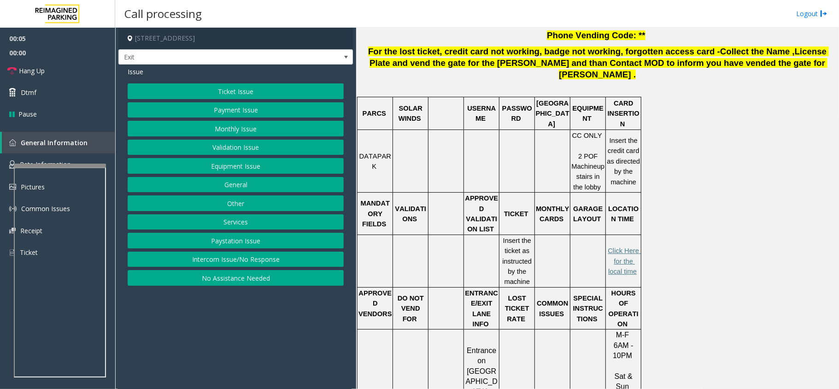
click at [264, 150] on button "Validation Issue" at bounding box center [236, 148] width 216 height 16
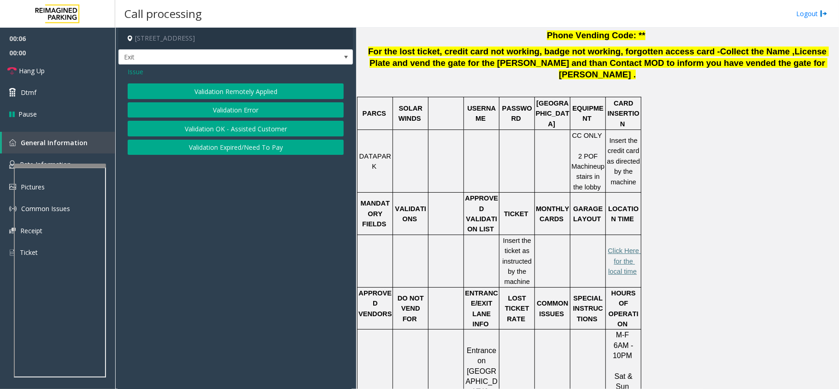
click at [257, 115] on button "Validation Error" at bounding box center [236, 110] width 216 height 16
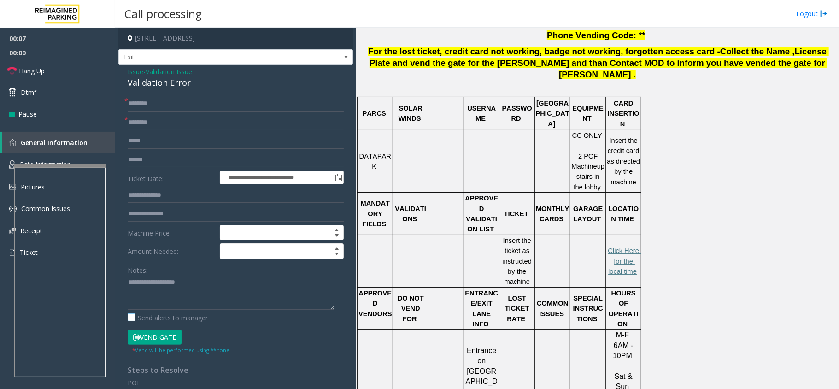
click at [168, 315] on label "Send alerts to manager" at bounding box center [168, 318] width 80 height 10
click at [180, 286] on textarea at bounding box center [231, 292] width 207 height 35
paste textarea "**********"
click at [174, 84] on div "Validation Error" at bounding box center [236, 82] width 216 height 12
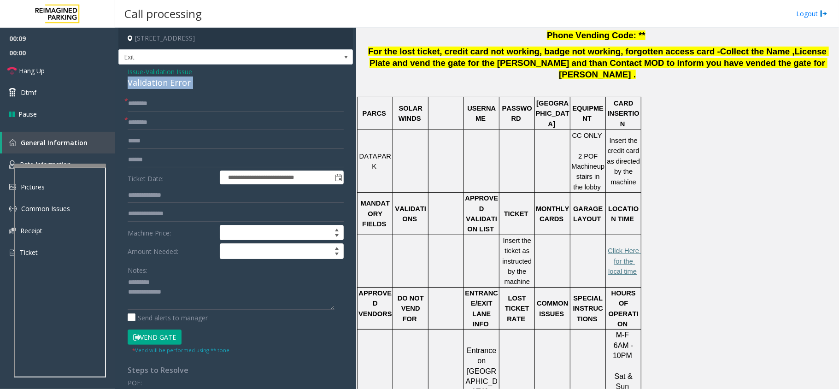
click at [174, 84] on div "Validation Error" at bounding box center [236, 82] width 216 height 12
click at [179, 285] on textarea at bounding box center [231, 292] width 207 height 35
paste textarea "**********"
click at [204, 304] on textarea at bounding box center [231, 292] width 207 height 35
paste textarea "**********"
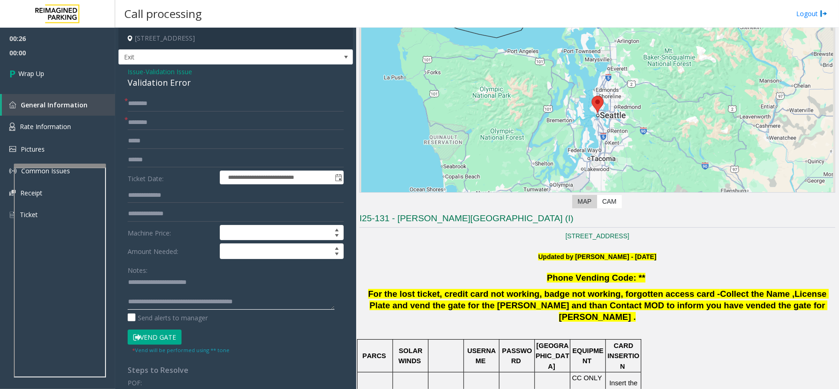
scroll to position [61, 0]
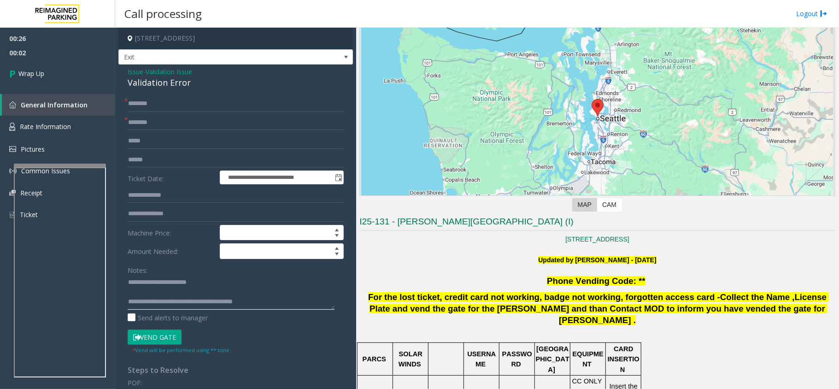
drag, startPoint x: 167, startPoint y: 301, endPoint x: 344, endPoint y: 298, distance: 177.8
click at [344, 298] on app-call-processing-form "**********" at bounding box center [235, 208] width 241 height 361
paste textarea "**********"
click at [209, 297] on textarea at bounding box center [231, 292] width 207 height 35
click at [202, 307] on textarea at bounding box center [231, 292] width 207 height 35
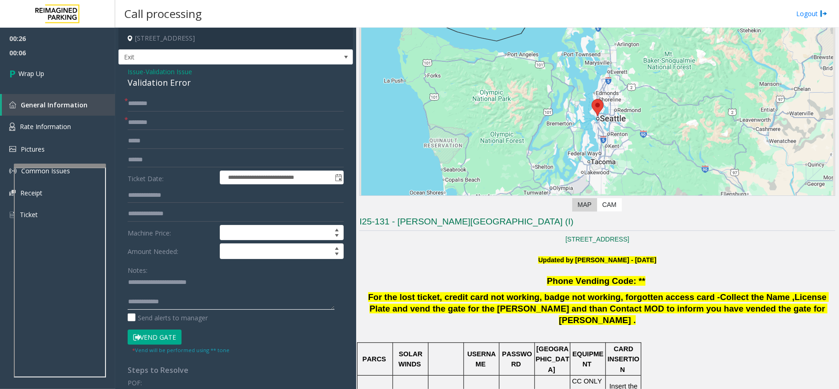
paste textarea "**********"
click at [202, 307] on textarea at bounding box center [231, 292] width 207 height 35
type textarea "**********"
click at [150, 125] on input "text" at bounding box center [236, 123] width 216 height 16
type input "**"
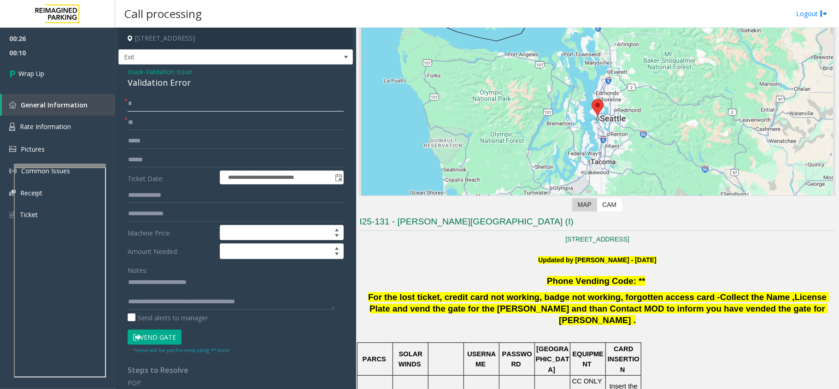
click at [155, 102] on input "*" at bounding box center [236, 104] width 216 height 16
type input "**"
click at [60, 77] on link "Wrap Up" at bounding box center [57, 73] width 115 height 27
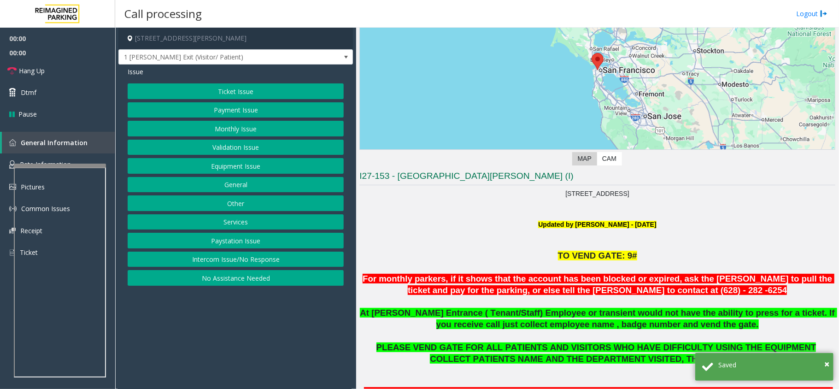
scroll to position [245, 0]
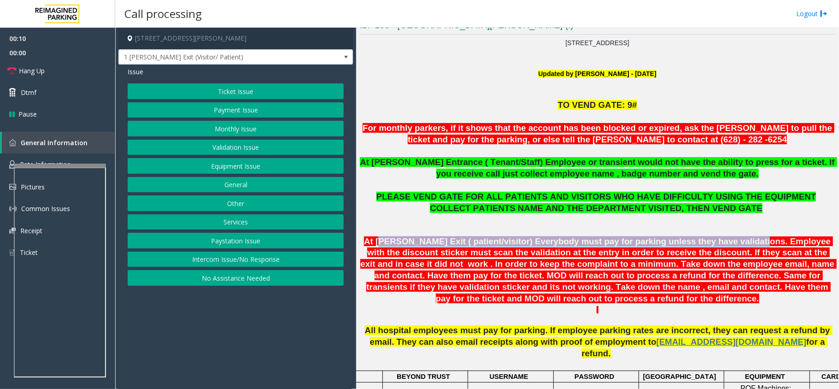
drag, startPoint x: 374, startPoint y: 244, endPoint x: 704, endPoint y: 238, distance: 329.8
click at [704, 238] on span "At [PERSON_NAME] Exit ( patient/visitor) Everybody must pay for parking unless …" at bounding box center [598, 269] width 476 height 67
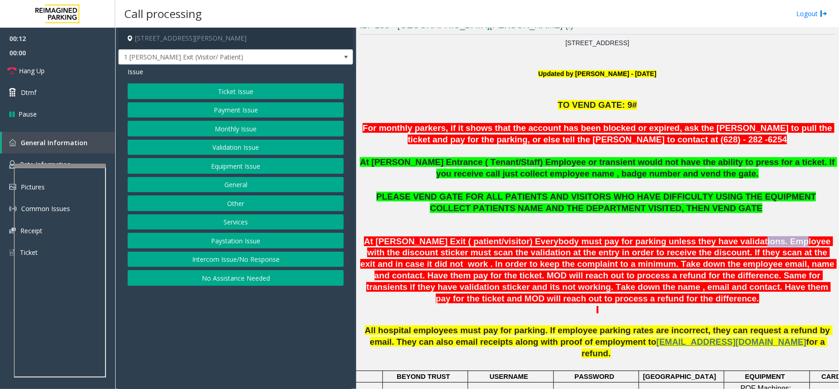
click at [704, 238] on span "At [PERSON_NAME] Exit ( patient/visitor) Everybody must pay for parking unless …" at bounding box center [598, 269] width 476 height 67
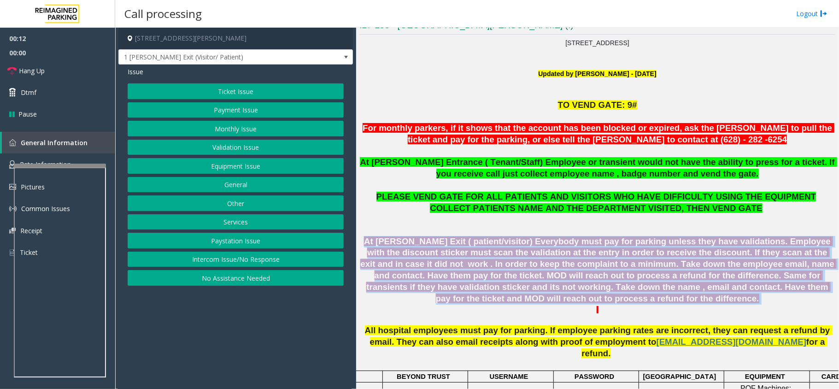
click at [704, 238] on span "At [PERSON_NAME] Exit ( patient/visitor) Everybody must pay for parking unless …" at bounding box center [598, 269] width 476 height 67
click at [420, 247] on span "At [PERSON_NAME] Exit ( patient/visitor) Everybody must pay for parking unless …" at bounding box center [598, 269] width 476 height 67
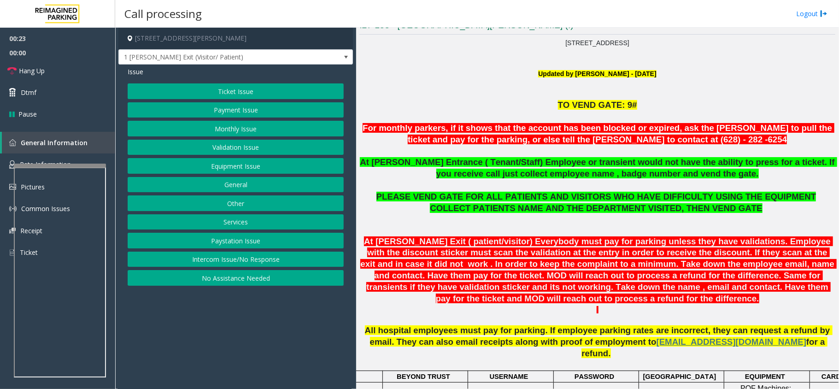
click at [286, 222] on button "Services" at bounding box center [236, 222] width 216 height 16
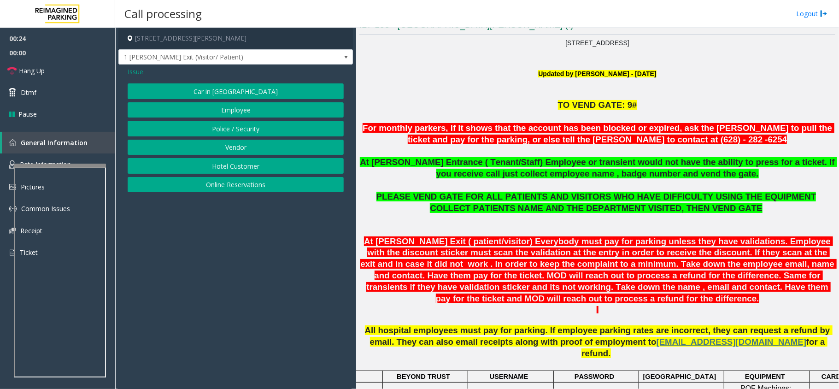
click at [138, 70] on span "Issue" at bounding box center [136, 72] width 16 height 10
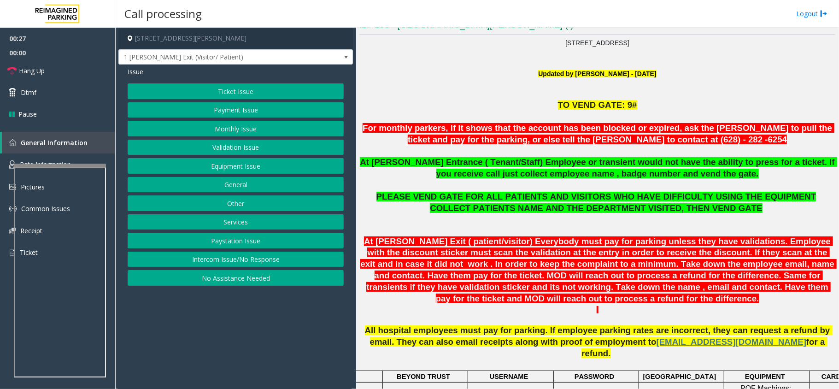
click at [238, 184] on button "General" at bounding box center [236, 185] width 216 height 16
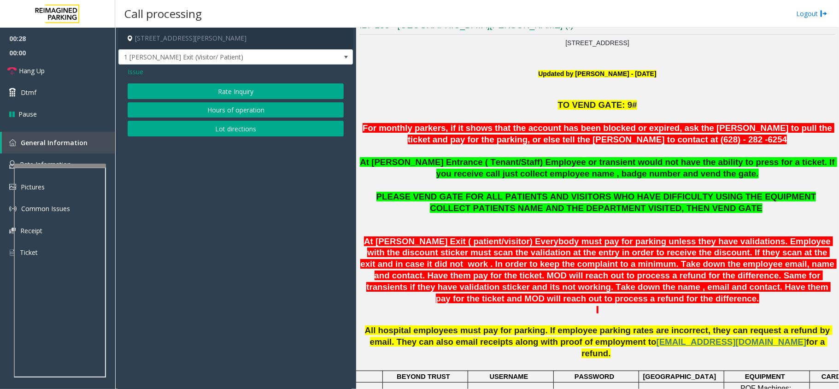
click at [131, 69] on span "Issue" at bounding box center [136, 72] width 16 height 10
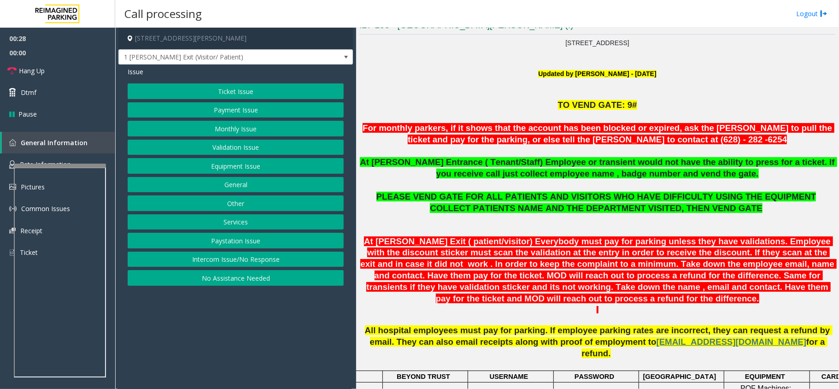
click at [259, 161] on button "Equipment Issue" at bounding box center [236, 166] width 216 height 16
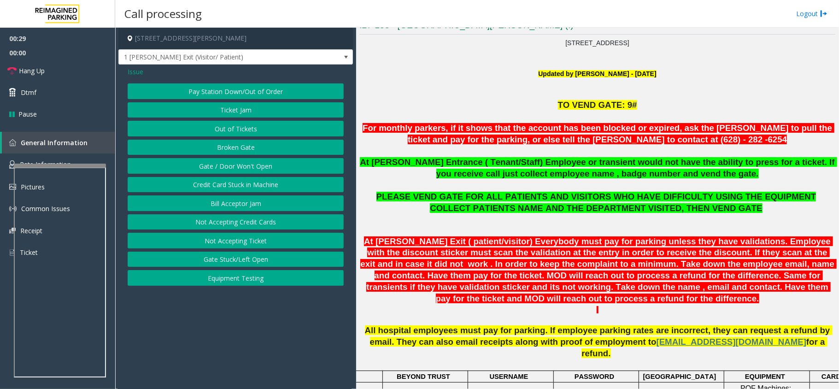
click at [268, 282] on button "Equipment Testing" at bounding box center [236, 278] width 216 height 16
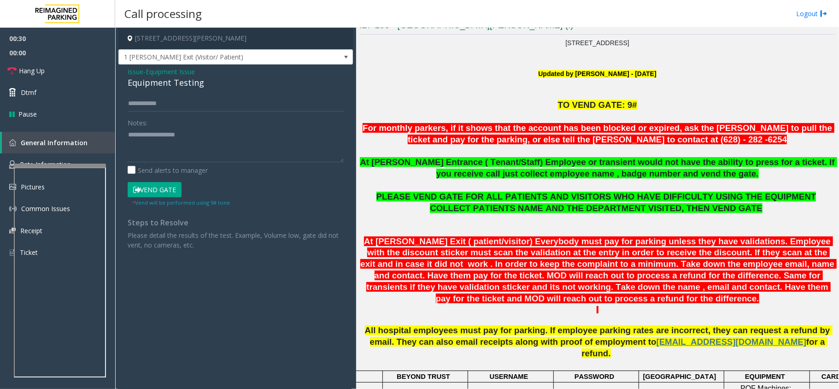
click at [167, 83] on div "Equipment Testing" at bounding box center [236, 82] width 216 height 12
click at [181, 151] on textarea at bounding box center [236, 145] width 216 height 35
paste textarea "**********"
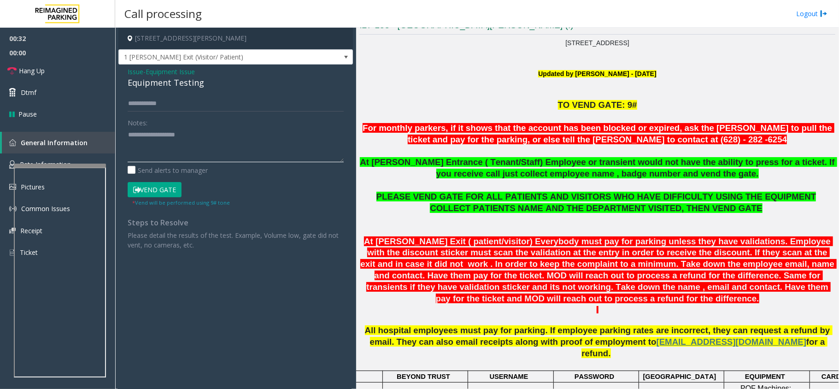
type textarea "**********"
click at [173, 79] on div "Equipment Testing" at bounding box center [236, 82] width 216 height 12
paste textarea "**********"
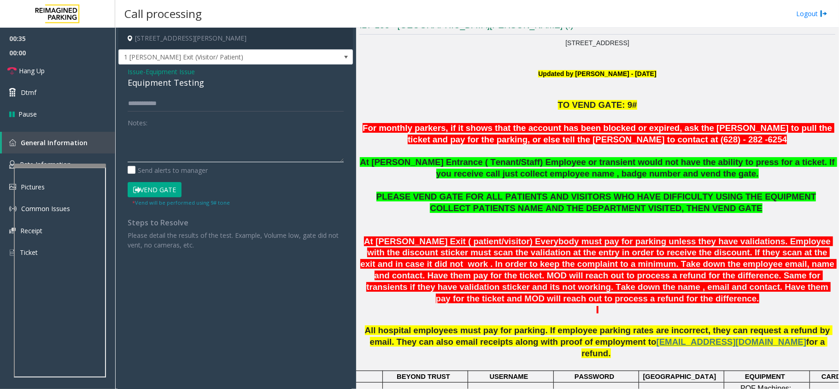
click at [168, 148] on textarea at bounding box center [236, 145] width 216 height 35
type textarea "**********"
click at [58, 73] on link "Hang Up" at bounding box center [57, 71] width 115 height 22
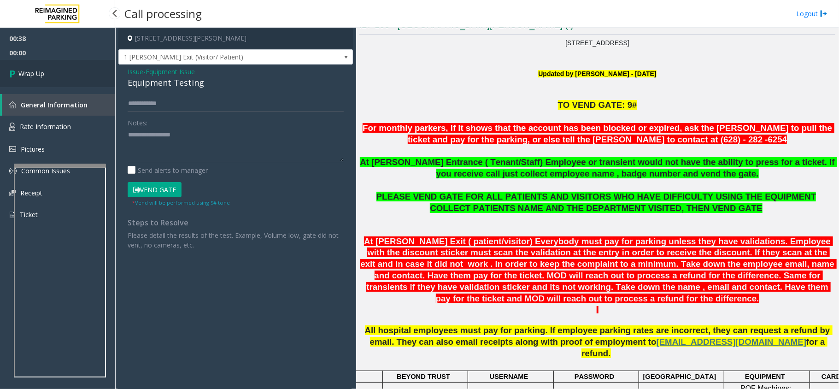
click at [68, 76] on link "Wrap Up" at bounding box center [57, 73] width 115 height 27
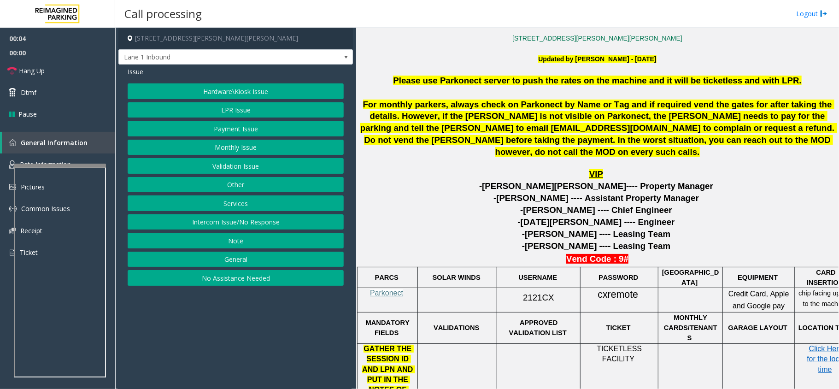
scroll to position [368, 0]
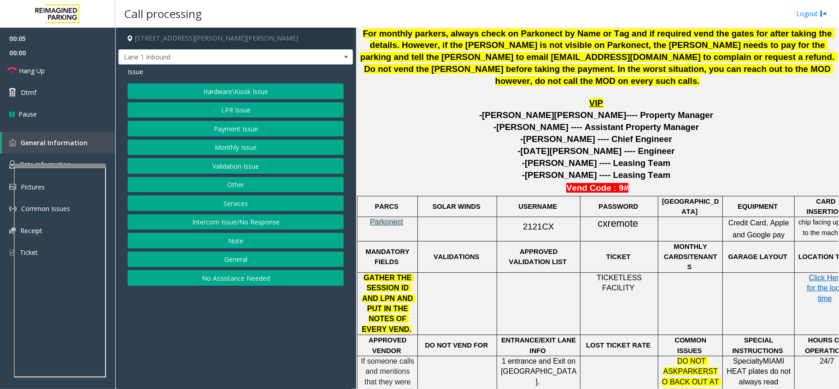
click at [387, 223] on span "Parkonect" at bounding box center [386, 222] width 33 height 8
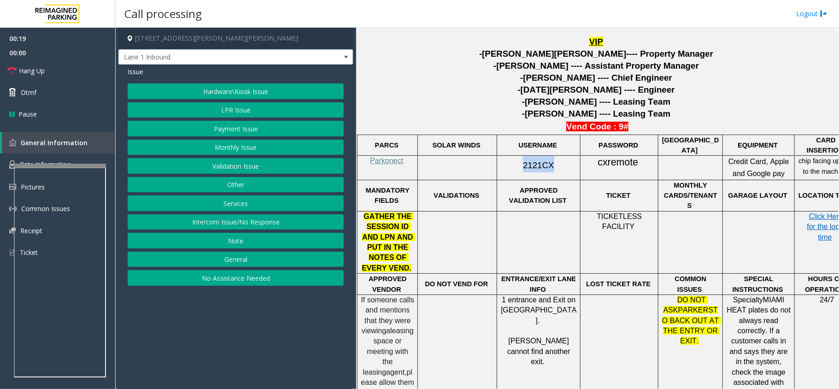
drag, startPoint x: 520, startPoint y: 166, endPoint x: 549, endPoint y: 166, distance: 29.9
click at [549, 166] on p "2121CX" at bounding box center [538, 164] width 76 height 17
drag, startPoint x: 599, startPoint y: 159, endPoint x: 639, endPoint y: 160, distance: 40.5
click at [639, 160] on p "cxremote" at bounding box center [619, 162] width 71 height 13
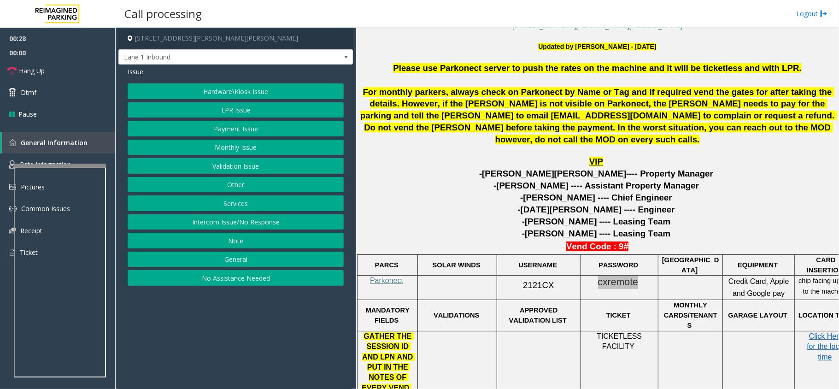
scroll to position [307, 0]
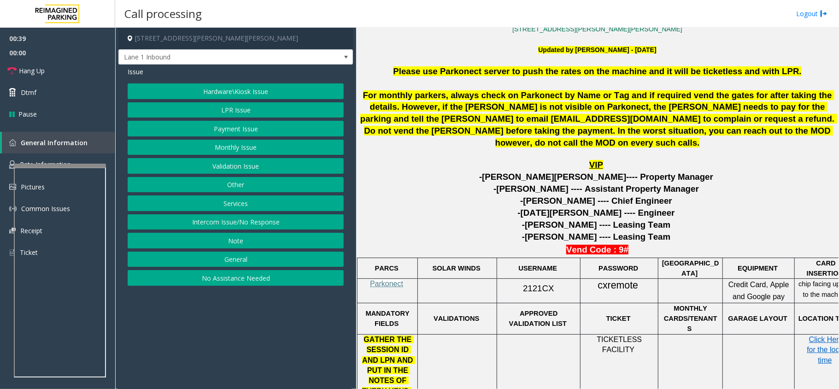
click at [455, 214] on p "-[DATE][PERSON_NAME] ---- Engineer" at bounding box center [597, 213] width 476 height 12
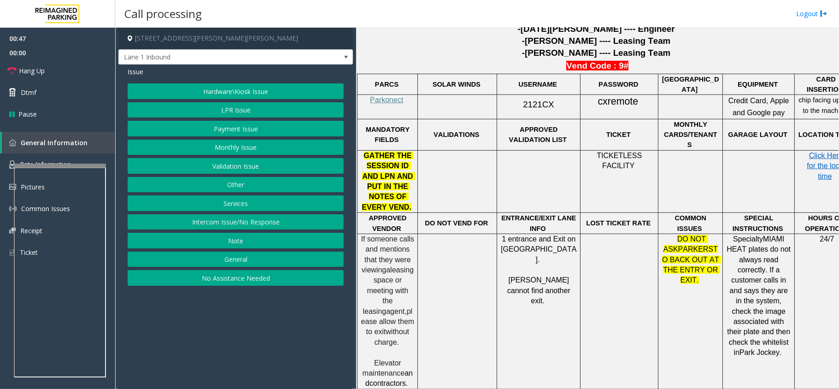
scroll to position [491, 0]
click at [243, 110] on button "LPR Issue" at bounding box center [236, 110] width 216 height 16
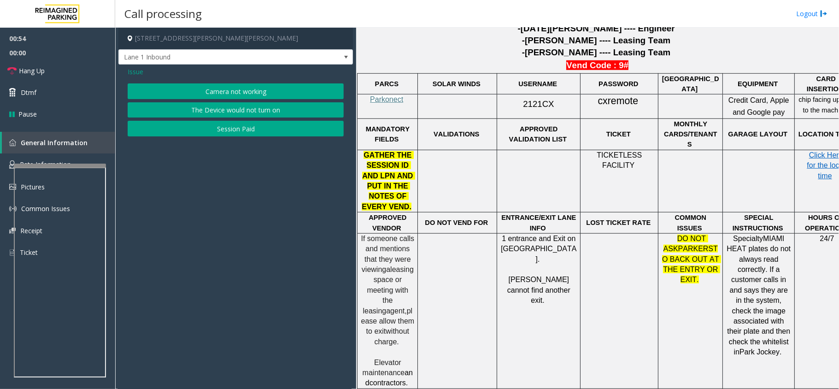
click at [246, 94] on button "Camera not working" at bounding box center [236, 91] width 216 height 16
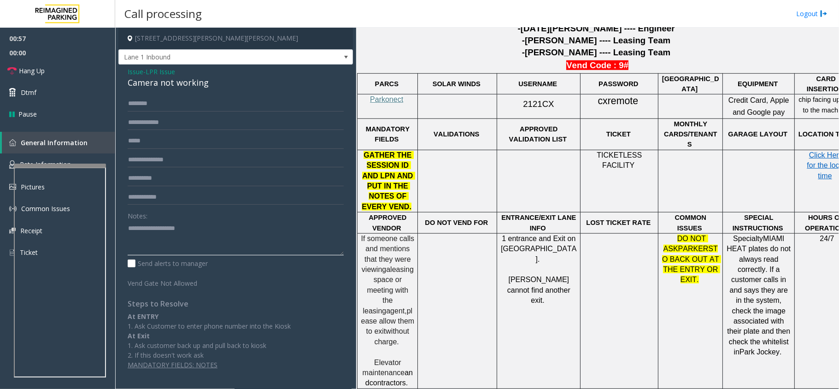
click at [200, 226] on textarea at bounding box center [236, 238] width 216 height 35
paste textarea "**********"
click at [171, 77] on div "Camera not working" at bounding box center [236, 82] width 216 height 12
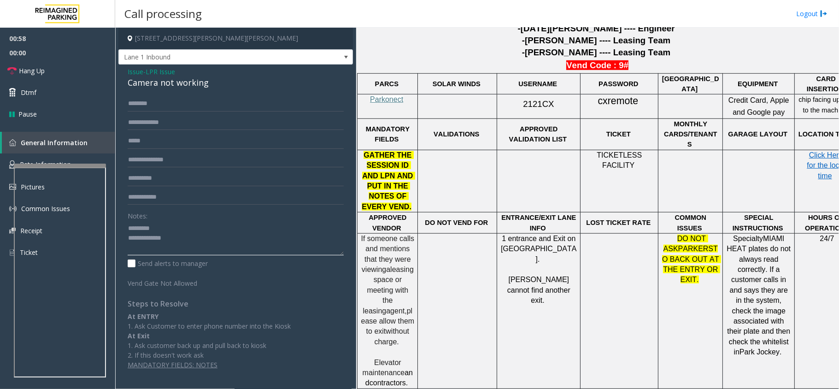
paste textarea "**********"
click at [190, 226] on textarea at bounding box center [236, 238] width 216 height 35
type textarea "**********"
click at [170, 120] on input "text" at bounding box center [236, 123] width 216 height 16
click at [190, 236] on textarea at bounding box center [236, 238] width 216 height 35
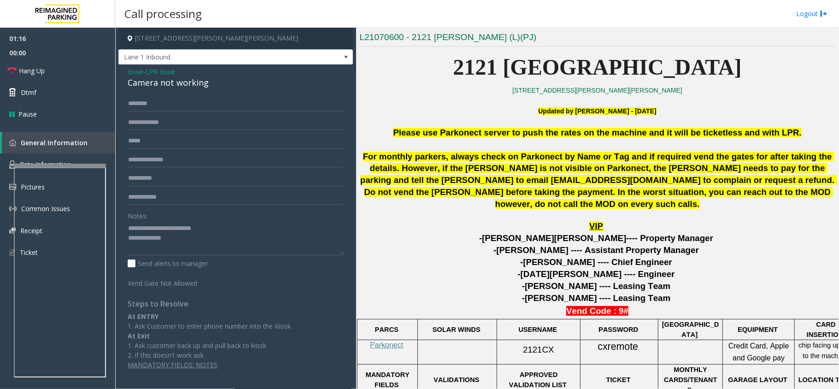
scroll to position [307, 0]
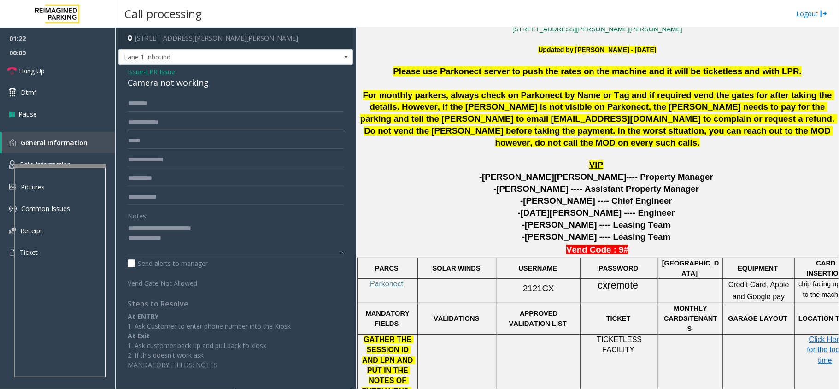
click at [192, 122] on input "text" at bounding box center [236, 123] width 216 height 16
type input "***"
type input "*****"
click at [194, 111] on input "text" at bounding box center [236, 104] width 216 height 16
click at [216, 113] on form "***** Notes: Send alerts to manager [GEOGRAPHIC_DATA] Not Allowed" at bounding box center [236, 192] width 216 height 192
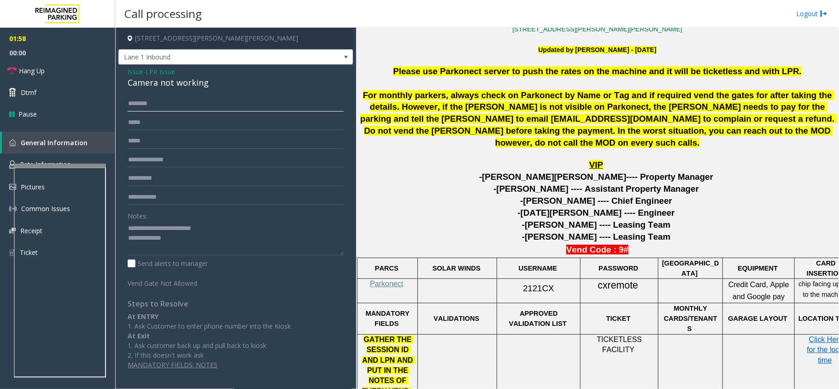
click at [204, 102] on input "text" at bounding box center [236, 104] width 216 height 16
click at [177, 102] on input "text" at bounding box center [236, 104] width 216 height 16
type input "*"
type input "******"
click at [76, 67] on link "Hang Up" at bounding box center [57, 71] width 115 height 22
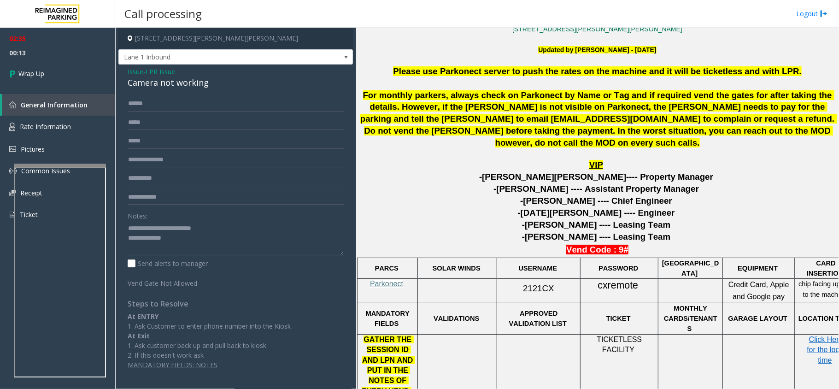
scroll to position [245, 0]
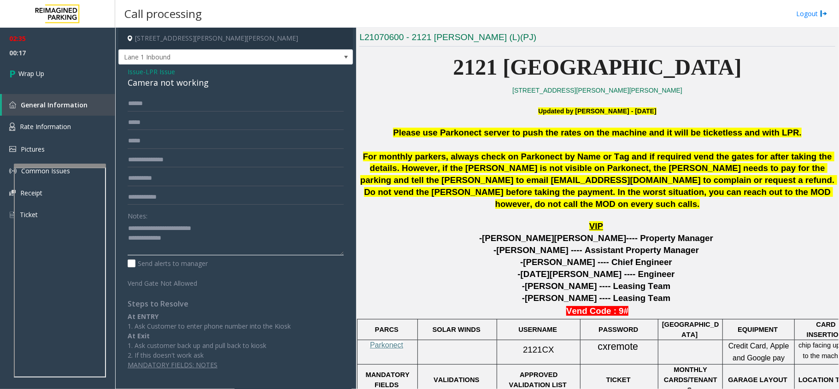
click at [188, 240] on textarea at bounding box center [236, 238] width 216 height 35
click at [255, 251] on textarea at bounding box center [236, 238] width 216 height 35
paste textarea "**********"
type textarea "**********"
click at [28, 69] on span "Wrap Up" at bounding box center [31, 74] width 26 height 10
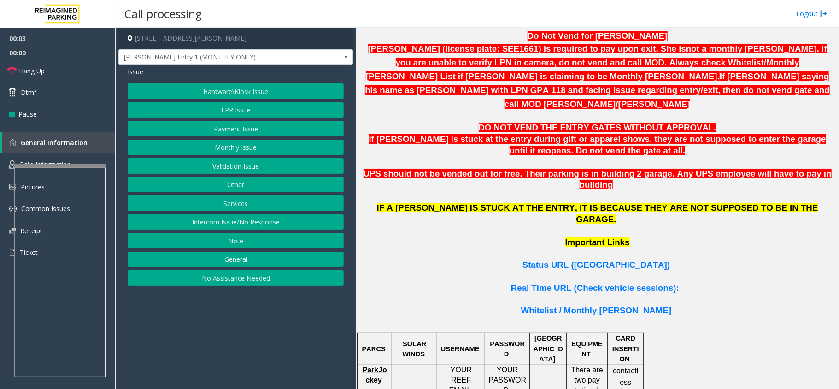
scroll to position [553, 0]
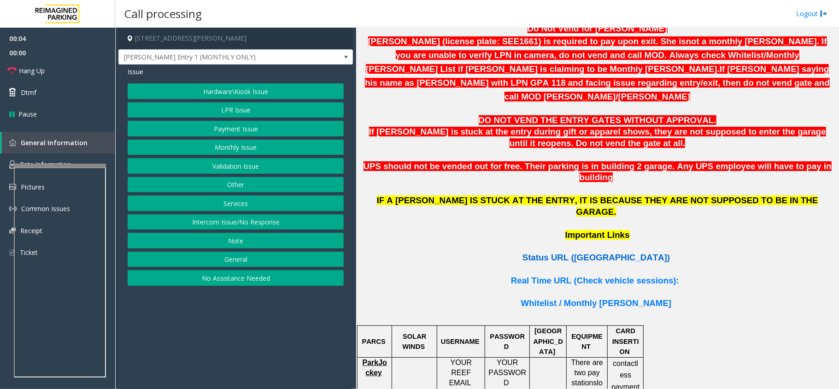
click at [585, 252] on span "Status URL ([GEOGRAPHIC_DATA])" at bounding box center [595, 257] width 147 height 10
drag, startPoint x: 229, startPoint y: 229, endPoint x: 225, endPoint y: 221, distance: 9.3
click at [229, 229] on button "Intercom Issue/No Response" at bounding box center [236, 222] width 216 height 16
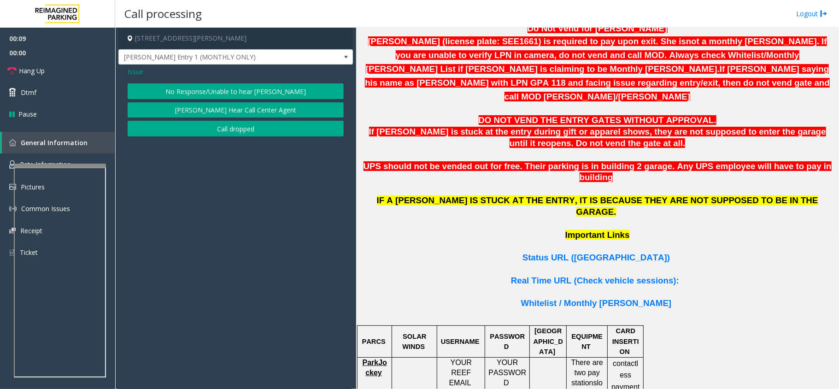
click at [198, 89] on button "No Response/Unable to hear [PERSON_NAME]" at bounding box center [236, 91] width 216 height 16
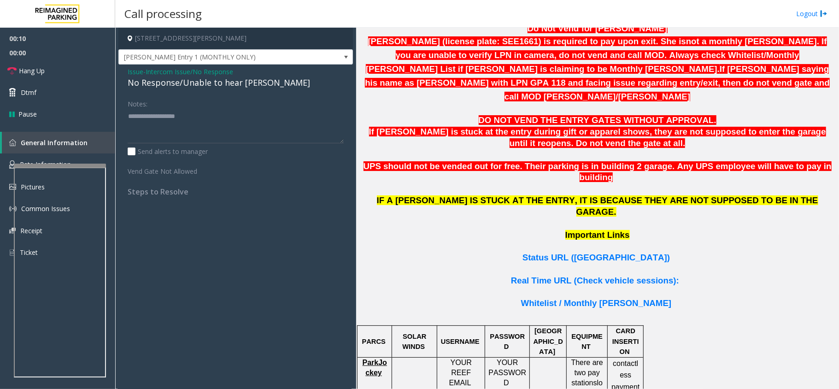
click at [193, 75] on span "Intercom Issue/No Response" at bounding box center [190, 72] width 88 height 10
click at [193, 75] on div "Issue - Intercom Issue/No Response No Response/Unable to hear [PERSON_NAME]" at bounding box center [236, 78] width 216 height 22
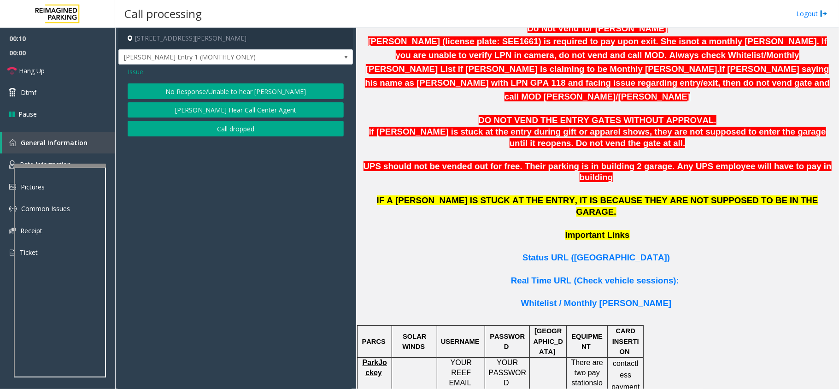
click at [198, 89] on button "No Response/Unable to hear [PERSON_NAME]" at bounding box center [236, 91] width 216 height 16
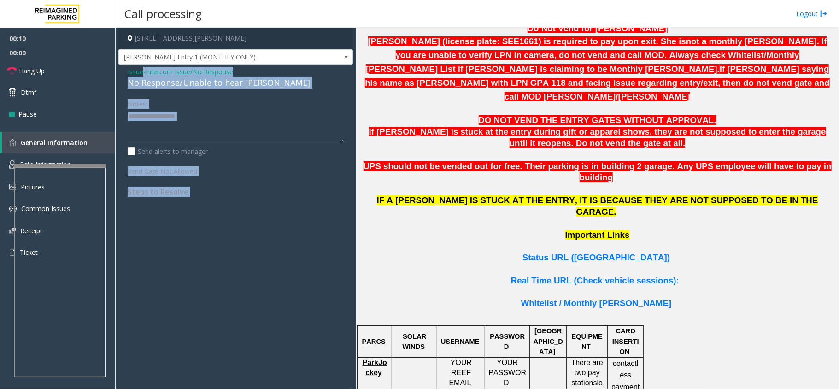
click at [196, 88] on div "No Response/Unable to hear [PERSON_NAME]" at bounding box center [236, 82] width 216 height 12
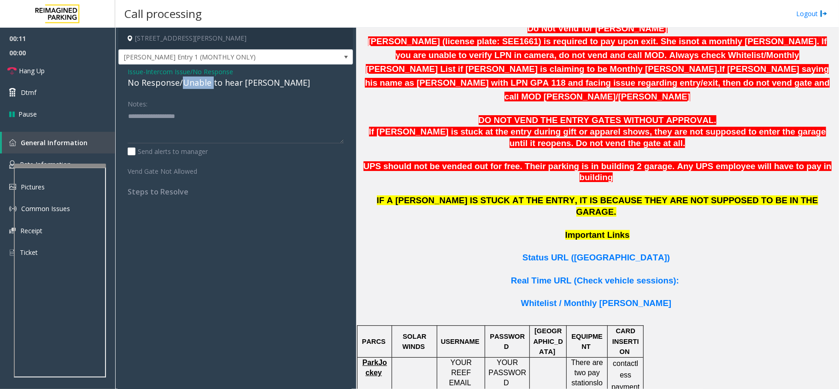
click at [196, 88] on div "No Response/Unable to hear [PERSON_NAME]" at bounding box center [236, 82] width 216 height 12
type textarea "**********"
click at [37, 72] on span "Hang Up" at bounding box center [32, 71] width 26 height 10
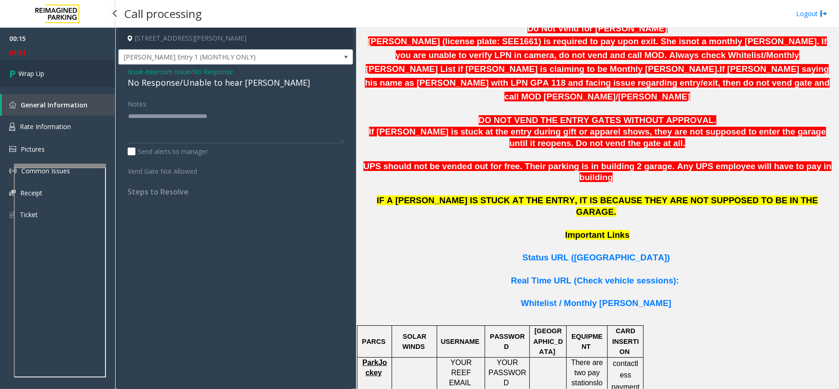
click at [30, 77] on span "Wrap Up" at bounding box center [31, 74] width 26 height 10
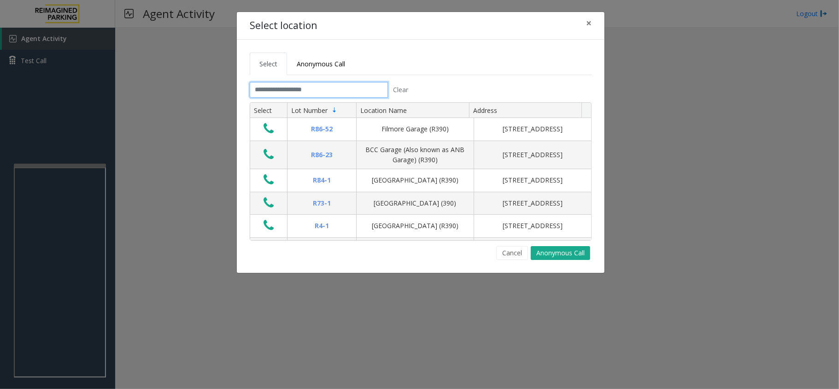
click at [292, 90] on input "text" at bounding box center [319, 90] width 138 height 16
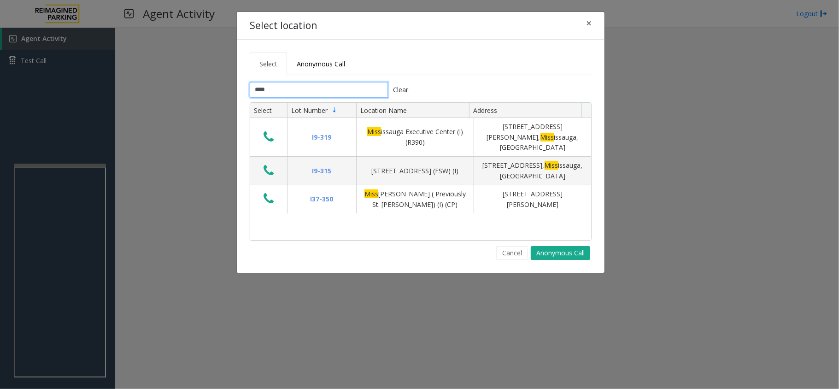
type input "****"
click at [590, 25] on span "×" at bounding box center [589, 23] width 6 height 13
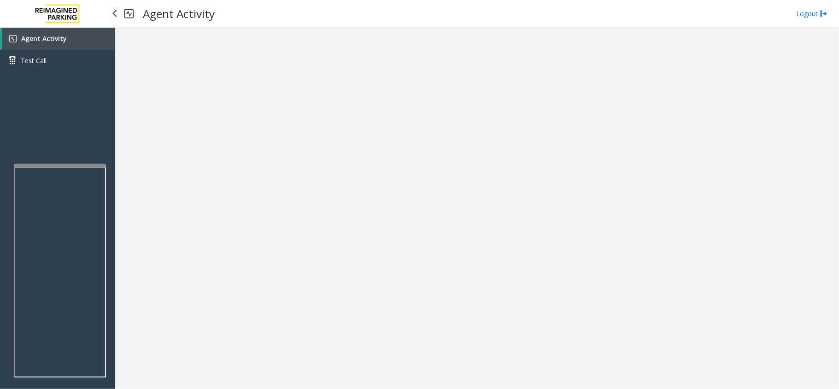
drag, startPoint x: 43, startPoint y: 34, endPoint x: 64, endPoint y: 24, distance: 22.3
click at [43, 34] on span "Agent Activity" at bounding box center [44, 38] width 46 height 9
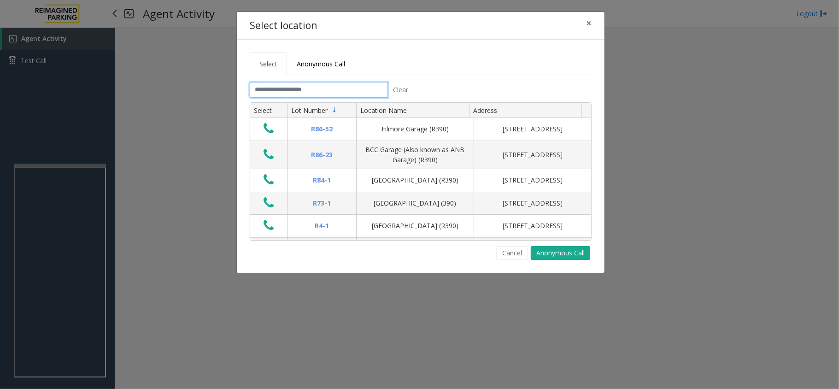
click at [343, 94] on input "text" at bounding box center [319, 90] width 138 height 16
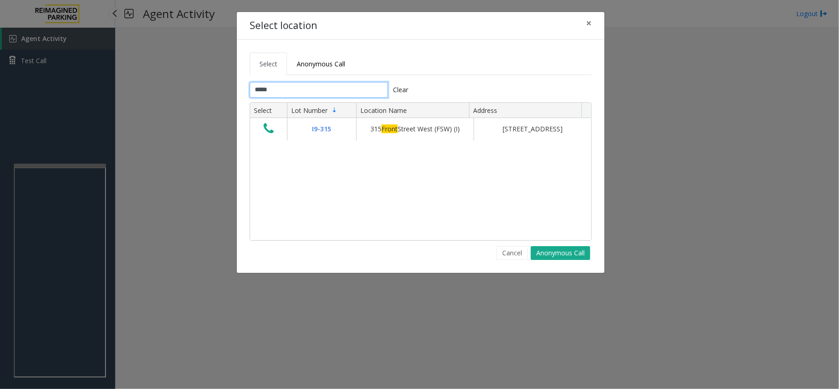
type input "*****"
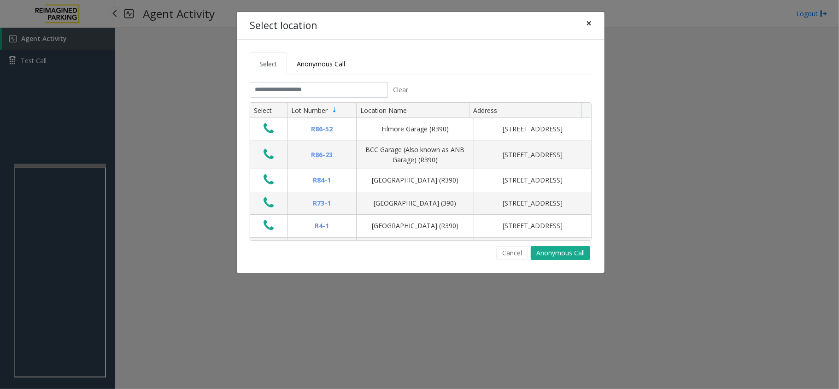
click at [588, 22] on span "×" at bounding box center [589, 23] width 6 height 13
click at [334, 97] on input "text" at bounding box center [319, 90] width 138 height 16
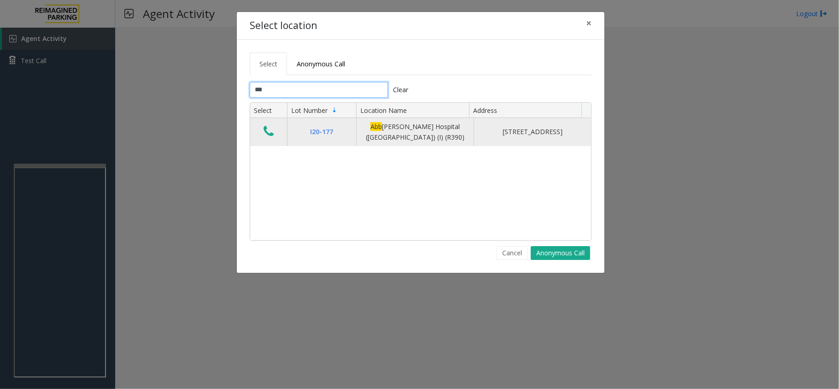
type input "***"
click at [272, 131] on icon "Data table" at bounding box center [268, 131] width 10 height 13
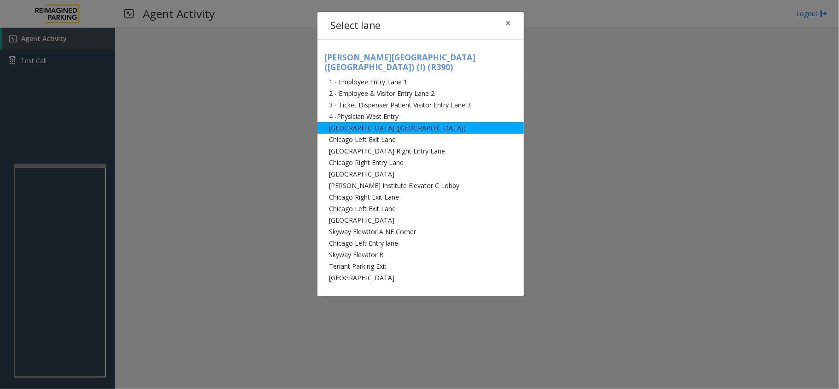
click at [403, 122] on li "[GEOGRAPHIC_DATA] ([GEOGRAPHIC_DATA])" at bounding box center [420, 128] width 206 height 12
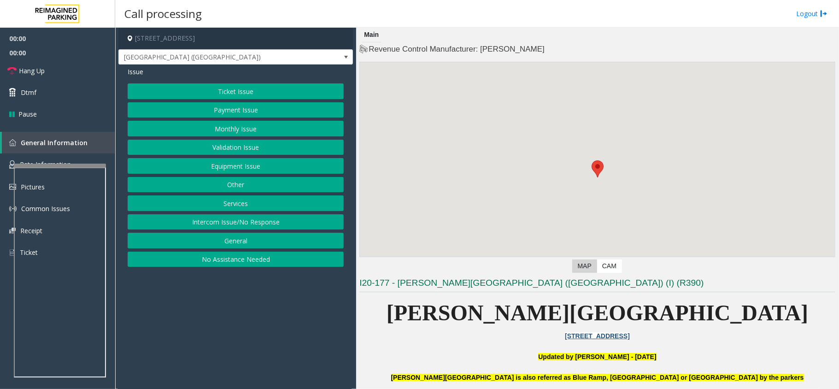
click at [271, 216] on button "Intercom Issue/No Response" at bounding box center [236, 222] width 216 height 16
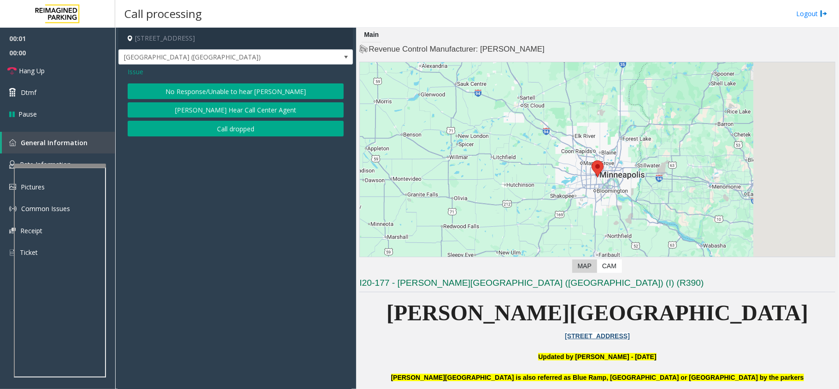
click at [212, 95] on button "No Response/Unable to hear [PERSON_NAME]" at bounding box center [236, 91] width 216 height 16
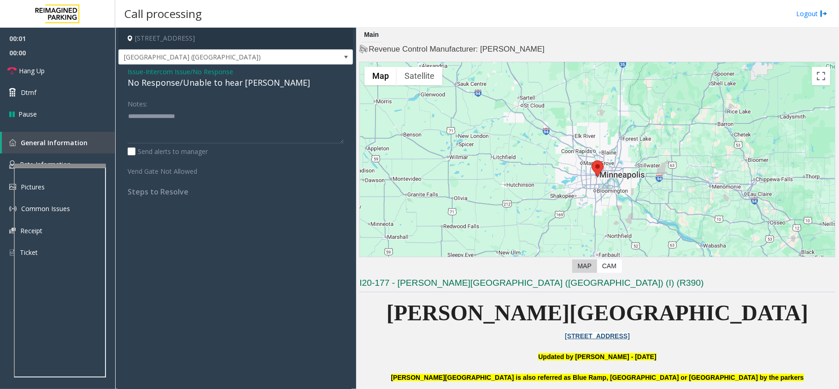
click at [208, 84] on div "No Response/Unable to hear [PERSON_NAME]" at bounding box center [236, 82] width 216 height 12
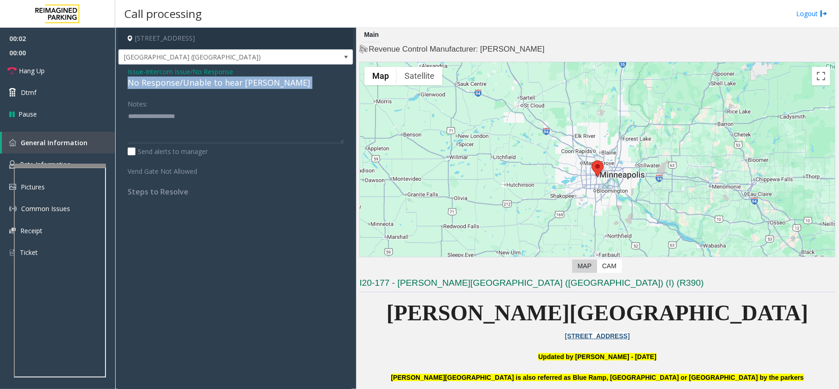
click at [208, 84] on div "No Response/Unable to hear [PERSON_NAME]" at bounding box center [236, 82] width 216 height 12
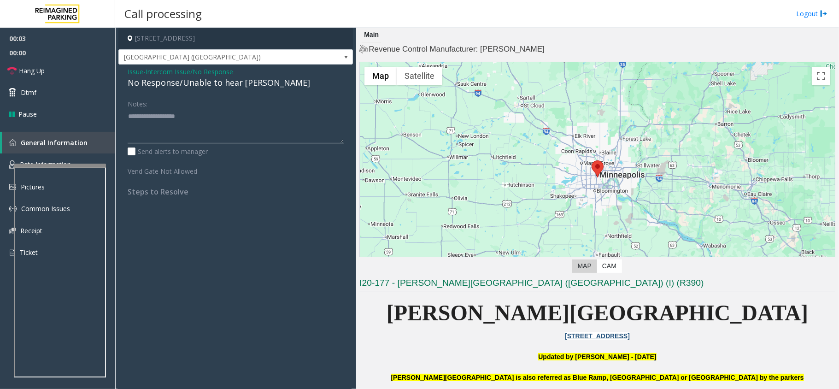
click at [201, 115] on textarea at bounding box center [236, 126] width 216 height 35
paste textarea "**********"
type textarea "**********"
click at [134, 70] on span "Issue" at bounding box center [136, 72] width 16 height 10
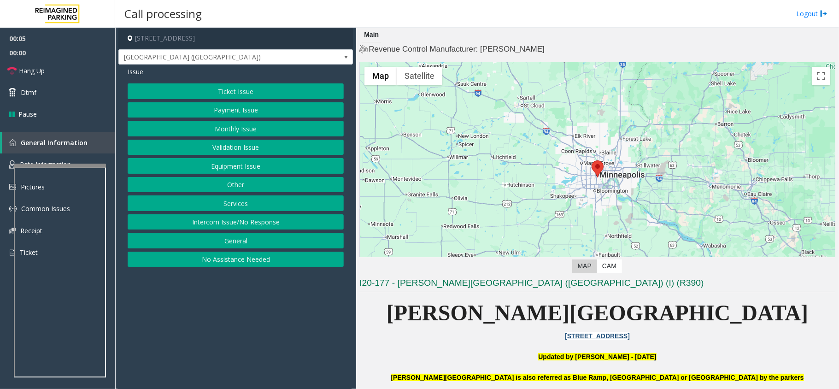
click at [239, 163] on button "Equipment Issue" at bounding box center [236, 166] width 216 height 16
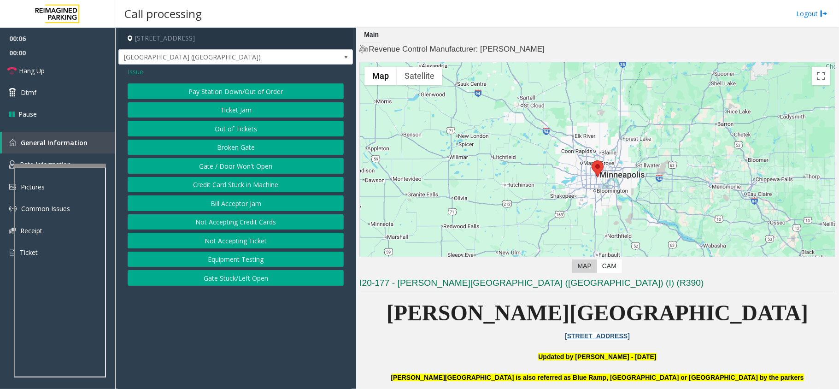
click at [235, 165] on button "Gate / Door Won't Open" at bounding box center [236, 166] width 216 height 16
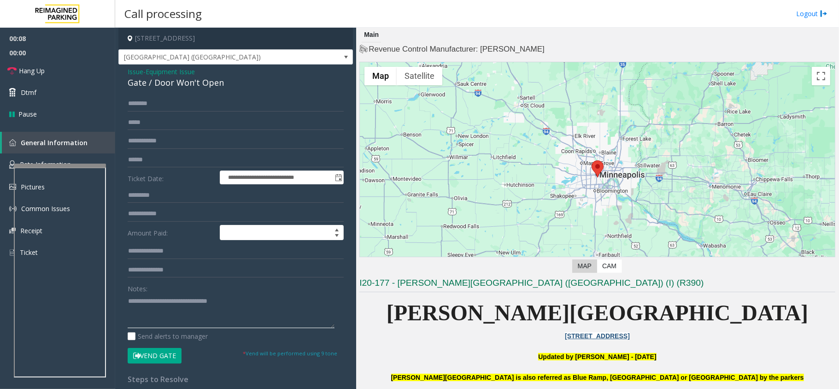
click at [20, 137] on app-root "**********" at bounding box center [419, 194] width 839 height 389
paste textarea
click at [203, 307] on textarea at bounding box center [231, 310] width 207 height 35
paste textarea "**********"
click at [178, 85] on div "Gate / Door Won't Open" at bounding box center [236, 82] width 216 height 12
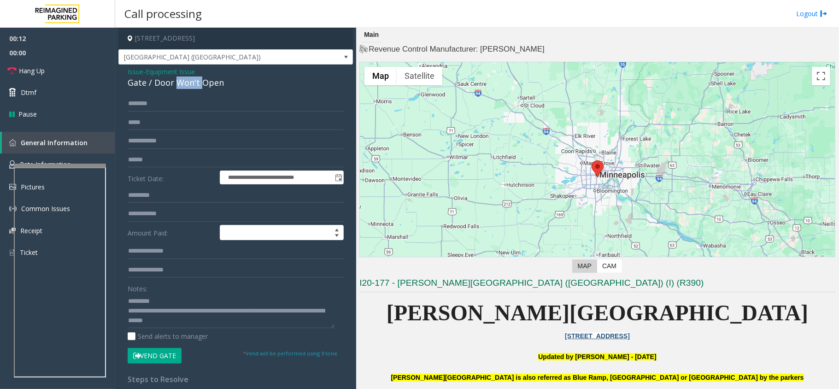
click at [178, 85] on div "Gate / Door Won't Open" at bounding box center [236, 82] width 216 height 12
click at [153, 303] on textarea at bounding box center [231, 310] width 207 height 35
paste textarea "**********"
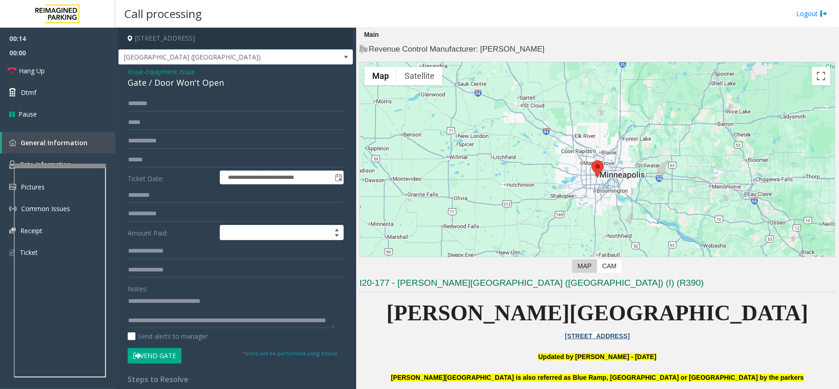
click at [172, 359] on button "Vend Gate" at bounding box center [155, 356] width 54 height 16
click at [131, 306] on textarea at bounding box center [231, 310] width 207 height 35
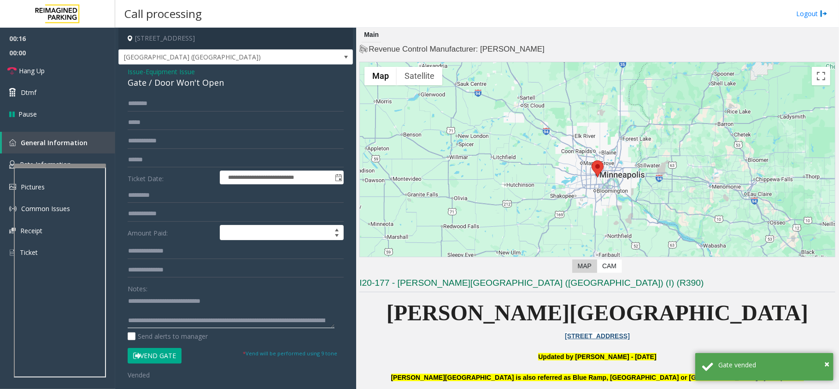
click at [154, 314] on textarea at bounding box center [231, 310] width 207 height 35
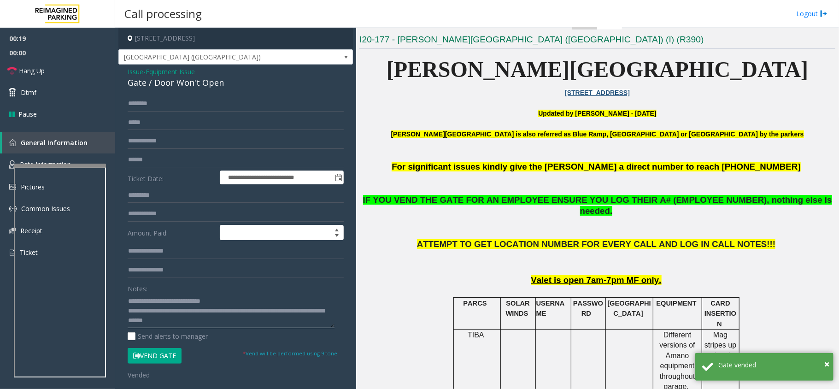
scroll to position [245, 0]
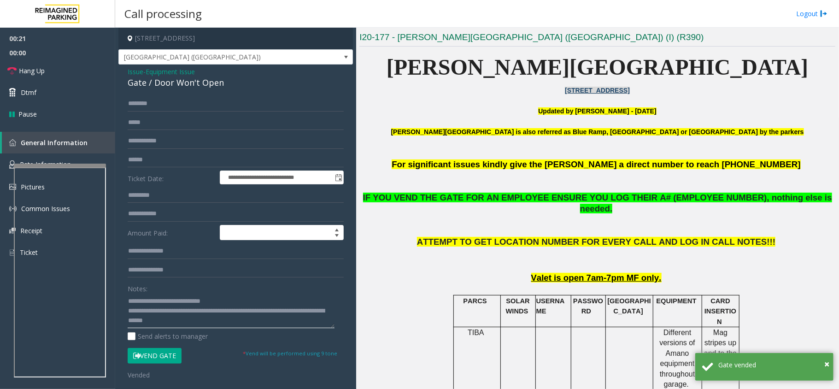
type textarea "**********"
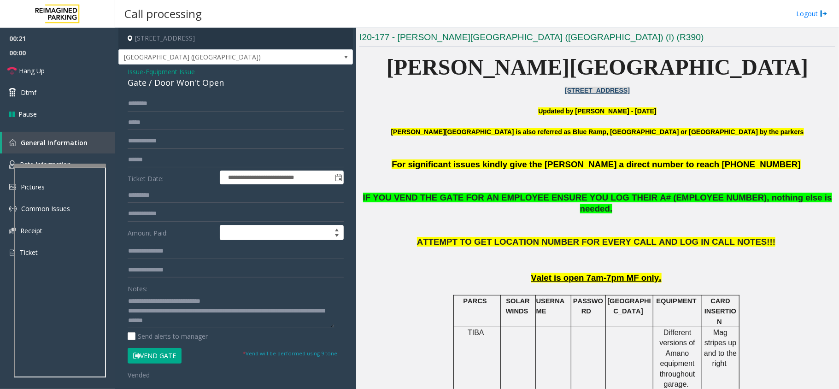
click at [577, 91] on link "[STREET_ADDRESS]" at bounding box center [597, 90] width 65 height 7
click at [42, 70] on span "Hang Up" at bounding box center [32, 71] width 26 height 10
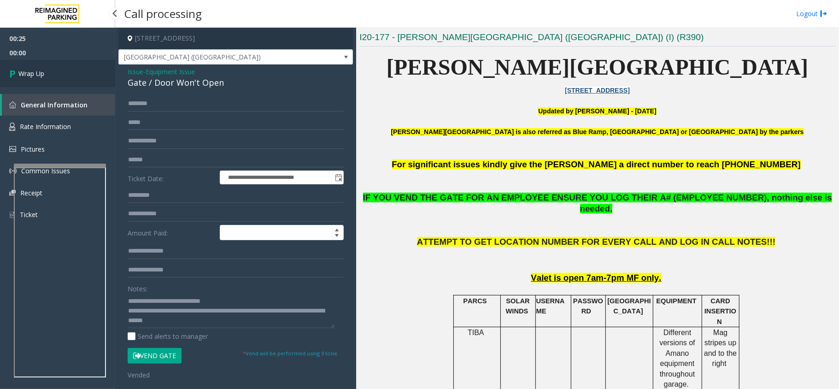
click at [58, 74] on link "Wrap Up" at bounding box center [57, 73] width 115 height 27
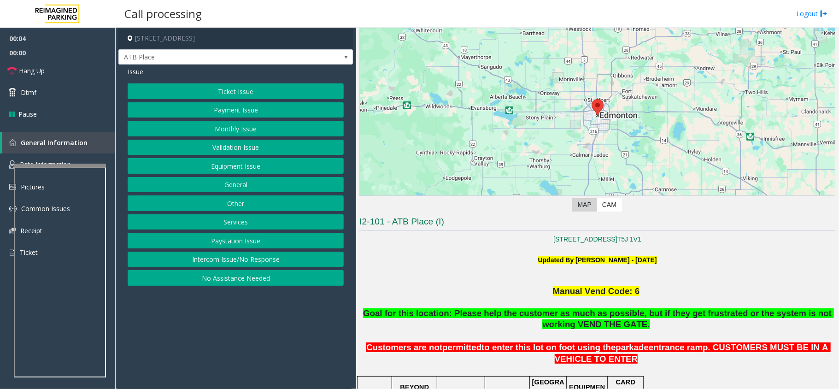
scroll to position [184, 0]
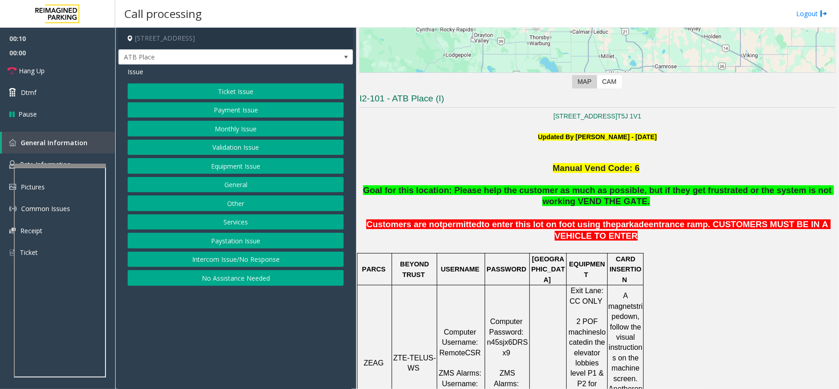
click at [219, 264] on button "Intercom Issue/No Response" at bounding box center [236, 259] width 216 height 16
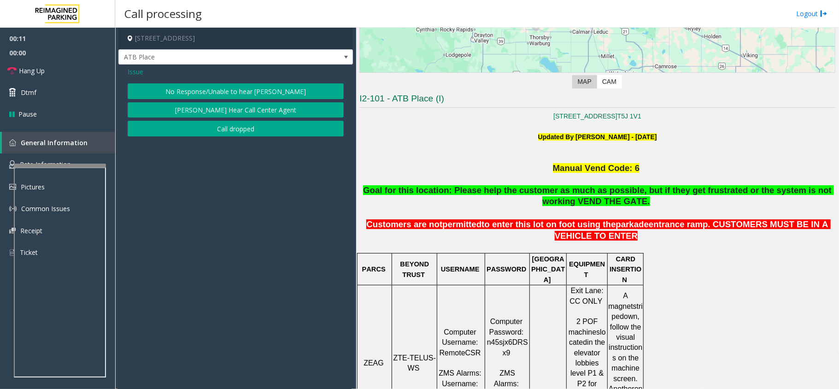
click at [236, 85] on button "No Response/Unable to hear [PERSON_NAME]" at bounding box center [236, 91] width 216 height 16
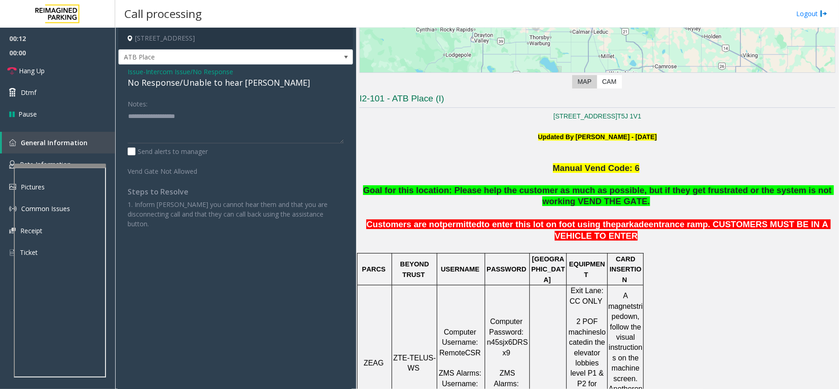
click at [231, 80] on div "No Response/Unable to hear [PERSON_NAME]" at bounding box center [236, 82] width 216 height 12
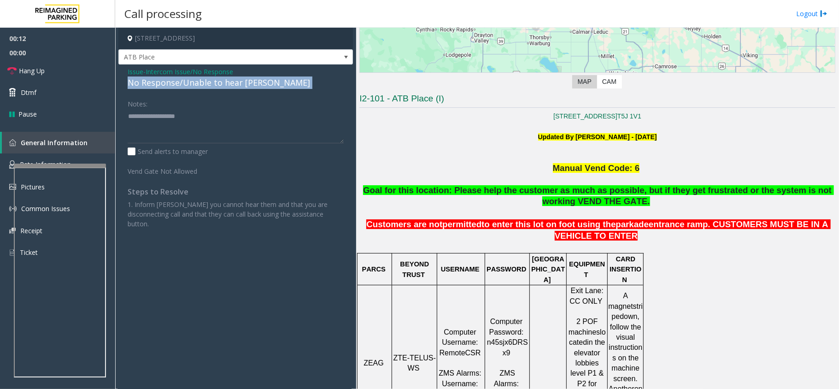
click at [231, 80] on div "No Response/Unable to hear [PERSON_NAME]" at bounding box center [236, 82] width 216 height 12
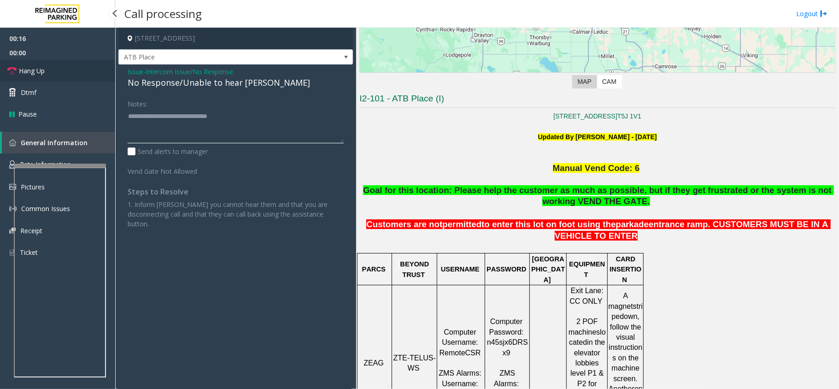
type textarea "**********"
click at [24, 73] on span "Hang Up" at bounding box center [32, 71] width 26 height 10
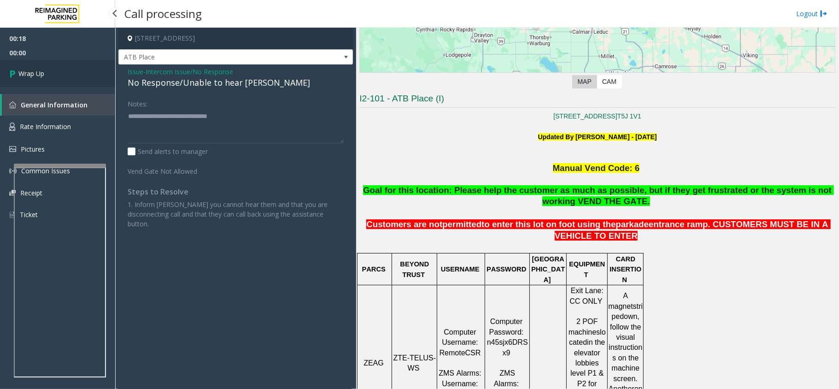
click at [65, 69] on link "Wrap Up" at bounding box center [57, 73] width 115 height 27
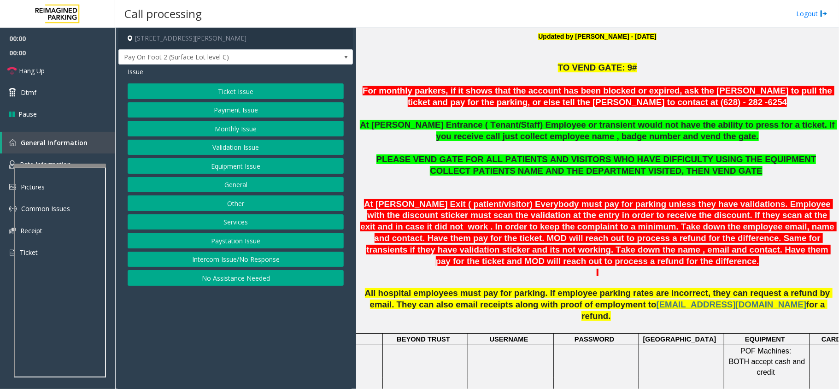
scroll to position [307, 0]
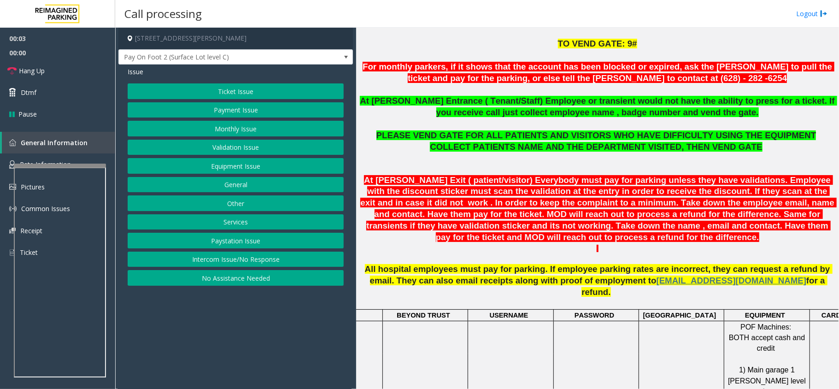
click at [280, 259] on button "Intercom Issue/No Response" at bounding box center [236, 259] width 216 height 16
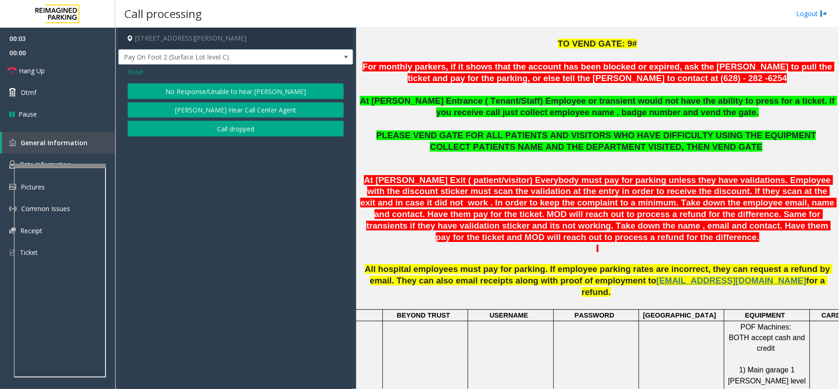
click at [195, 85] on button "No Response/Unable to hear [PERSON_NAME]" at bounding box center [236, 91] width 216 height 16
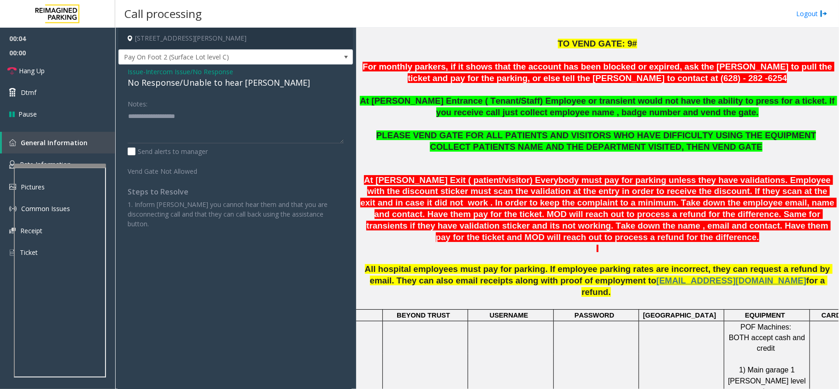
click at [202, 85] on div "No Response/Unable to hear [PERSON_NAME]" at bounding box center [236, 82] width 216 height 12
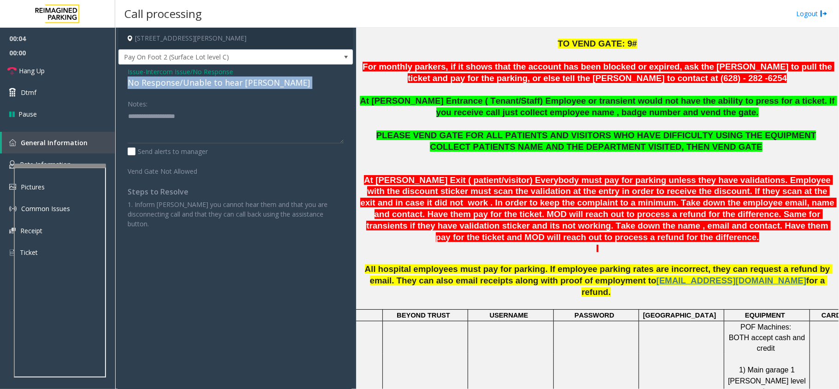
click at [202, 85] on div "No Response/Unable to hear [PERSON_NAME]" at bounding box center [236, 82] width 216 height 12
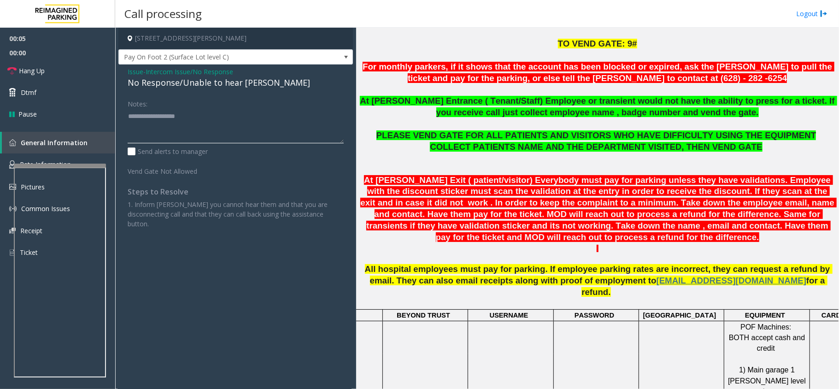
click at [213, 134] on textarea at bounding box center [236, 126] width 216 height 35
paste textarea "**********"
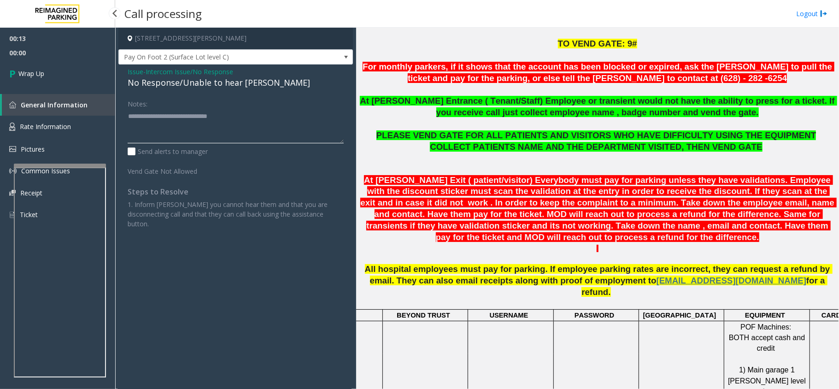
type textarea "**********"
click at [68, 73] on link "Wrap Up" at bounding box center [57, 73] width 115 height 27
